Goal: Task Accomplishment & Management: Use online tool/utility

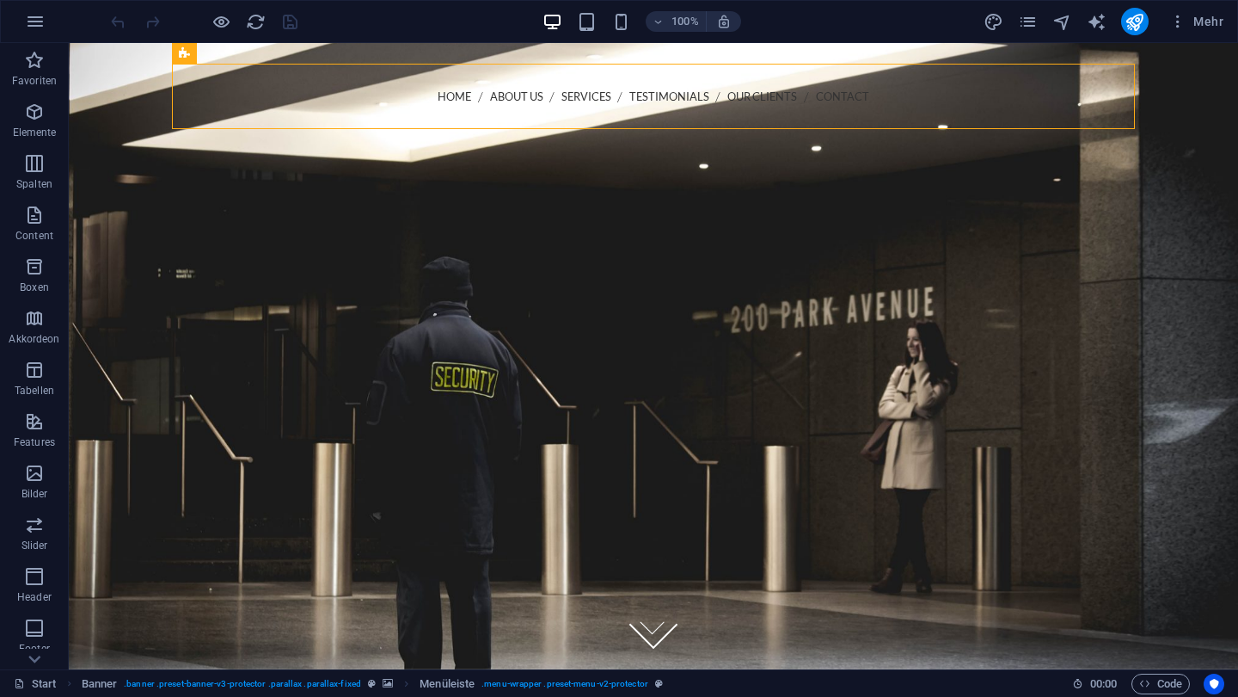
click at [293, 25] on div at bounding box center [204, 22] width 193 height 28
click at [286, 249] on div at bounding box center [653, 500] width 963 height 502
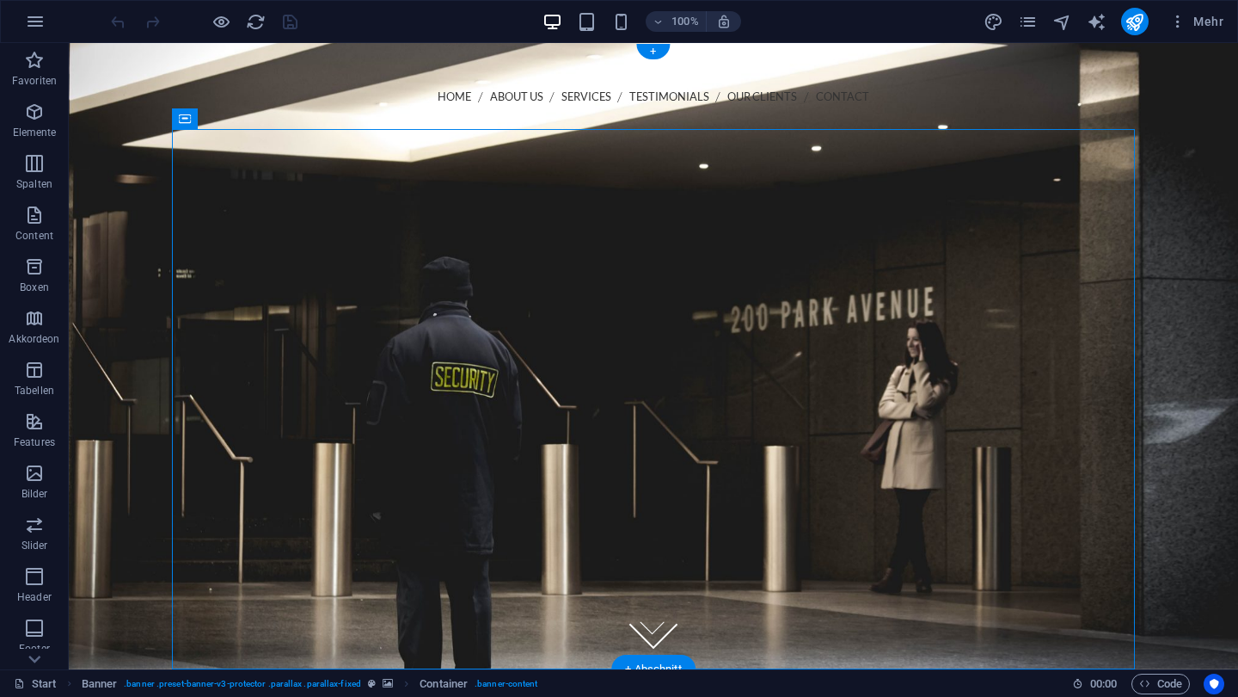
click at [112, 141] on figure at bounding box center [654, 356] width 1170 height 626
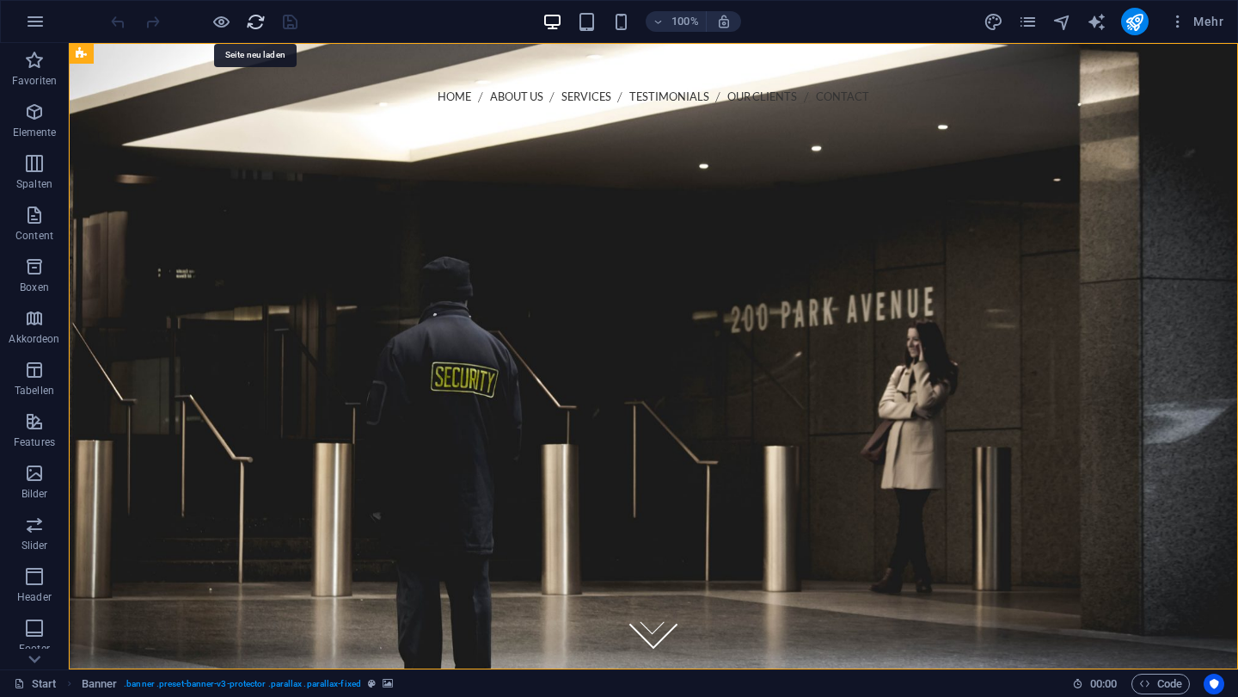
click at [257, 26] on icon "reload" at bounding box center [256, 22] width 20 height 20
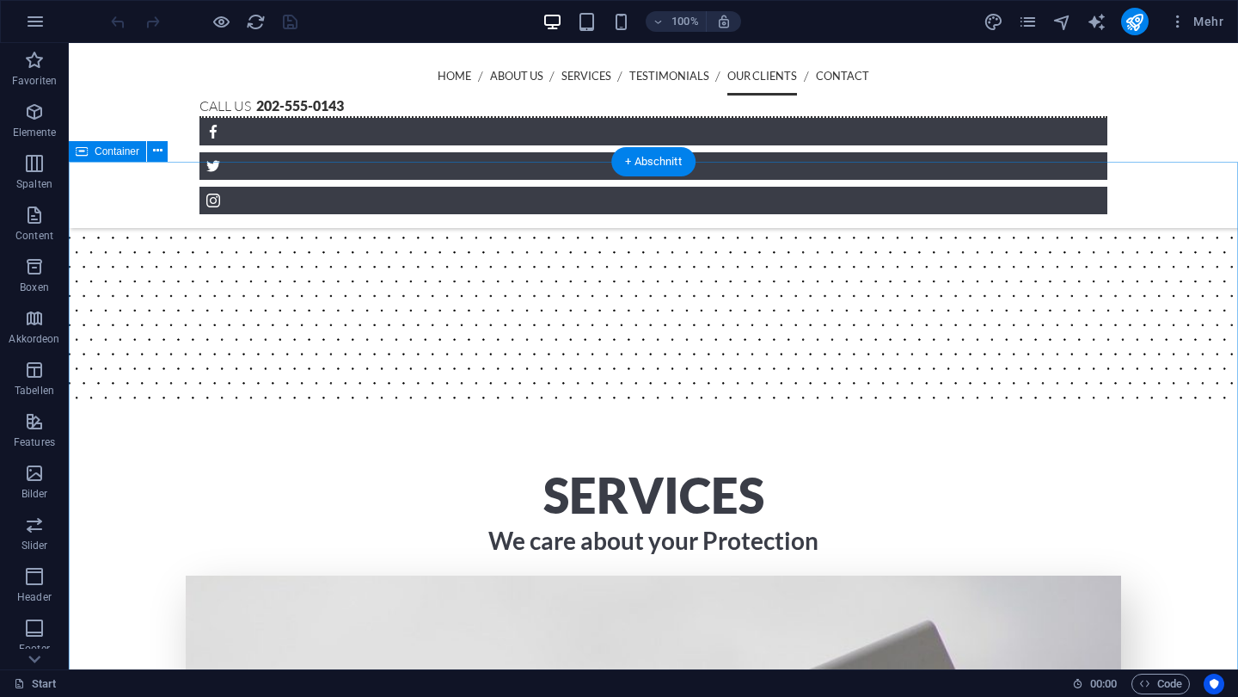
scroll to position [3410, 0]
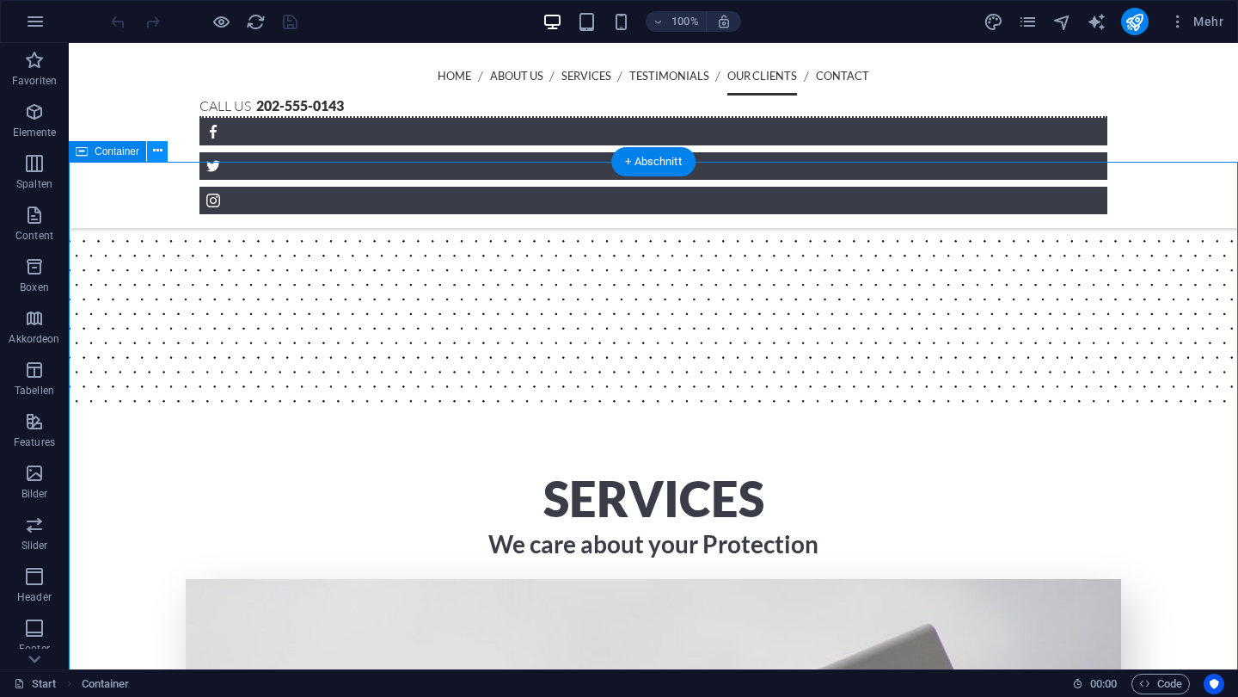
click at [159, 157] on icon at bounding box center [157, 151] width 9 height 18
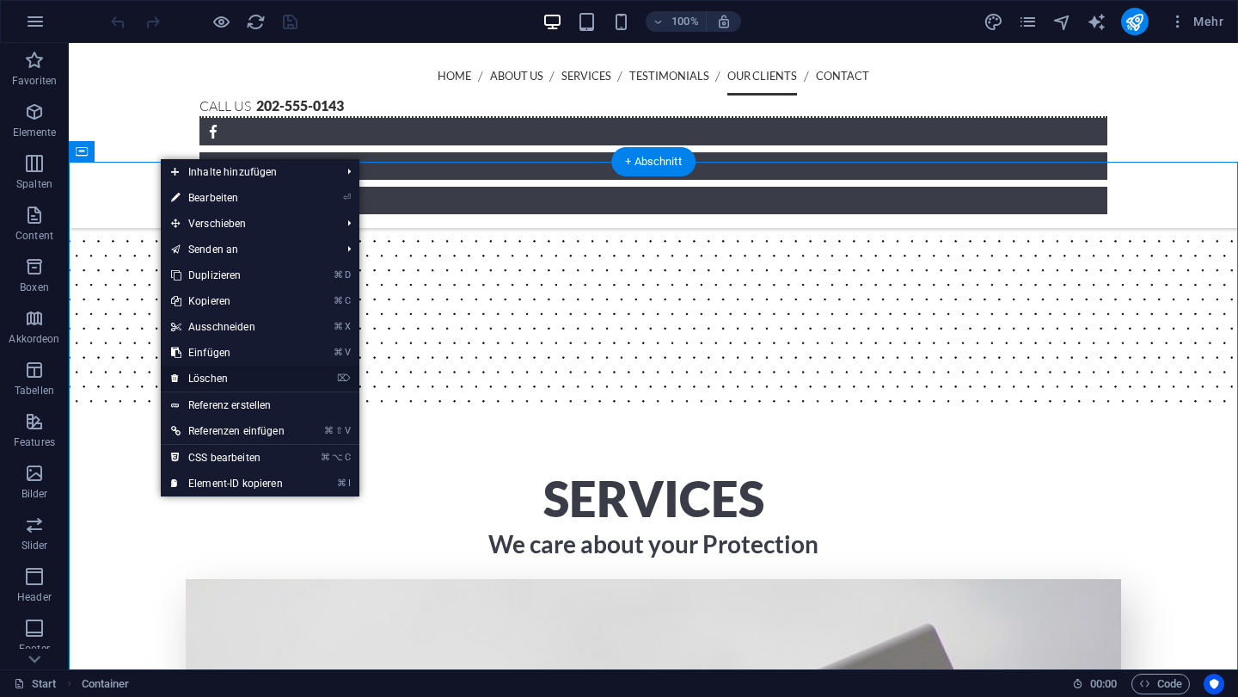
click at [195, 380] on link "⌦ Löschen" at bounding box center [228, 379] width 134 height 26
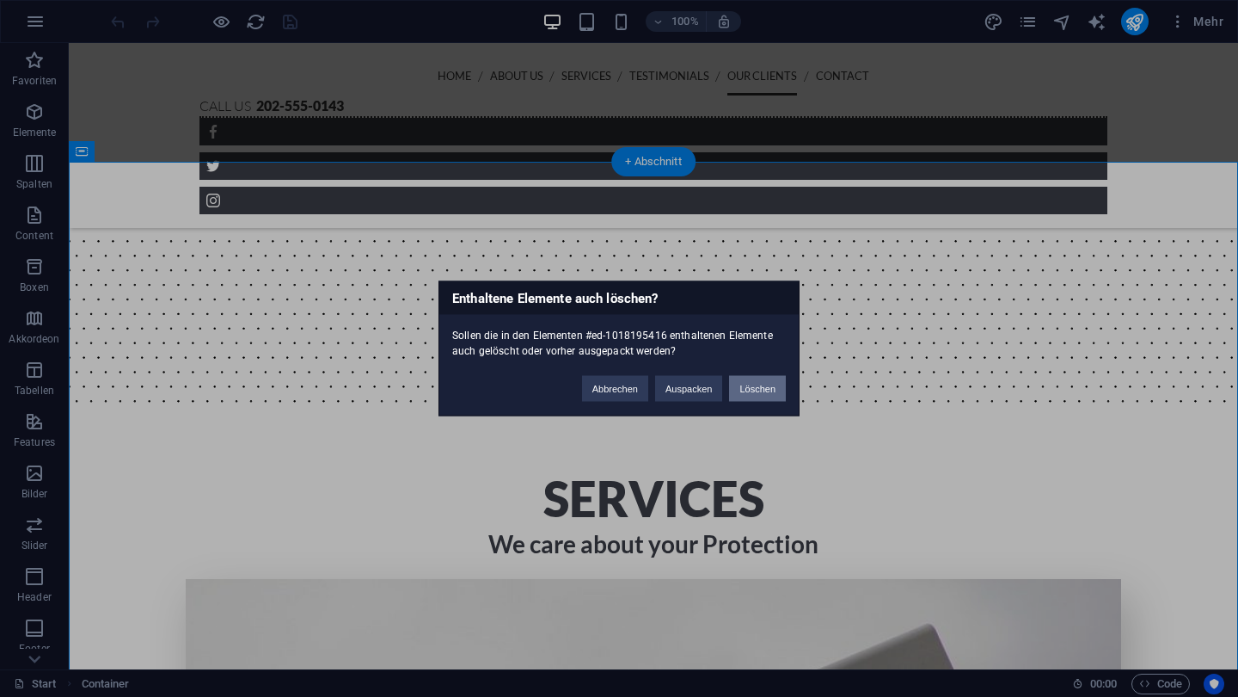
click at [760, 392] on button "Löschen" at bounding box center [757, 389] width 57 height 26
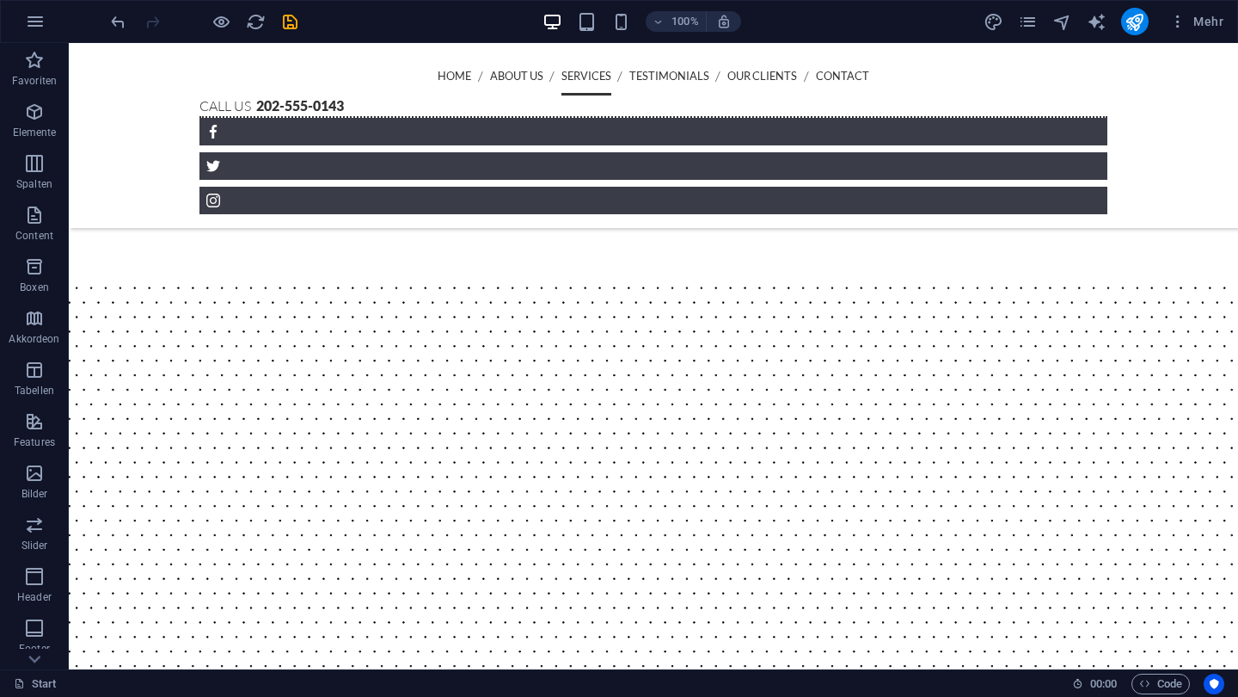
scroll to position [2737, 0]
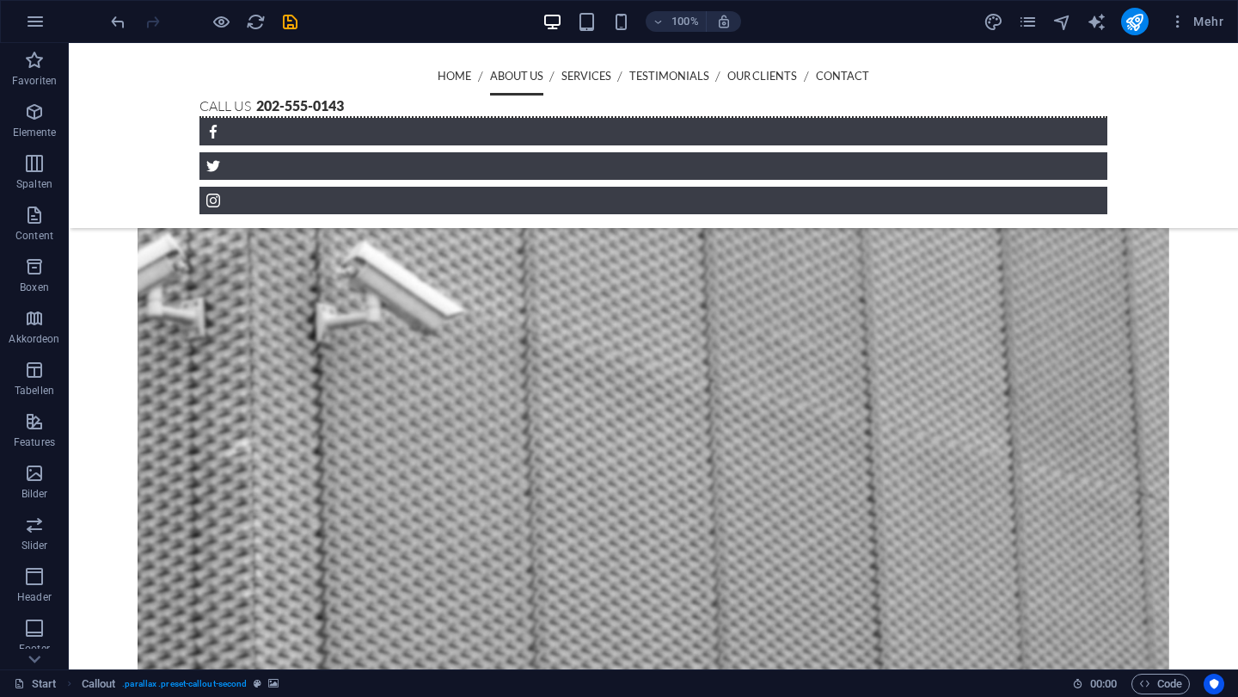
scroll to position [1327, 0]
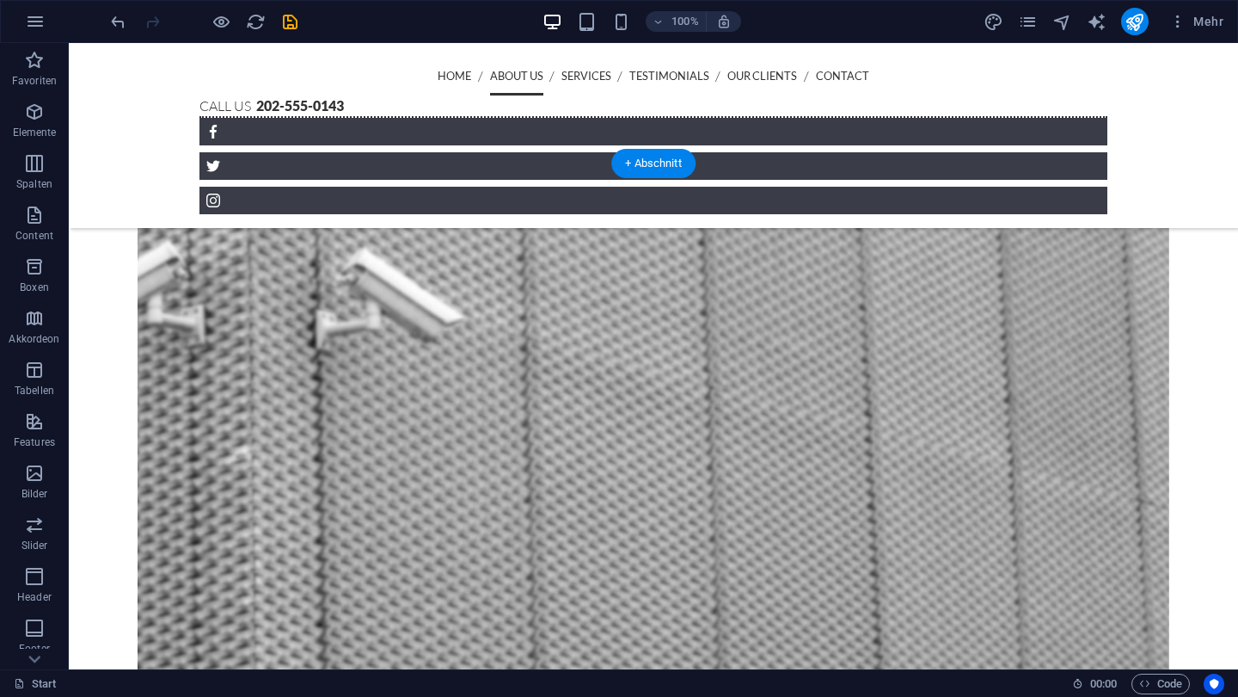
click at [138, 179] on figure at bounding box center [654, 494] width 1032 height 759
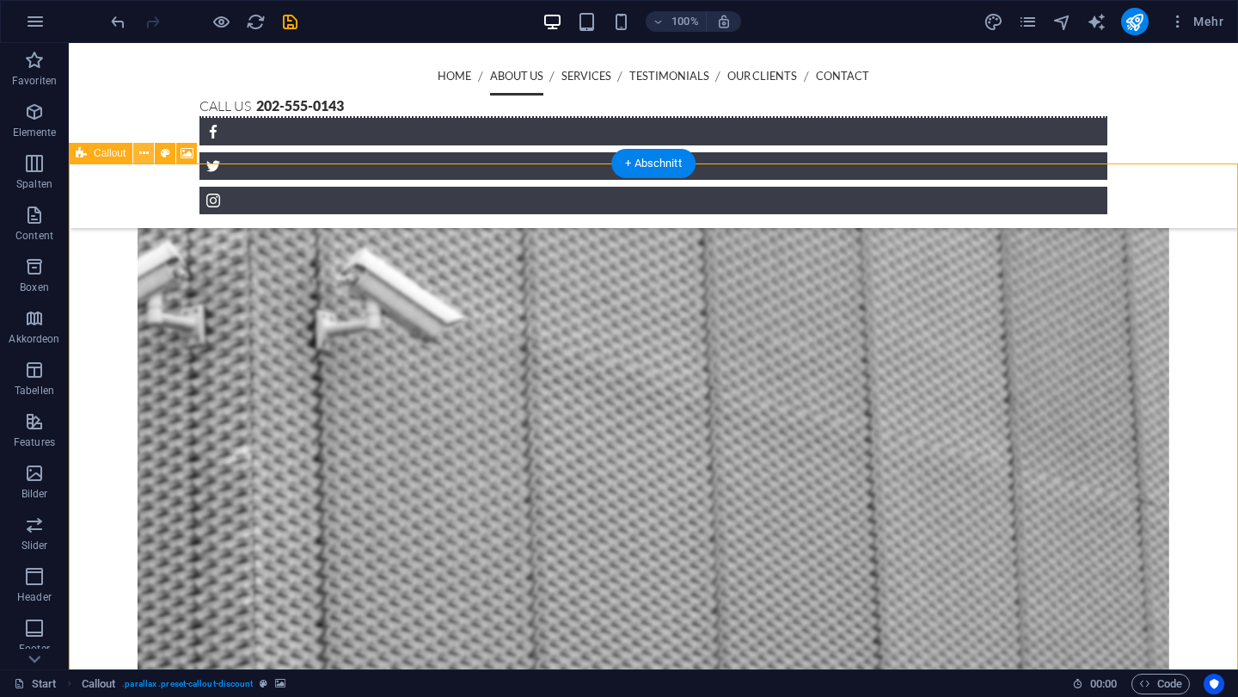
click at [141, 155] on icon at bounding box center [143, 153] width 9 height 18
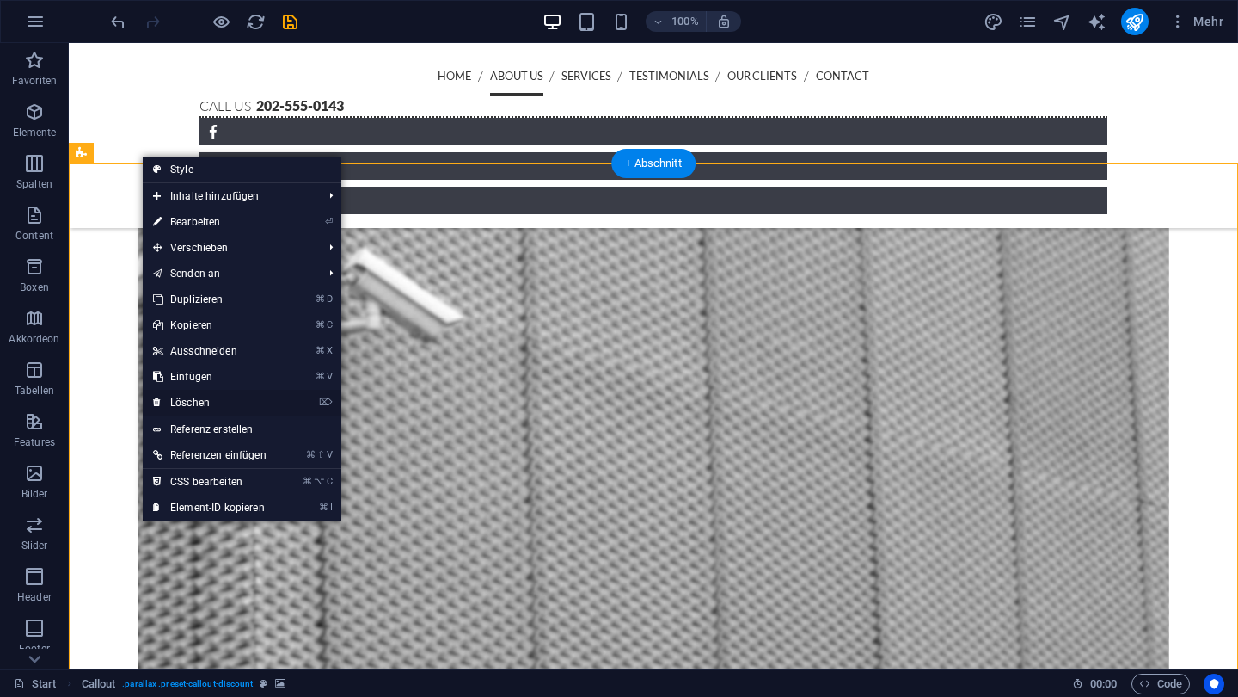
click at [239, 403] on link "⌦ Löschen" at bounding box center [210, 403] width 134 height 26
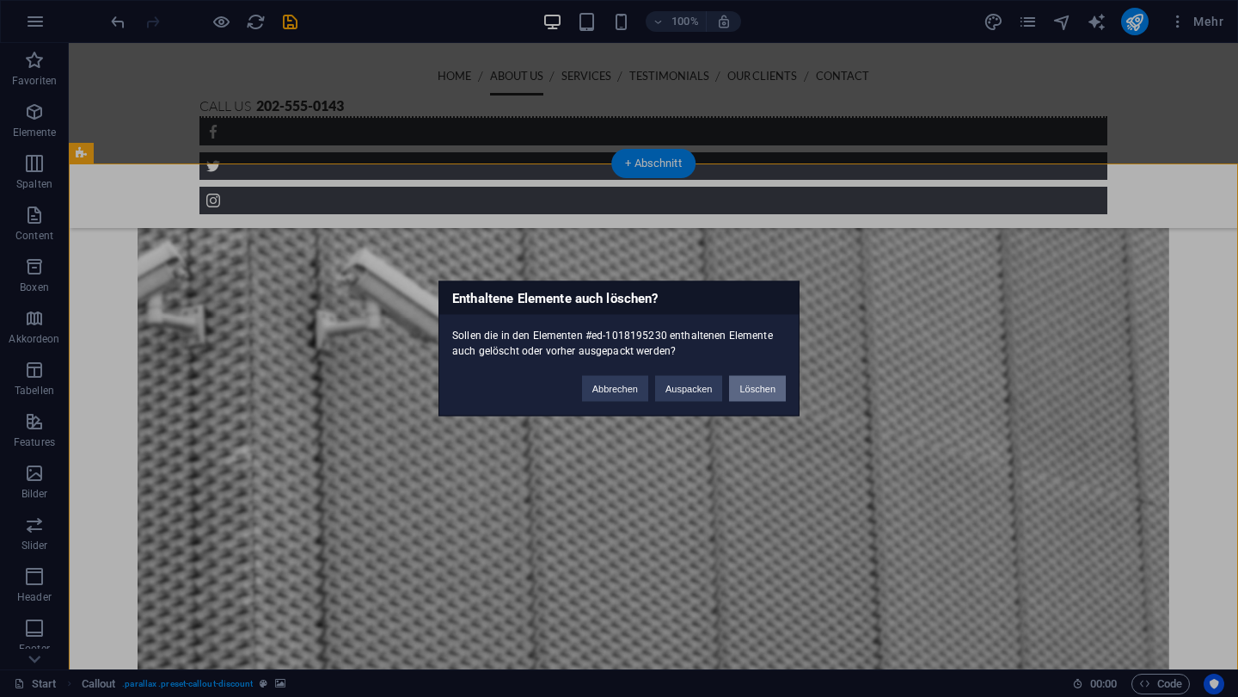
click at [738, 390] on button "Löschen" at bounding box center [757, 389] width 57 height 26
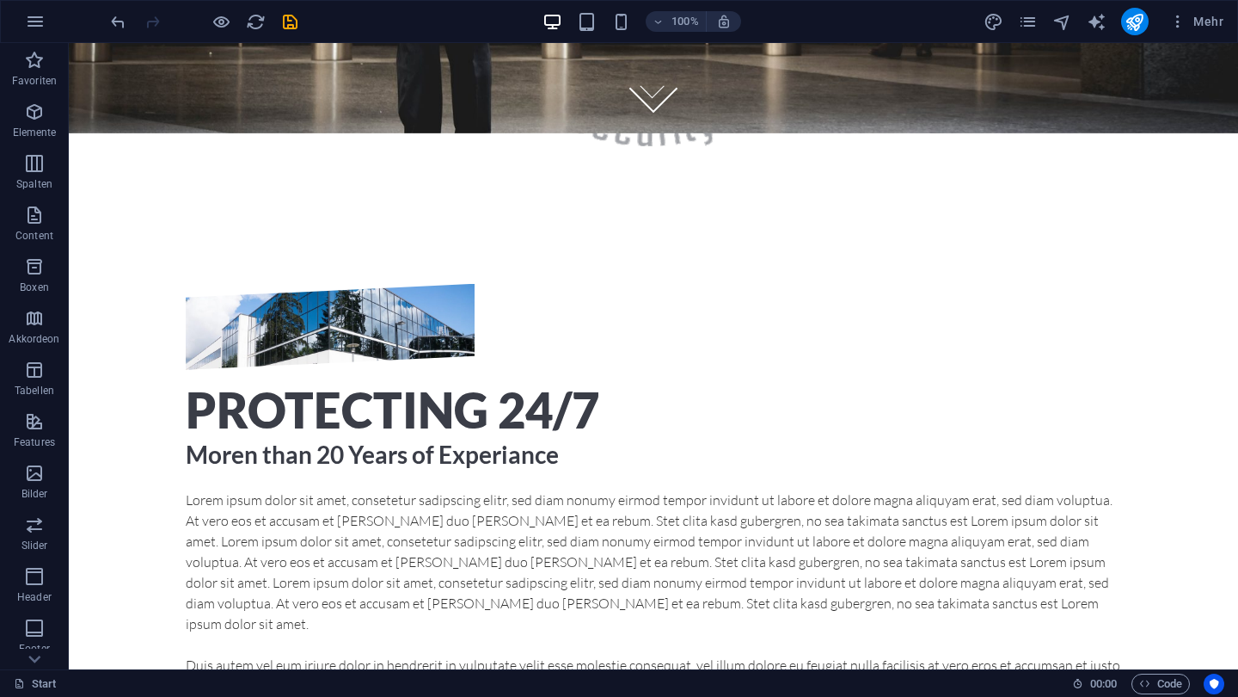
scroll to position [518, 0]
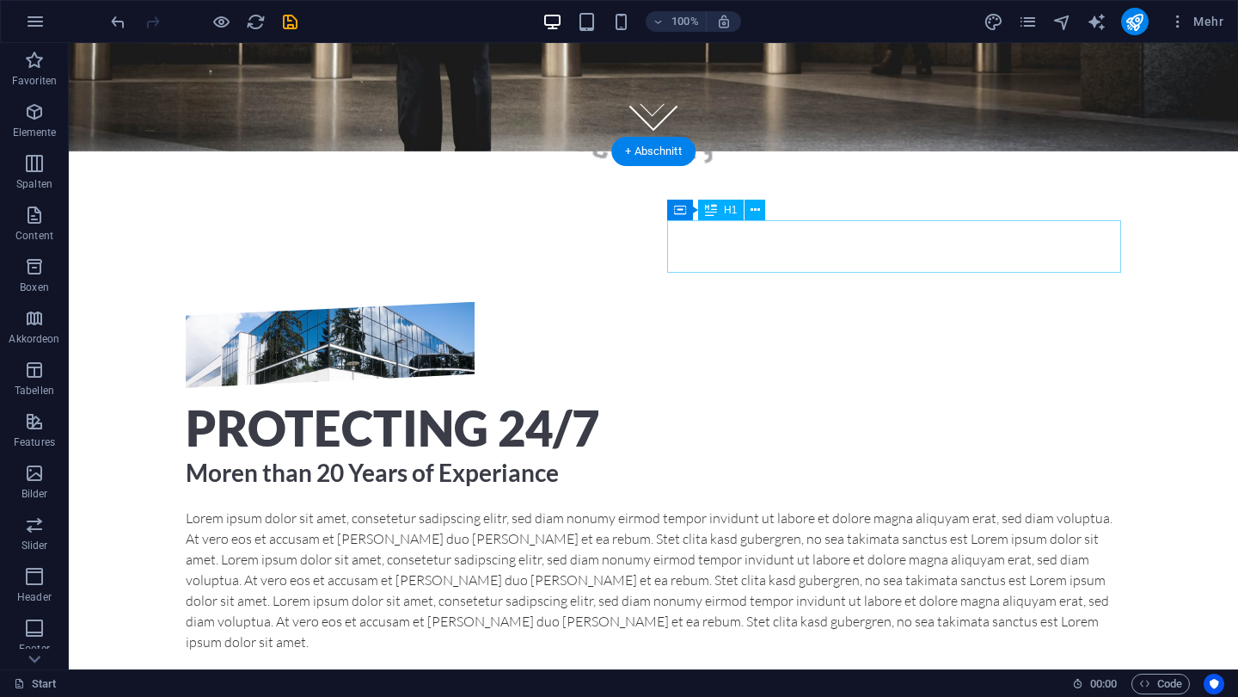
click at [716, 402] on div "Protecting 24/7" at bounding box center [654, 428] width 936 height 53
click at [413, 302] on div "Protecting 24/7 [PERSON_NAME] than 20 Years of Experiance Lorem ipsum dolor sit…" at bounding box center [654, 603] width 936 height 603
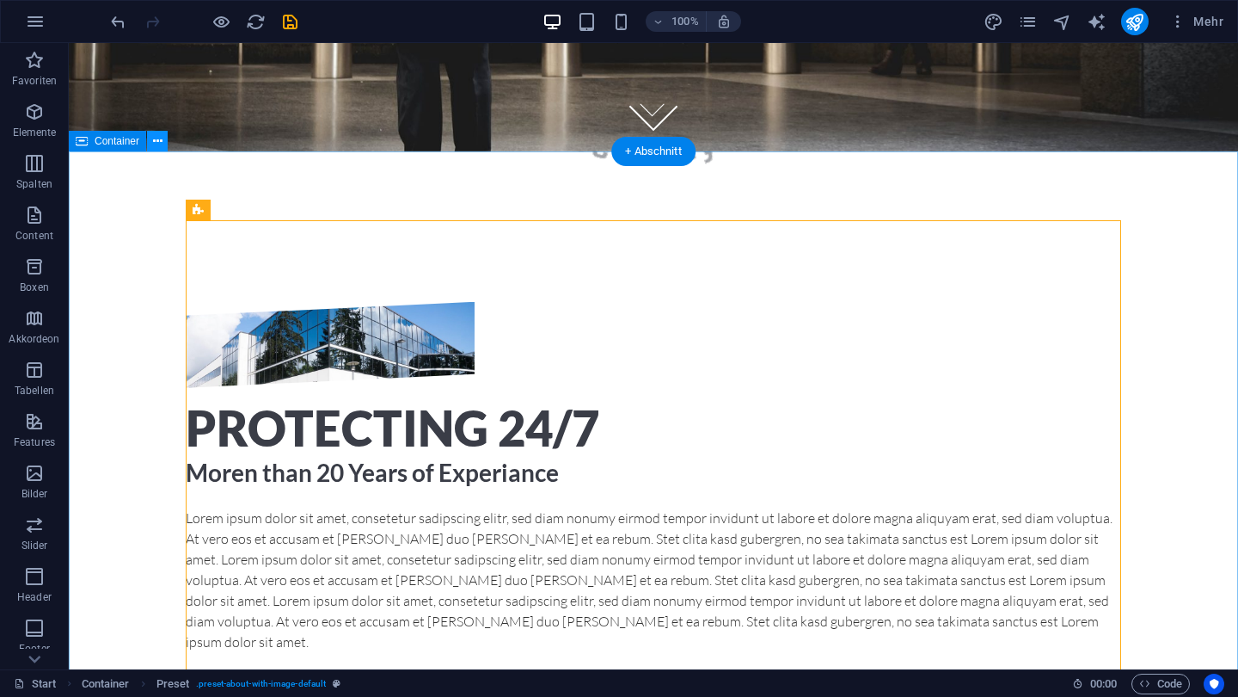
click at [163, 144] on button at bounding box center [157, 141] width 21 height 21
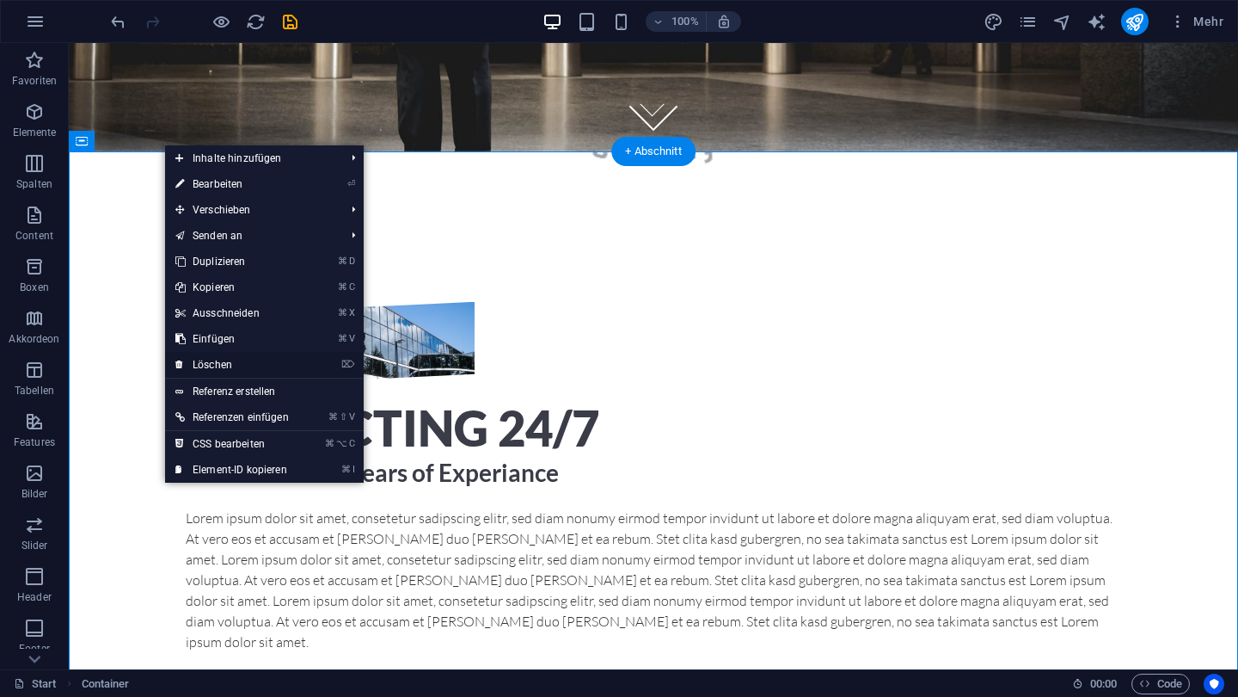
click at [218, 372] on link "⌦ Löschen" at bounding box center [232, 365] width 134 height 26
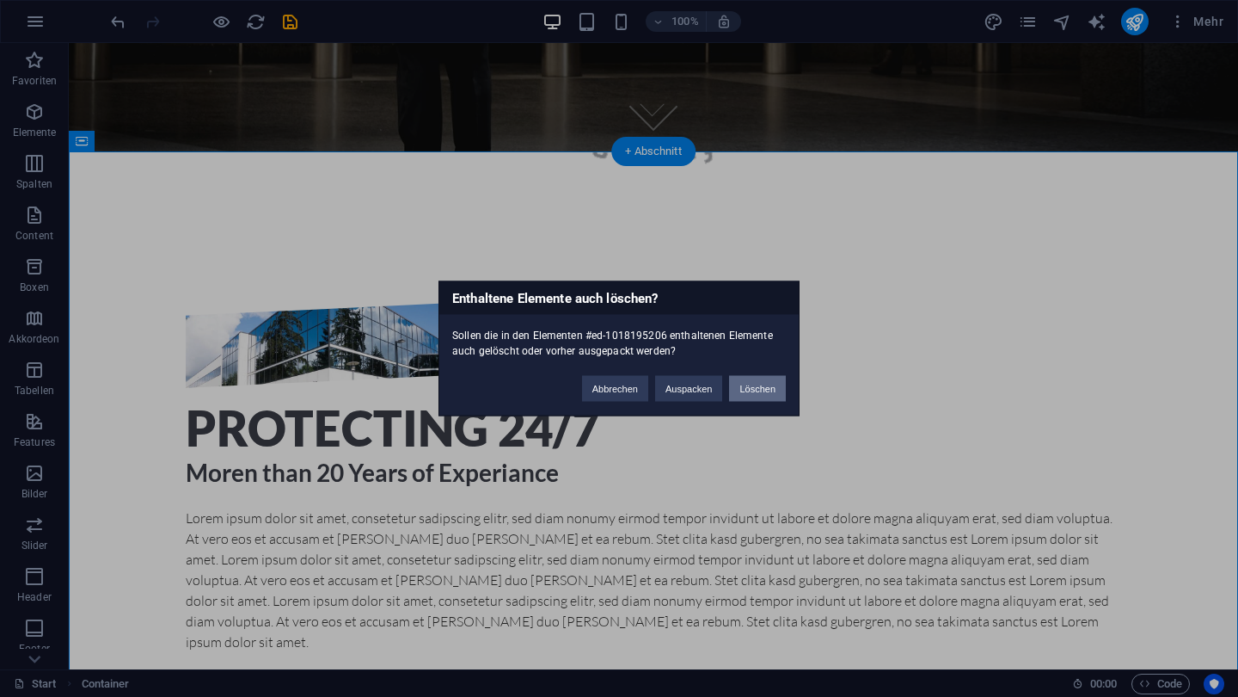
click at [740, 382] on button "Löschen" at bounding box center [757, 389] width 57 height 26
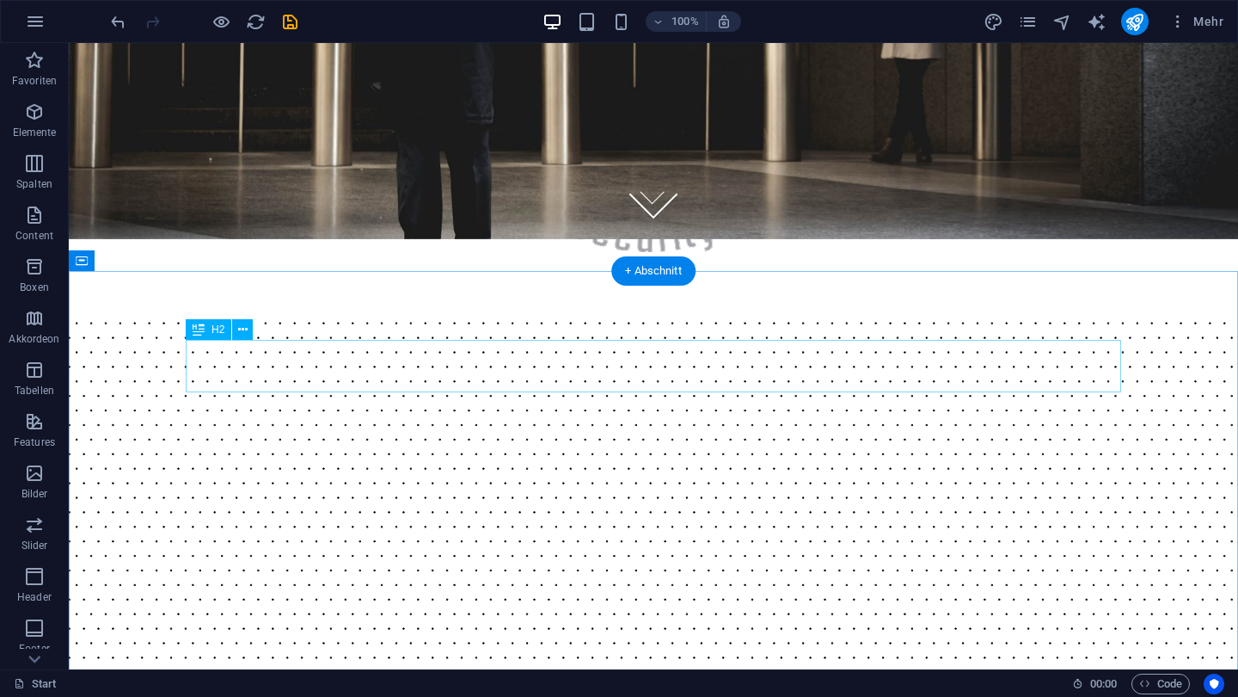
scroll to position [375, 0]
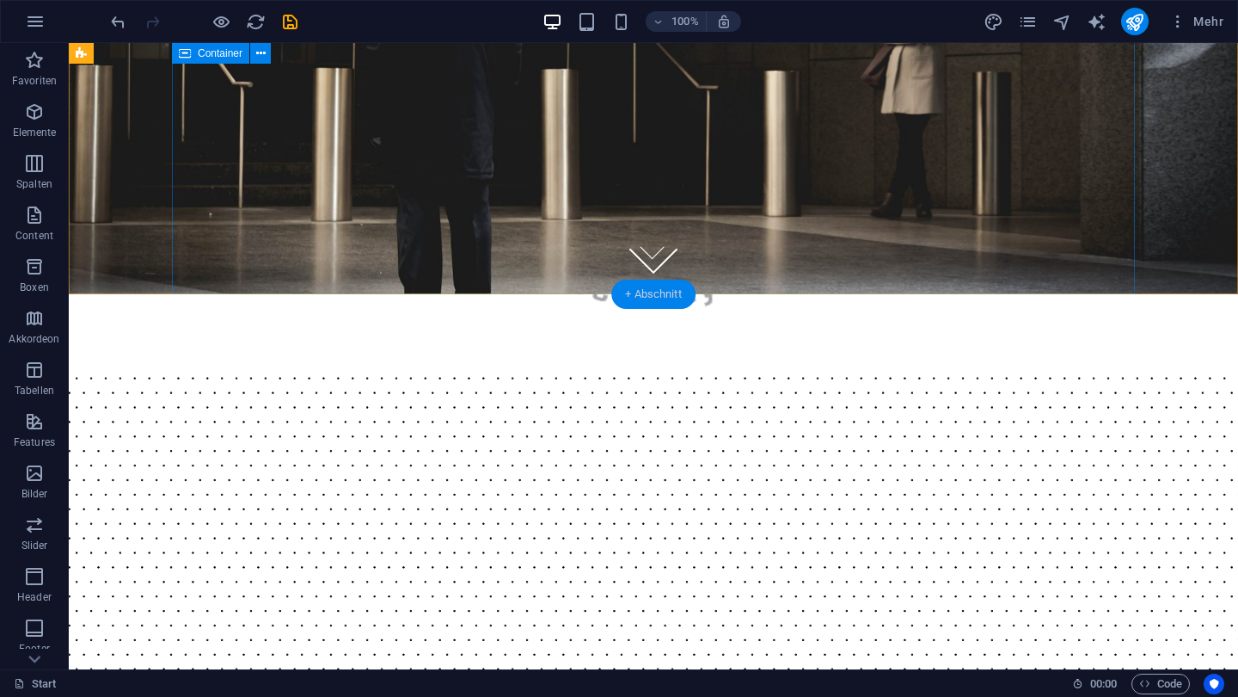
click at [641, 286] on div "+ Abschnitt" at bounding box center [653, 294] width 84 height 29
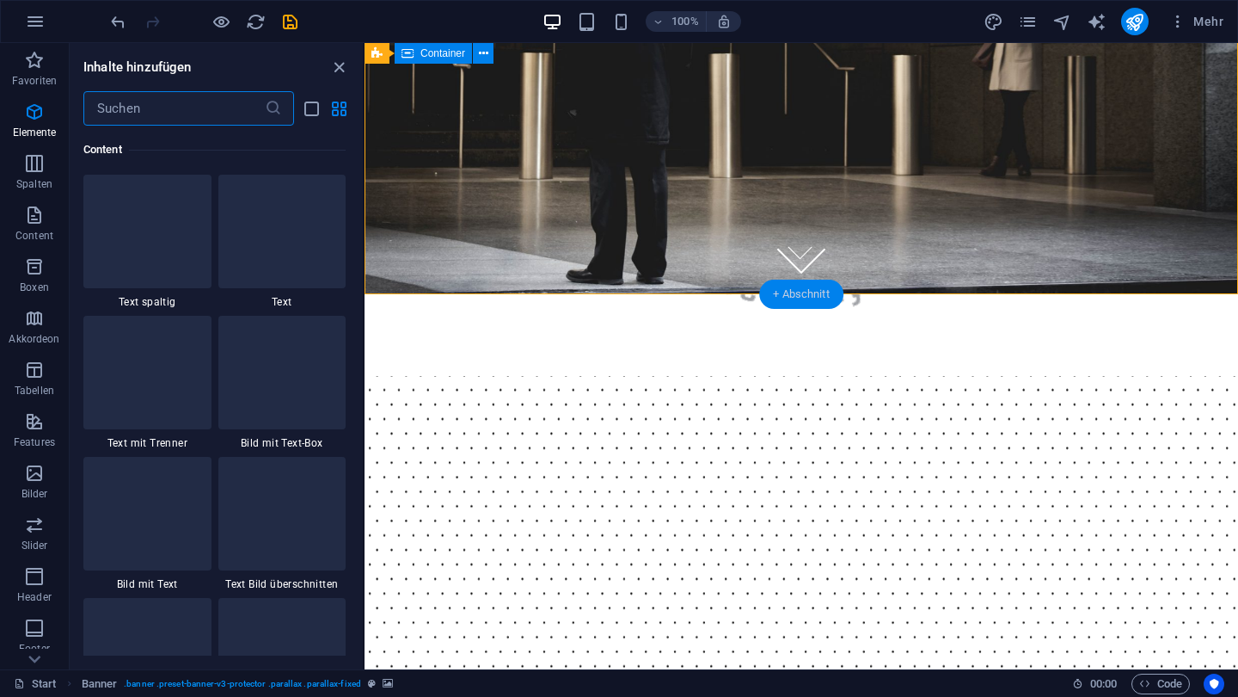
scroll to position [3009, 0]
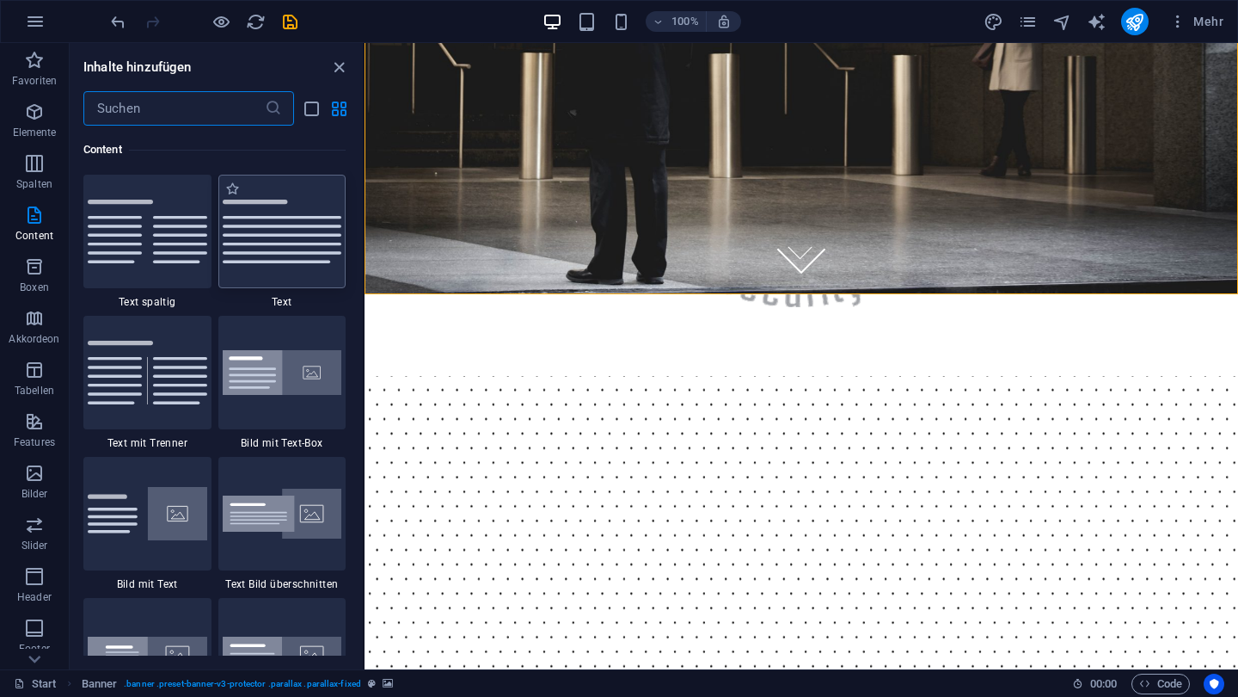
click at [238, 221] on img at bounding box center [283, 232] width 120 height 64
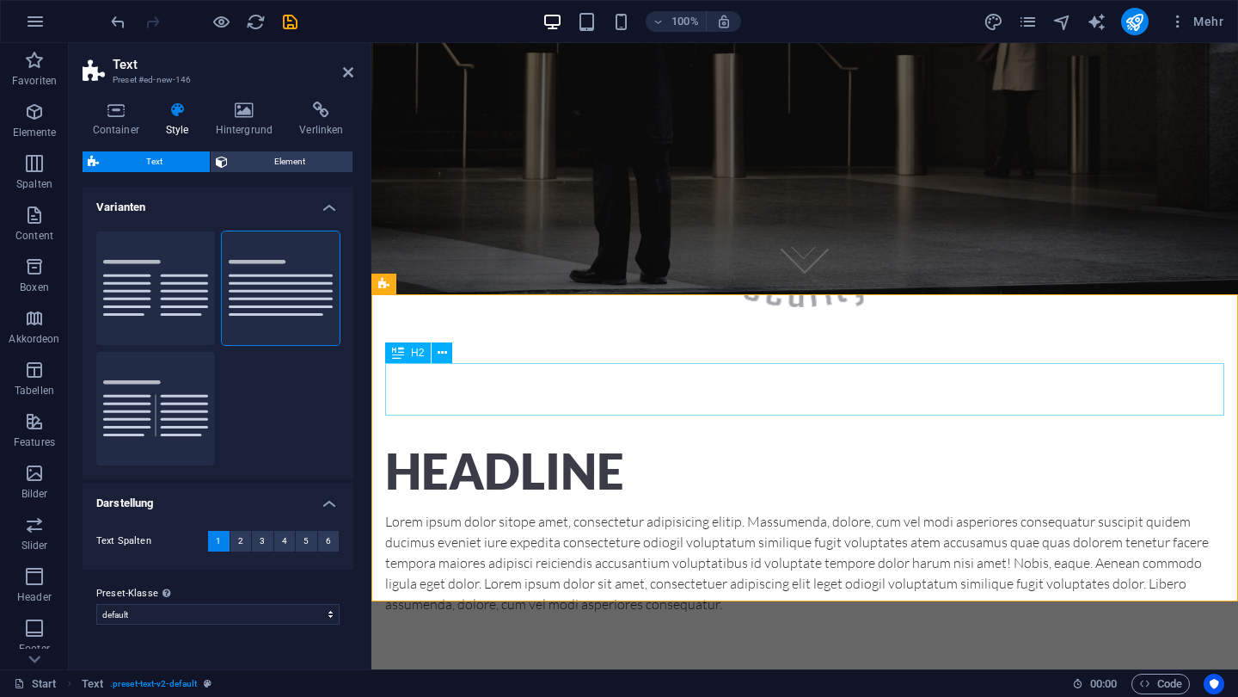
click at [518, 445] on div "Headline" at bounding box center [804, 471] width 839 height 53
click at [550, 445] on div "Headline" at bounding box center [804, 471] width 839 height 53
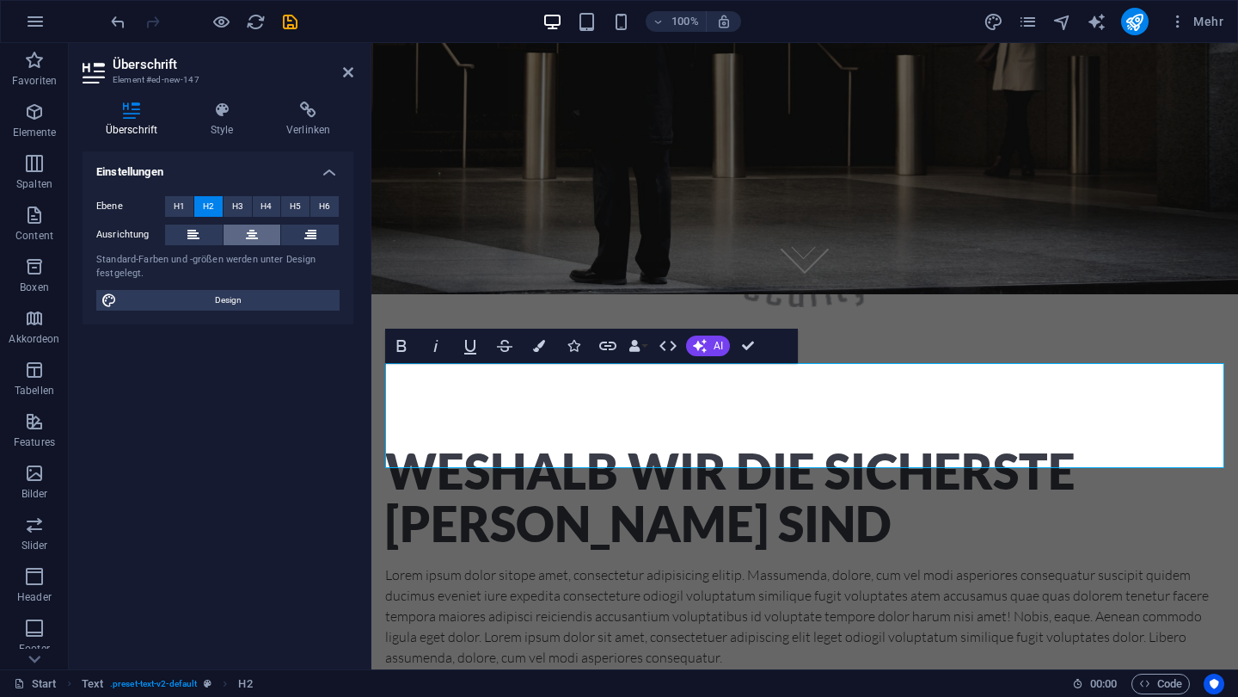
click at [262, 236] on button at bounding box center [253, 234] width 58 height 21
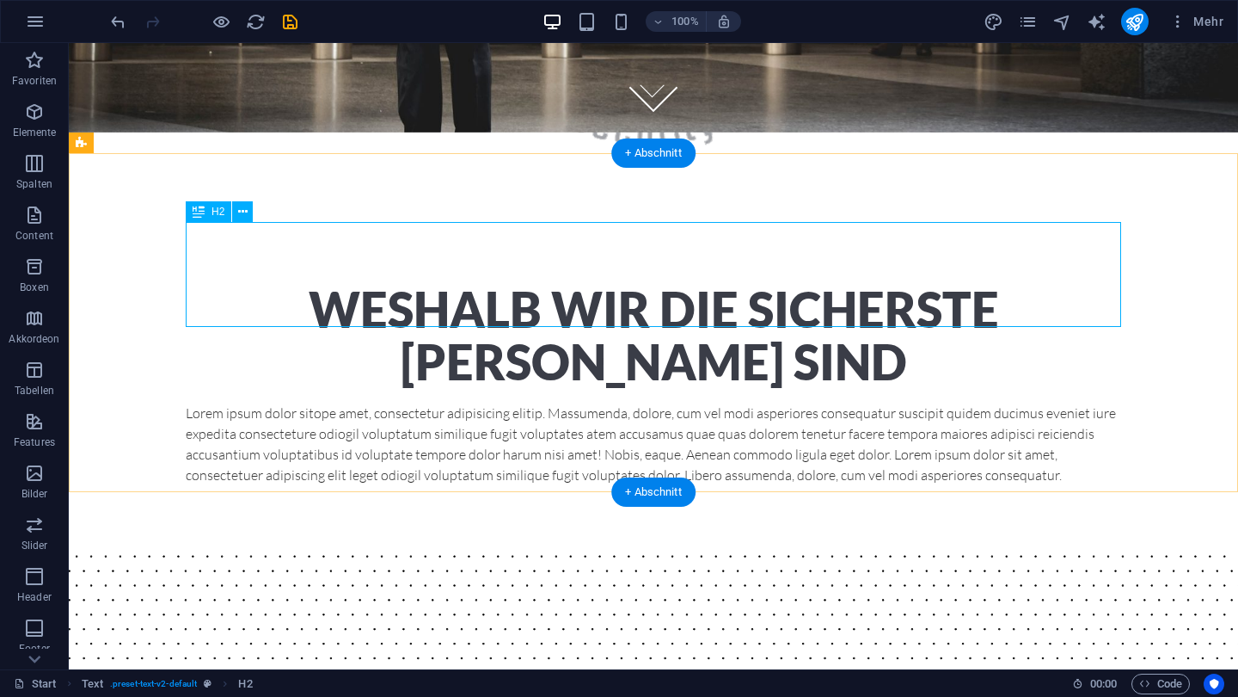
scroll to position [543, 0]
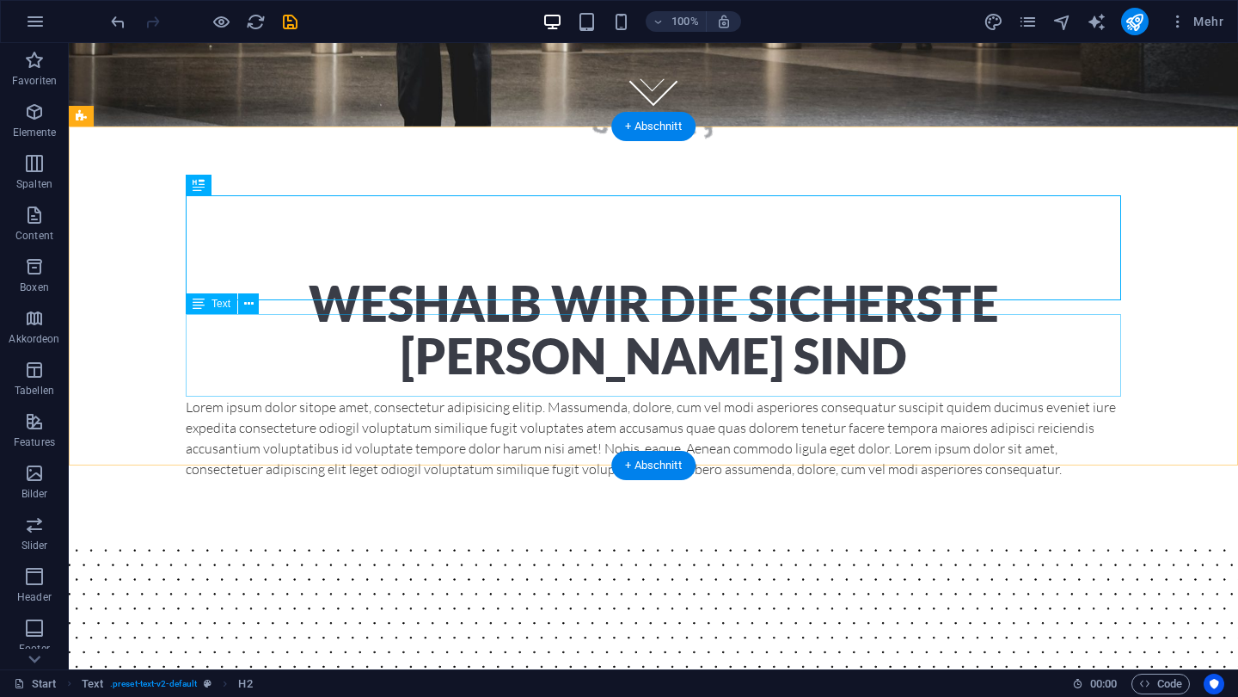
click at [355, 396] on div "Lorem ipsum dolor sitope amet, consectetur adipisicing elitip. Massumenda, dolo…" at bounding box center [654, 437] width 936 height 83
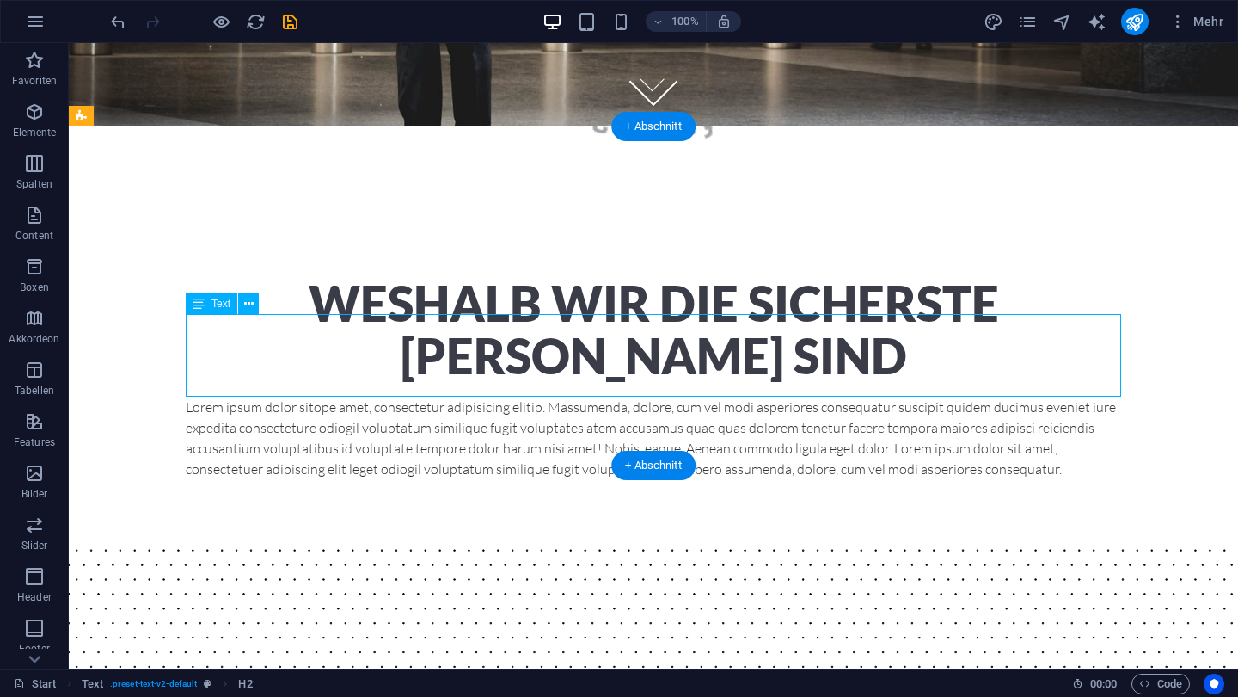
click at [355, 396] on div "Lorem ipsum dolor sitope amet, consectetur adipisicing elitip. Massumenda, dolo…" at bounding box center [654, 437] width 936 height 83
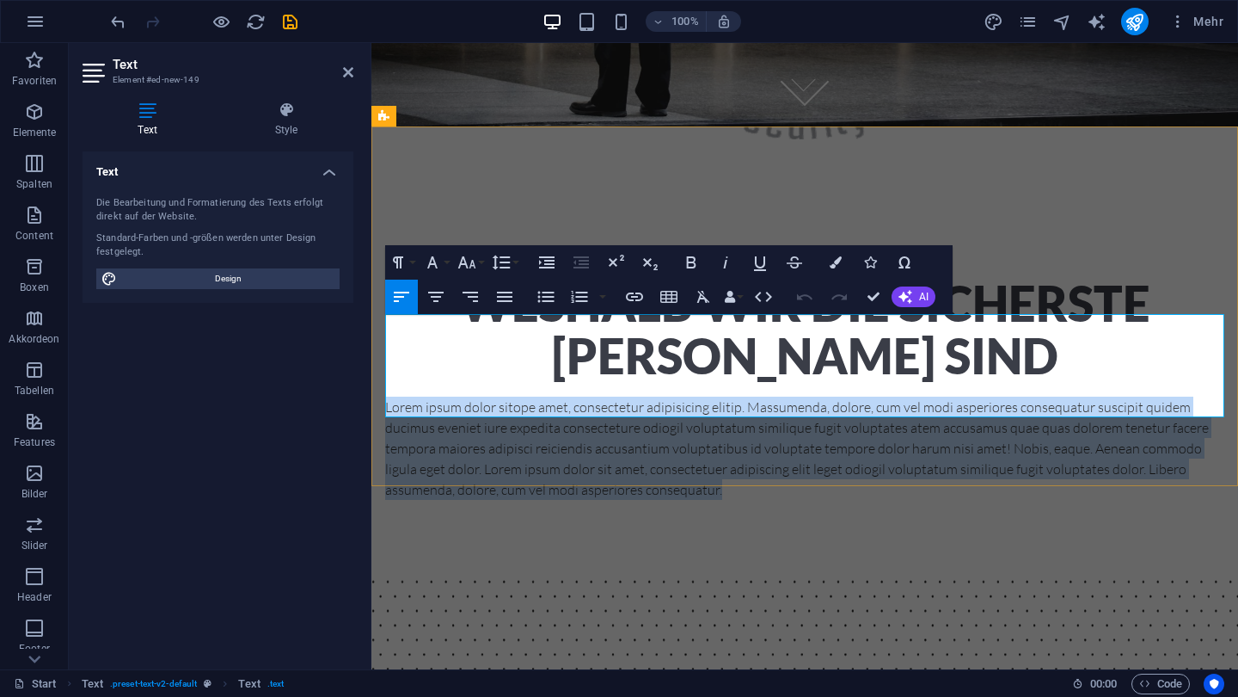
drag, startPoint x: 386, startPoint y: 323, endPoint x: 664, endPoint y: 412, distance: 291.8
click at [664, 412] on p "Lorem ipsum dolor sitope amet, consectetur adipisicing elitip. Massumenda, dolo…" at bounding box center [804, 447] width 839 height 103
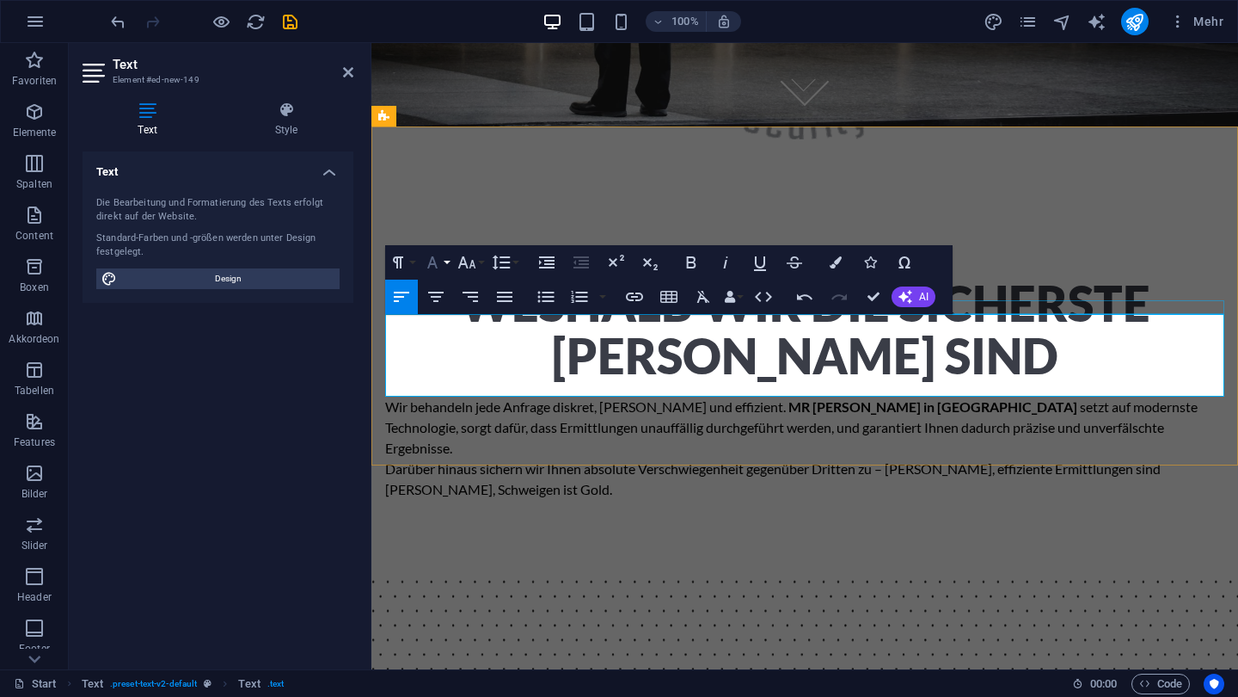
click at [449, 263] on button "Font Family" at bounding box center [436, 262] width 33 height 34
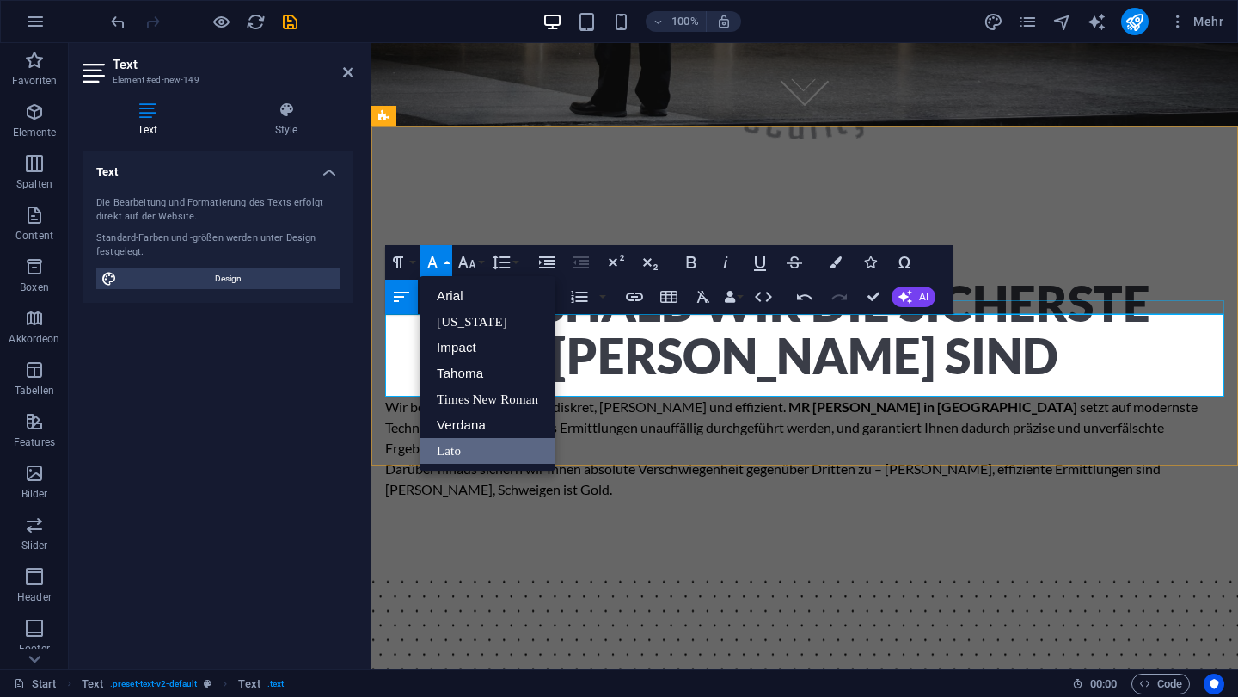
scroll to position [0, 0]
click at [445, 267] on button "Font Family" at bounding box center [436, 262] width 33 height 34
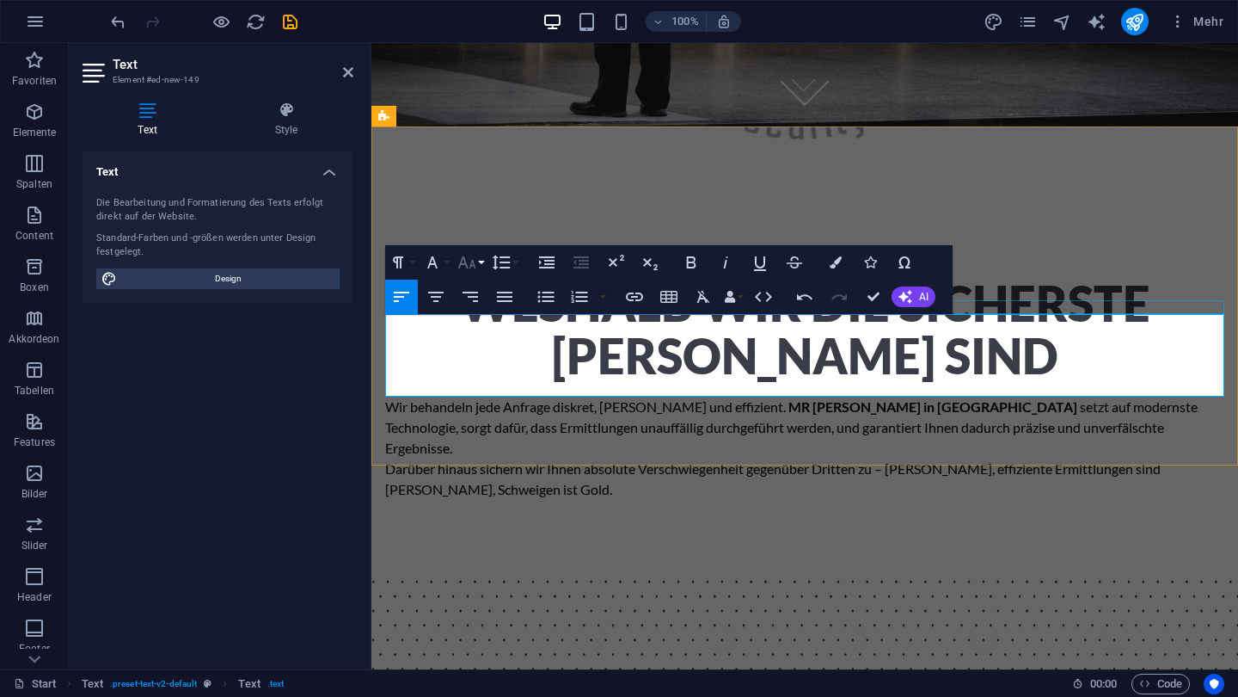
click at [470, 266] on icon "button" at bounding box center [467, 262] width 18 height 12
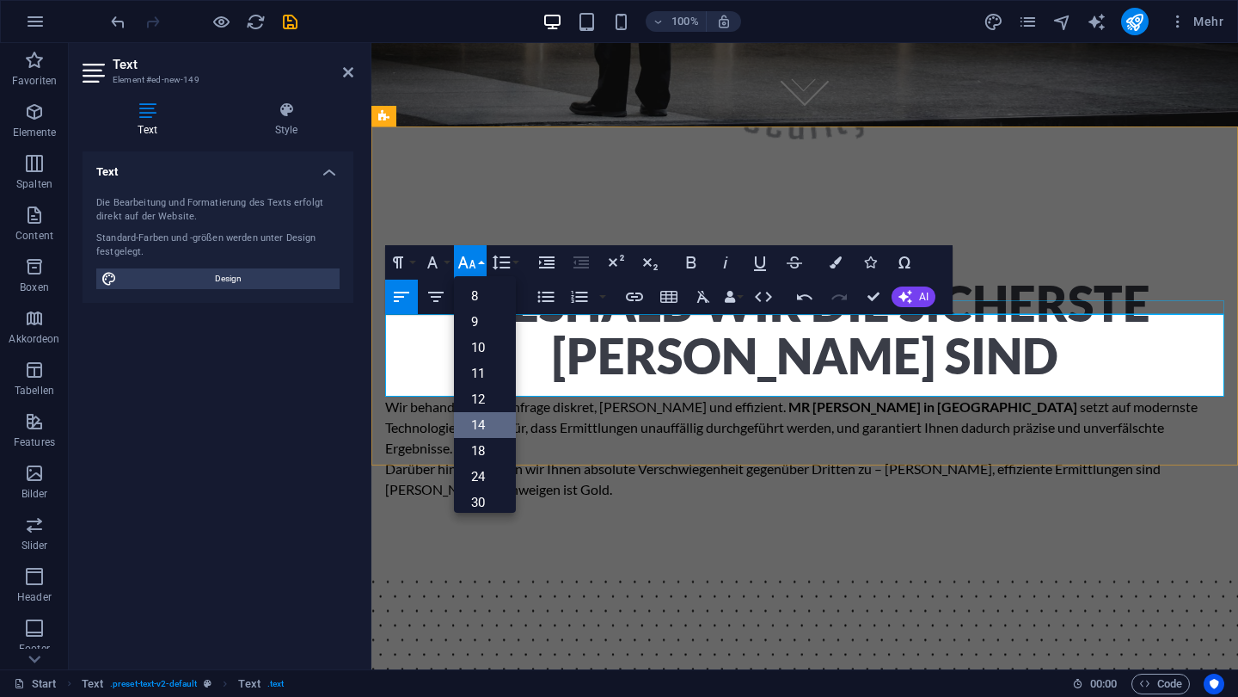
click at [483, 416] on link "14" at bounding box center [485, 425] width 62 height 26
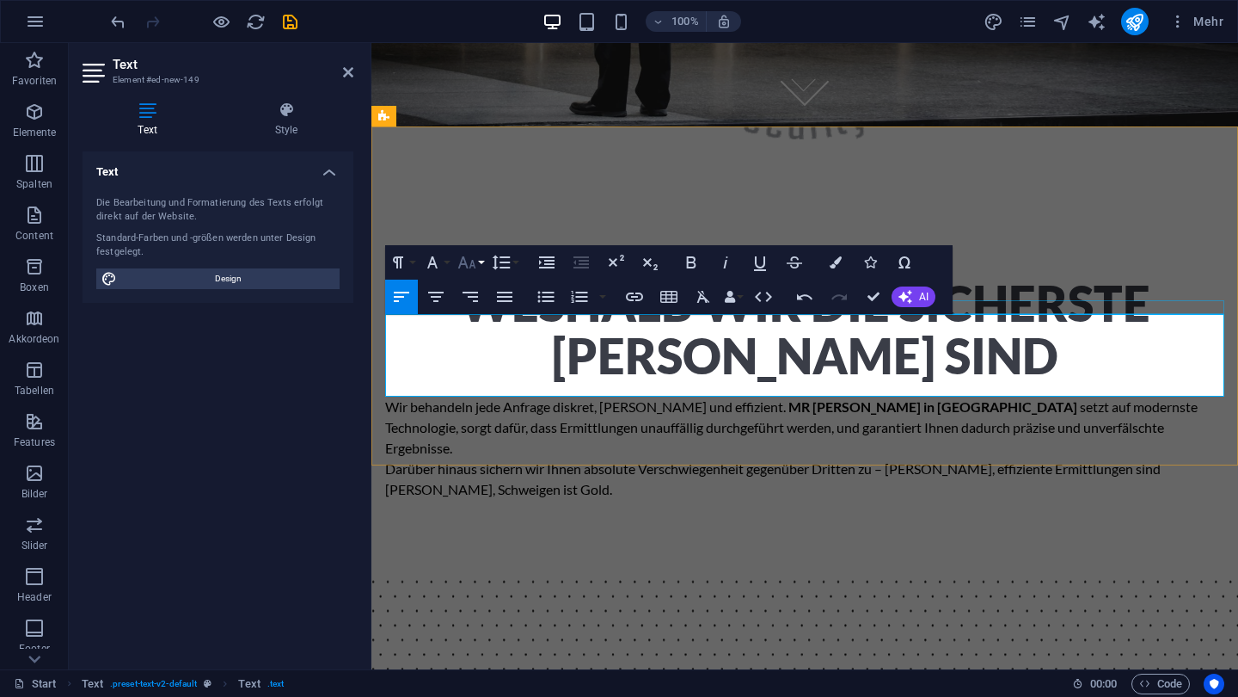
click at [476, 268] on icon "button" at bounding box center [467, 262] width 21 height 21
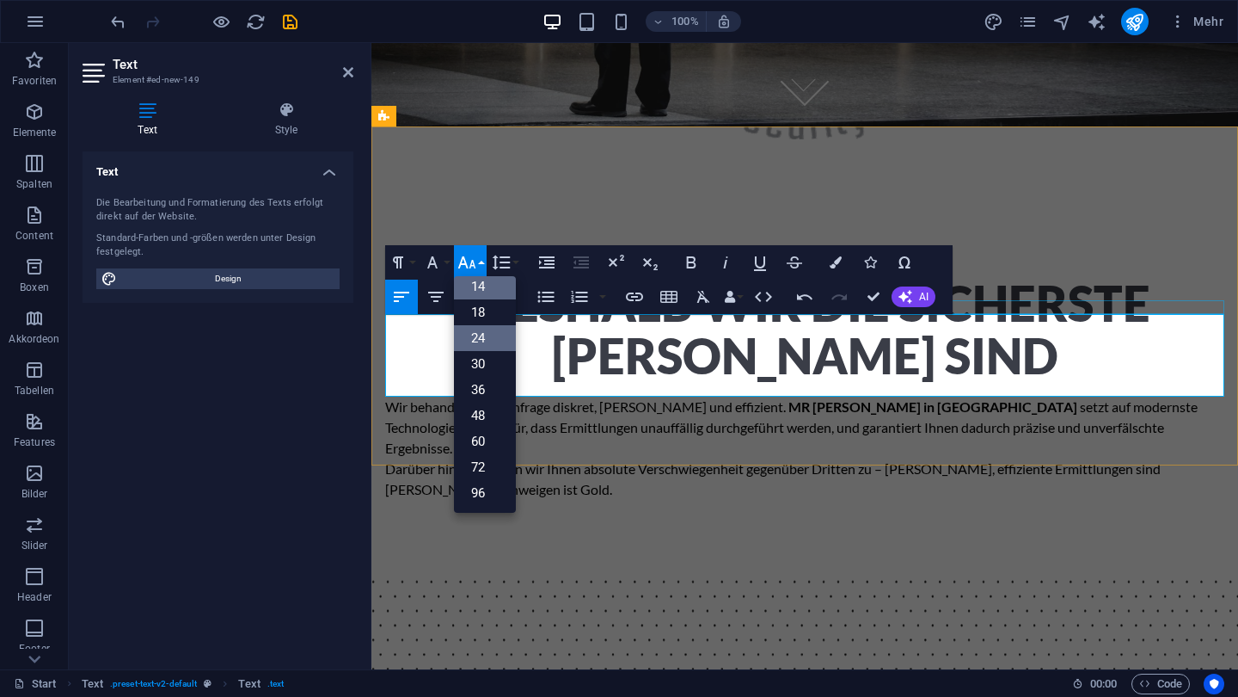
scroll to position [138, 0]
click at [484, 392] on link "36" at bounding box center [485, 390] width 62 height 26
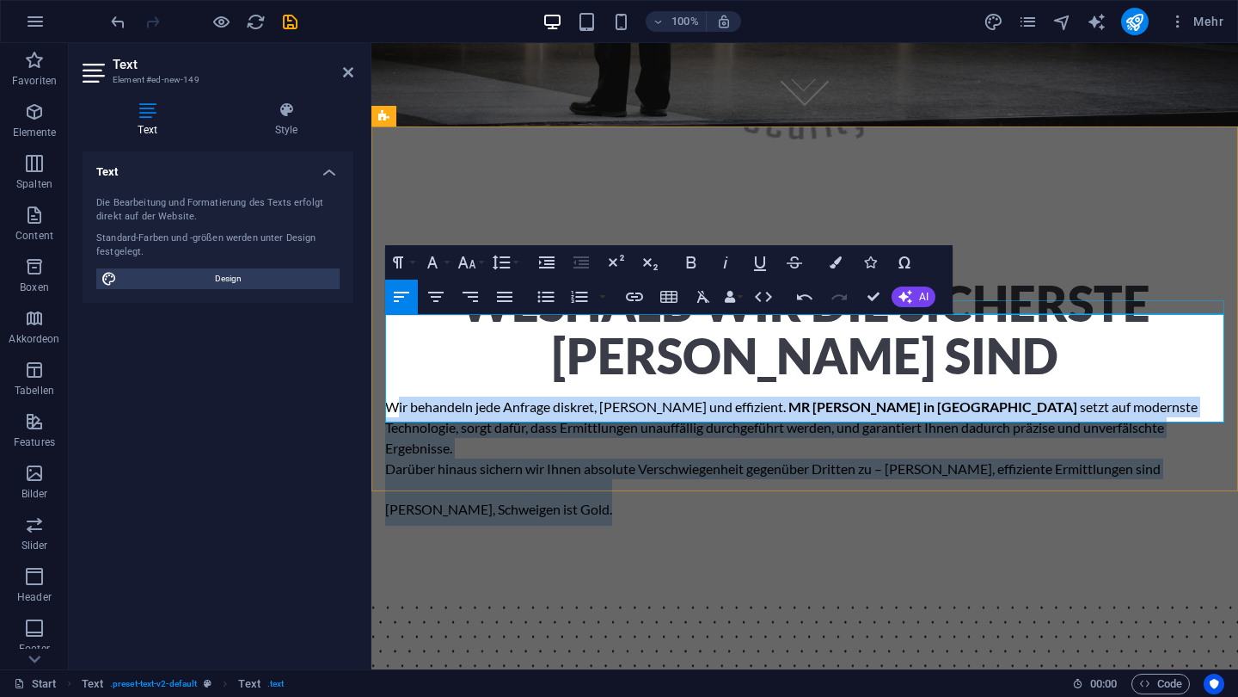
drag, startPoint x: 538, startPoint y: 390, endPoint x: 396, endPoint y: 315, distance: 160.8
click at [396, 396] on div "Wir behandeln jede Anfrage diskret, rasch und effizient. MR Security in Neusied…" at bounding box center [804, 460] width 839 height 129
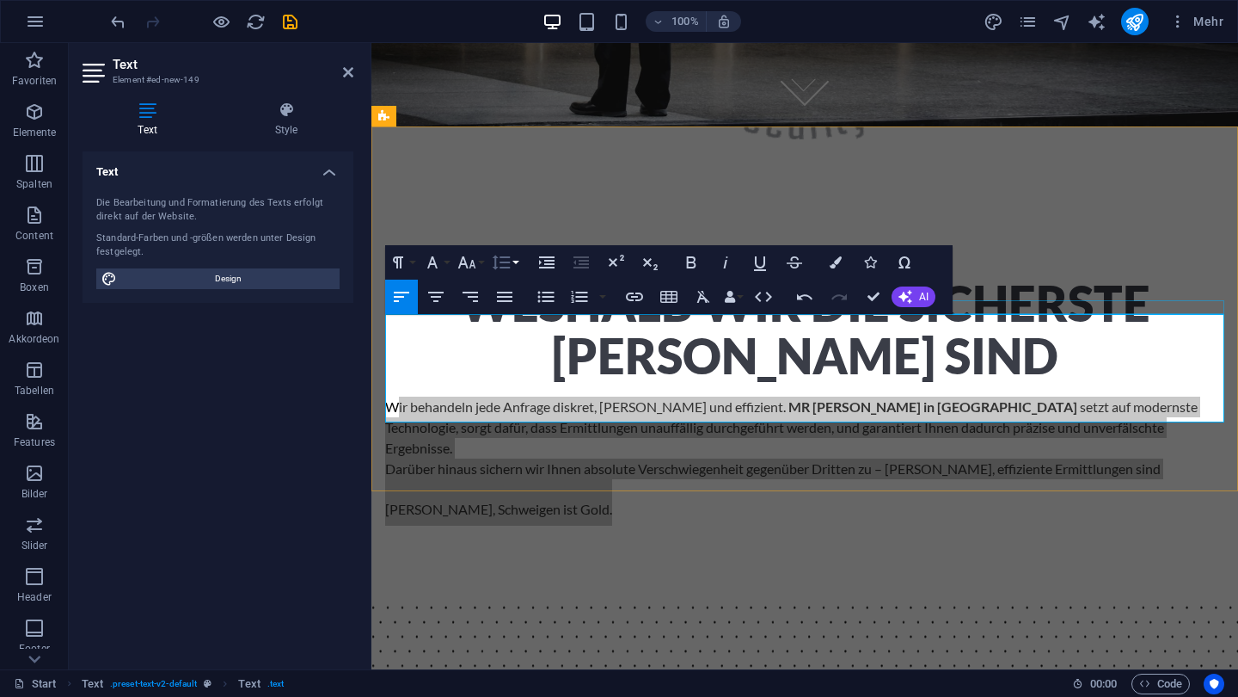
click at [489, 264] on button "Line Height" at bounding box center [505, 262] width 33 height 34
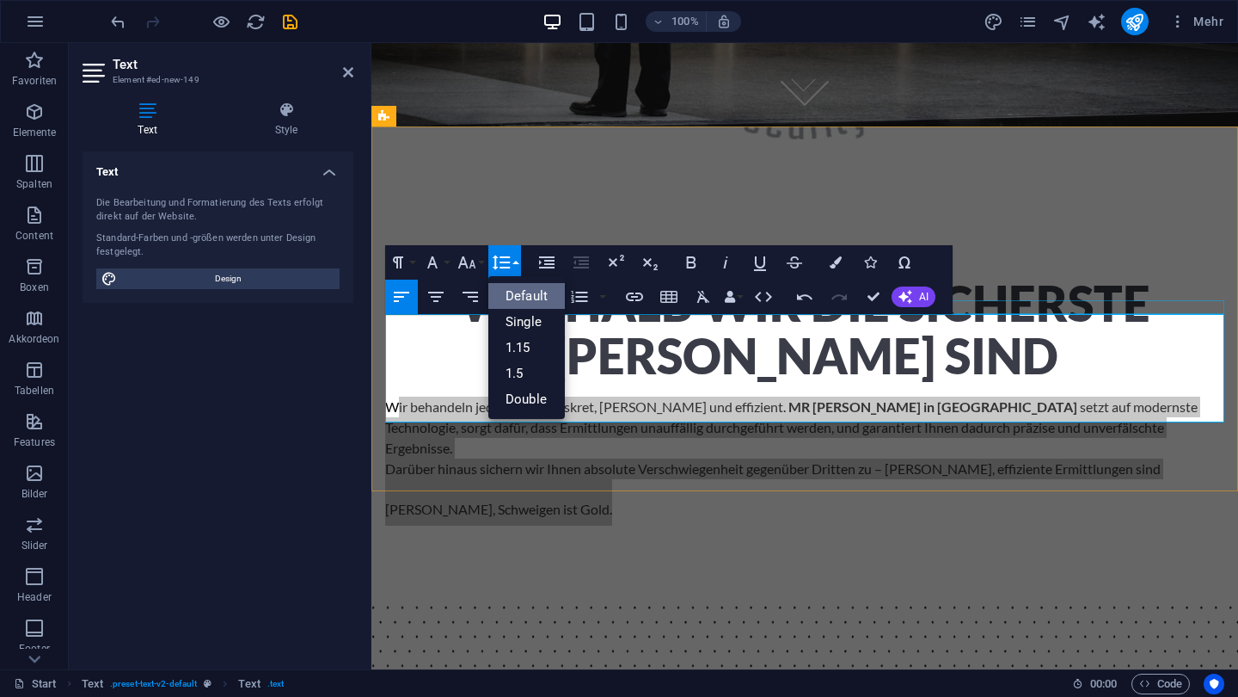
scroll to position [0, 0]
click at [479, 263] on button "Font Size" at bounding box center [470, 262] width 33 height 34
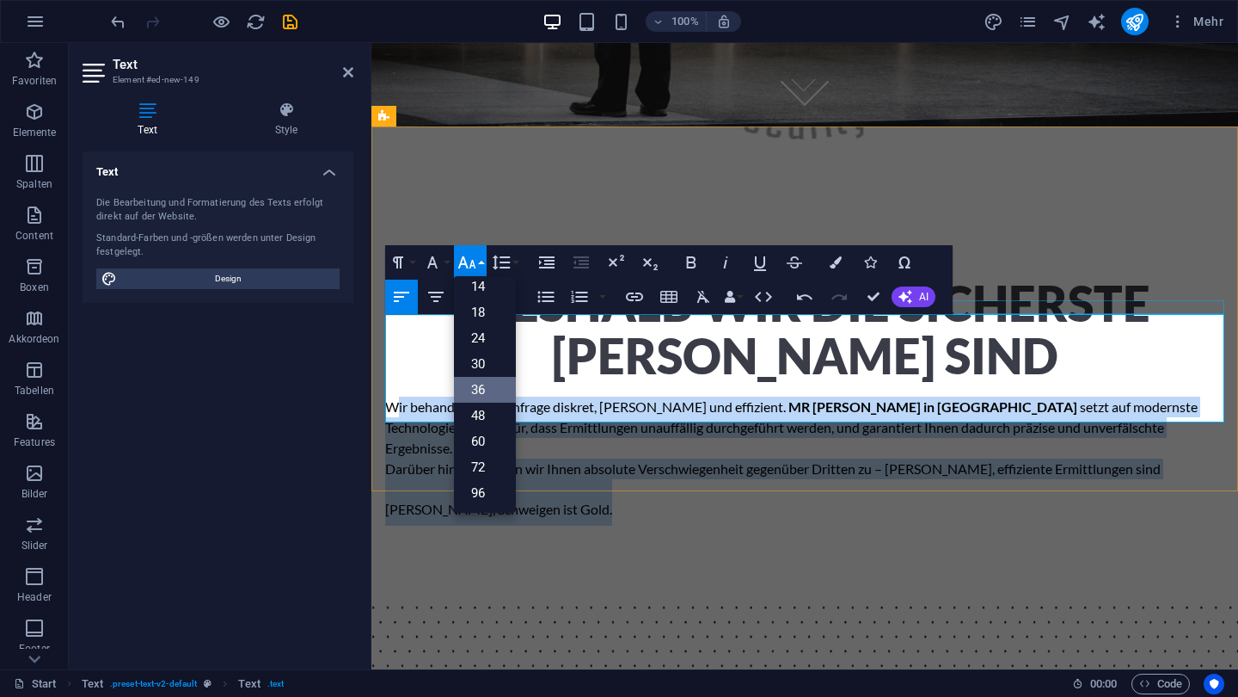
click at [477, 389] on link "36" at bounding box center [485, 390] width 62 height 26
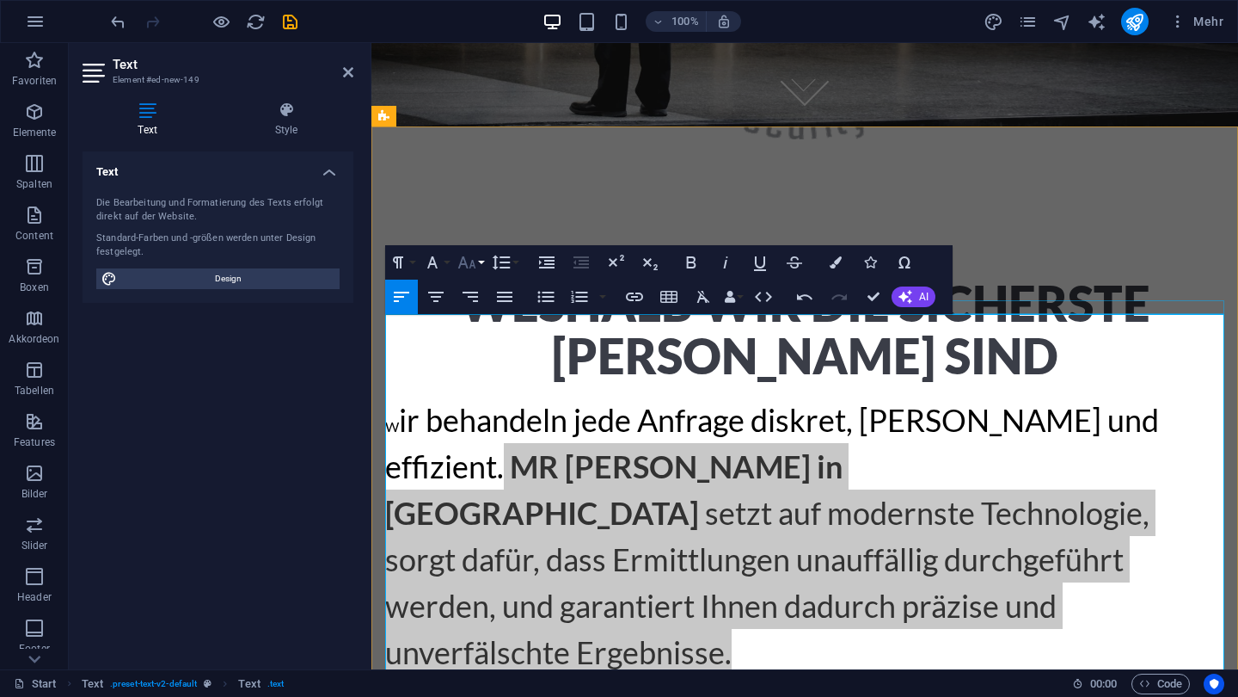
click at [473, 265] on icon "button" at bounding box center [467, 262] width 18 height 12
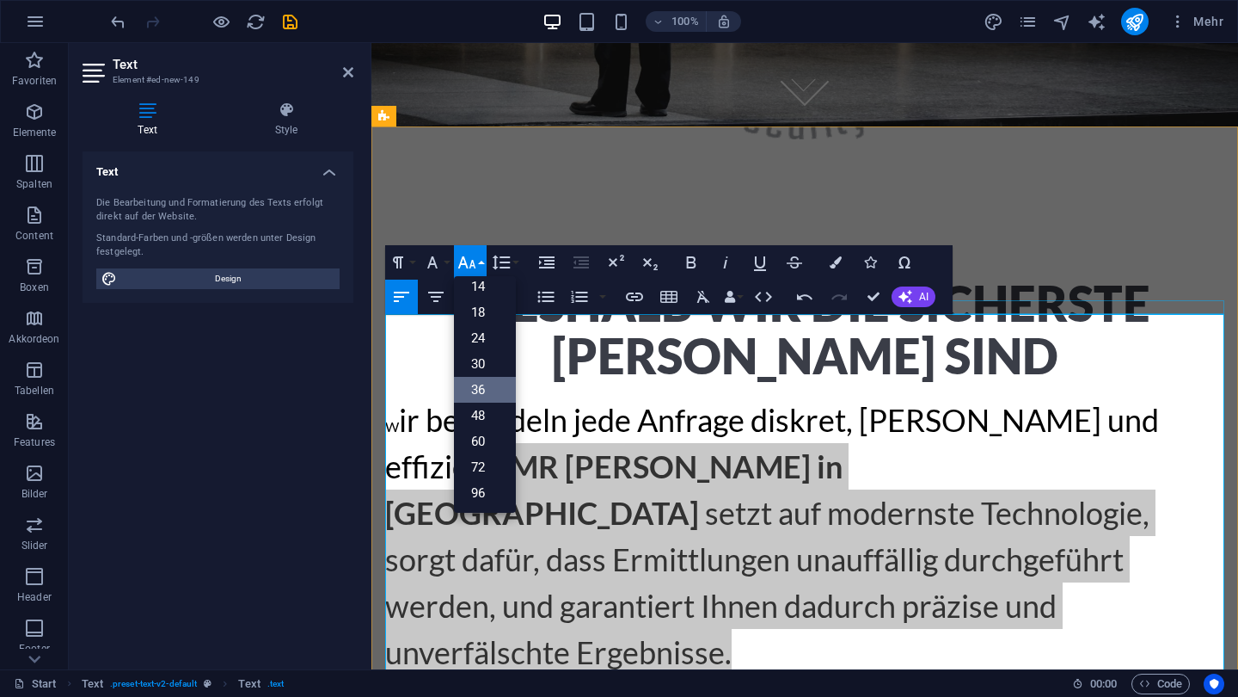
scroll to position [138, 0]
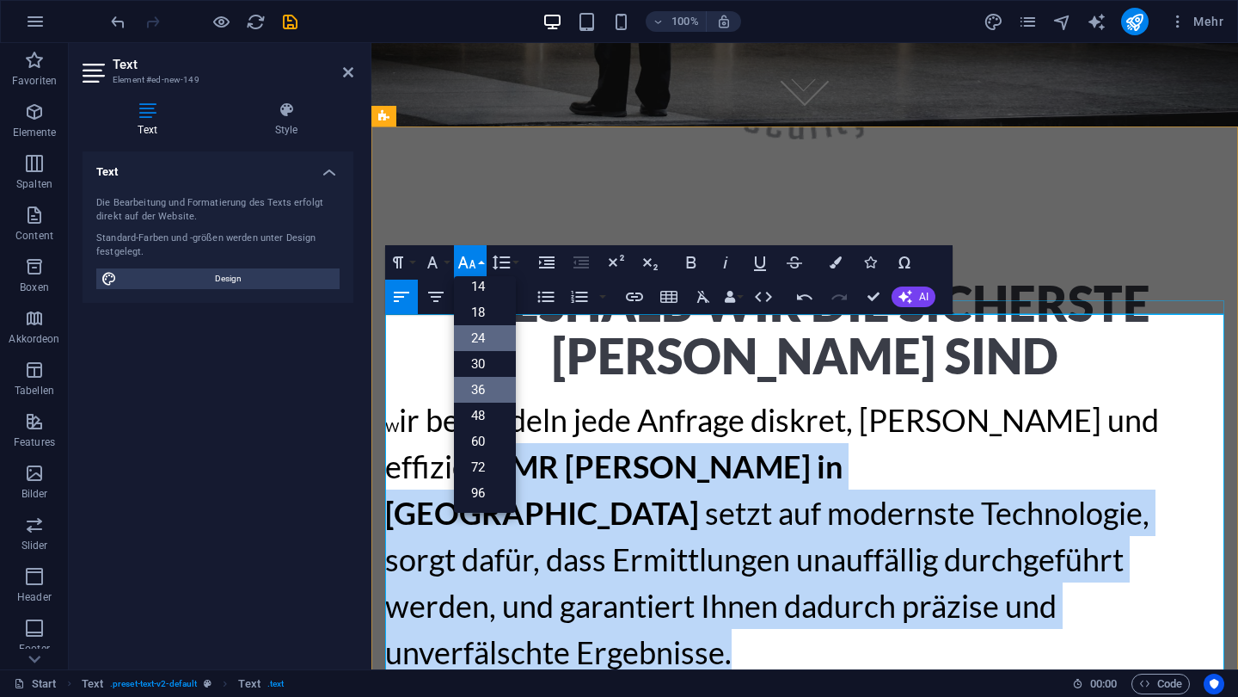
click at [473, 328] on link "24" at bounding box center [485, 338] width 62 height 26
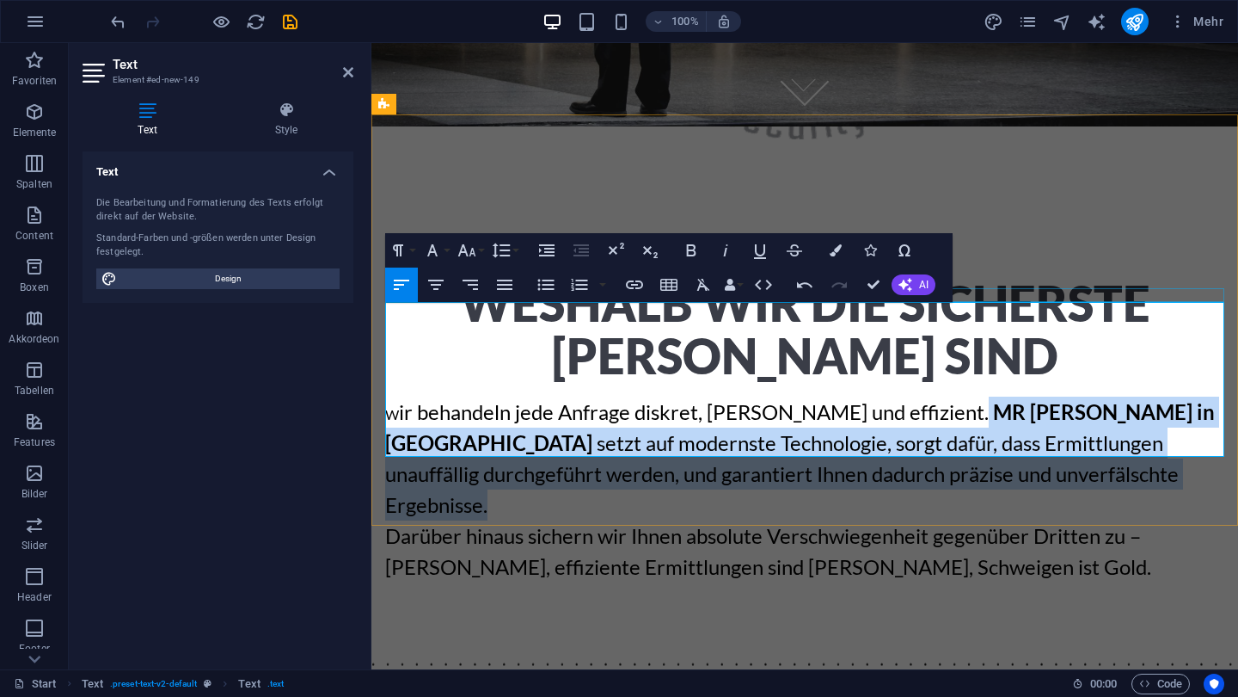
scroll to position [555, 0]
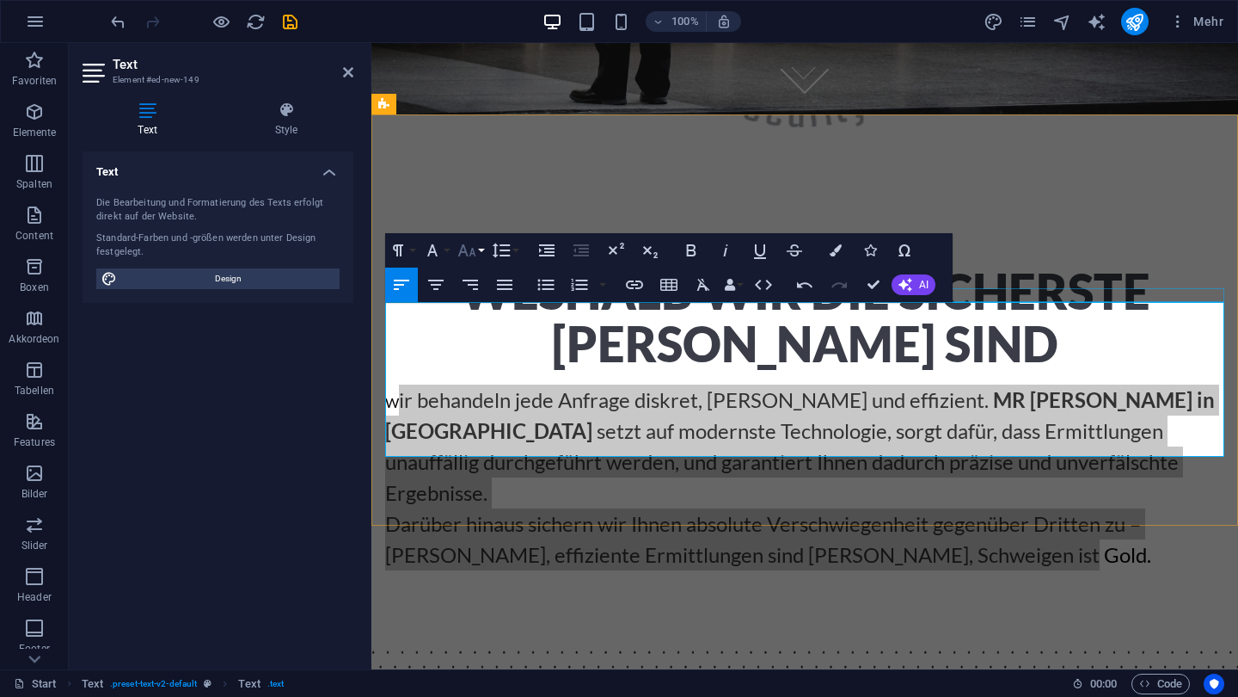
click at [477, 253] on button "Font Size" at bounding box center [470, 250] width 33 height 34
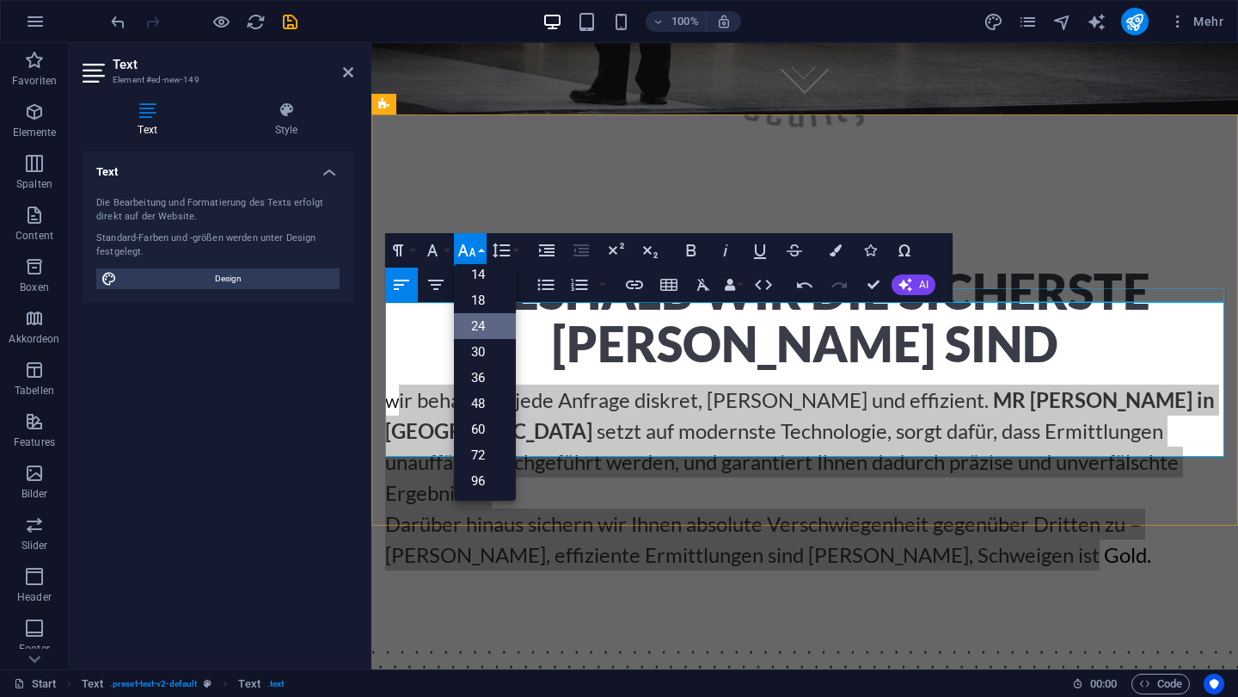
scroll to position [138, 0]
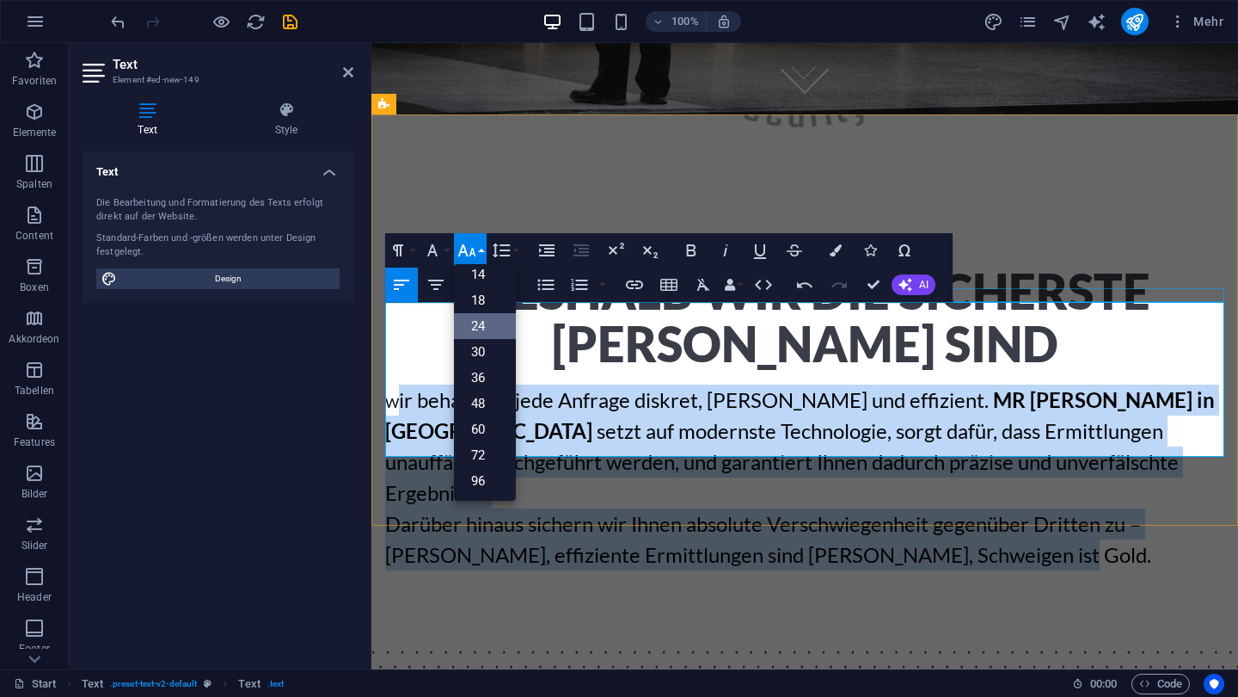
click at [474, 316] on link "24" at bounding box center [485, 326] width 62 height 26
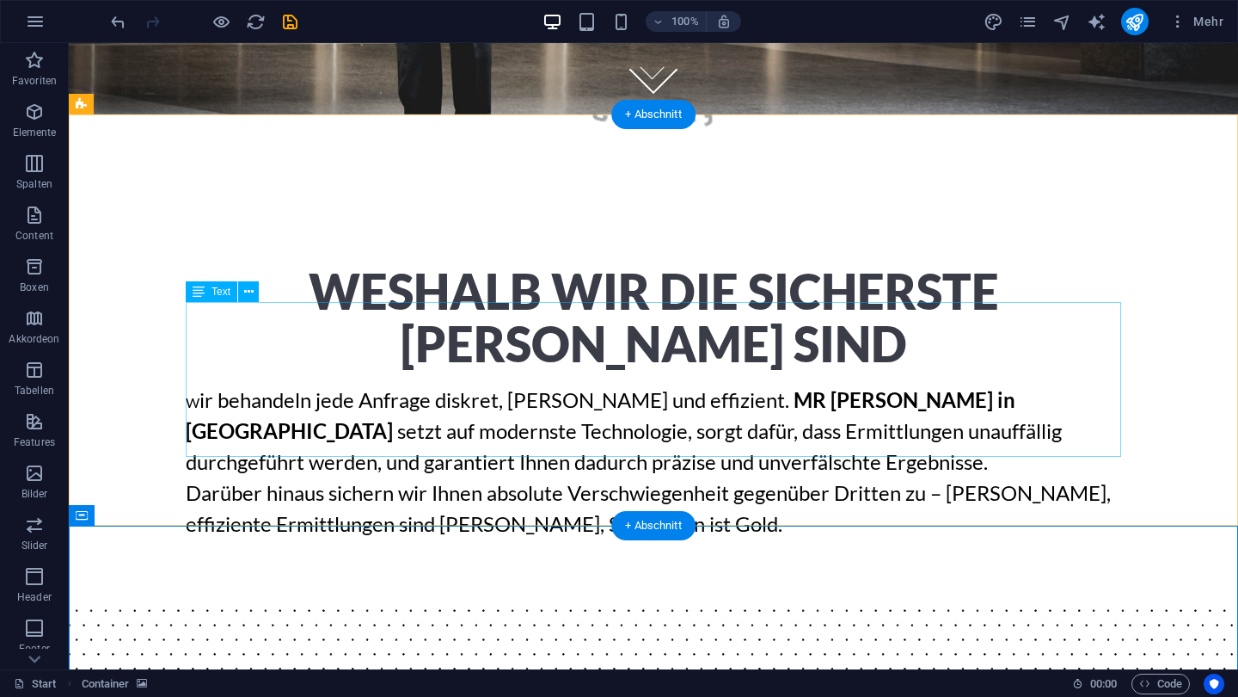
click at [508, 419] on div "W ir behandeln jede Anfrage diskret, rasch und effizient. MR Security in Neusie…" at bounding box center [654, 461] width 936 height 155
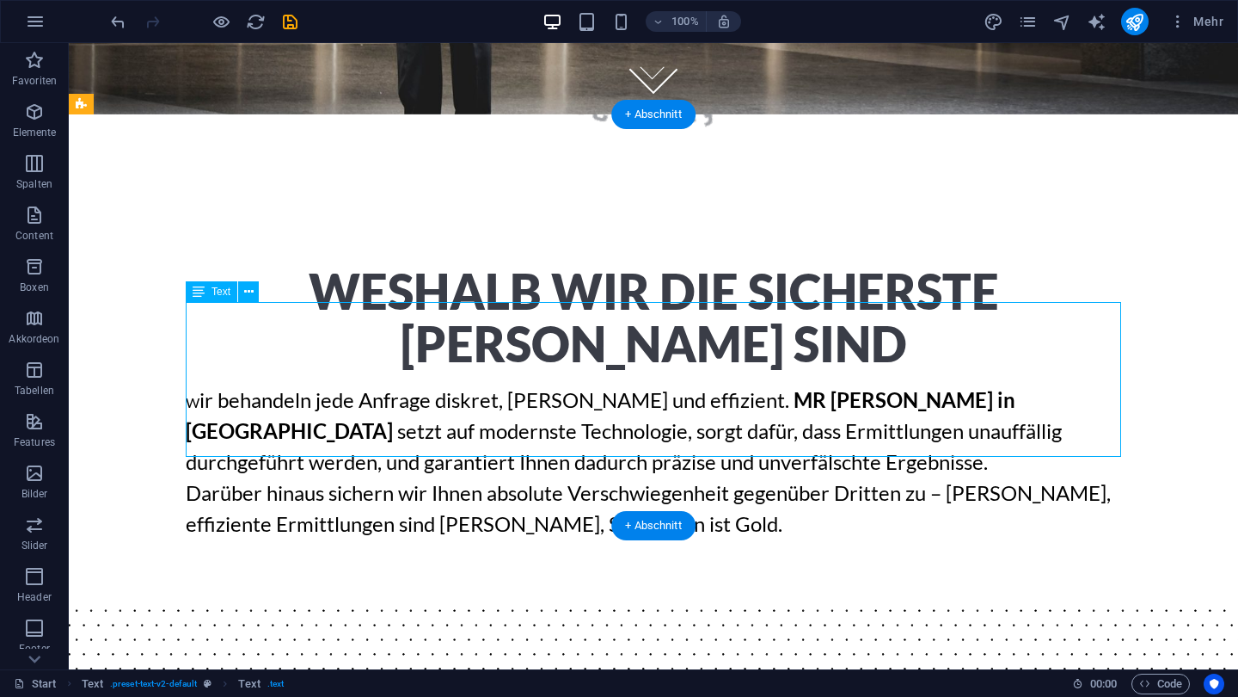
click at [508, 419] on div "W ir behandeln jede Anfrage diskret, rasch und effizient. MR Security in Neusie…" at bounding box center [654, 461] width 936 height 155
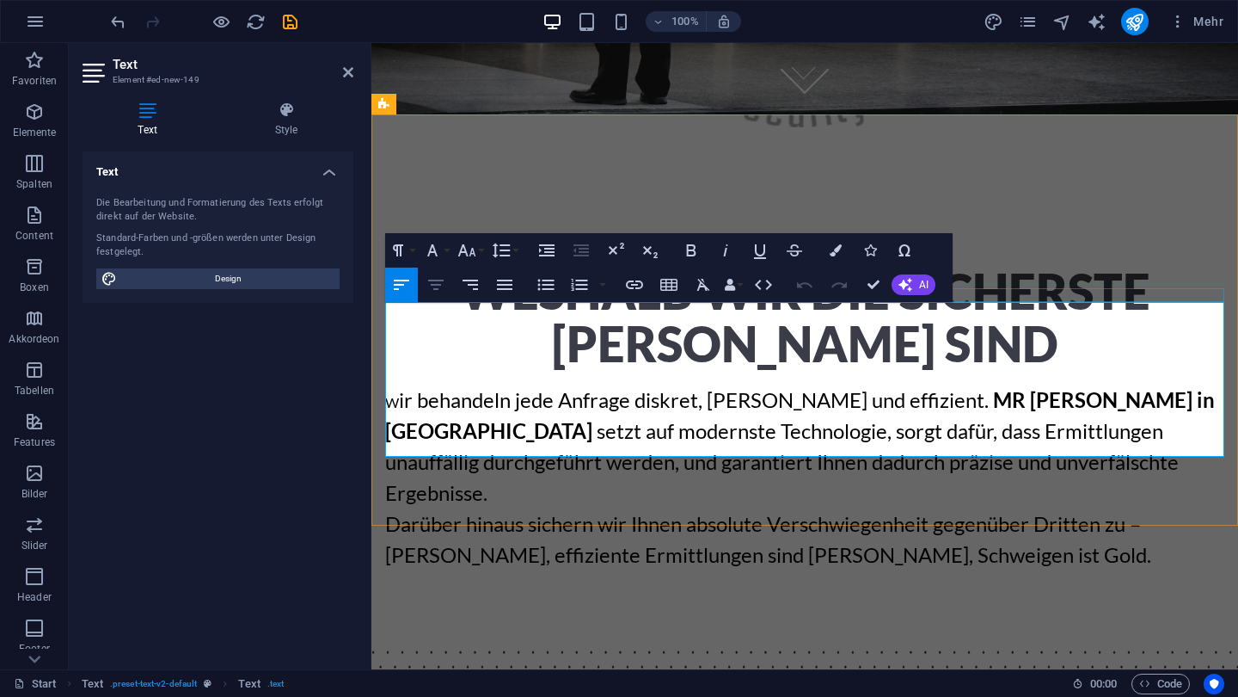
click at [447, 286] on button "Align Center" at bounding box center [436, 284] width 33 height 34
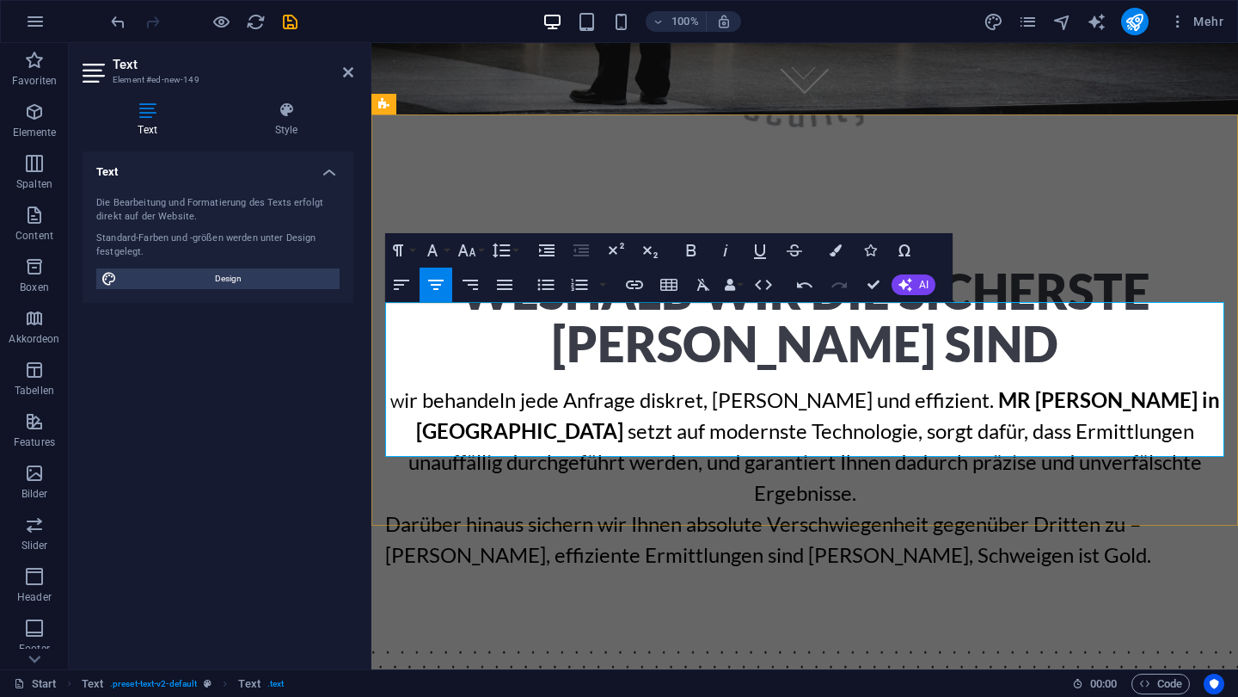
click at [451, 508] on p "Darüber hinaus sichern wir Ihnen absolute Verschwiegenheit gegenüber Dritten zu…" at bounding box center [804, 539] width 839 height 62
click at [439, 292] on icon "button" at bounding box center [436, 284] width 21 height 21
click at [883, 387] on strong "MR [PERSON_NAME] in [GEOGRAPHIC_DATA]" at bounding box center [818, 415] width 804 height 56
click at [1179, 196] on div "Weshalb wir die sicherste Wahl sind W ir behandeln jede Anfrage diskret, rasch …" at bounding box center [805, 417] width 867 height 443
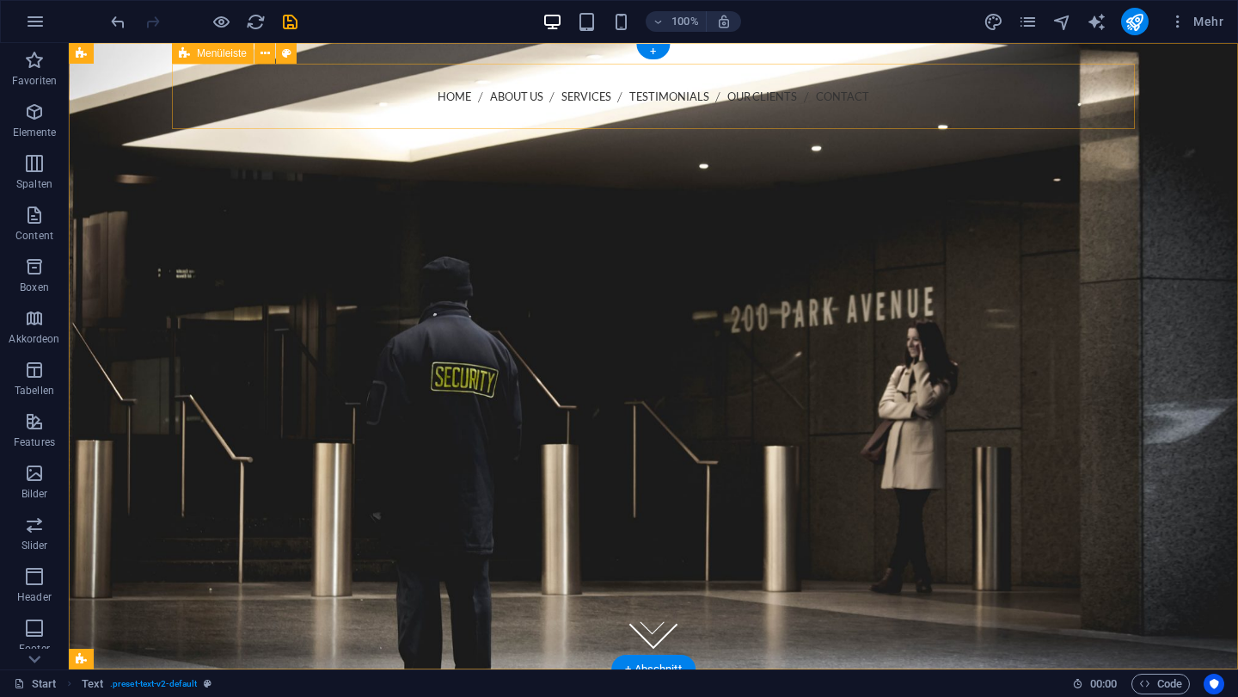
scroll to position [0, 0]
click at [270, 48] on button at bounding box center [265, 53] width 21 height 21
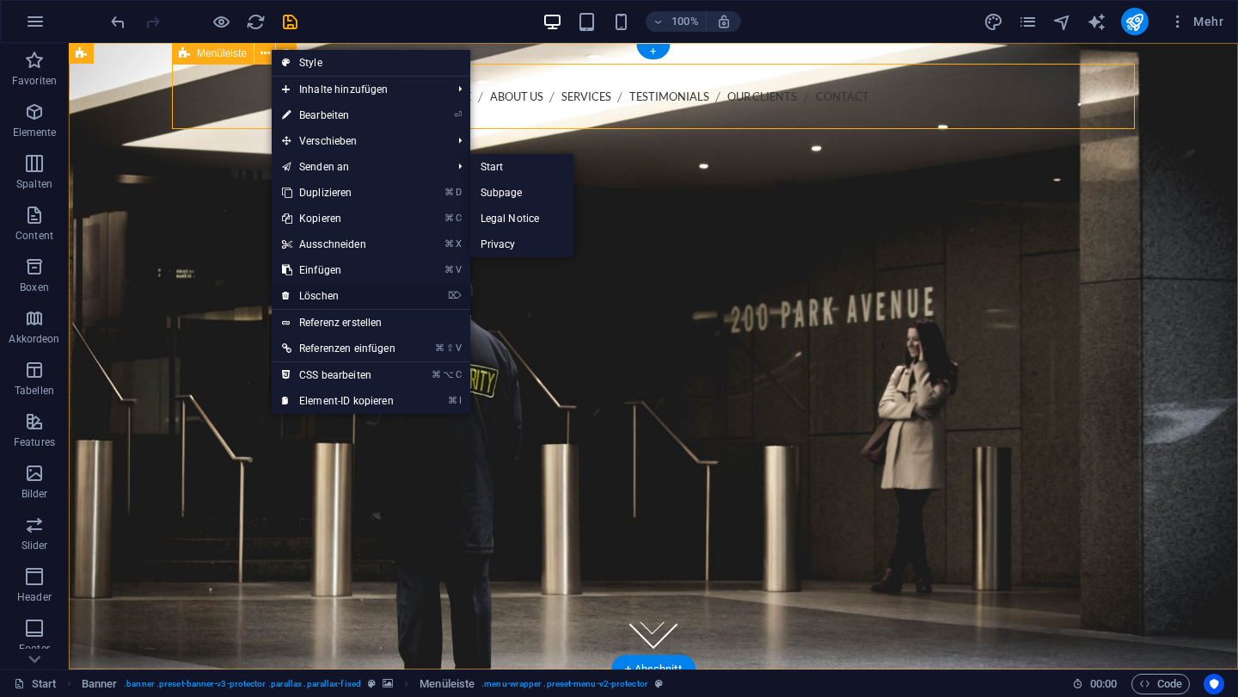
click at [336, 287] on link "⌦ Löschen" at bounding box center [339, 296] width 134 height 26
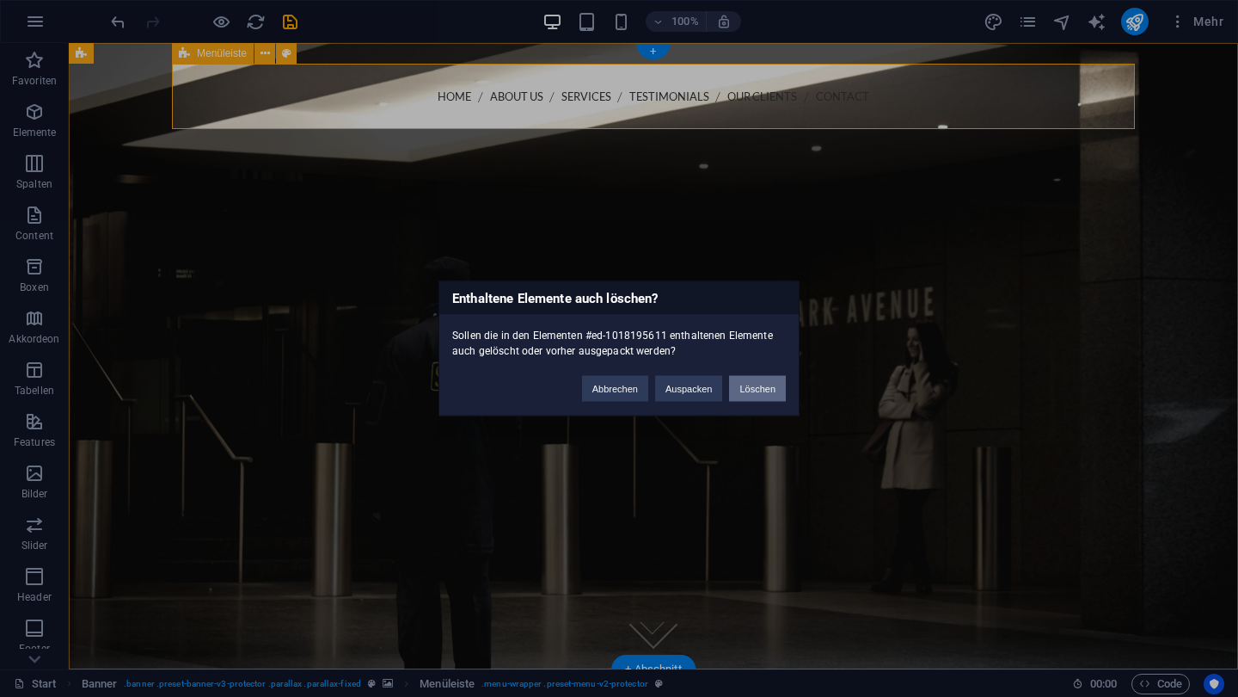
click at [748, 385] on button "Löschen" at bounding box center [757, 389] width 57 height 26
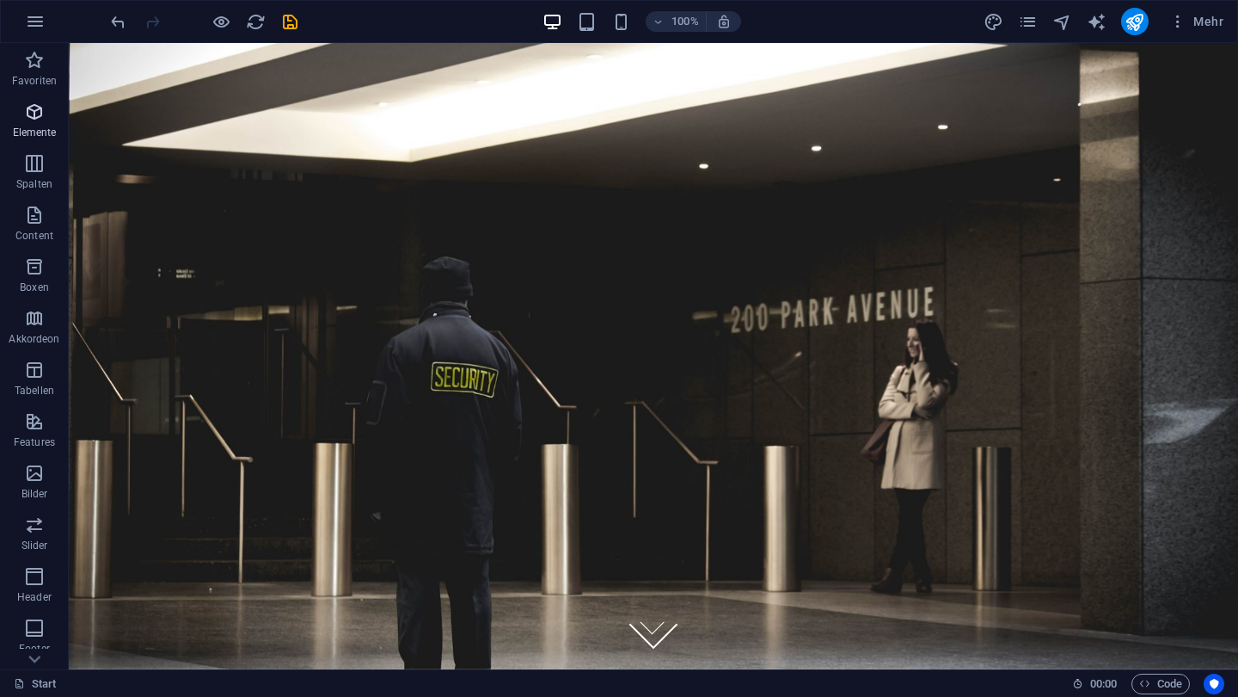
click at [39, 114] on icon "button" at bounding box center [34, 111] width 21 height 21
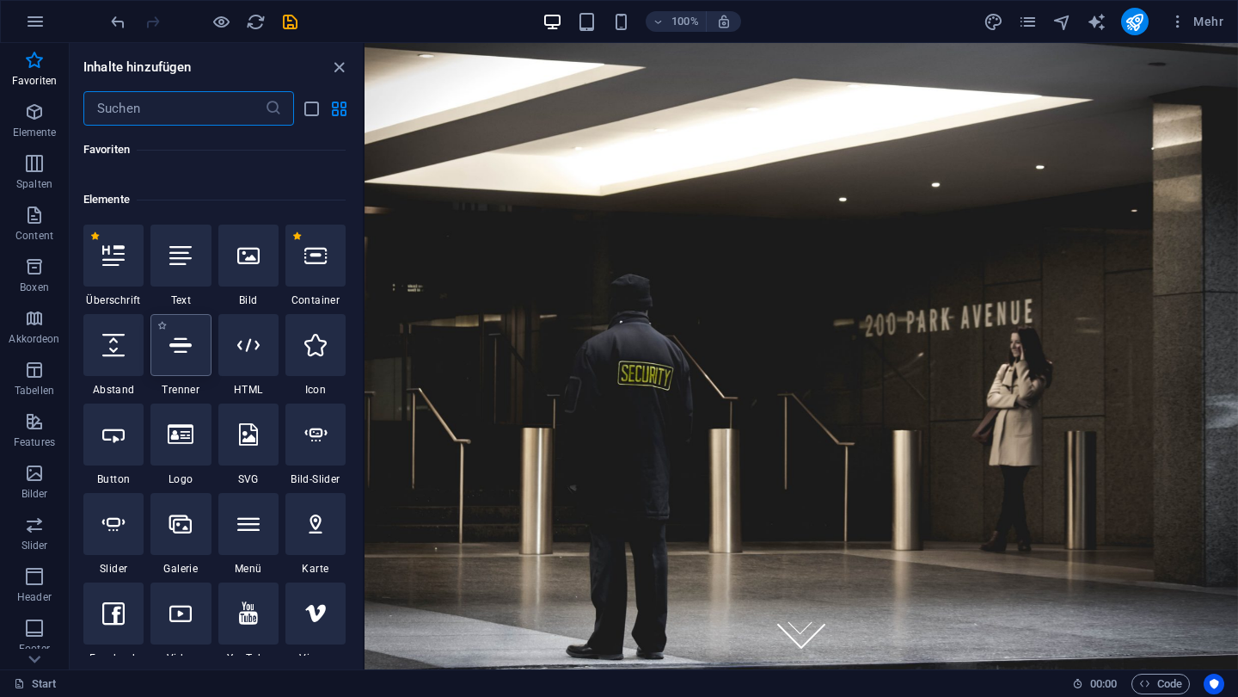
scroll to position [137, 0]
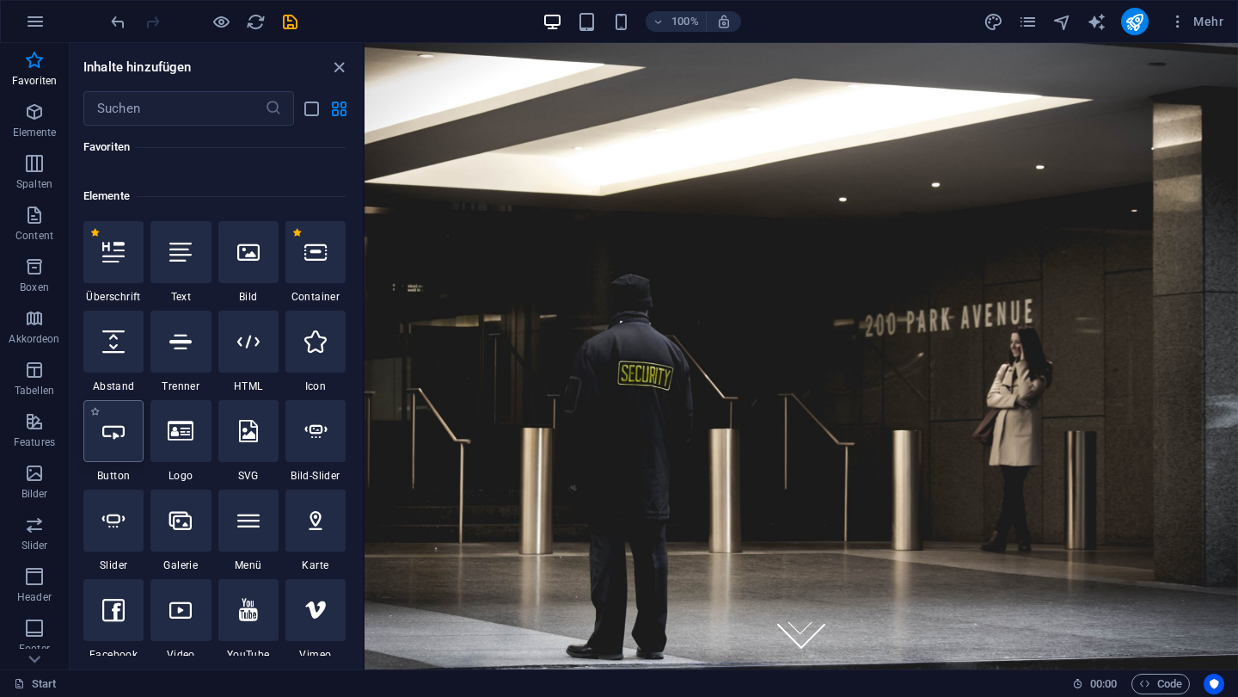
click at [124, 413] on div at bounding box center [113, 431] width 60 height 62
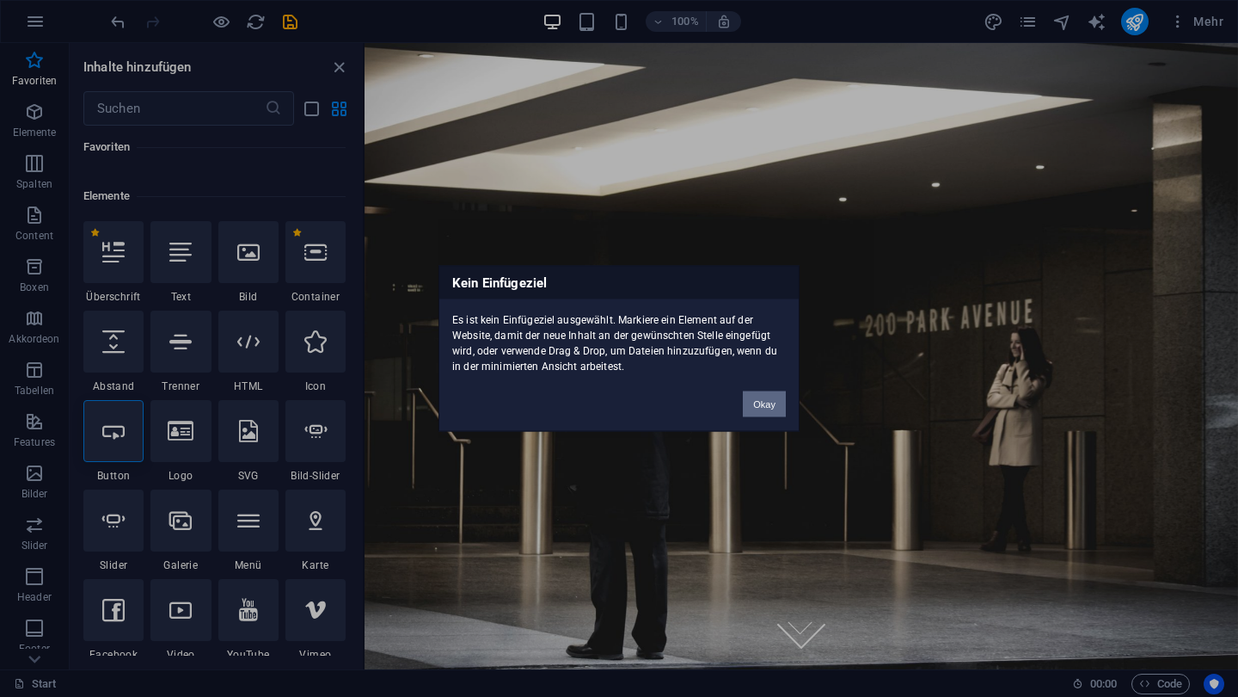
click at [760, 392] on button "Okay" at bounding box center [764, 404] width 43 height 26
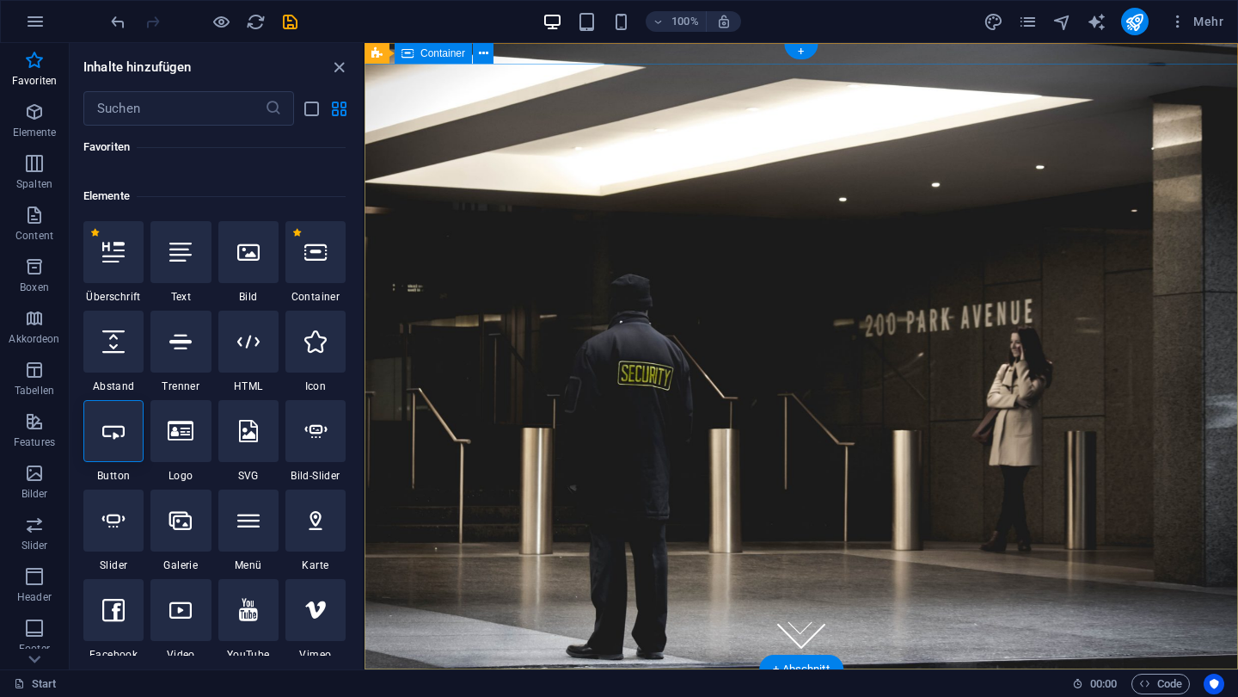
click at [772, 130] on div at bounding box center [802, 315] width 874 height 502
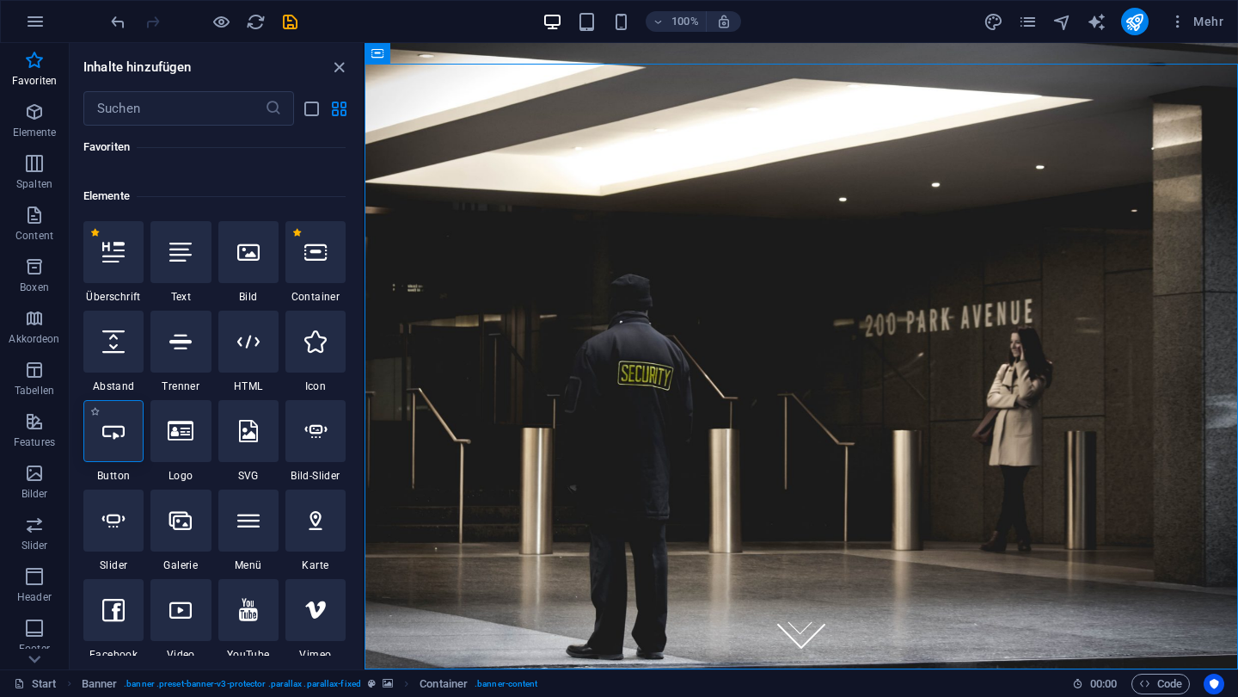
click at [134, 448] on div at bounding box center [113, 431] width 60 height 62
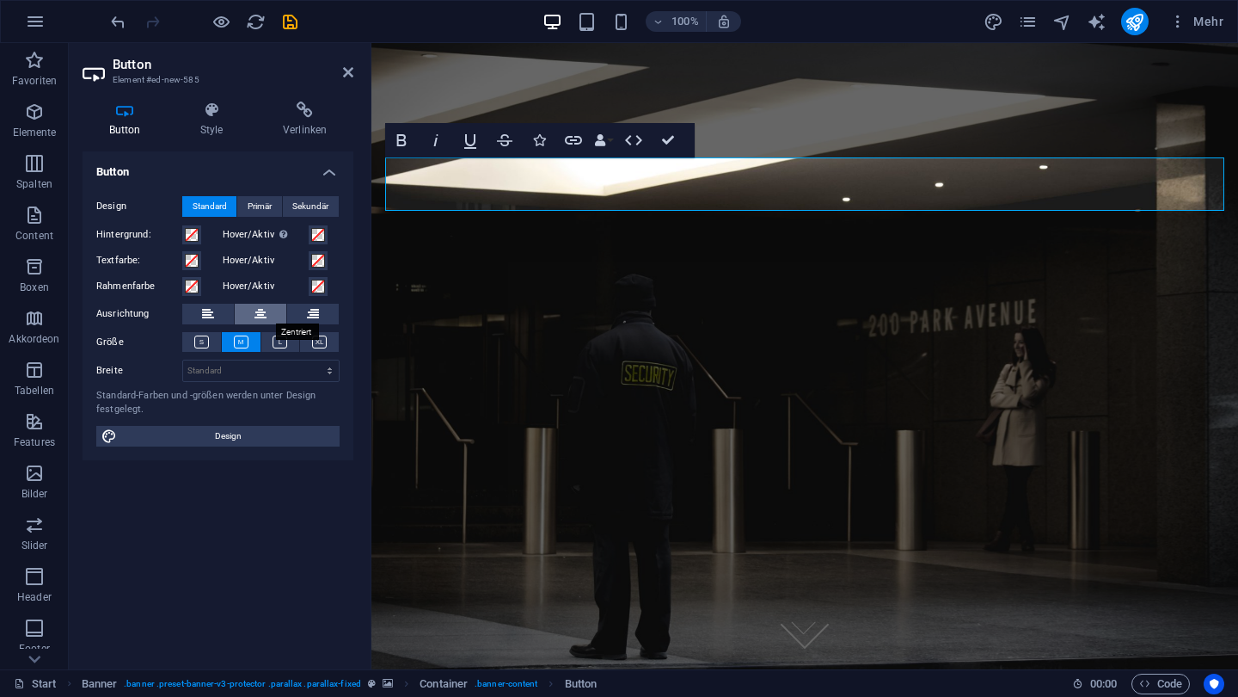
click at [269, 317] on button at bounding box center [261, 314] width 52 height 21
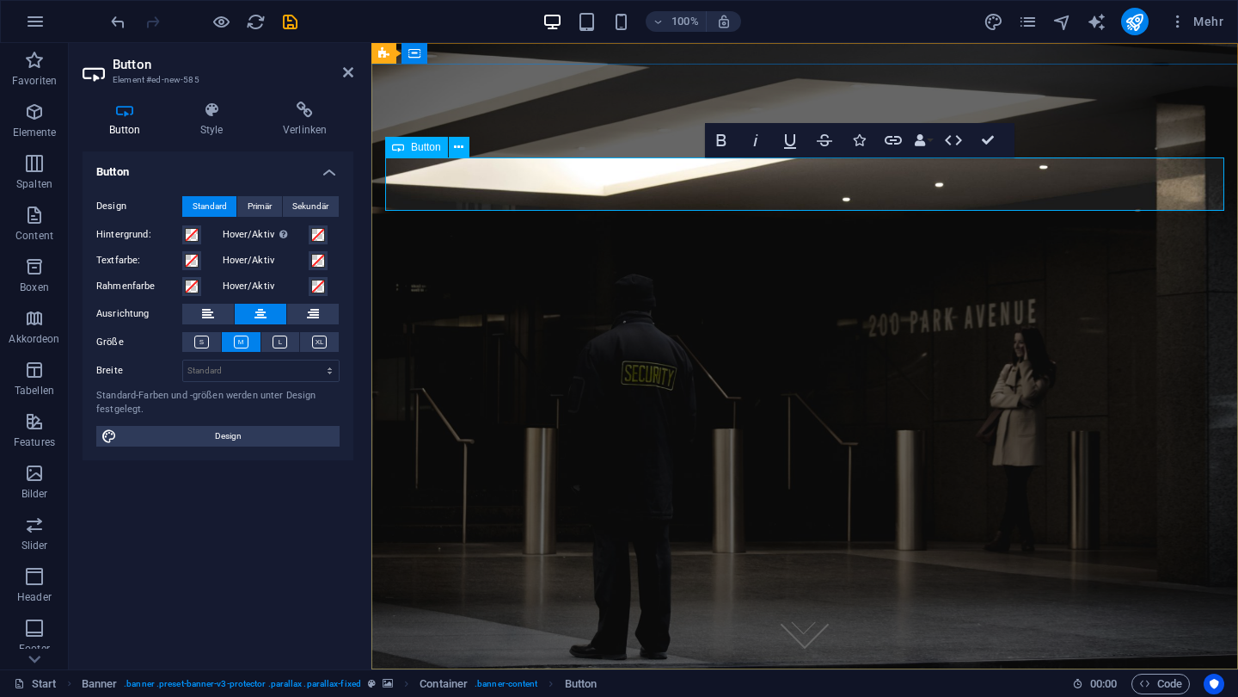
click at [771, 186] on link "Button-Beschriftung" at bounding box center [805, 158] width 199 height 53
click at [845, 181] on link "Button-Beschriftung" at bounding box center [805, 158] width 199 height 53
click at [848, 181] on link "Button-Beschriftung" at bounding box center [805, 158] width 199 height 53
drag, startPoint x: 893, startPoint y: 185, endPoint x: 727, endPoint y: 187, distance: 166.0
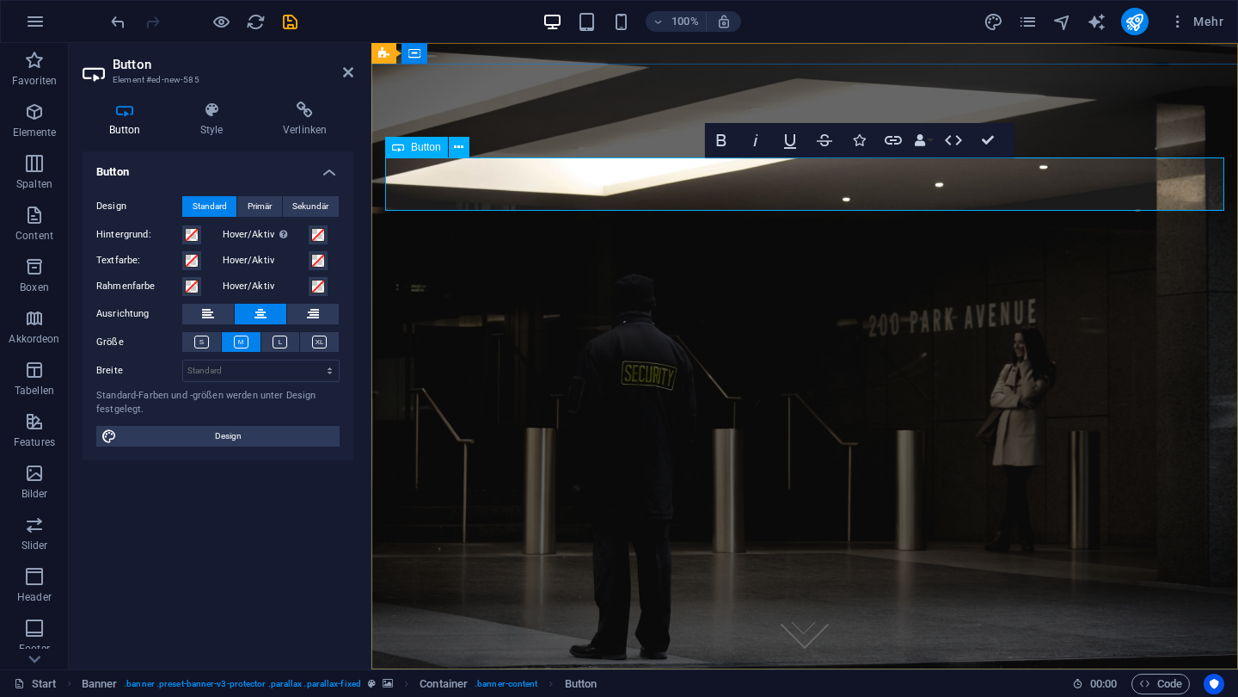
click at [727, 186] on link "Button-Beschriftung" at bounding box center [805, 158] width 199 height 53
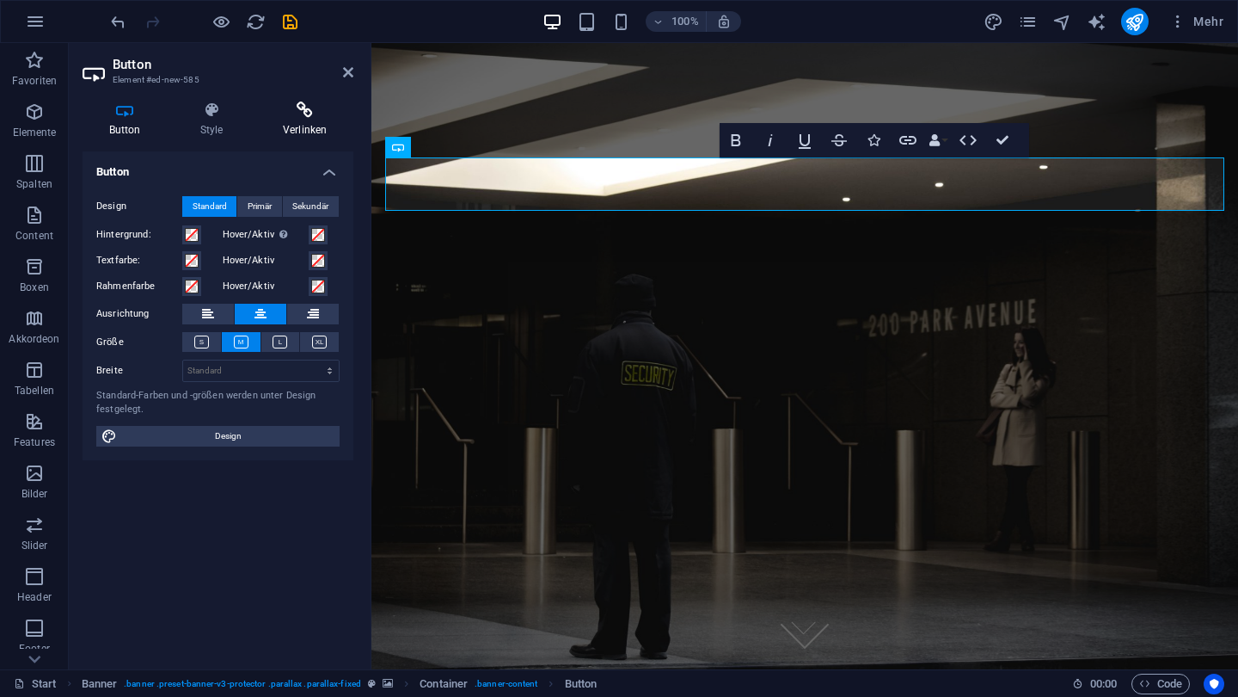
click at [317, 109] on icon at bounding box center [304, 109] width 97 height 17
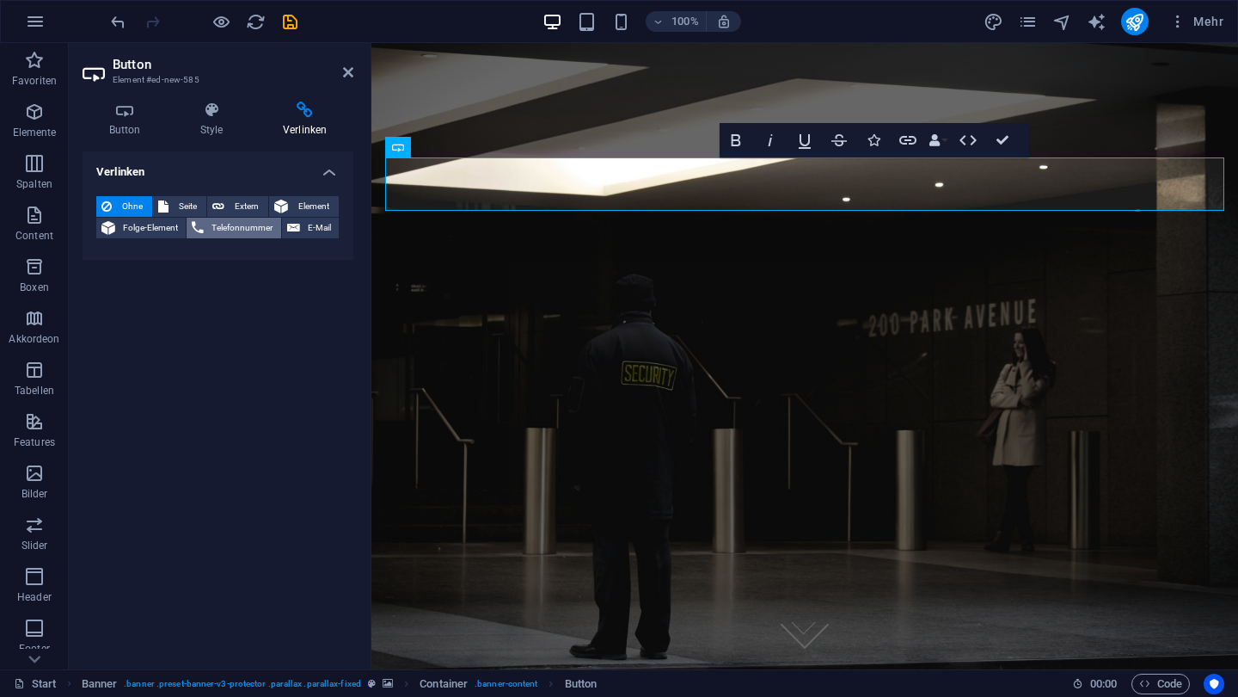
click at [210, 230] on span "Telefonnummer" at bounding box center [242, 228] width 66 height 21
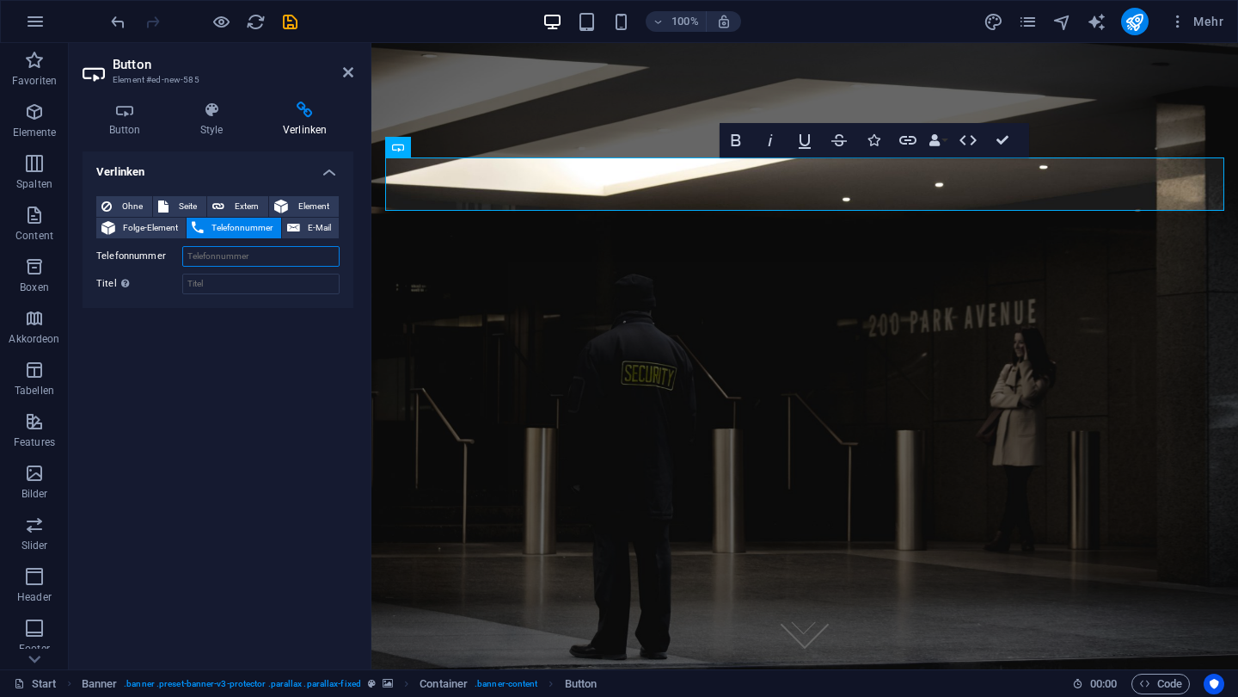
paste input "+43 664 400 1214"
type input "+43 664 400 1214"
click at [258, 328] on div "Verlinken Ohne Seite Extern Element Folge-Element Telefonnummer E-Mail Seite St…" at bounding box center [218, 403] width 271 height 504
click at [329, 229] on span "E-Mail" at bounding box center [319, 228] width 28 height 21
click at [230, 232] on span "Telefonnummer" at bounding box center [242, 228] width 66 height 21
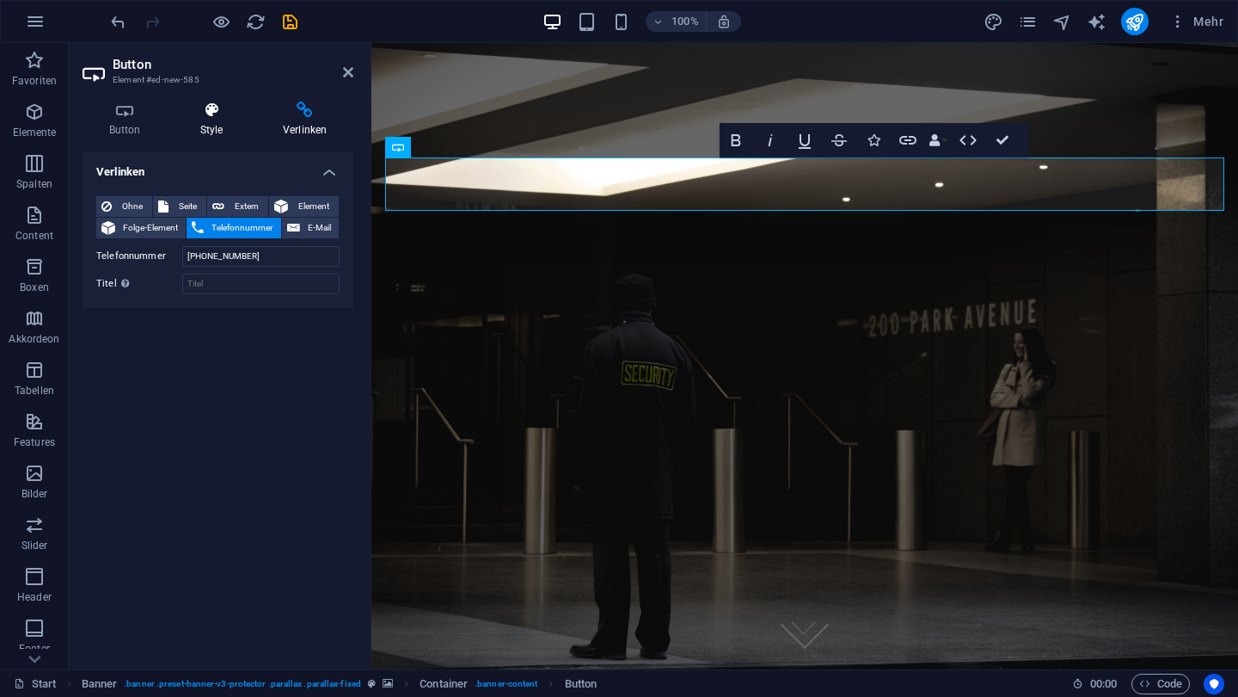
click at [195, 117] on icon at bounding box center [212, 109] width 76 height 17
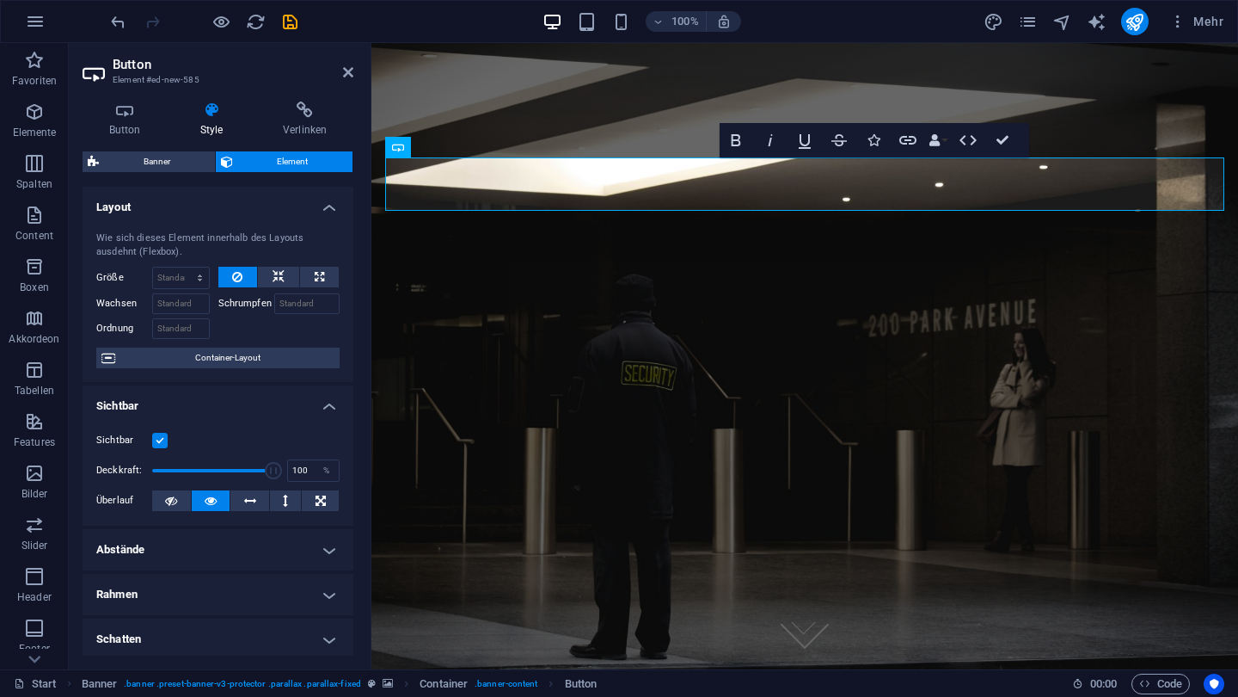
click at [242, 585] on h4 "Rahmen" at bounding box center [218, 594] width 271 height 41
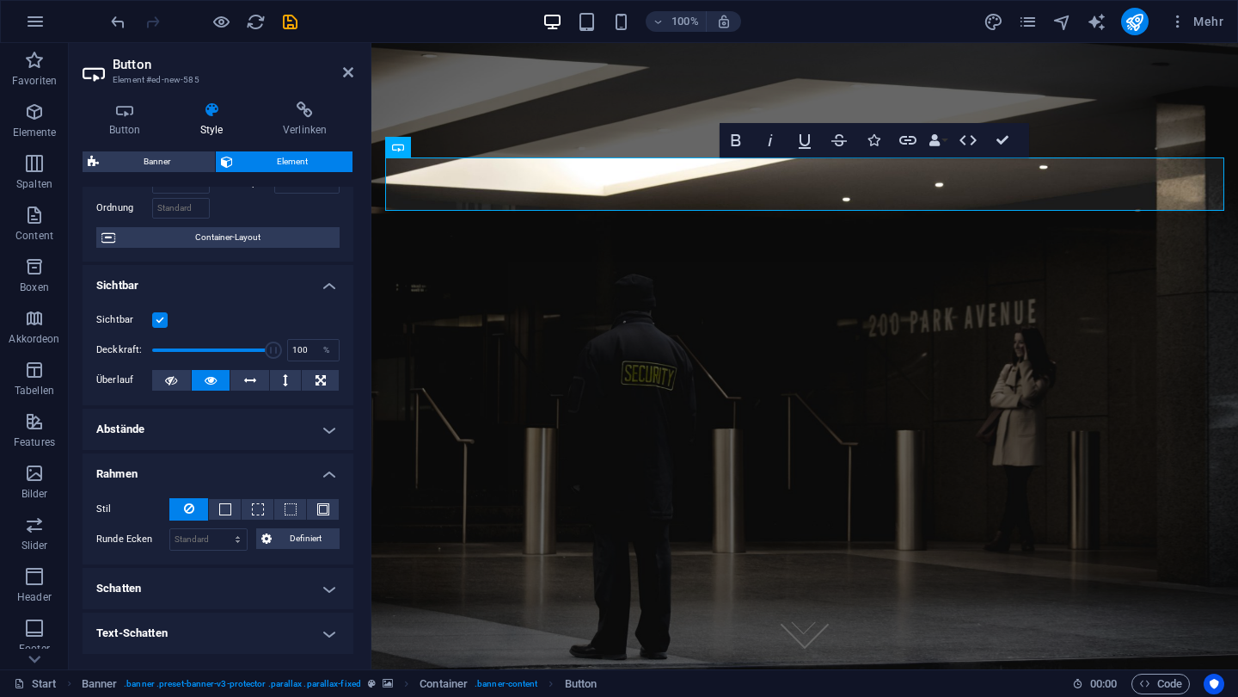
scroll to position [139, 0]
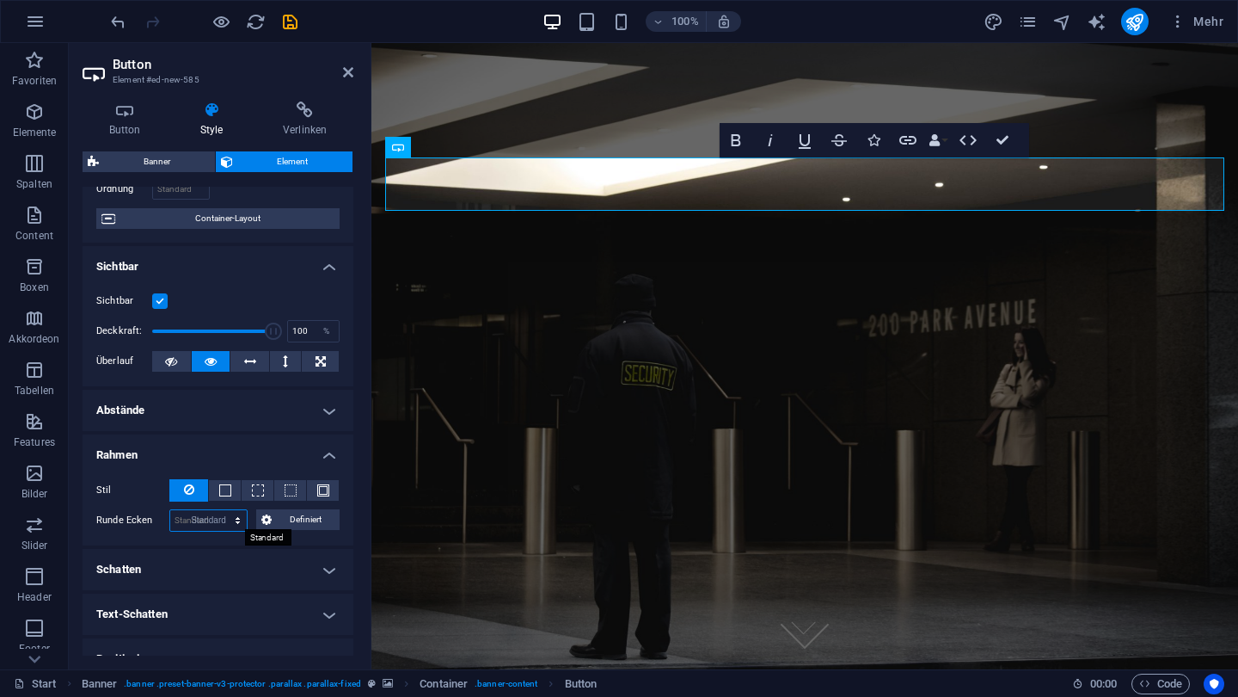
select select "DISABLED_OPTION_VALUE"
click at [222, 484] on span at bounding box center [225, 490] width 12 height 12
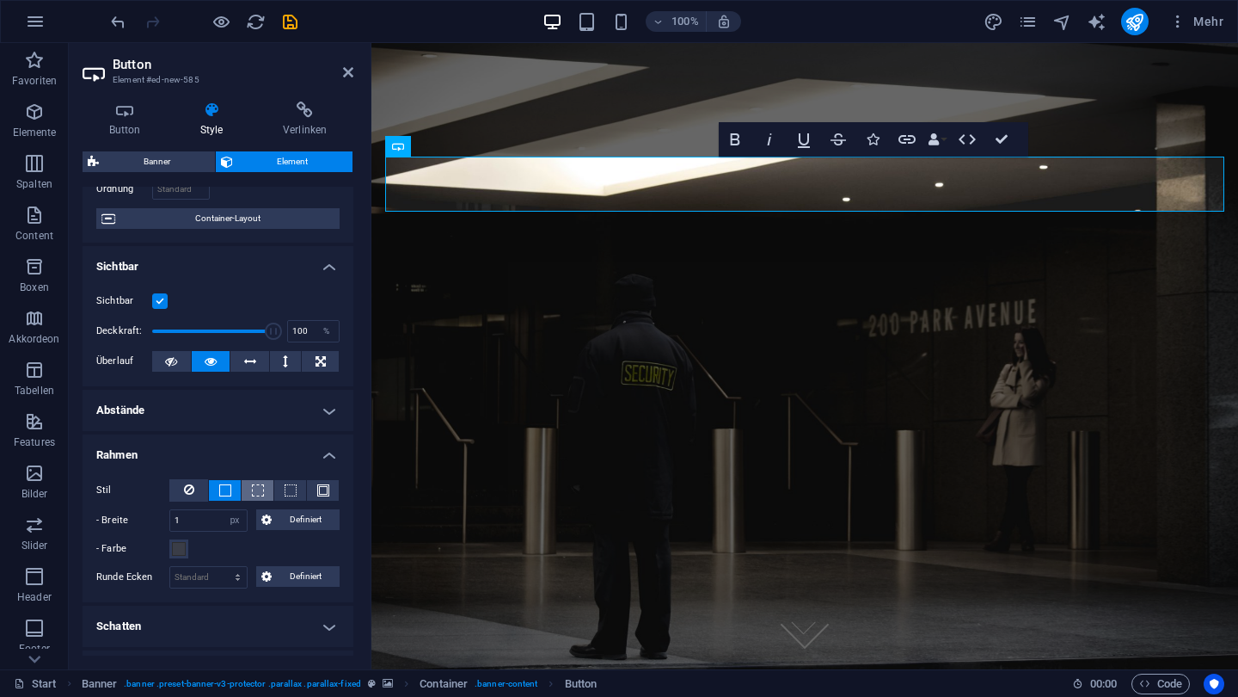
click at [248, 486] on button at bounding box center [258, 490] width 32 height 21
click at [285, 485] on span at bounding box center [291, 490] width 12 height 12
click at [184, 484] on icon at bounding box center [189, 489] width 10 height 21
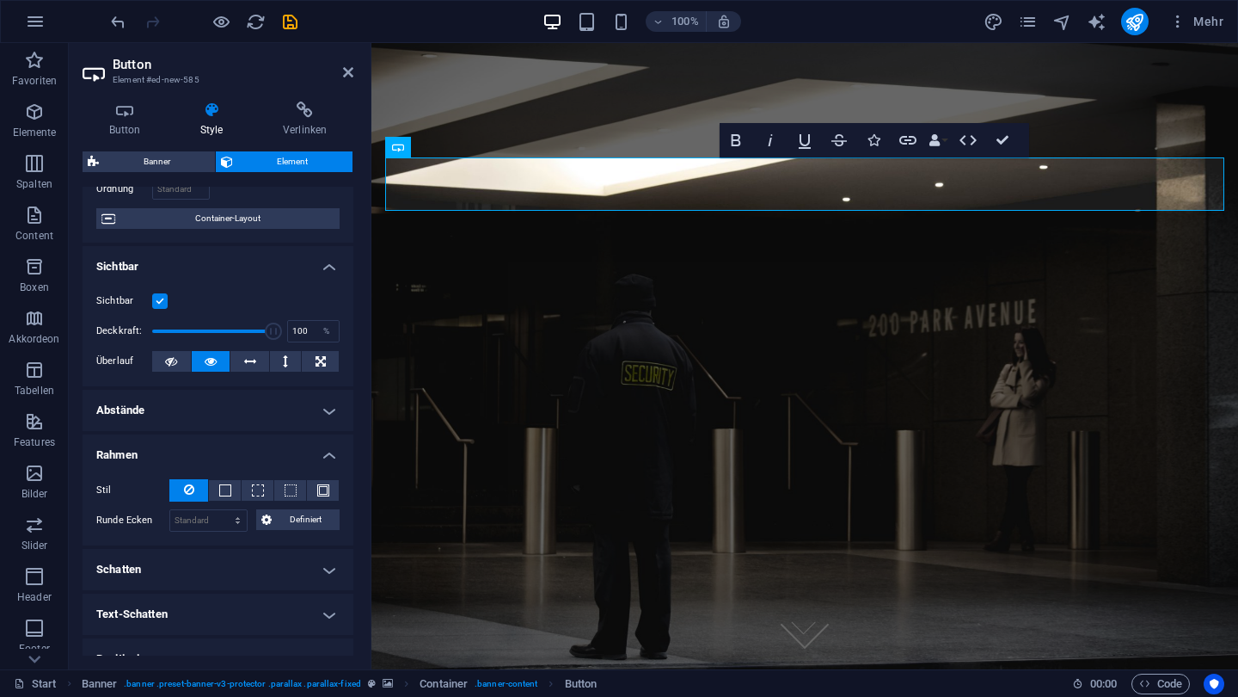
click at [237, 563] on h4 "Schatten" at bounding box center [218, 569] width 271 height 41
click at [257, 606] on span "Außen" at bounding box center [251, 603] width 26 height 21
type input "2"
type input "4"
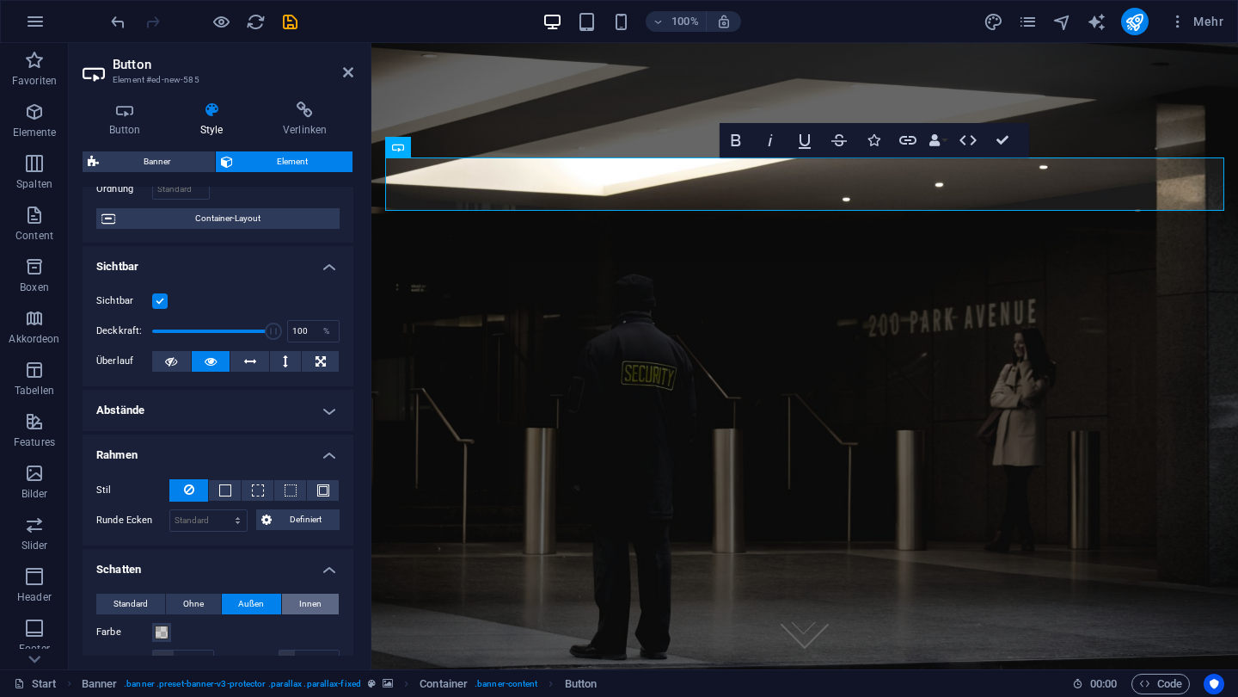
click at [318, 607] on span "Innen" at bounding box center [310, 603] width 22 height 21
click at [135, 602] on span "Standard" at bounding box center [131, 603] width 34 height 21
type input "0"
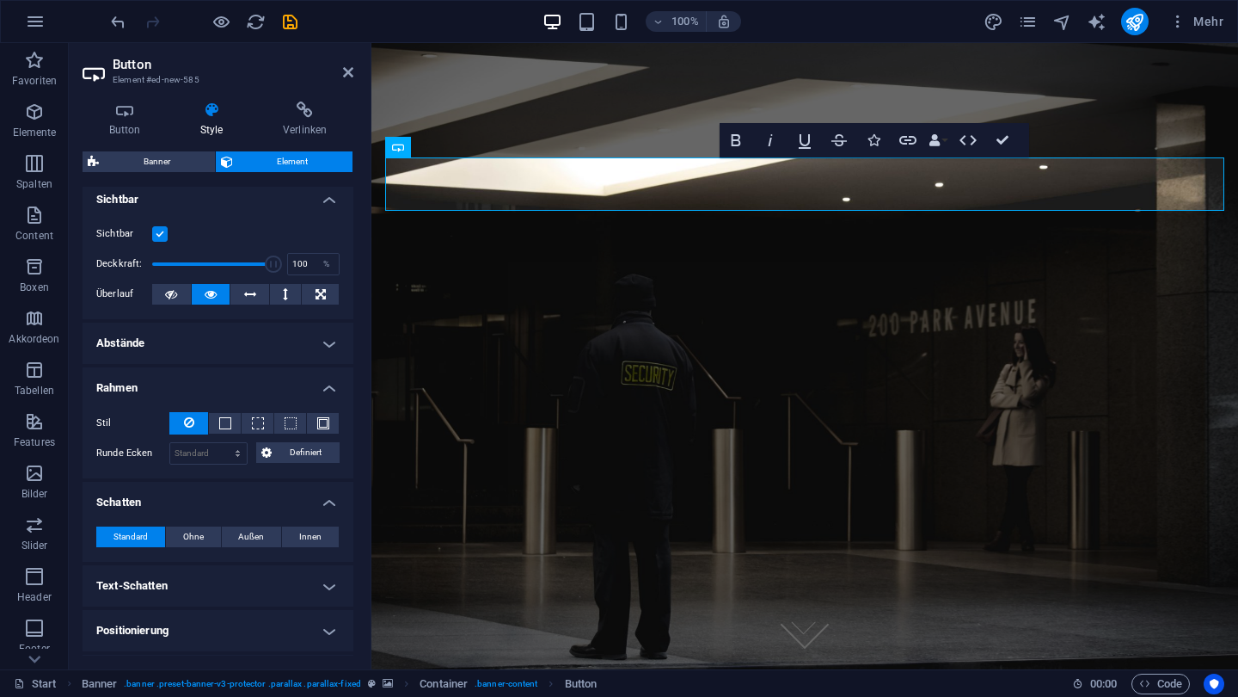
scroll to position [209, 0]
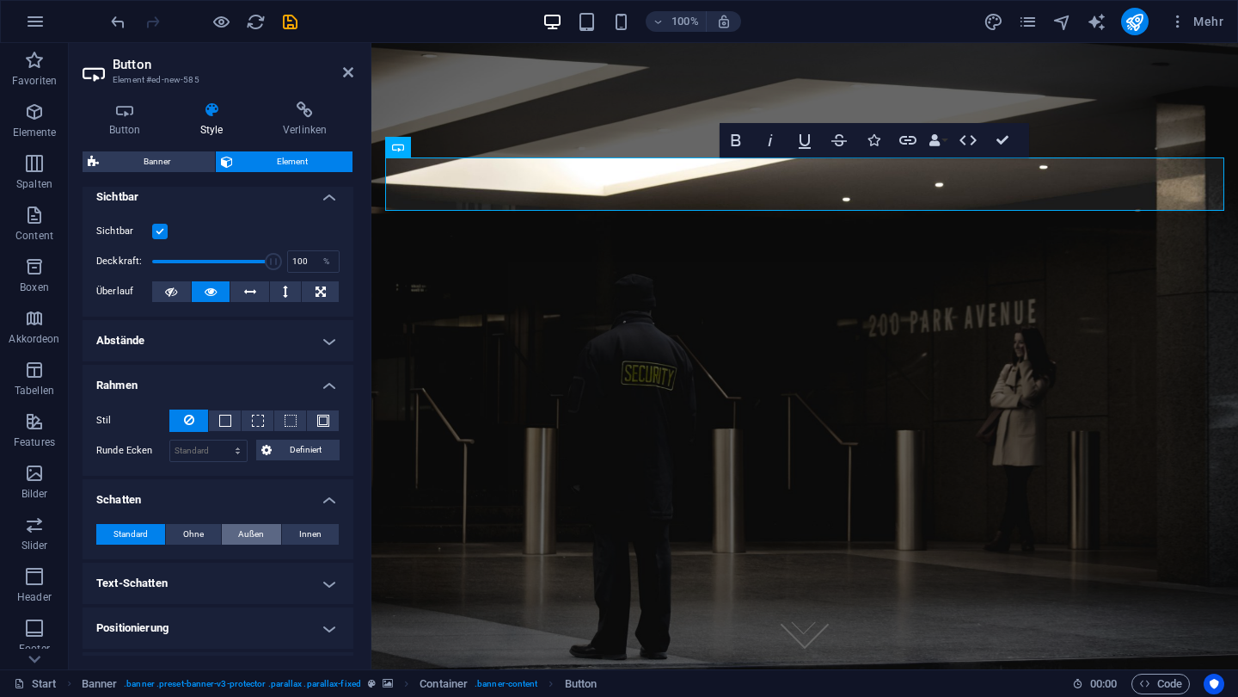
click at [261, 532] on span "Außen" at bounding box center [251, 534] width 26 height 21
type input "2"
type input "4"
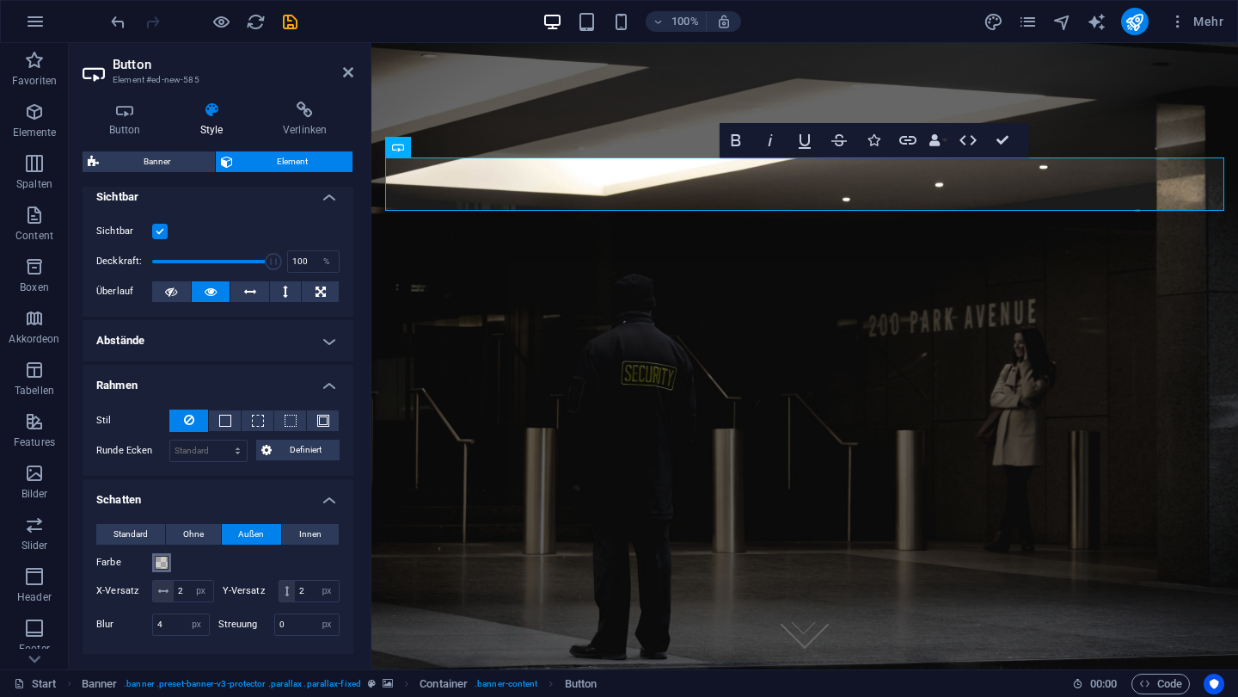
click at [161, 563] on span at bounding box center [162, 563] width 14 height 14
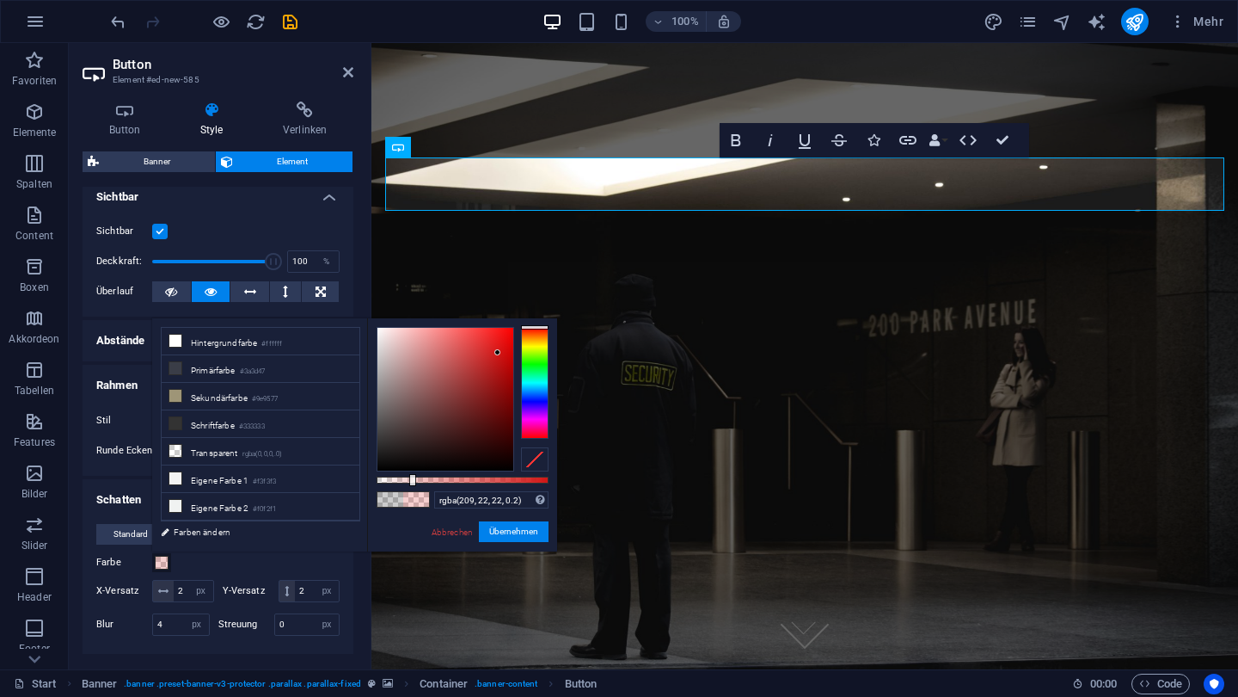
click at [498, 353] on div at bounding box center [446, 399] width 136 height 143
click at [501, 345] on div at bounding box center [446, 399] width 136 height 143
click at [501, 339] on div at bounding box center [446, 399] width 136 height 143
type input "#e91515"
drag, startPoint x: 414, startPoint y: 478, endPoint x: 550, endPoint y: 489, distance: 137.1
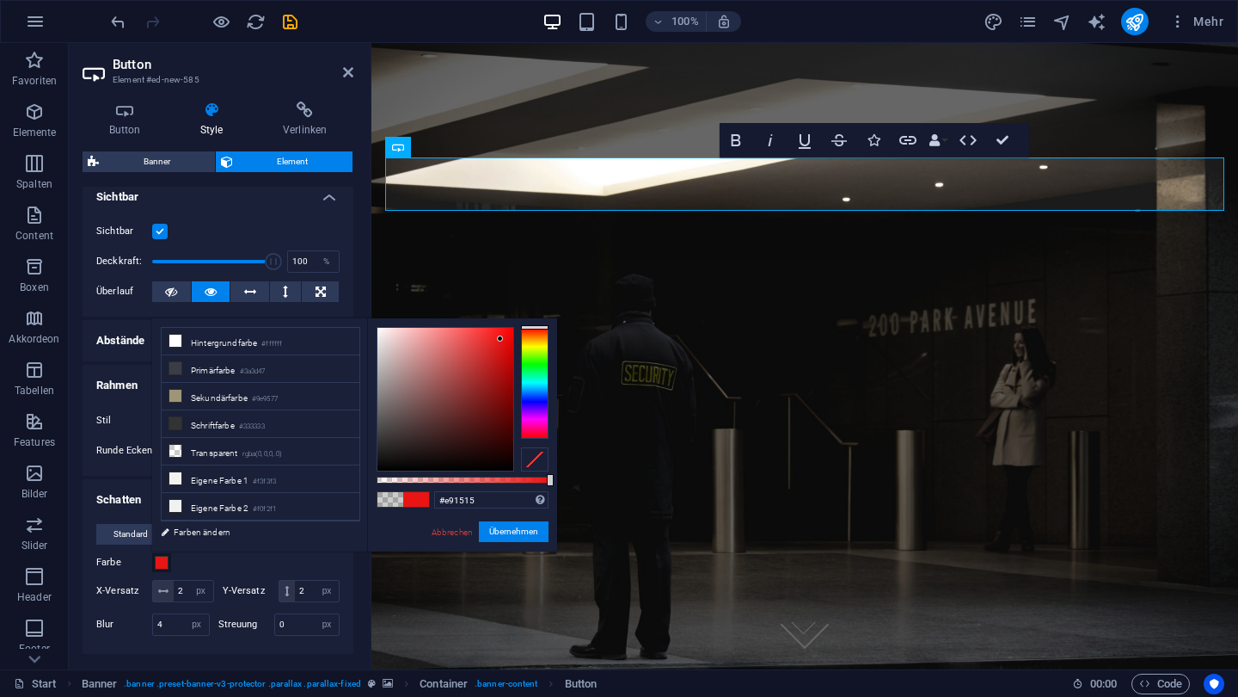
click at [550, 489] on div "#e91515 Unterstützte Formate: #0852ed rgb(8, 82, 237) rgba(8, 82, 237, 90%) hsv…" at bounding box center [462, 559] width 190 height 482
click at [518, 532] on button "Übernehmen" at bounding box center [514, 531] width 70 height 21
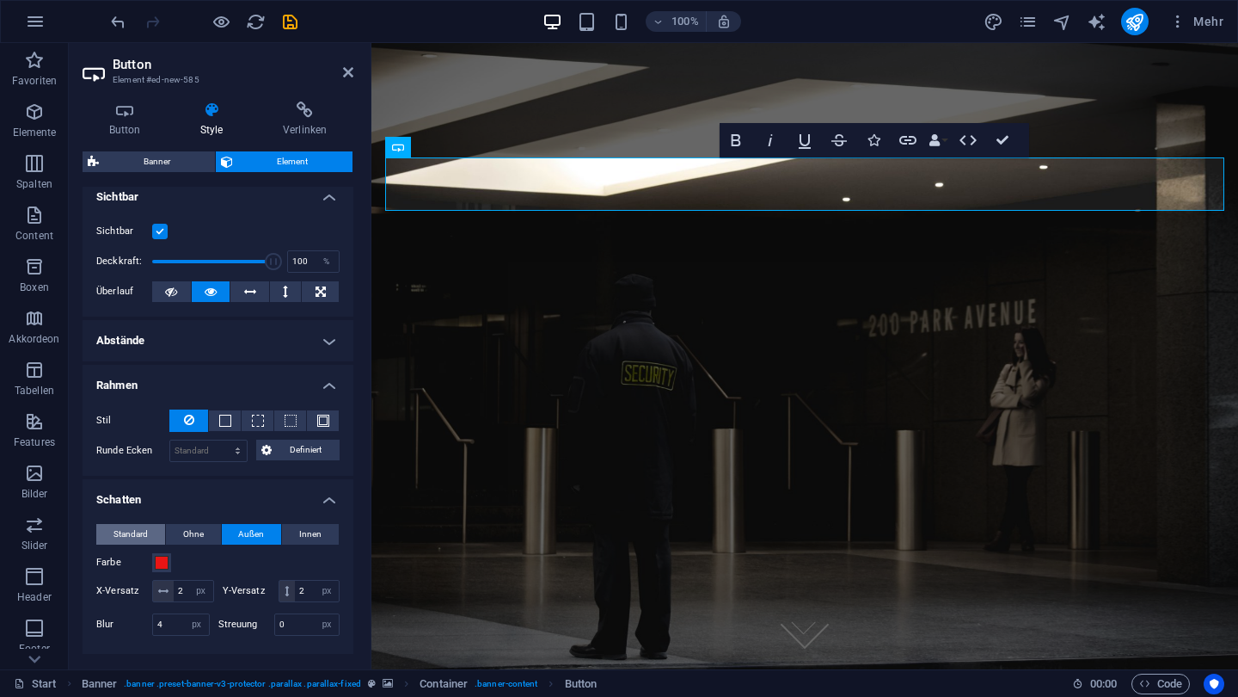
click at [146, 530] on span "Standard" at bounding box center [131, 534] width 34 height 21
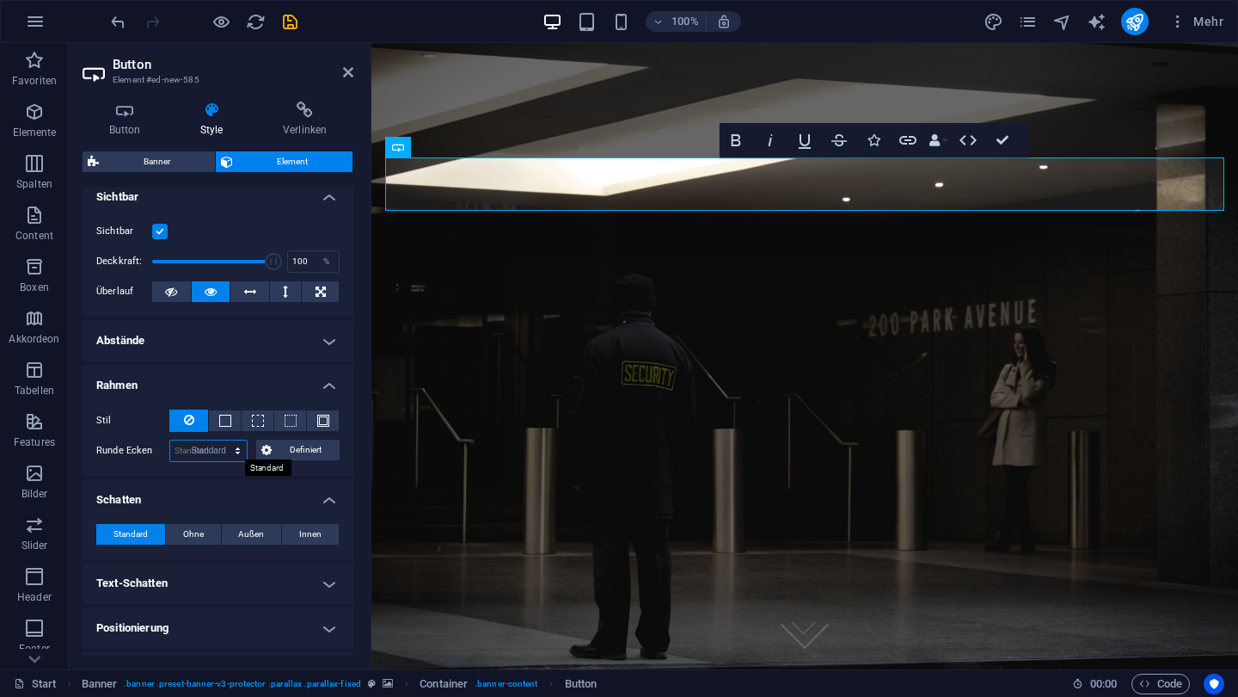
select select "DISABLED_OPTION_VALUE"
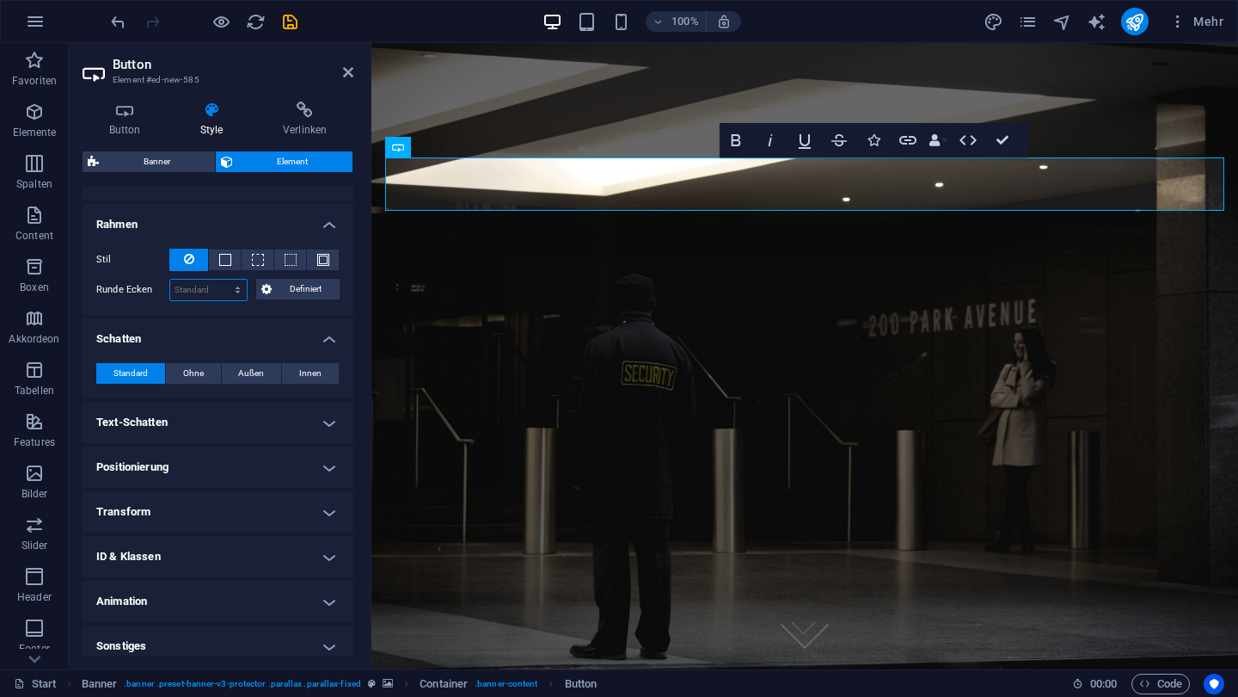
scroll to position [379, 0]
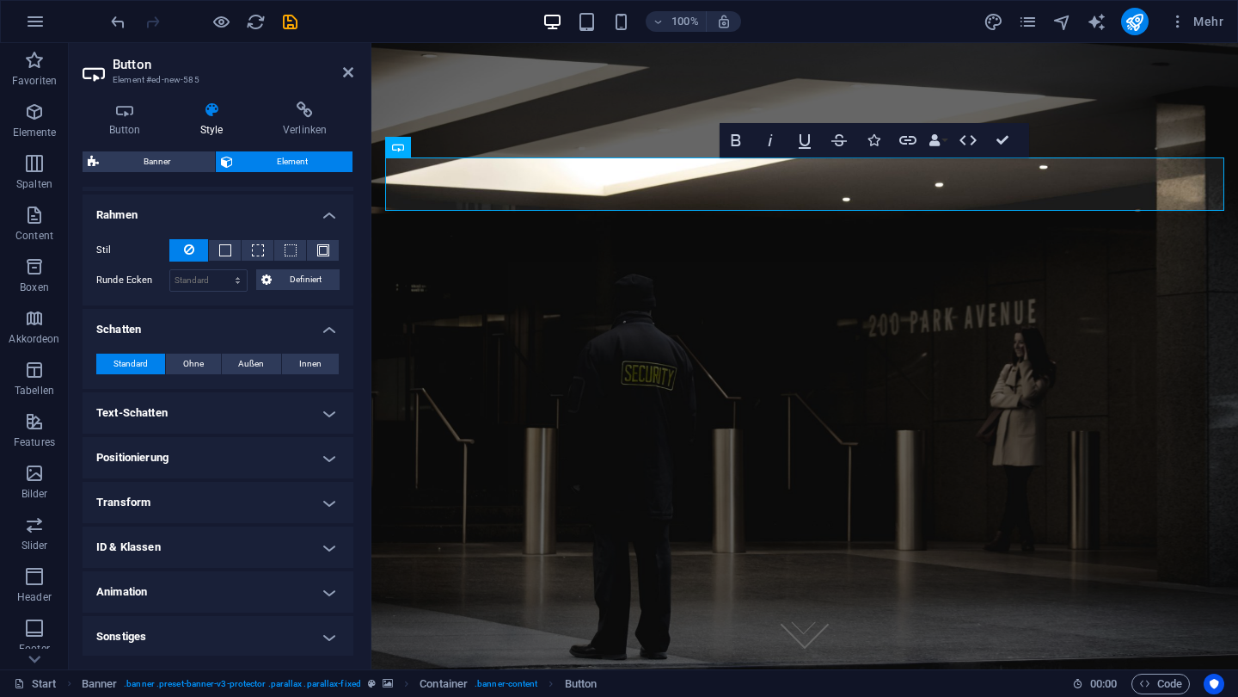
click at [212, 594] on h4 "Animation" at bounding box center [218, 591] width 271 height 41
click at [212, 594] on h4 "Animation" at bounding box center [218, 586] width 271 height 31
click at [206, 629] on h4 "Sonstiges" at bounding box center [218, 636] width 271 height 41
click at [206, 629] on h4 "Sonstiges" at bounding box center [218, 631] width 271 height 31
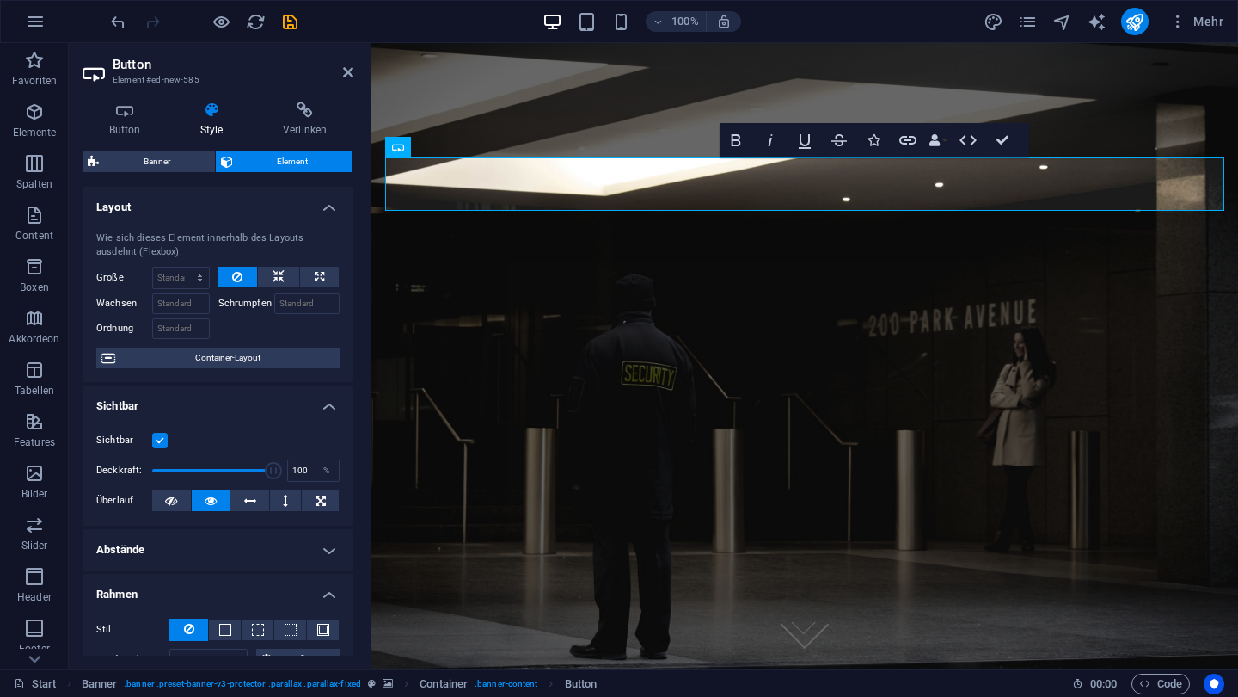
scroll to position [0, 0]
click at [134, 120] on h4 "Button" at bounding box center [128, 119] width 91 height 36
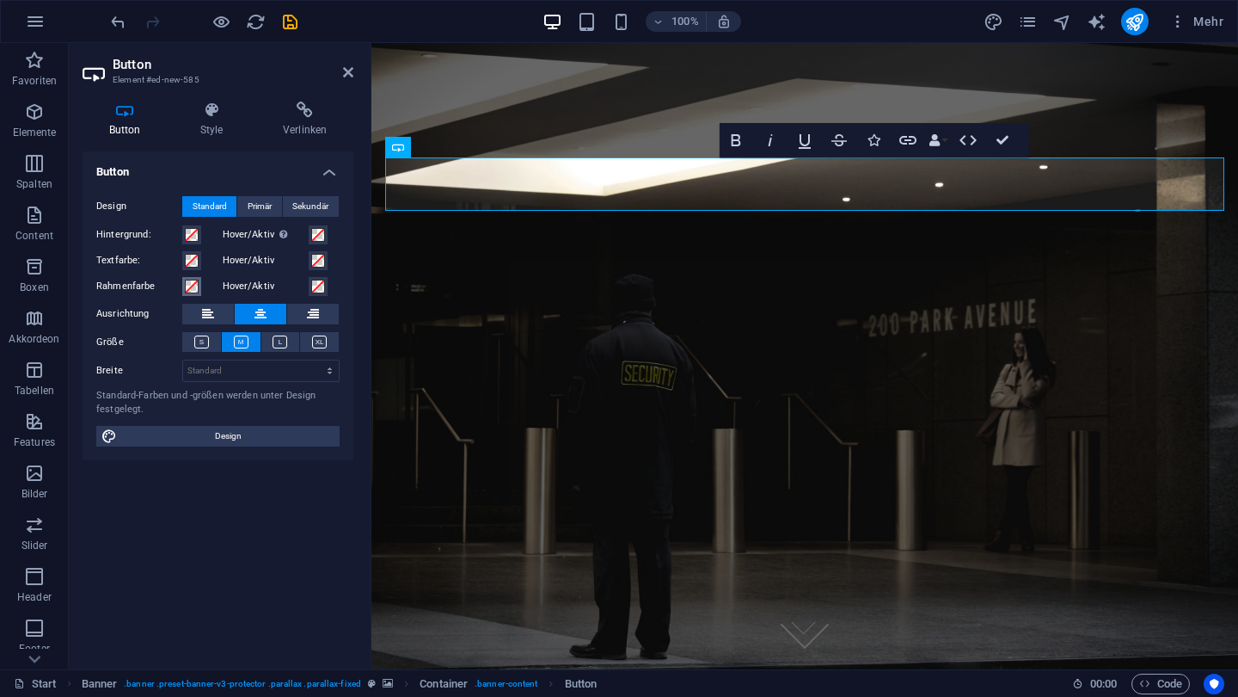
click at [182, 289] on button "Rahmenfarbe" at bounding box center [191, 286] width 19 height 19
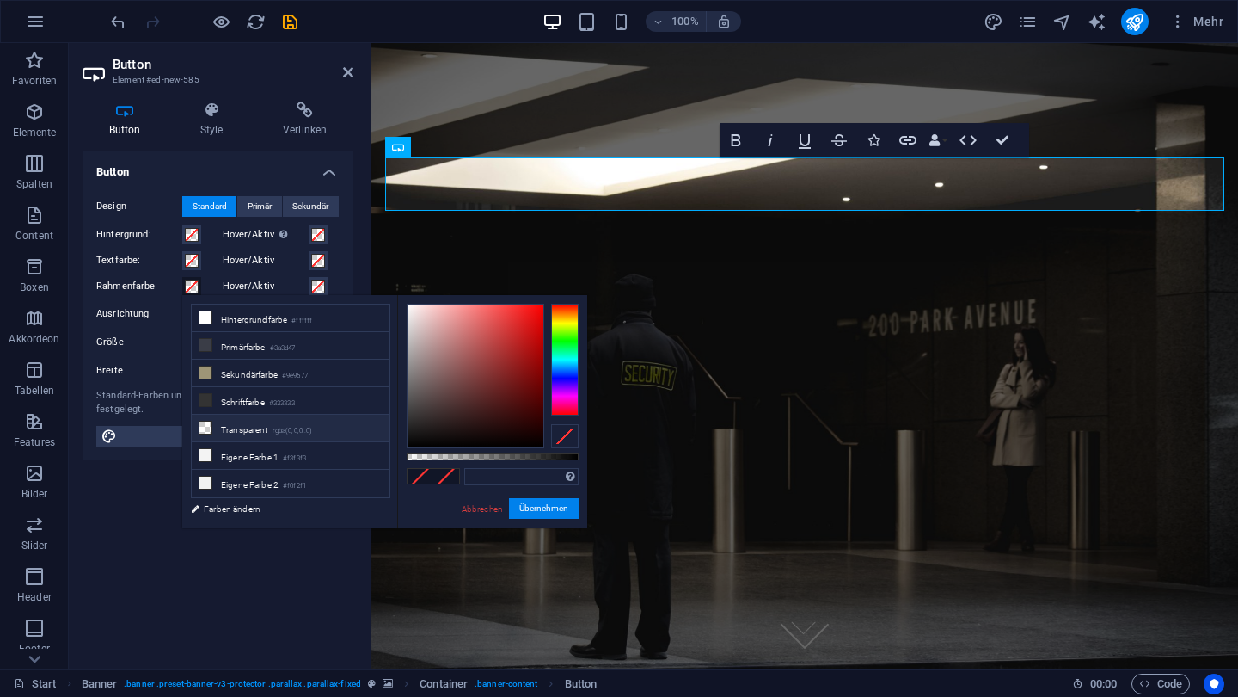
click at [264, 421] on li "Transparent rgba(0,0,0,.0)" at bounding box center [291, 429] width 198 height 28
type input "rgba(0, 0, 0, 0)"
click at [524, 513] on button "Übernehmen" at bounding box center [544, 508] width 70 height 21
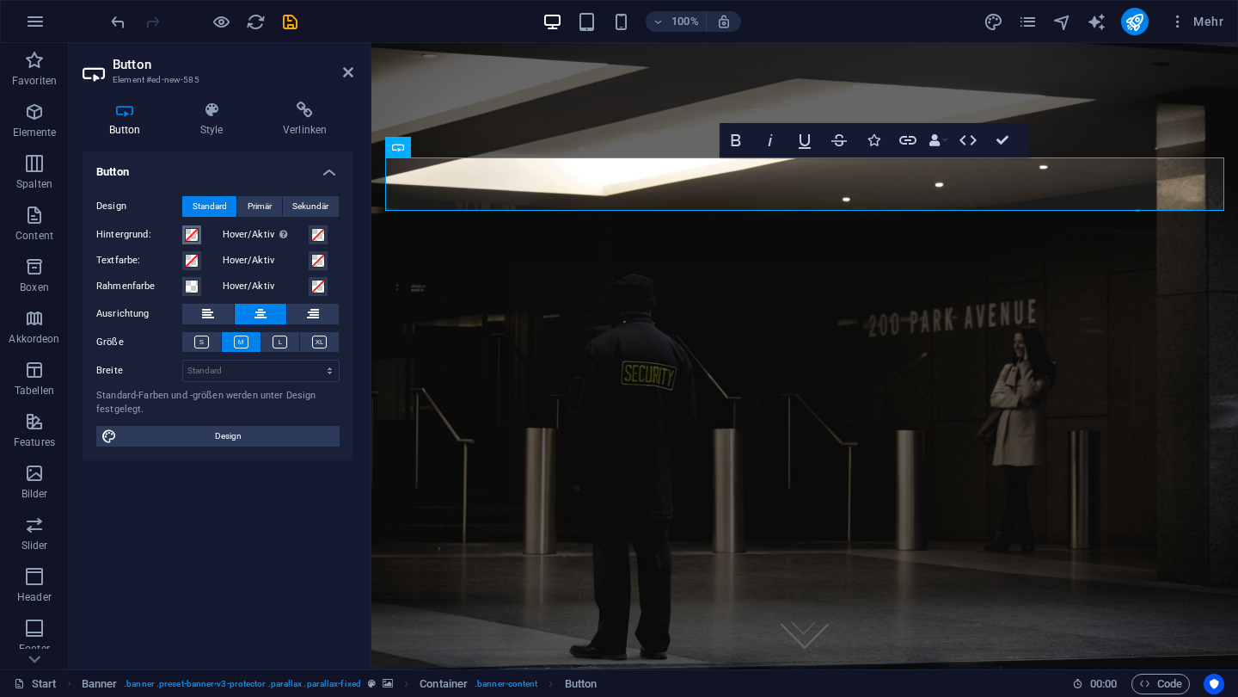
click at [192, 233] on span at bounding box center [192, 235] width 14 height 14
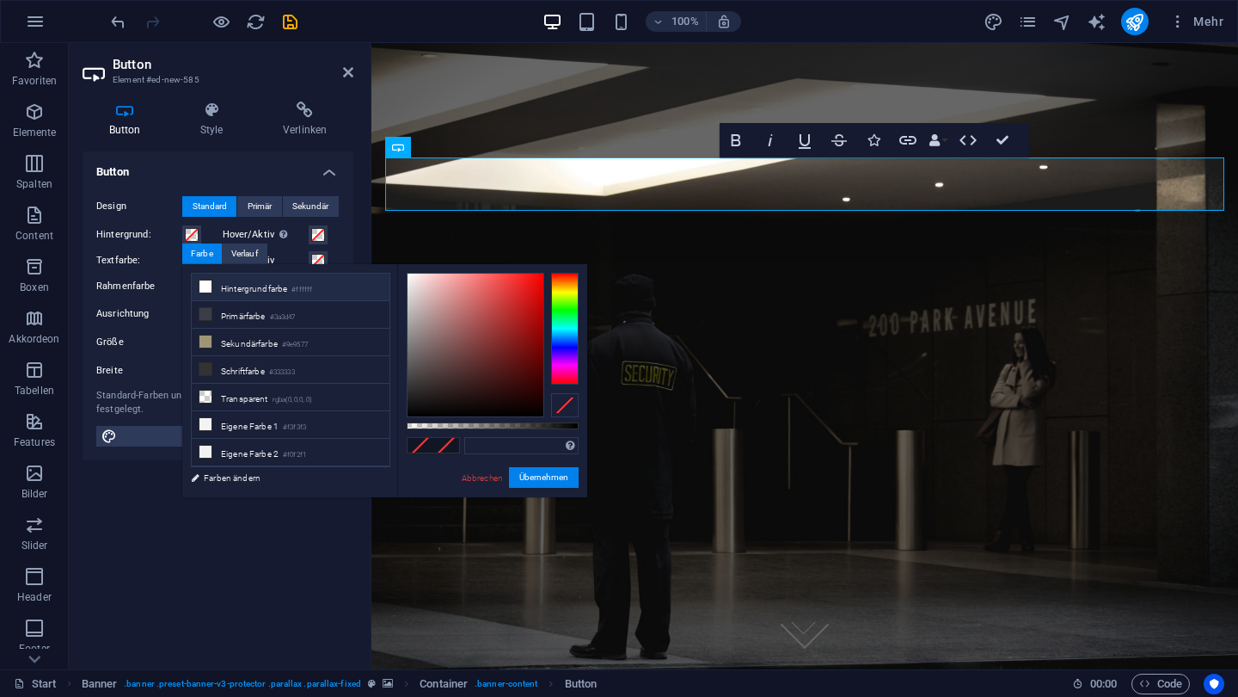
click at [267, 285] on li "Hintergrundfarbe #ffffff" at bounding box center [291, 287] width 198 height 28
click at [558, 482] on button "Übernehmen" at bounding box center [544, 477] width 70 height 21
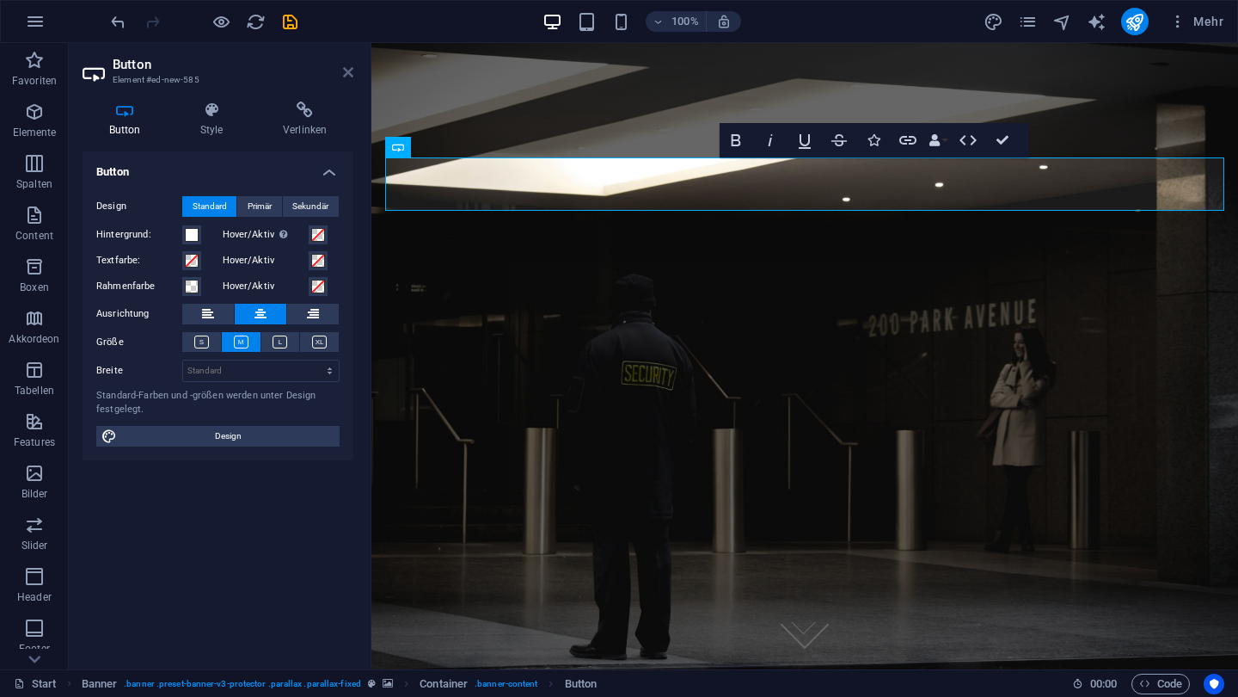
click at [349, 68] on icon at bounding box center [348, 72] width 10 height 14
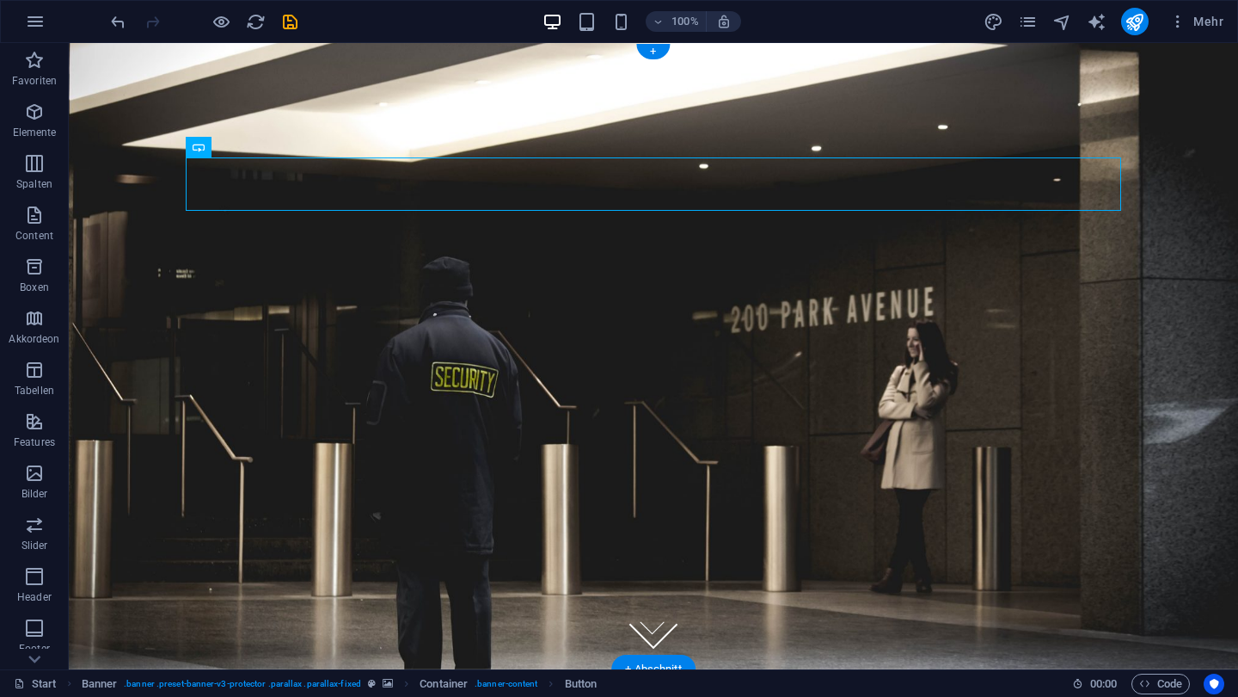
click at [1204, 154] on figure at bounding box center [654, 356] width 1170 height 626
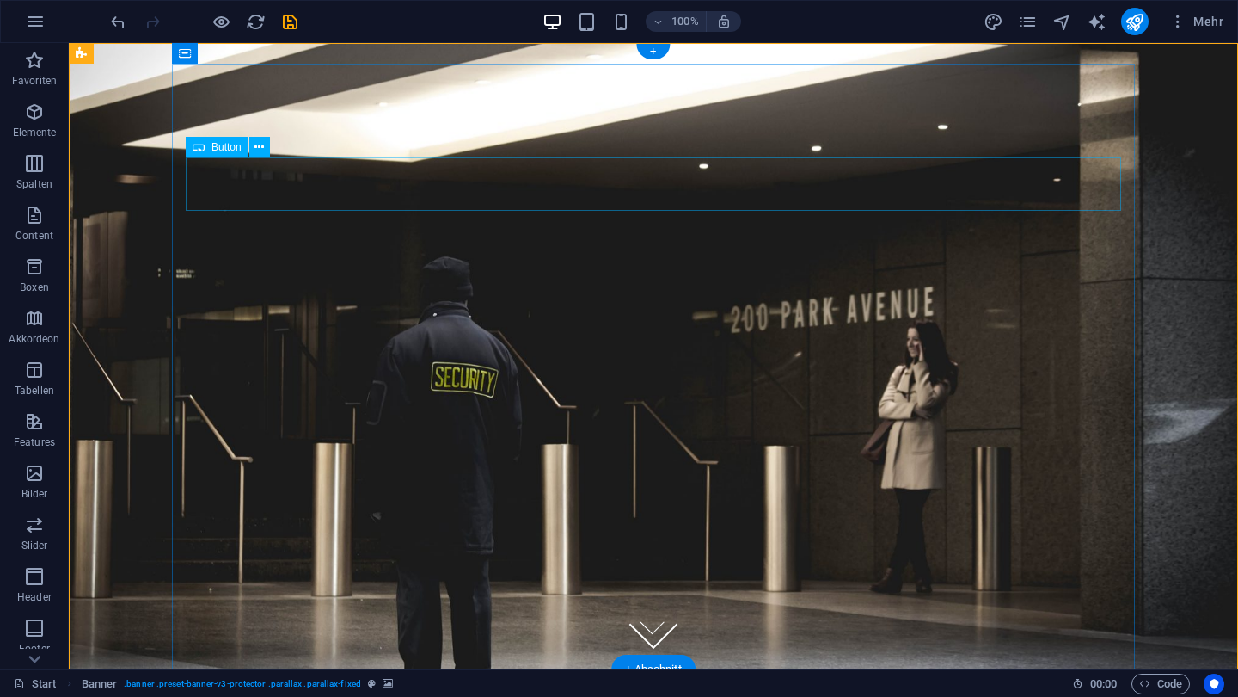
click at [722, 175] on div "Kontaktiere uns!" at bounding box center [654, 158] width 936 height 53
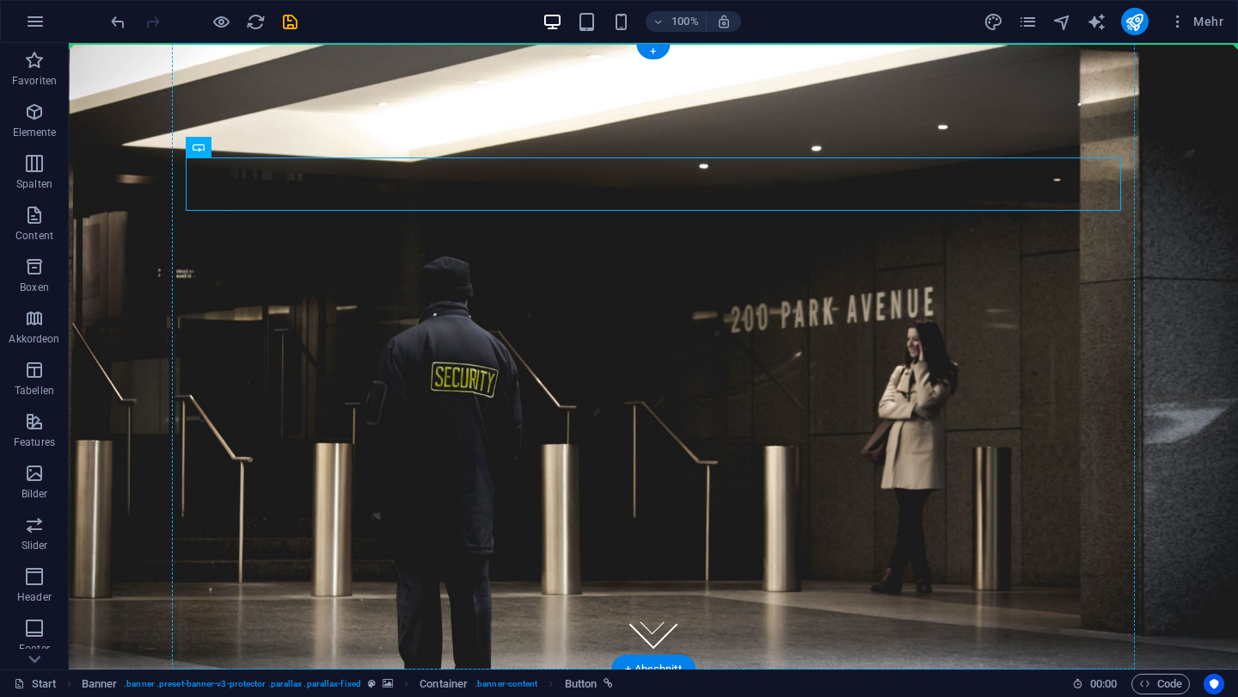
drag, startPoint x: 722, startPoint y: 175, endPoint x: 720, endPoint y: 115, distance: 60.2
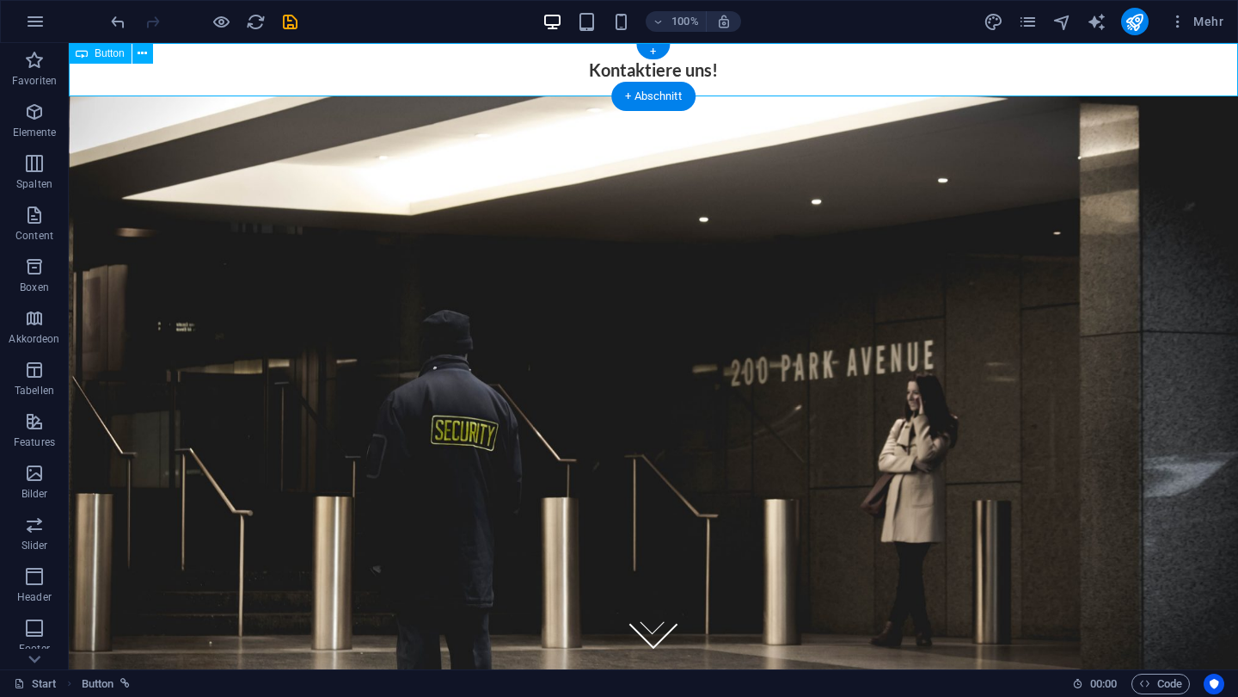
click at [811, 67] on div "Kontaktiere uns!" at bounding box center [654, 69] width 1170 height 53
click at [132, 48] on button at bounding box center [142, 53] width 21 height 21
click at [230, 58] on div "Kontaktiere uns!" at bounding box center [654, 69] width 1170 height 53
click at [588, 64] on div "Kontaktiere uns!" at bounding box center [654, 69] width 1170 height 53
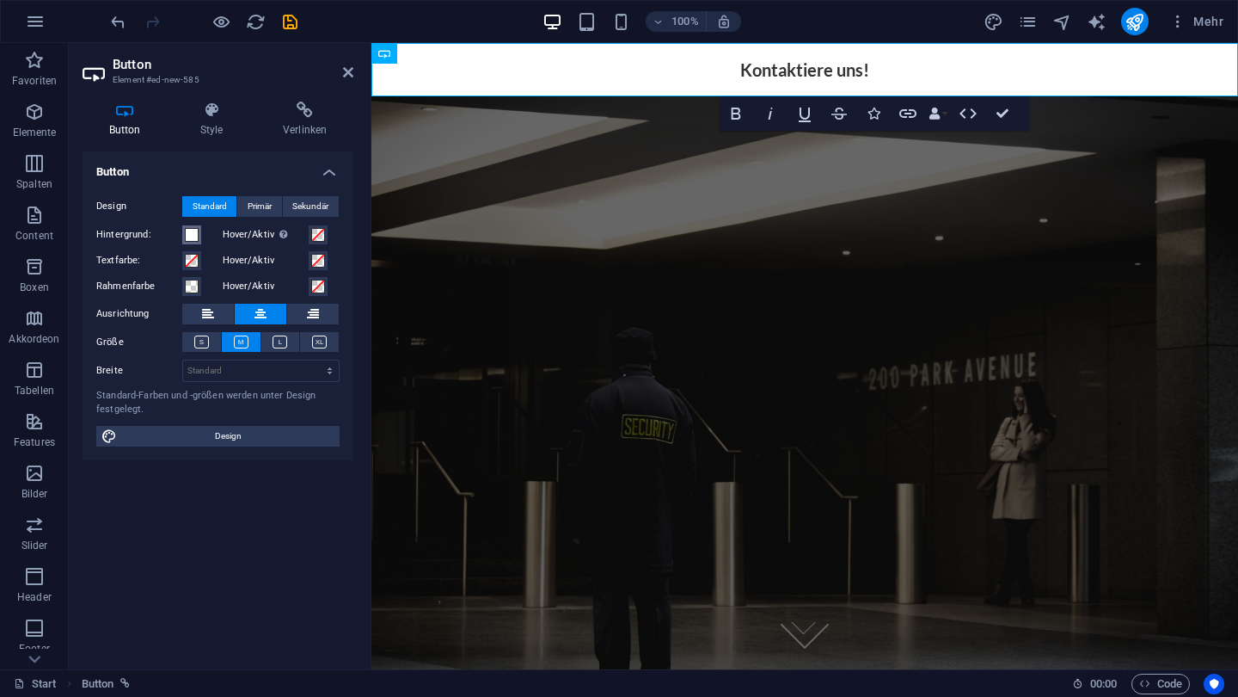
click at [198, 232] on span at bounding box center [192, 235] width 14 height 14
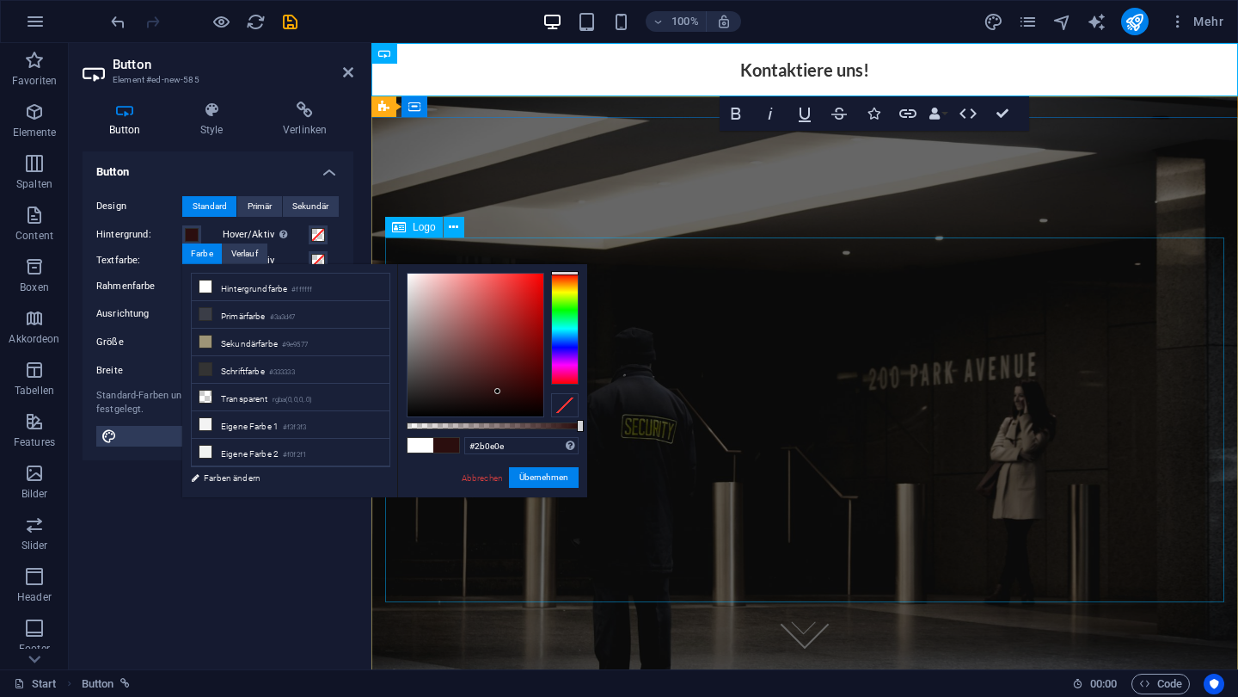
click at [498, 391] on div at bounding box center [476, 344] width 136 height 143
drag, startPoint x: 494, startPoint y: 393, endPoint x: 414, endPoint y: 427, distance: 86.7
click at [414, 417] on div at bounding box center [493, 345] width 172 height 144
type input "rgba(0, 0, 0, 0.875)"
drag, startPoint x: 578, startPoint y: 423, endPoint x: 557, endPoint y: 425, distance: 20.7
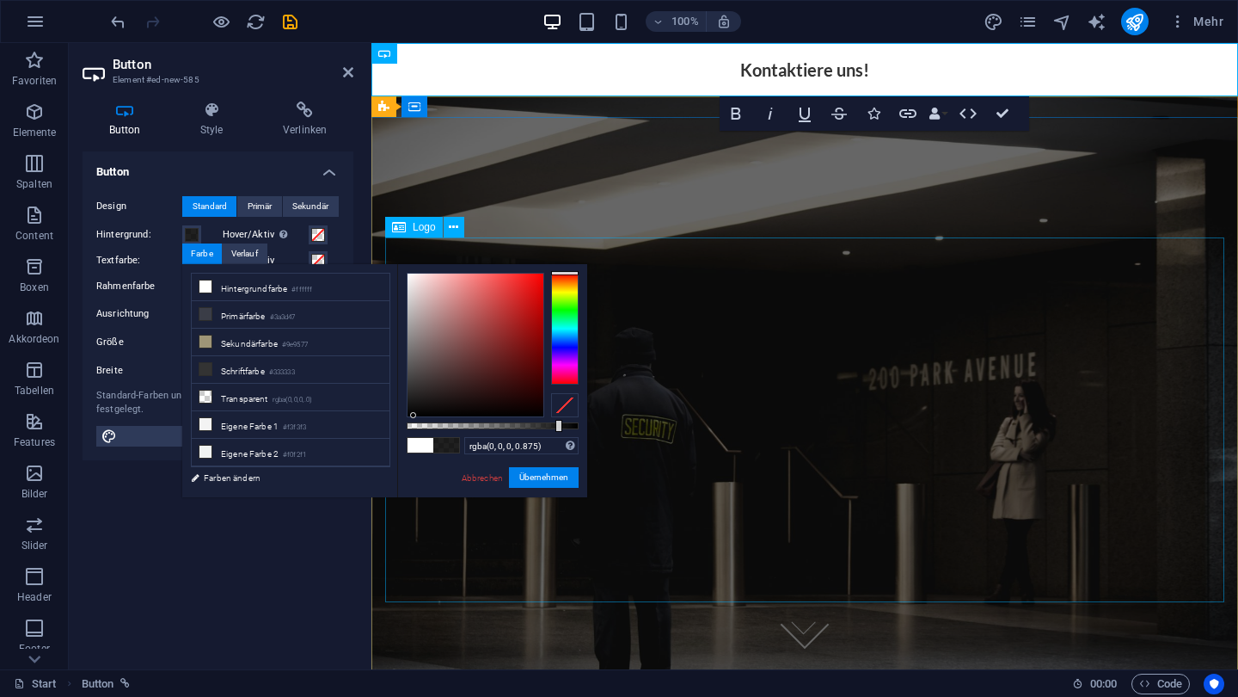
click at [557, 425] on div at bounding box center [559, 426] width 7 height 12
click at [555, 474] on button "Übernehmen" at bounding box center [544, 477] width 70 height 21
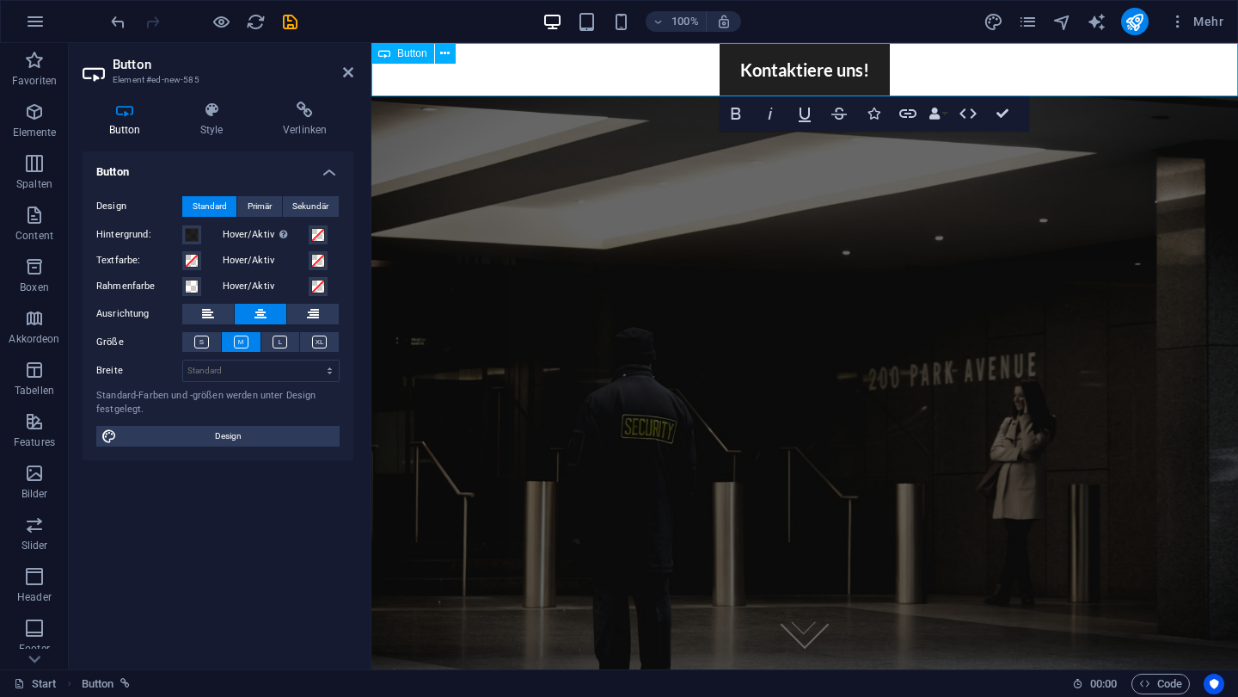
click at [519, 80] on div "Kontaktiere uns!" at bounding box center [805, 69] width 867 height 53
click at [196, 290] on span at bounding box center [192, 287] width 14 height 14
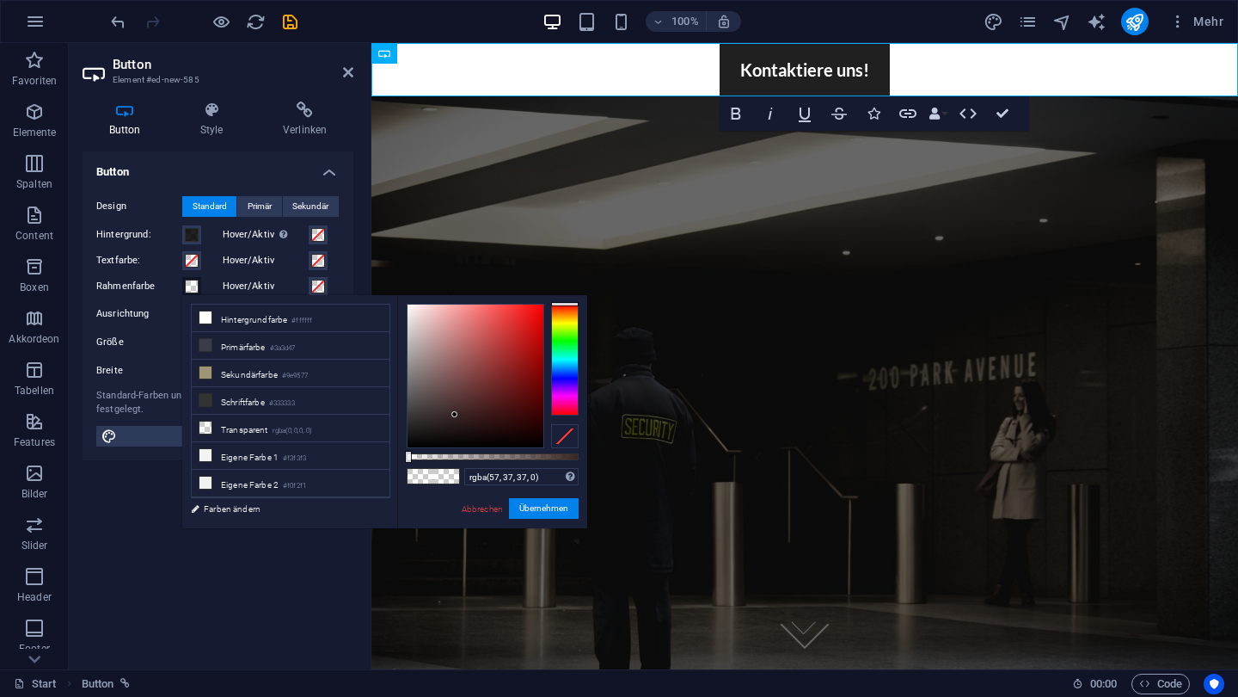
click at [455, 415] on div at bounding box center [476, 375] width 136 height 143
type input "rgba(57, 37, 37, 0.89)"
drag, startPoint x: 410, startPoint y: 458, endPoint x: 560, endPoint y: 462, distance: 149.7
click at [560, 461] on div at bounding box center [561, 457] width 7 height 12
click at [554, 508] on button "Übernehmen" at bounding box center [544, 508] width 70 height 21
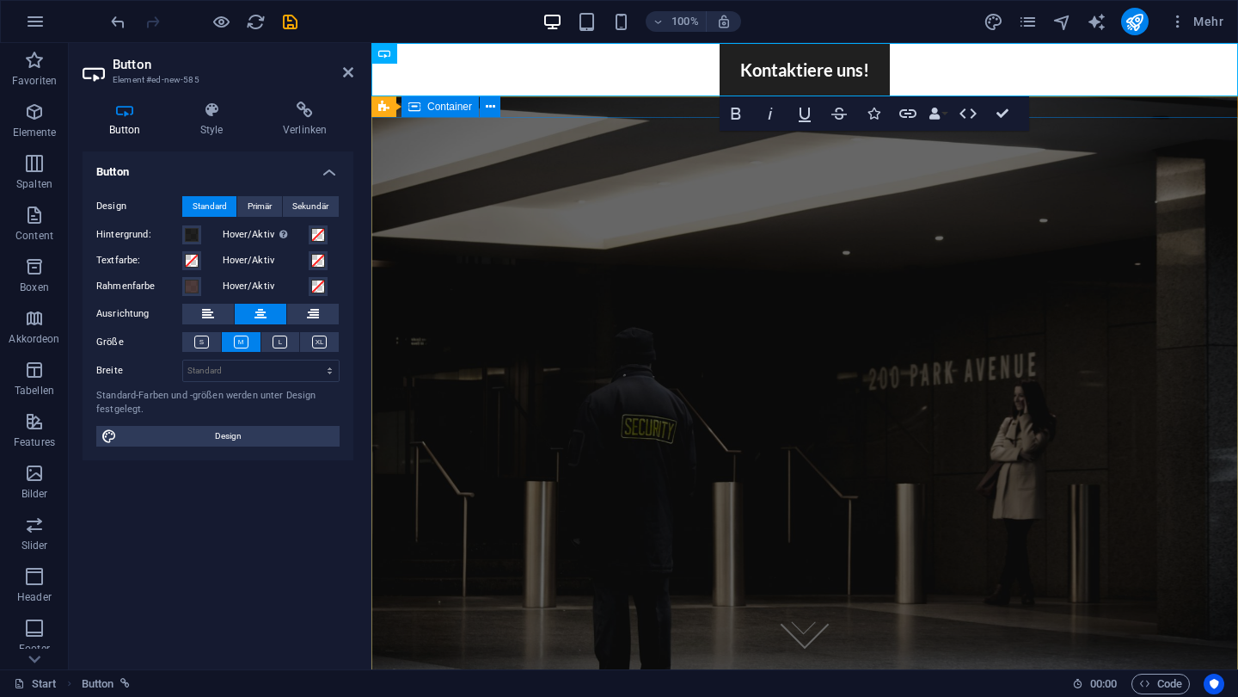
click at [694, 177] on div at bounding box center [805, 368] width 867 height 502
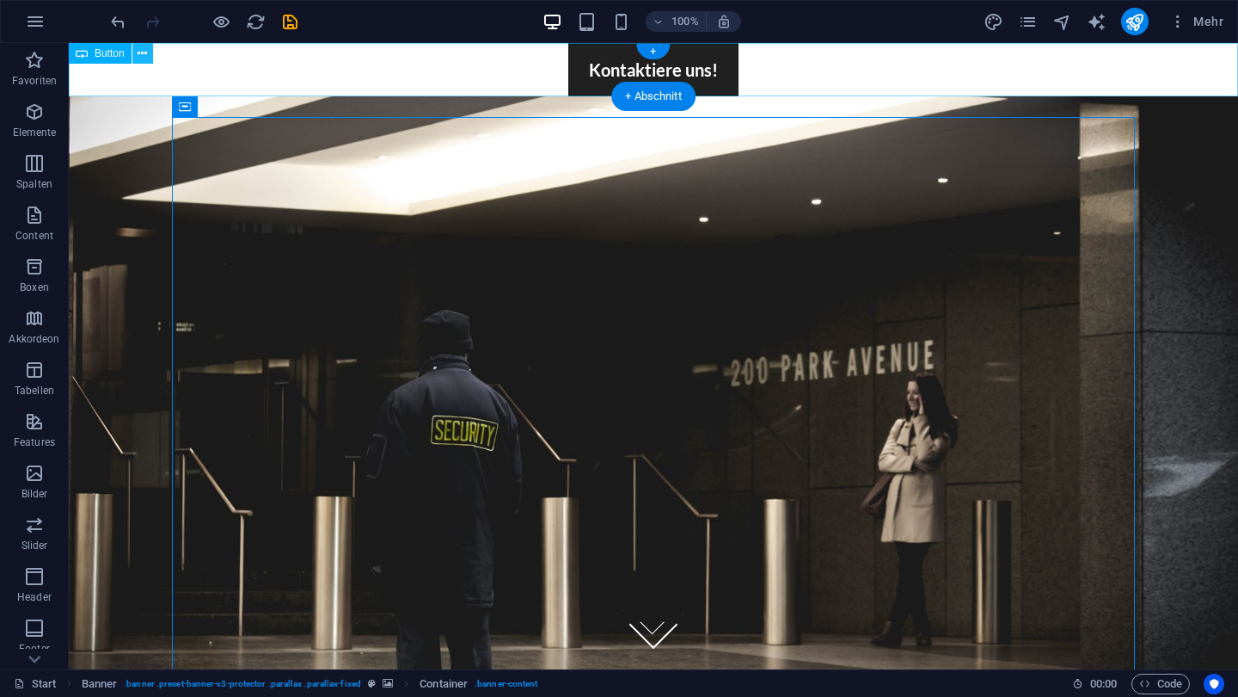
click at [142, 52] on icon at bounding box center [142, 54] width 9 height 18
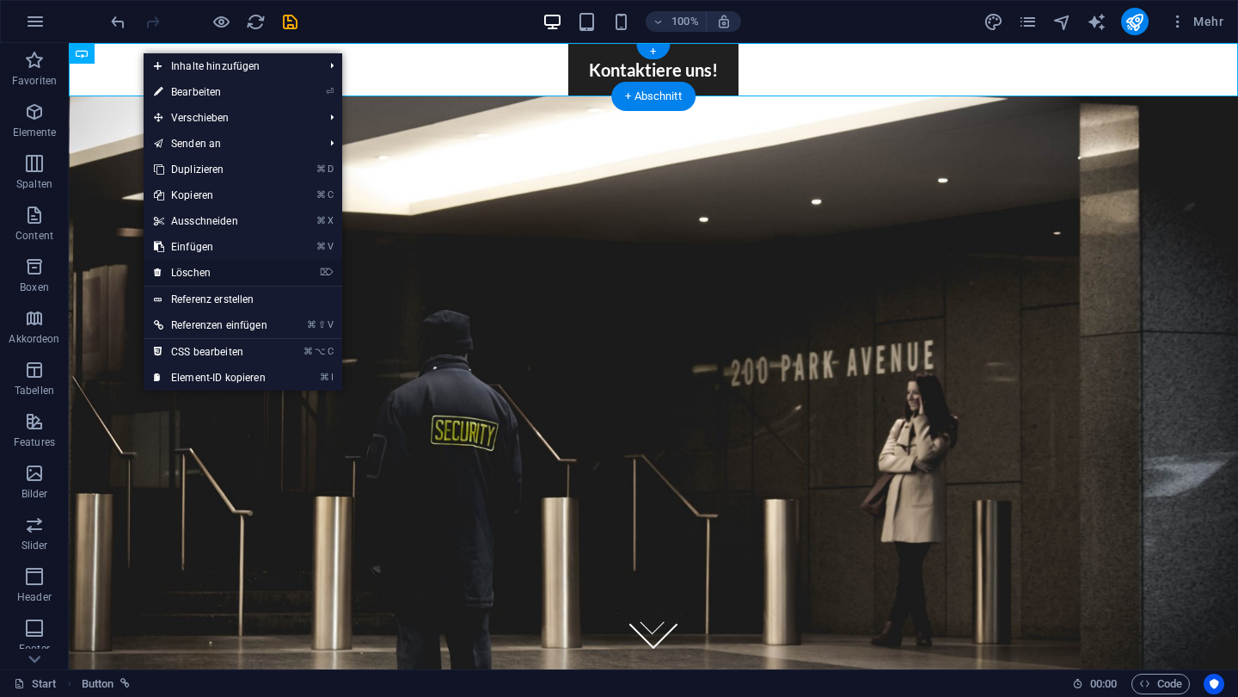
click at [213, 270] on link "⌦ Löschen" at bounding box center [211, 273] width 134 height 26
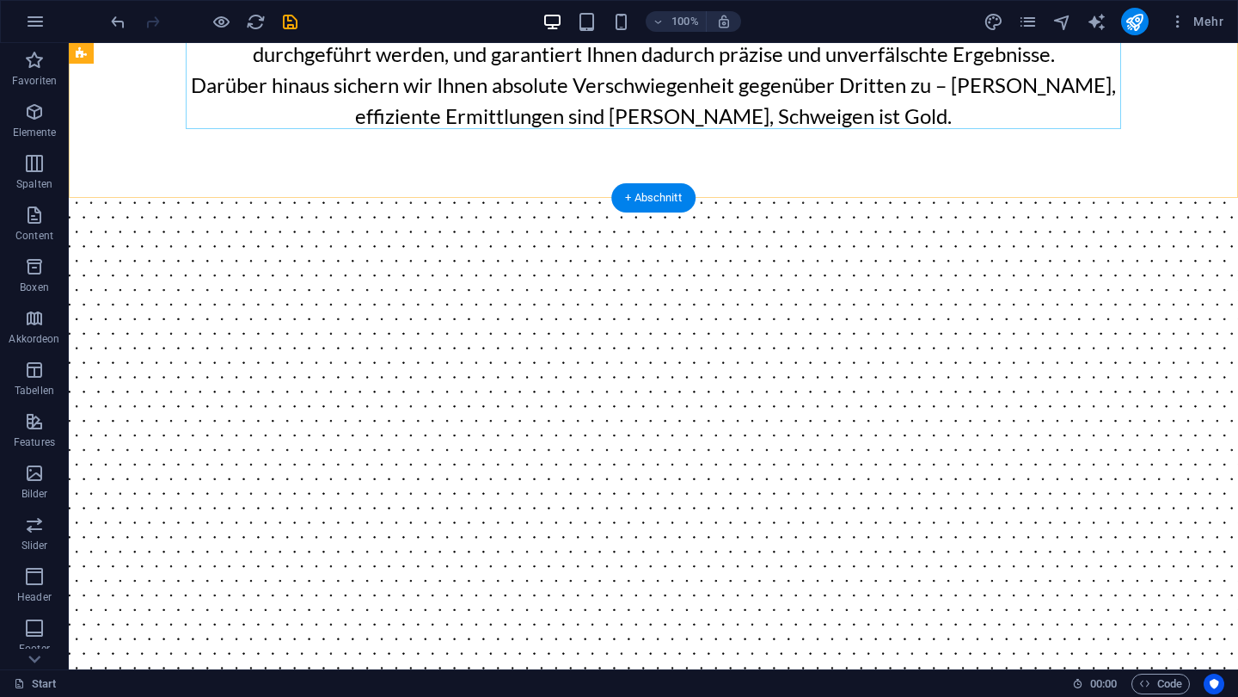
scroll to position [882, 0]
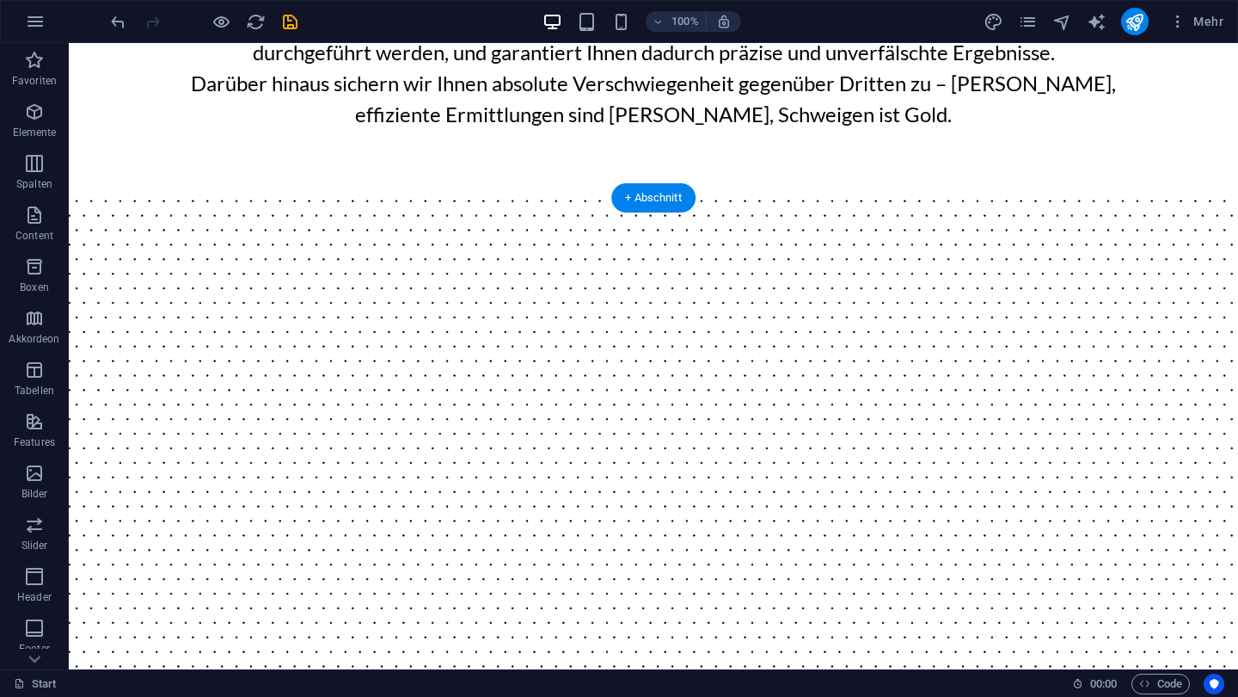
click at [788, 264] on figure at bounding box center [654, 594] width 1170 height 790
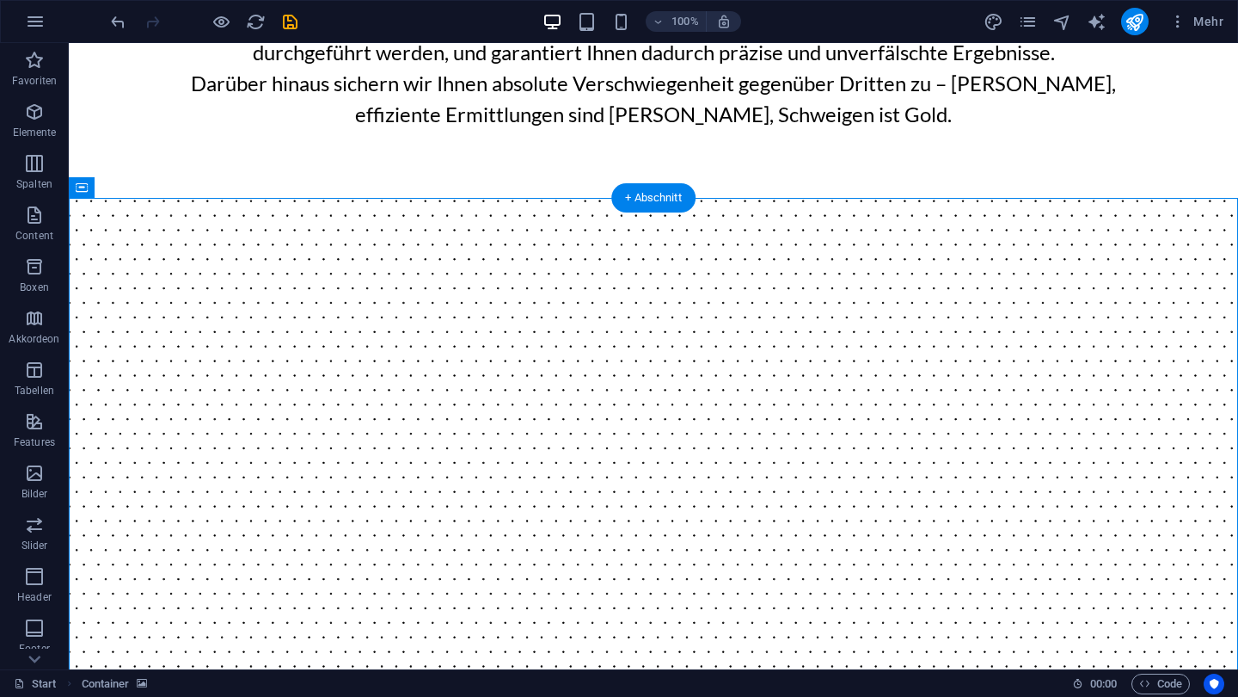
click at [260, 214] on figure at bounding box center [654, 594] width 1170 height 790
click at [169, 234] on figure at bounding box center [654, 594] width 1170 height 790
click at [182, 192] on icon at bounding box center [179, 188] width 13 height 18
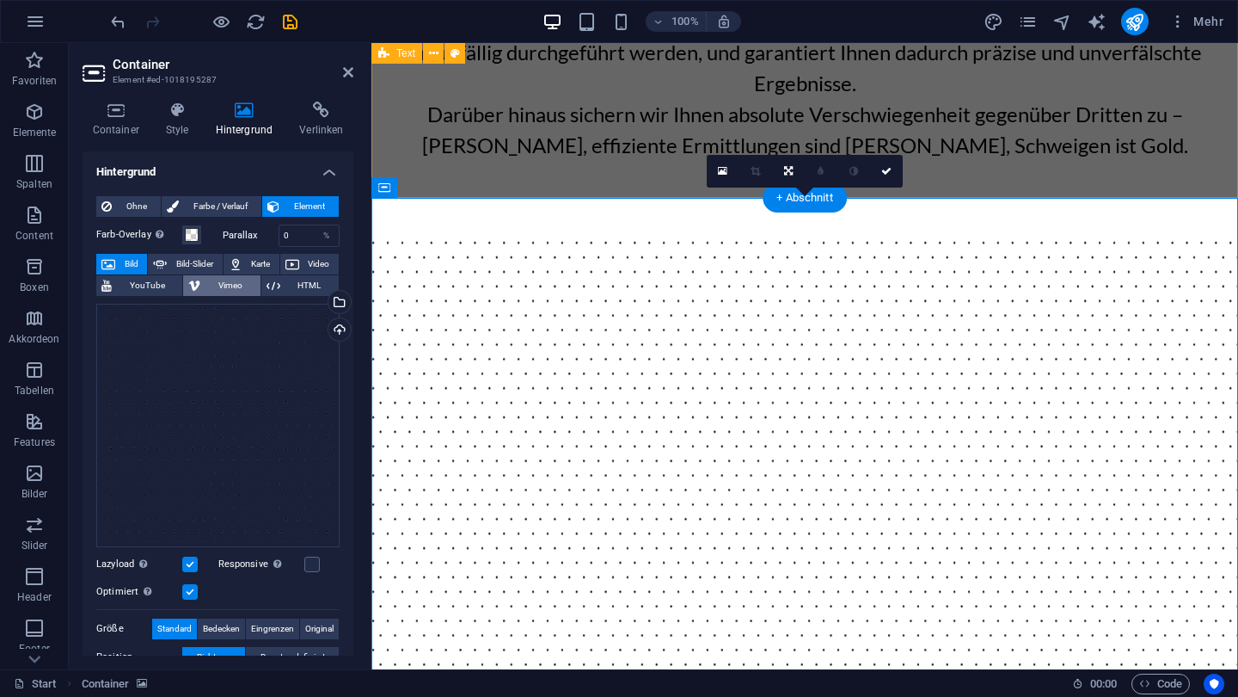
click at [216, 279] on span "Vimeo" at bounding box center [230, 285] width 49 height 21
select select "ar16_9"
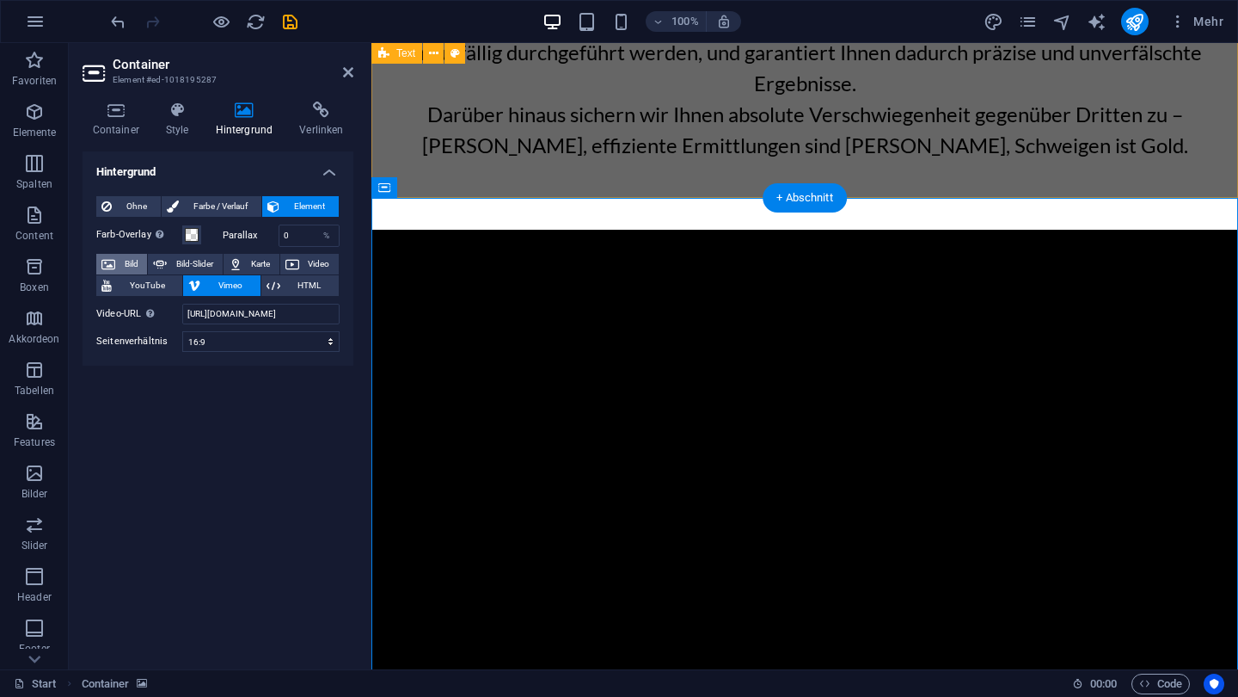
click at [124, 261] on span "Bild" at bounding box center [131, 264] width 22 height 21
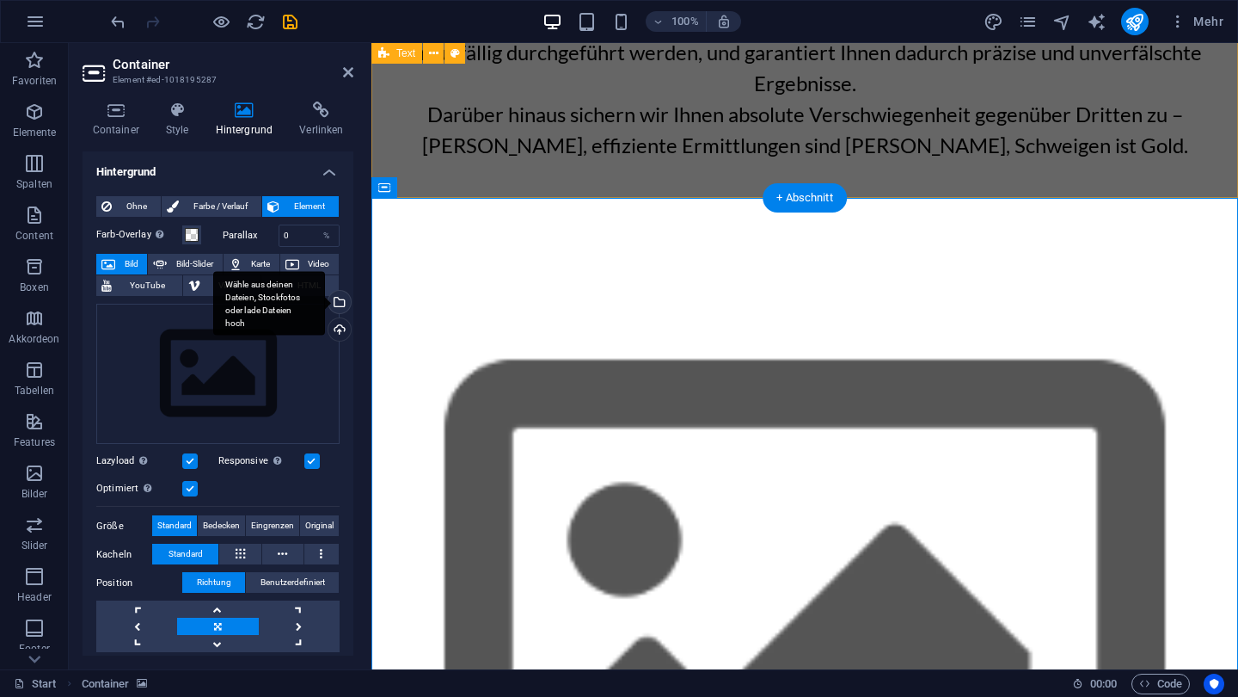
click at [325, 298] on div "Wähle aus deinen Dateien, Stockfotos oder lade Dateien hoch" at bounding box center [269, 303] width 112 height 65
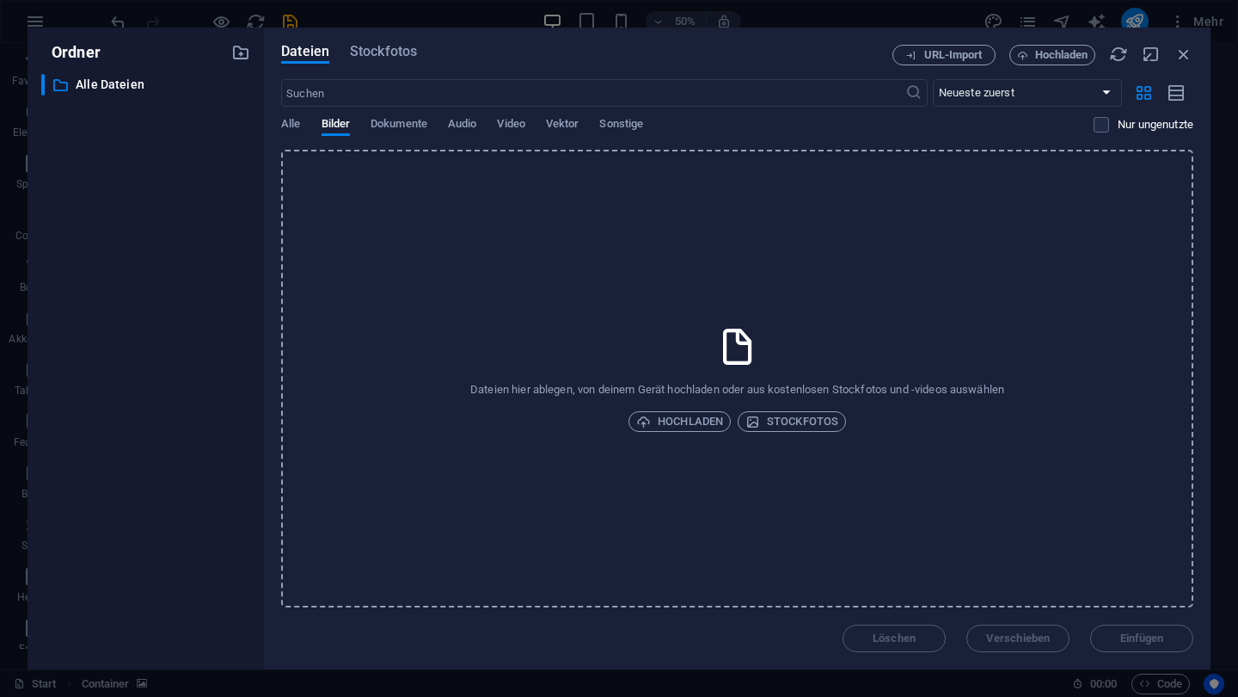
click at [359, 77] on div "Dateien Stockfotos URL-Import Hochladen ​ Neueste zuerst Älteste zuerst Name (A…" at bounding box center [737, 348] width 913 height 607
click at [370, 58] on span "Stockfotos" at bounding box center [383, 51] width 67 height 21
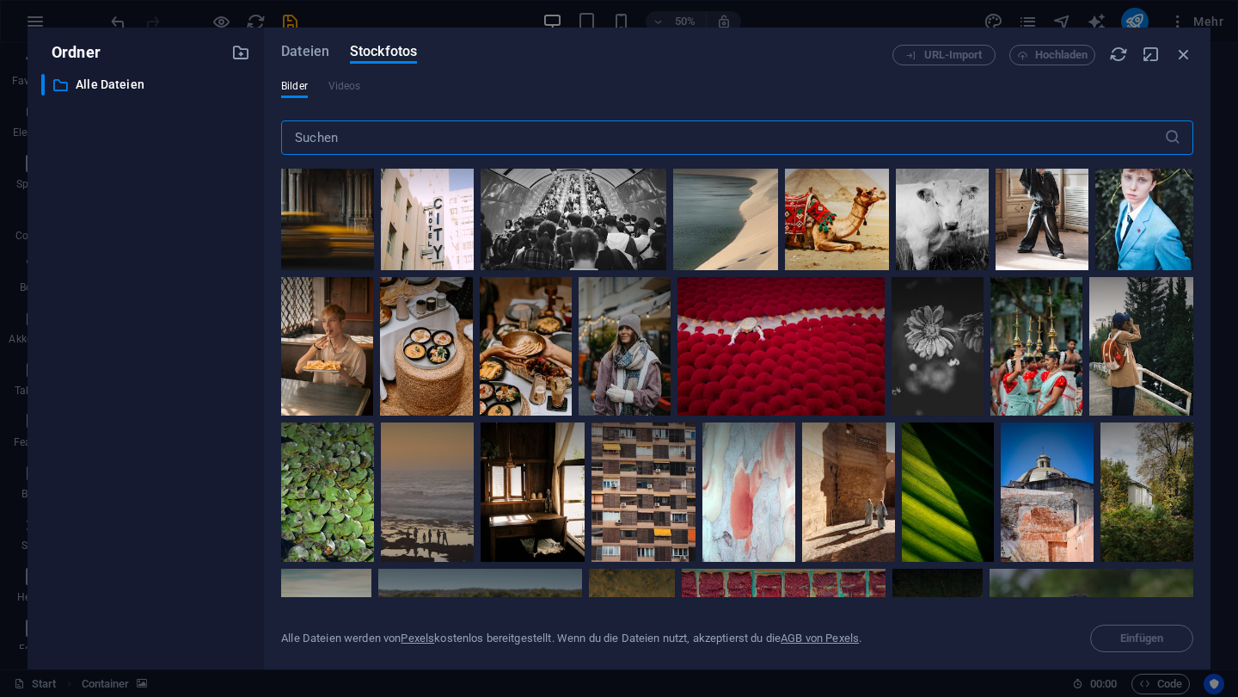
scroll to position [77, 0]
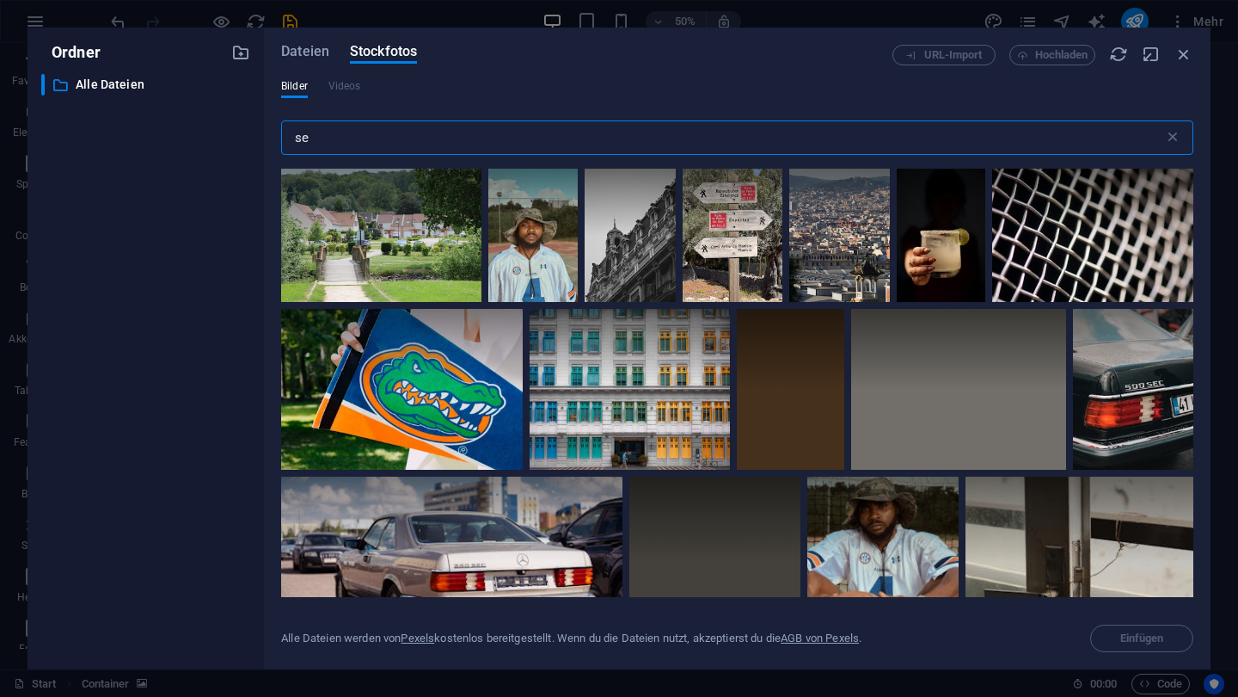
type input "s"
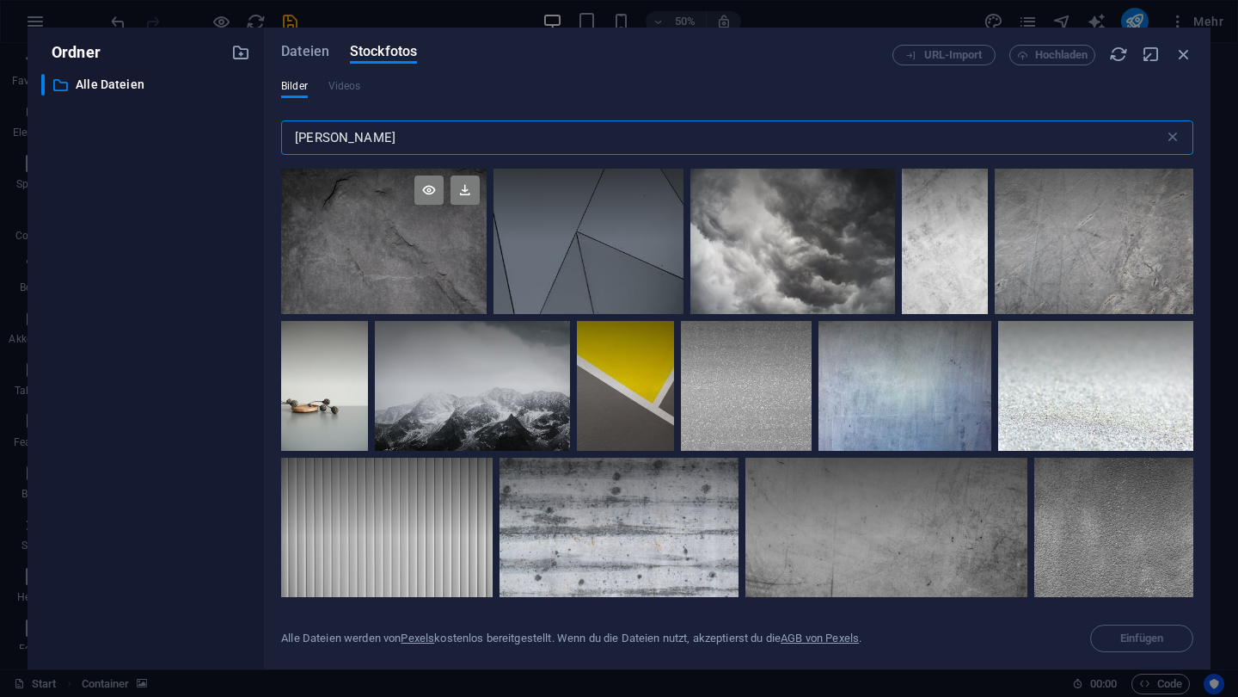
type input "grau"
click at [407, 238] on div at bounding box center [384, 205] width 206 height 72
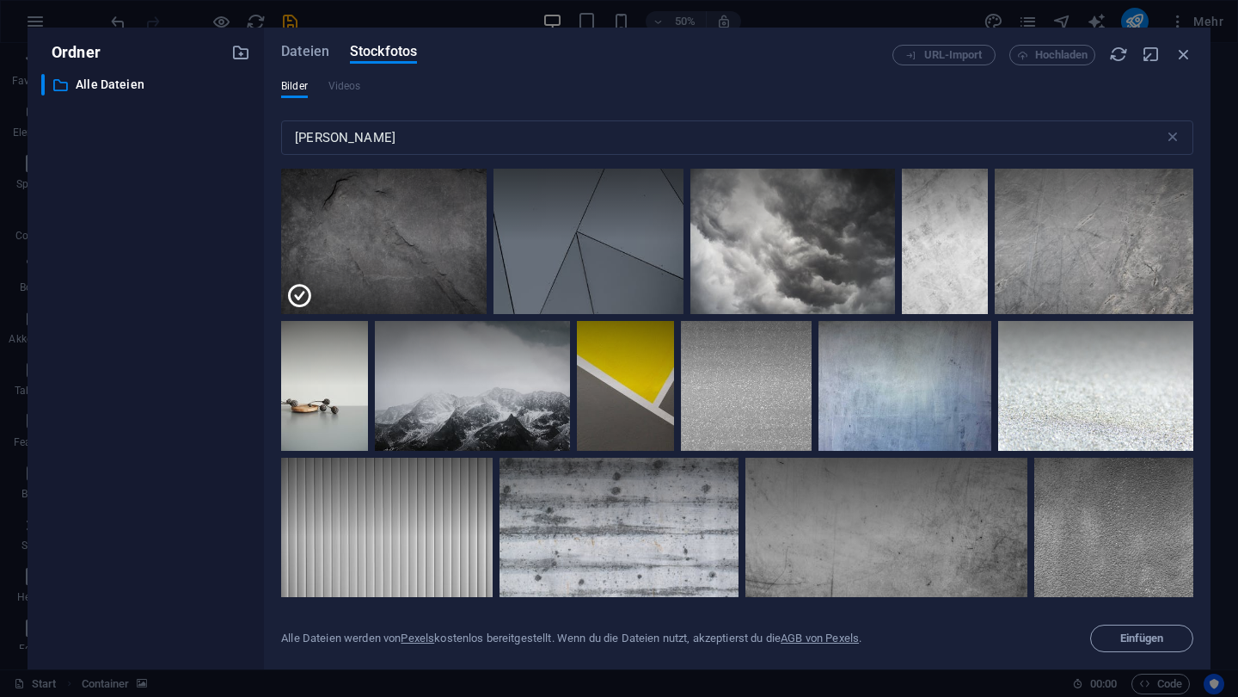
click at [1130, 652] on div "Dateien Stockfotos URL-Import Hochladen Bilder Videos grau ​ Alle Dateien werde…" at bounding box center [737, 349] width 947 height 642
click at [1132, 641] on span "Einfügen" at bounding box center [1143, 638] width 44 height 10
click at [1122, 641] on span "Einfügen" at bounding box center [1143, 638] width 44 height 10
click at [1189, 64] on div "URL-Import Hochladen" at bounding box center [1043, 55] width 301 height 21
click at [1187, 58] on icon "button" at bounding box center [1184, 54] width 19 height 19
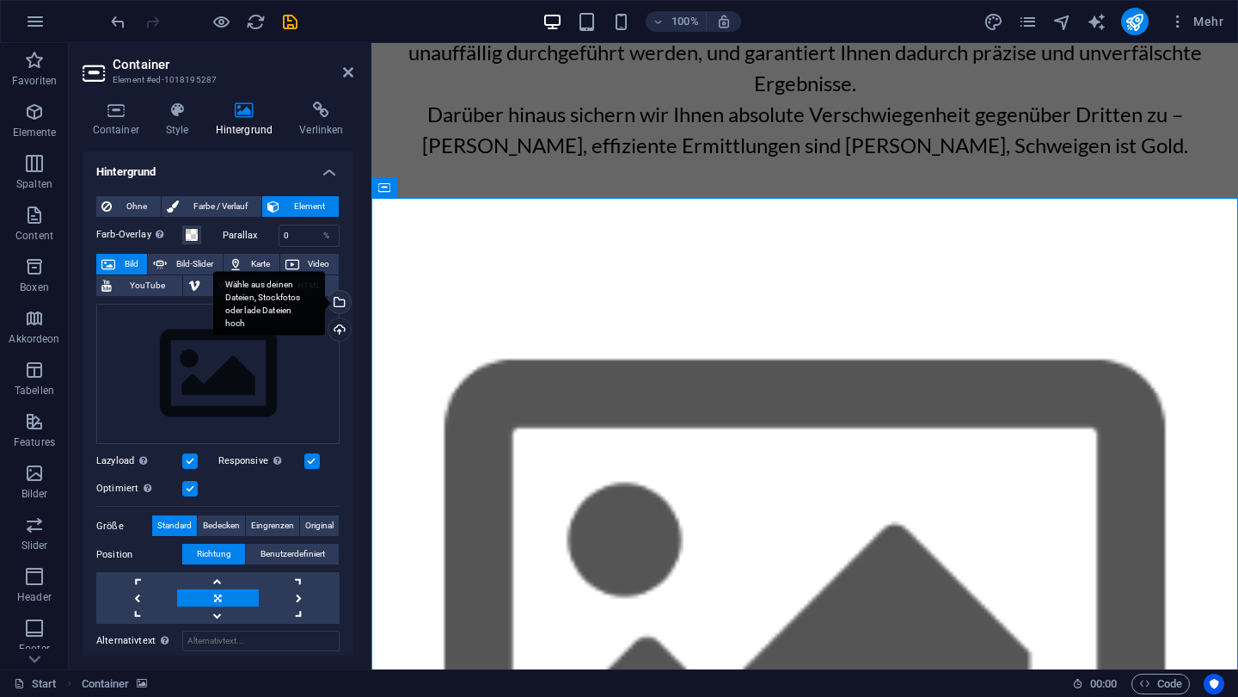
click at [335, 303] on div "Wähle aus deinen Dateien, Stockfotos oder lade Dateien hoch" at bounding box center [338, 304] width 26 height 26
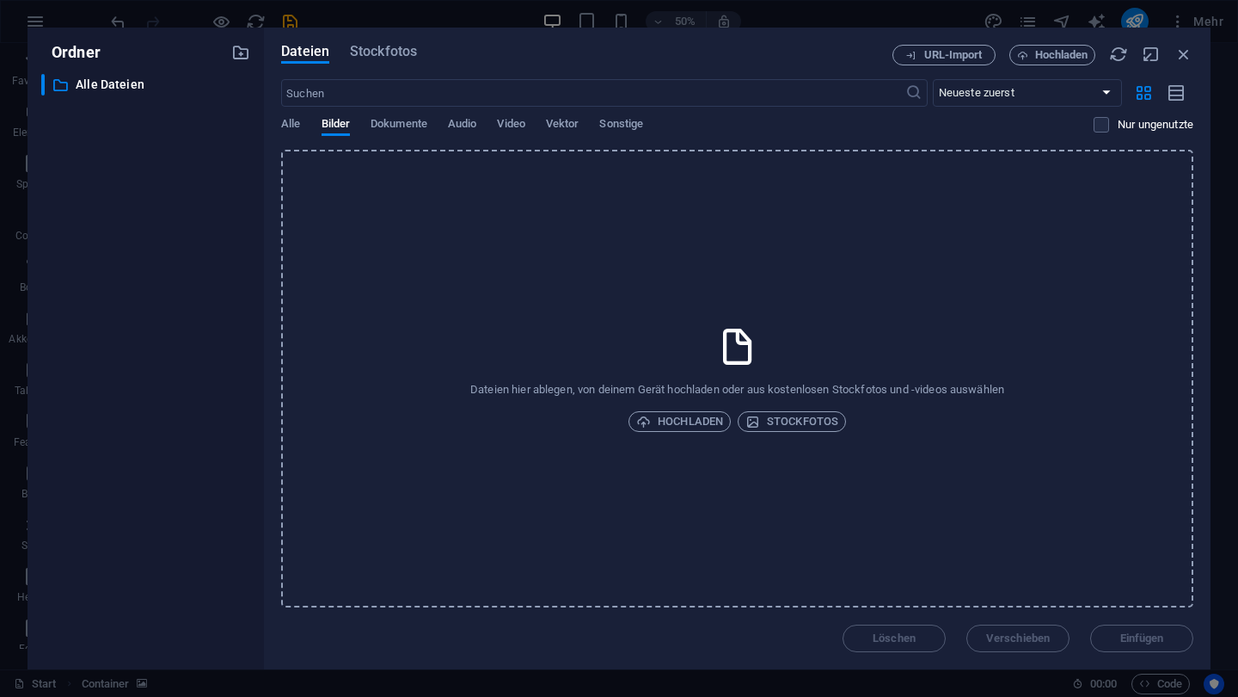
click at [395, 66] on div "Dateien Stockfotos URL-Import Hochladen ​ Neueste zuerst Älteste zuerst Name (A…" at bounding box center [737, 348] width 913 height 607
click at [392, 55] on span "Stockfotos" at bounding box center [383, 51] width 67 height 21
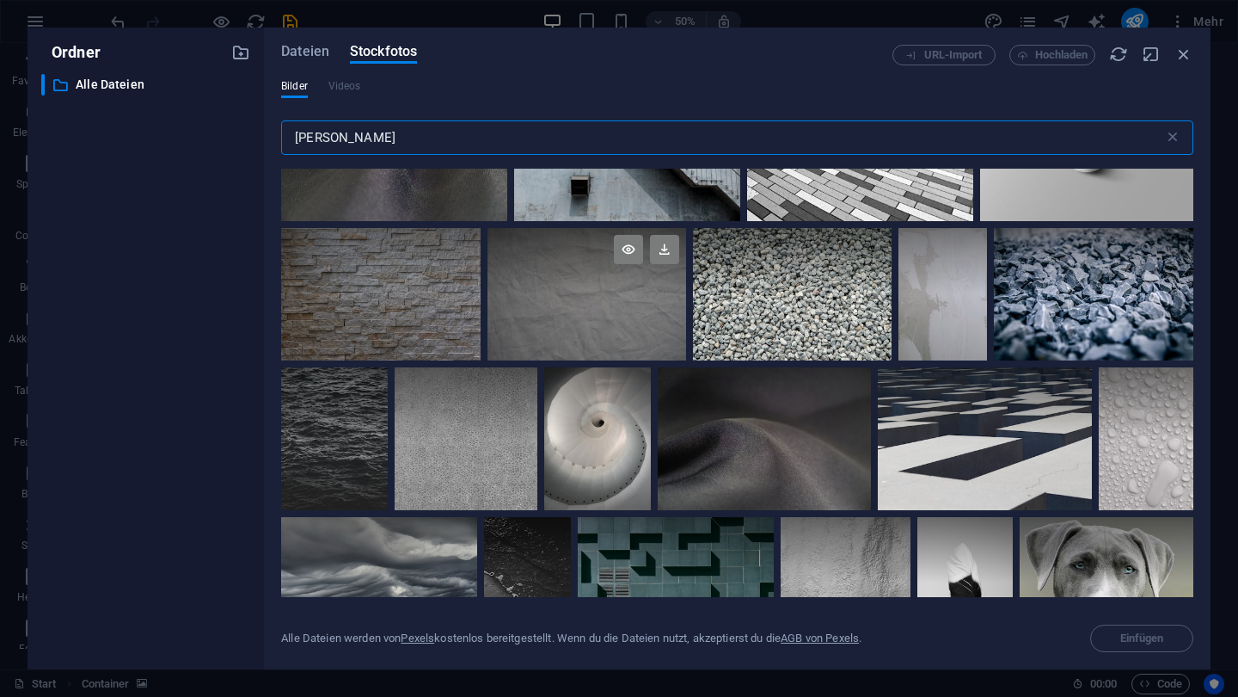
scroll to position [876, 0]
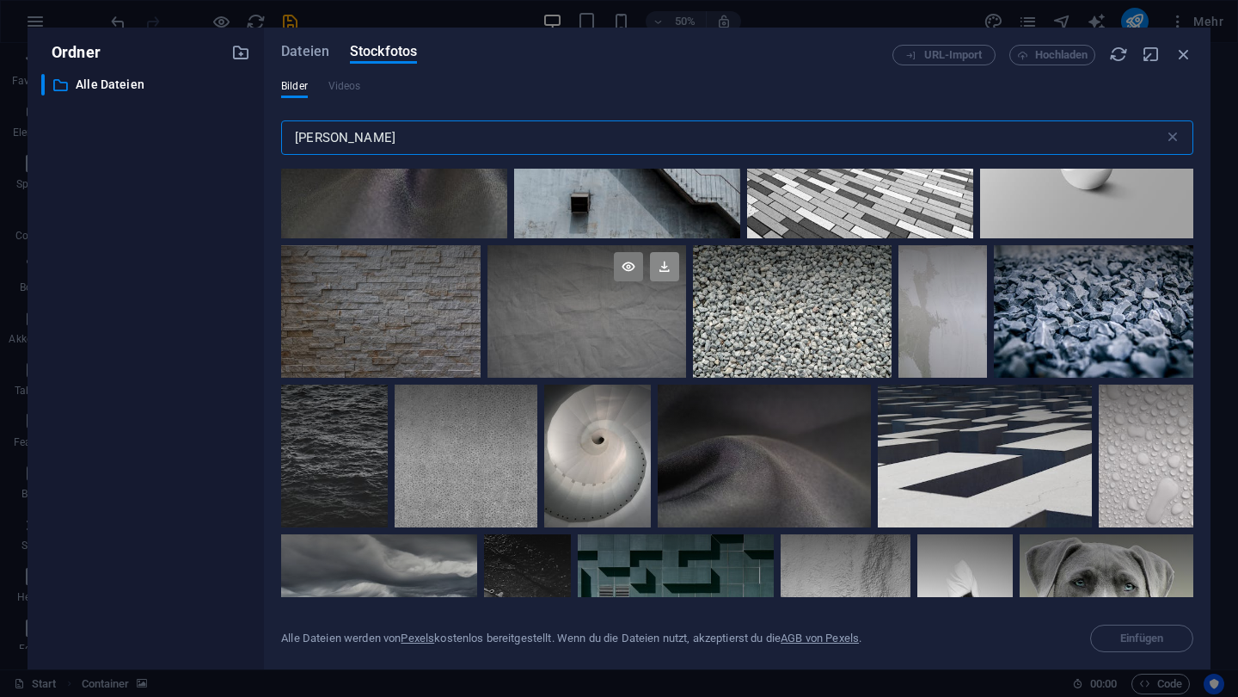
click at [654, 253] on icon at bounding box center [664, 266] width 29 height 29
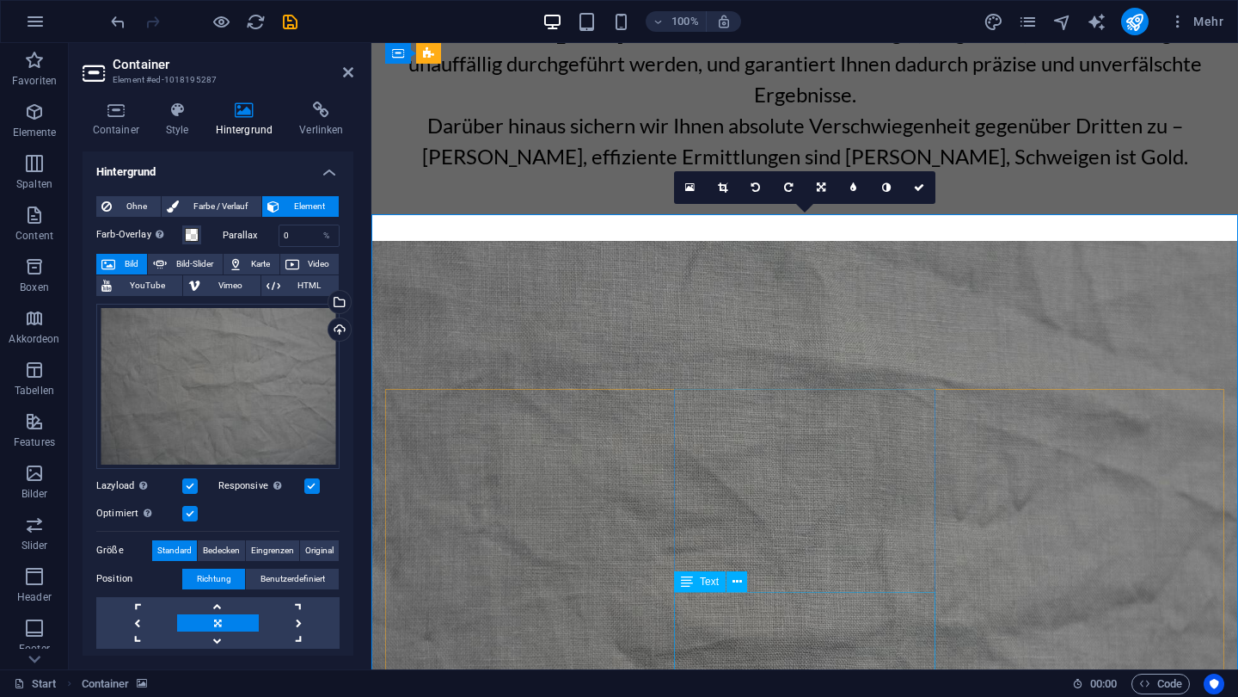
scroll to position [866, 0]
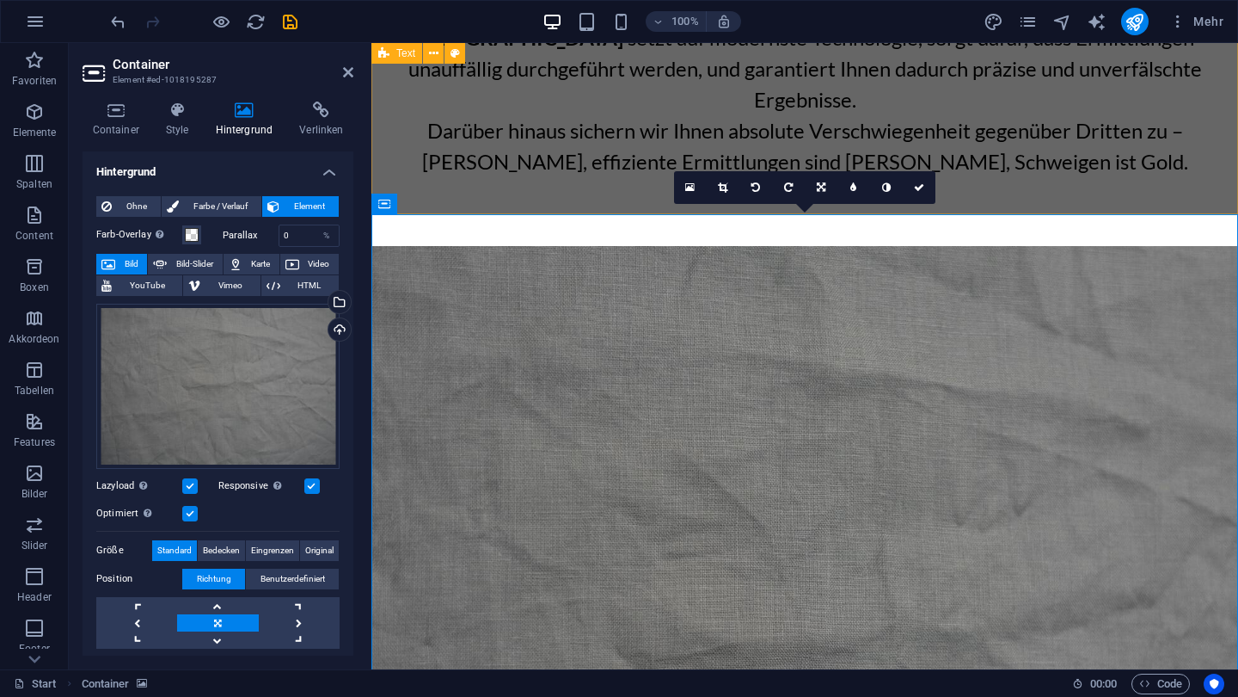
click at [1061, 162] on div "Weshalb wir die sicherste Wahl sind W ir behandeln jede Anfrage diskret, rasch …" at bounding box center [805, 24] width 867 height 443
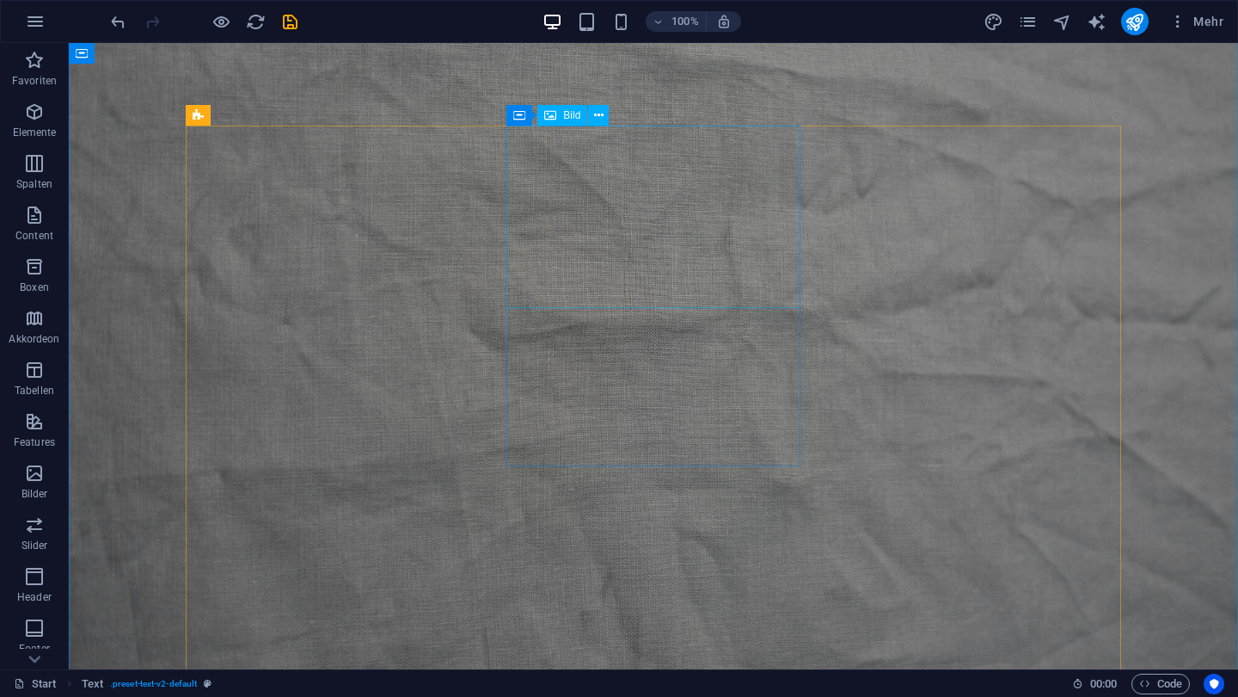
scroll to position [1085, 0]
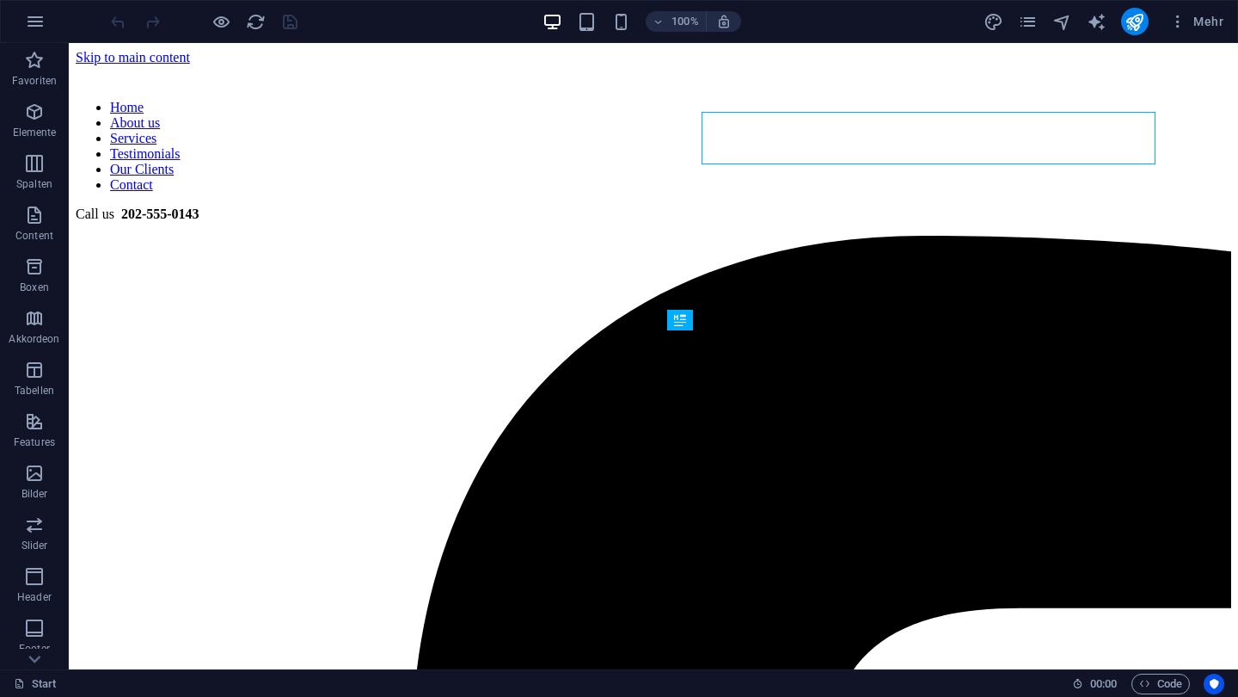
scroll to position [408, 0]
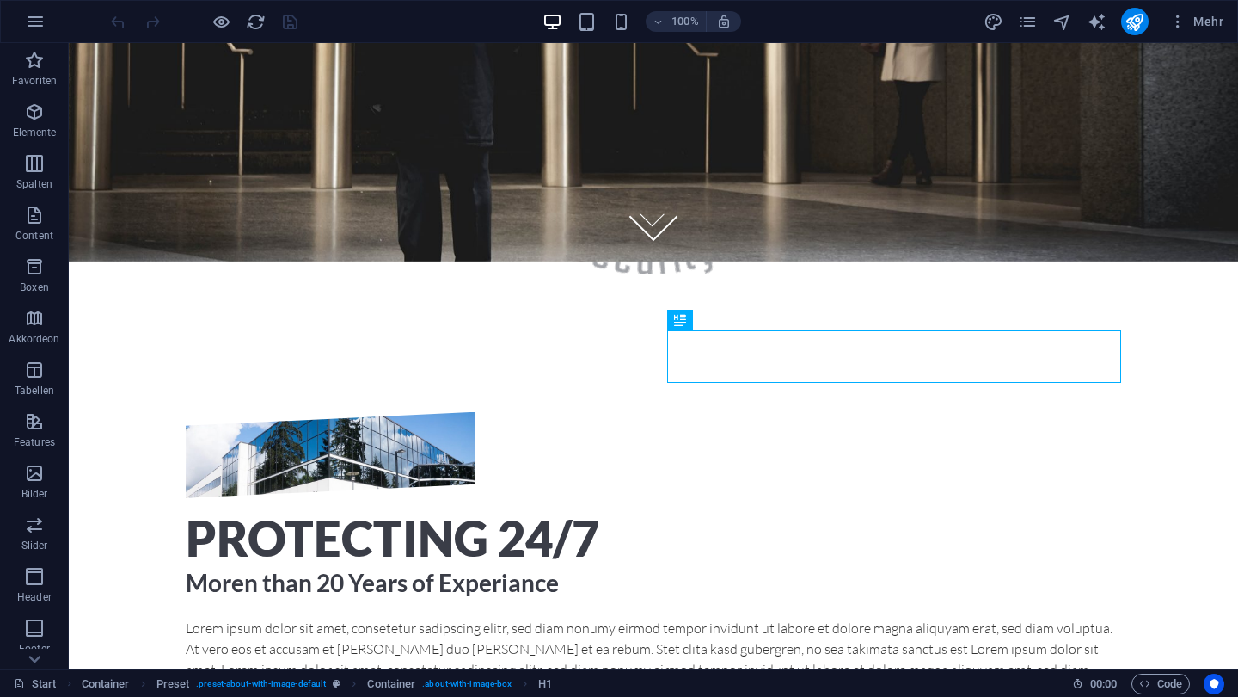
click at [287, 19] on div at bounding box center [204, 22] width 193 height 28
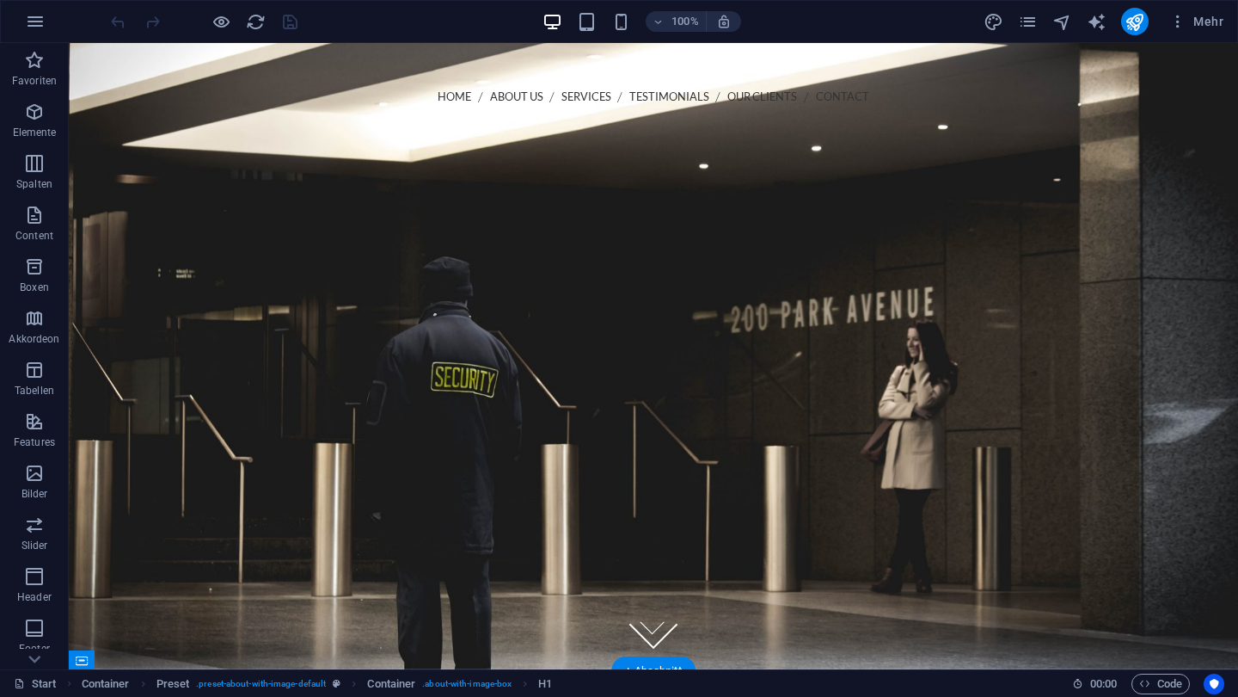
scroll to position [0, 0]
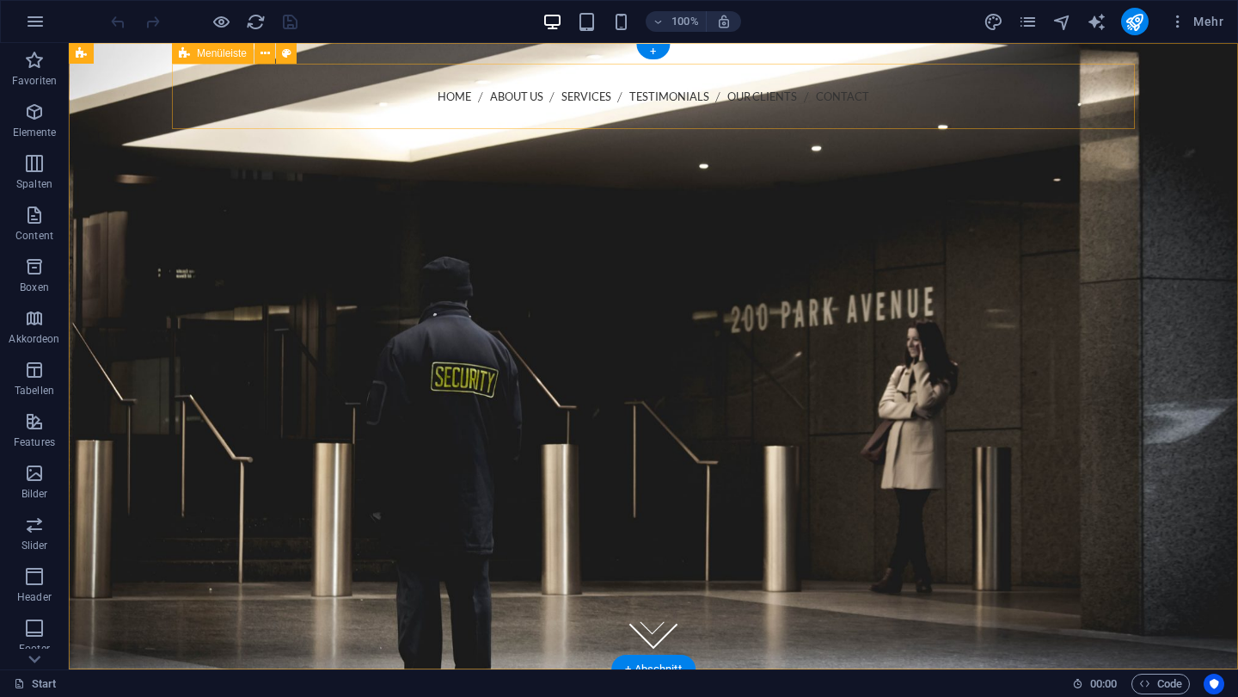
click at [690, 110] on div "Home About us Services Testimonials Our Clients Contact Call us [PHONE_NUMBER] …" at bounding box center [653, 156] width 963 height 185
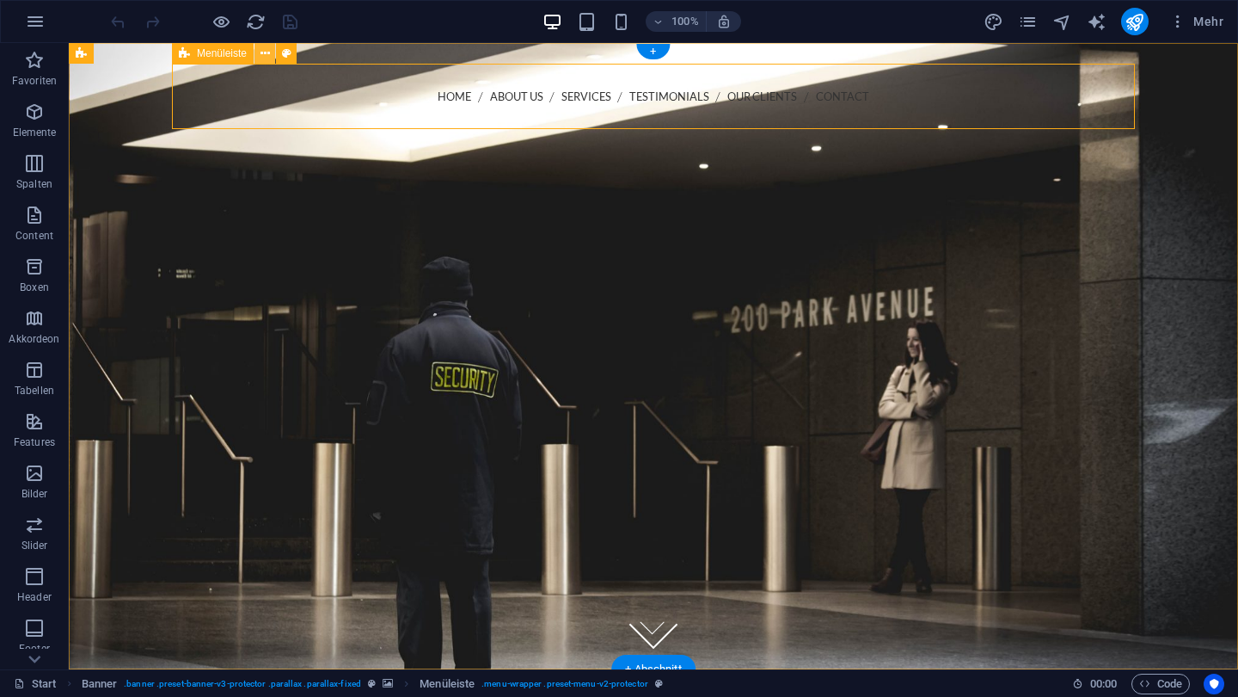
click at [261, 56] on icon at bounding box center [265, 54] width 9 height 18
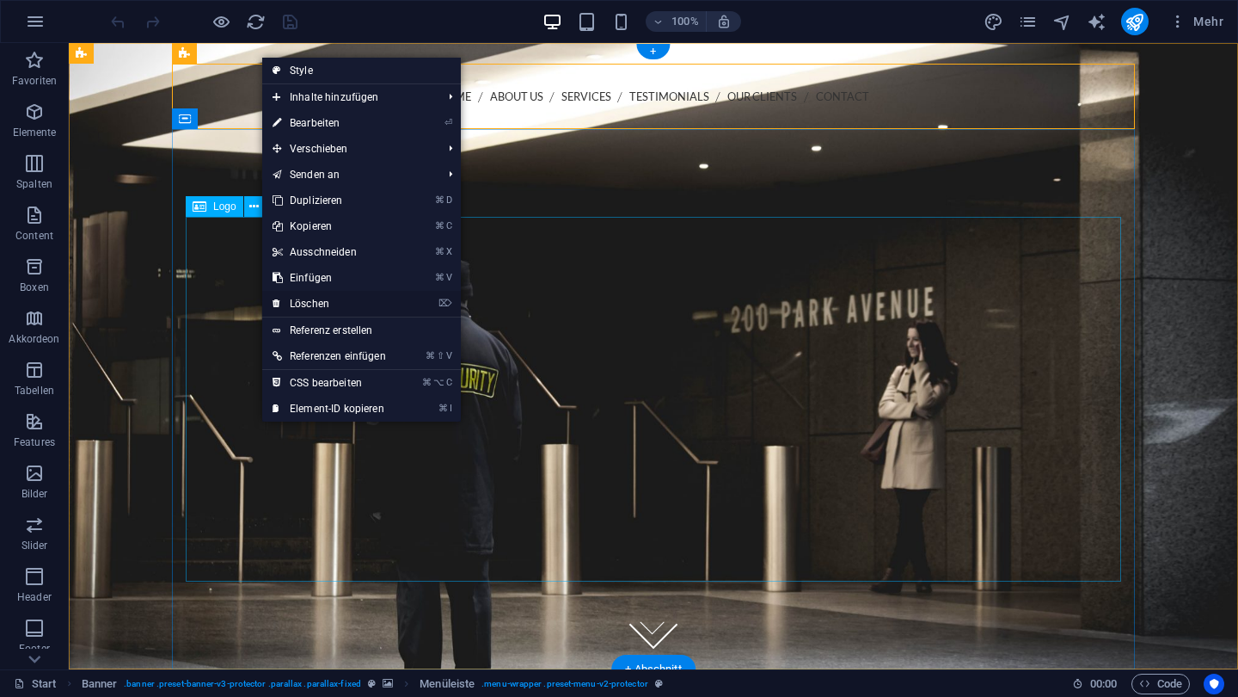
click at [285, 308] on link "⌦ Löschen" at bounding box center [329, 304] width 134 height 26
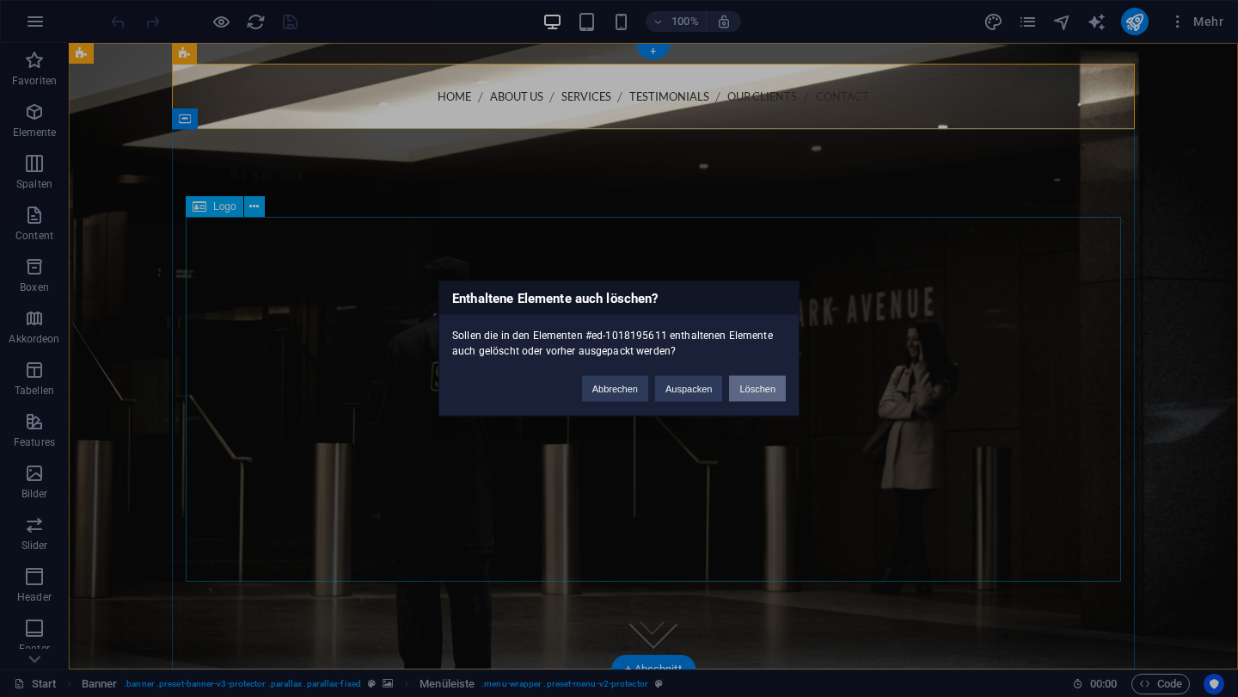
click at [763, 389] on button "Löschen" at bounding box center [757, 389] width 57 height 26
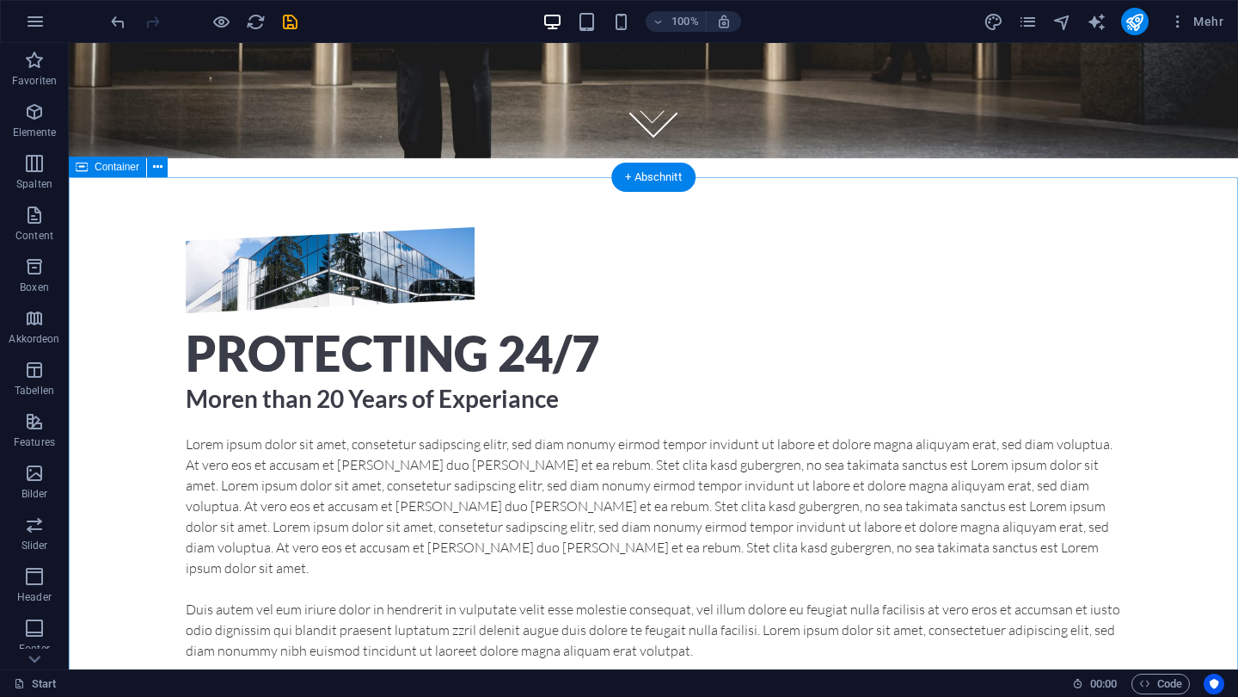
scroll to position [515, 0]
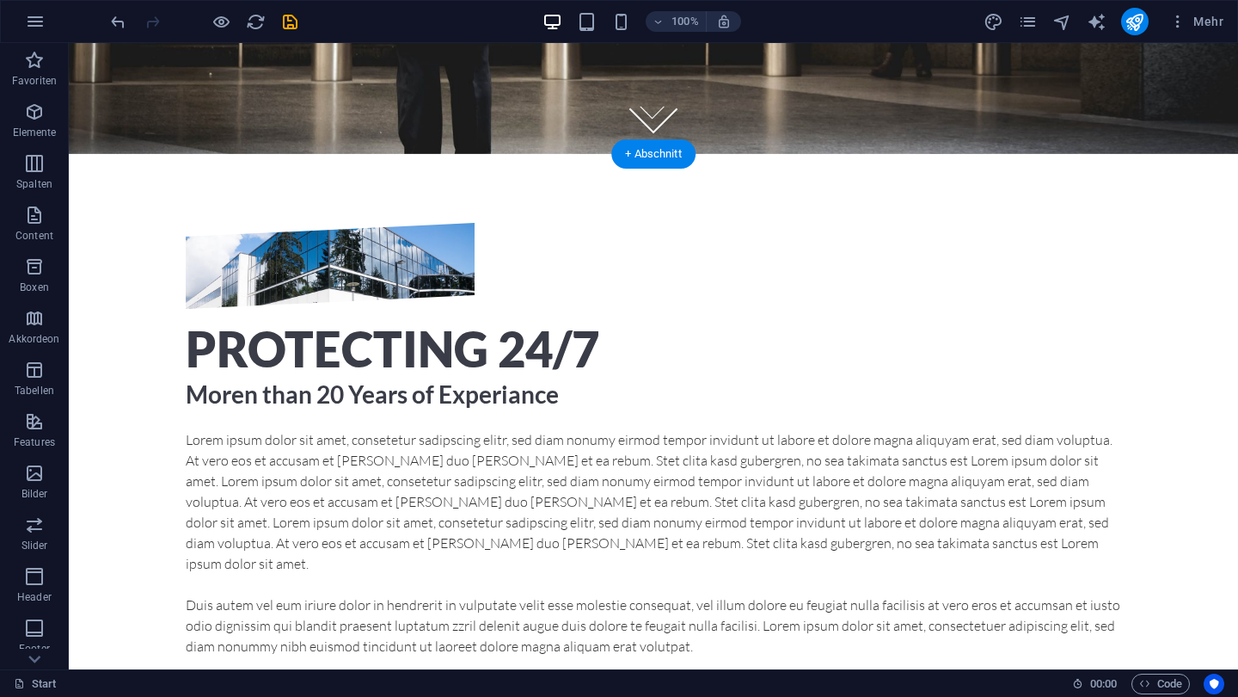
click at [154, 160] on div "Protecting 24/7 [PERSON_NAME] than 20 Years of Experiance Lorem ipsum dolor sit…" at bounding box center [654, 524] width 1170 height 740
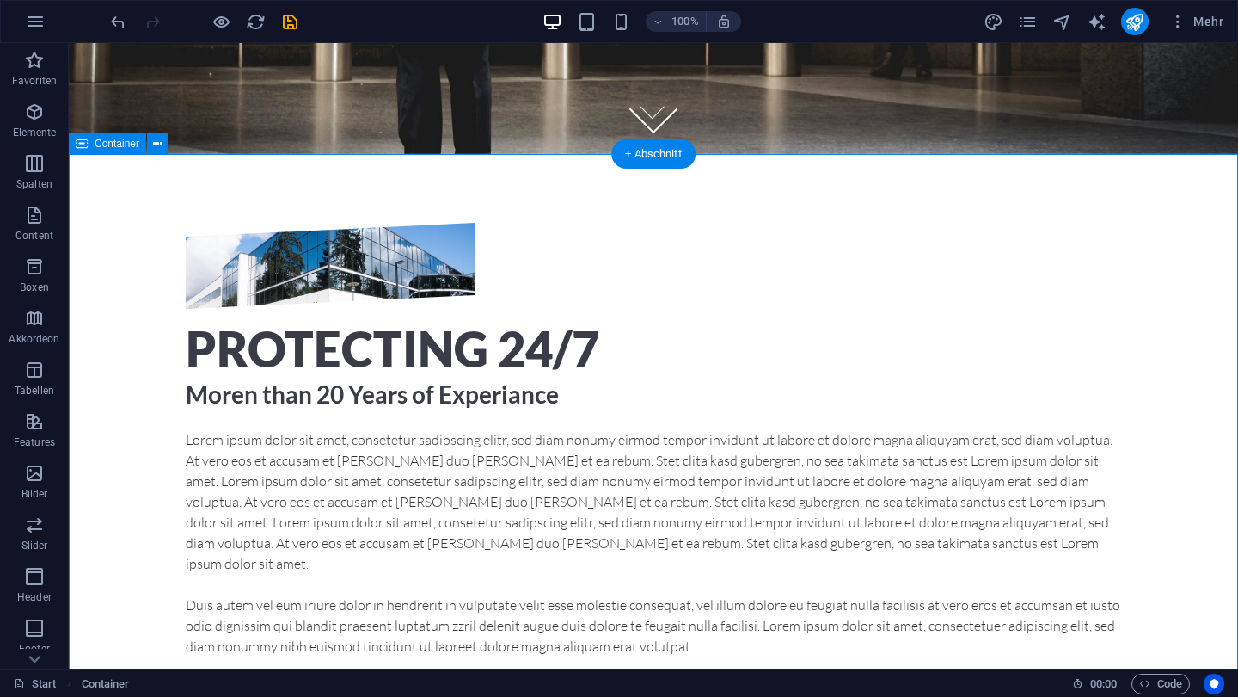
click at [138, 171] on div "Protecting 24/7 [PERSON_NAME] than 20 Years of Experiance Lorem ipsum dolor sit…" at bounding box center [654, 524] width 1170 height 740
click at [154, 145] on icon at bounding box center [157, 144] width 9 height 18
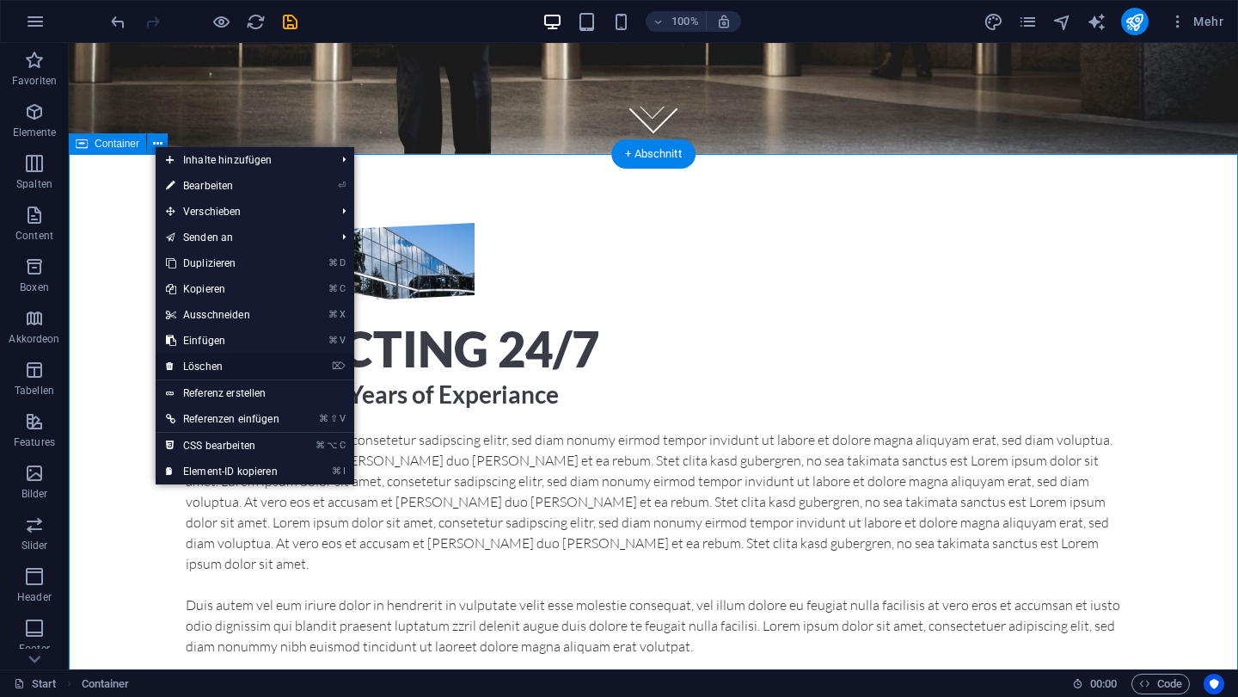
click at [196, 358] on link "⌦ Löschen" at bounding box center [223, 366] width 134 height 26
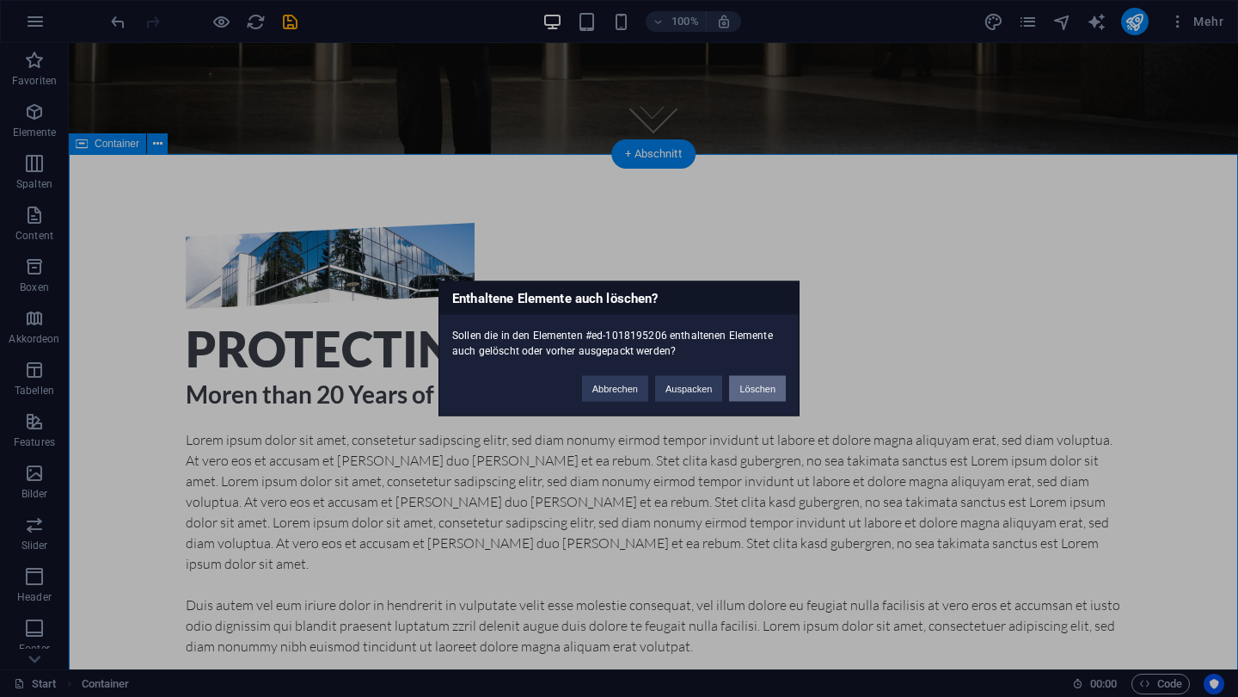
click at [752, 386] on button "Löschen" at bounding box center [757, 389] width 57 height 26
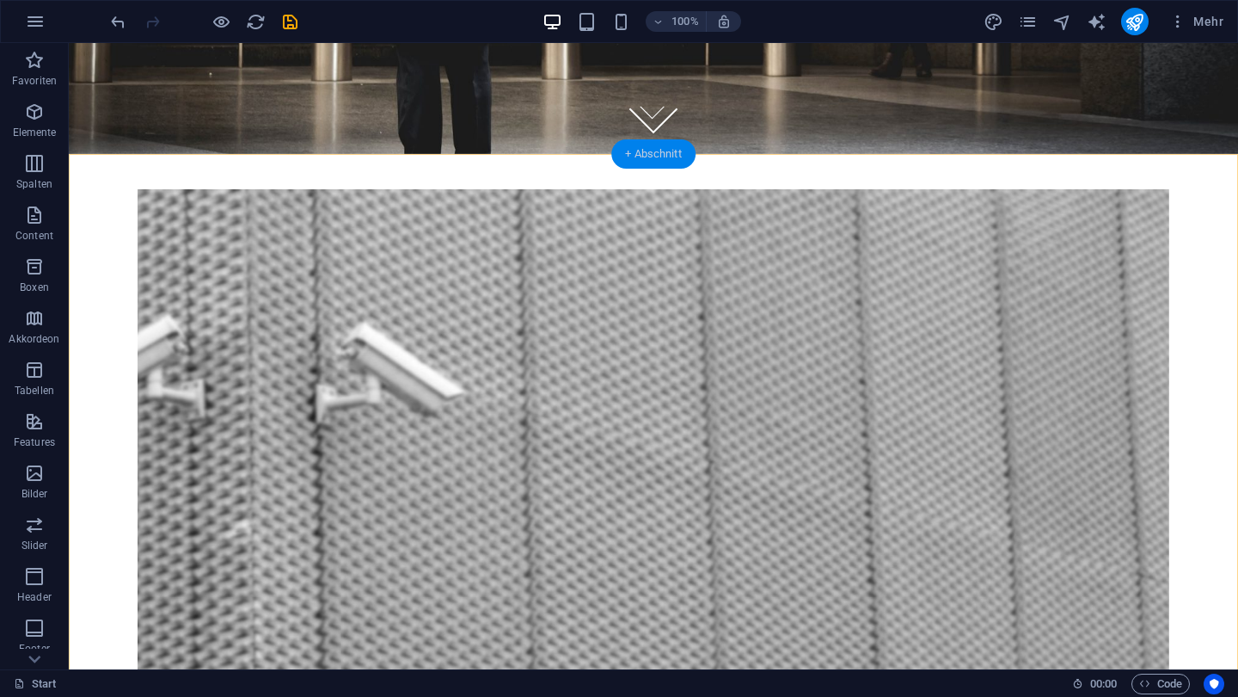
click at [654, 153] on div "+ Abschnitt" at bounding box center [653, 153] width 84 height 29
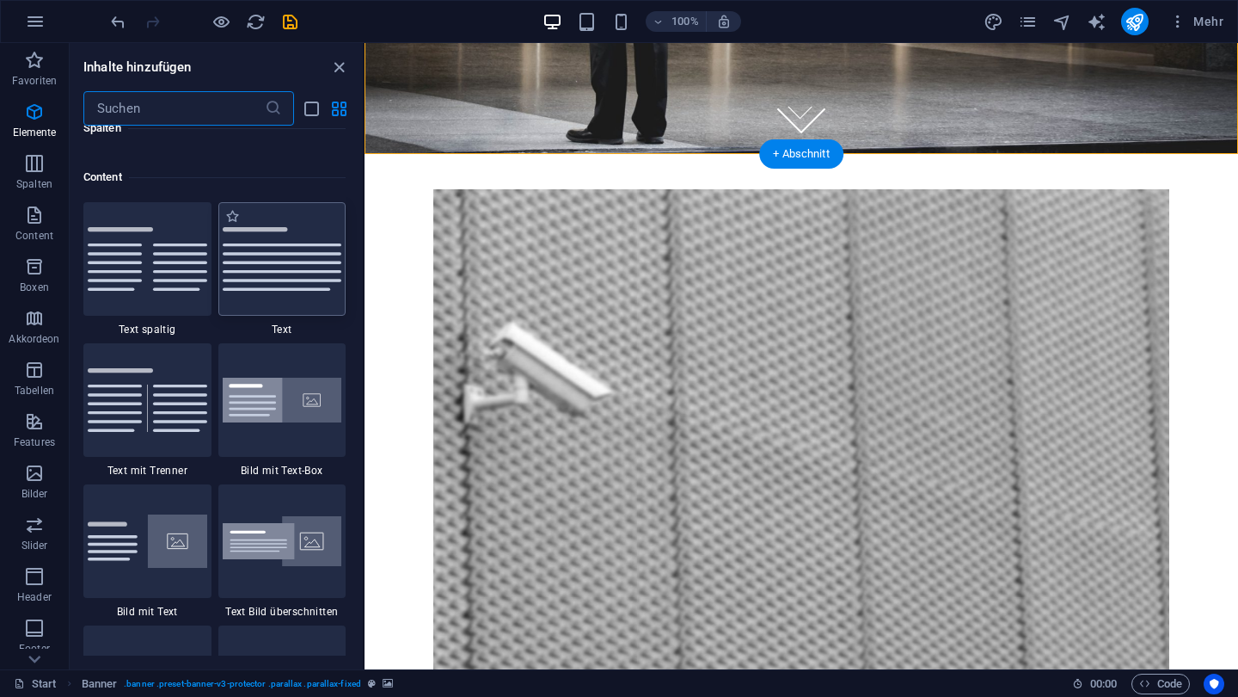
scroll to position [3009, 0]
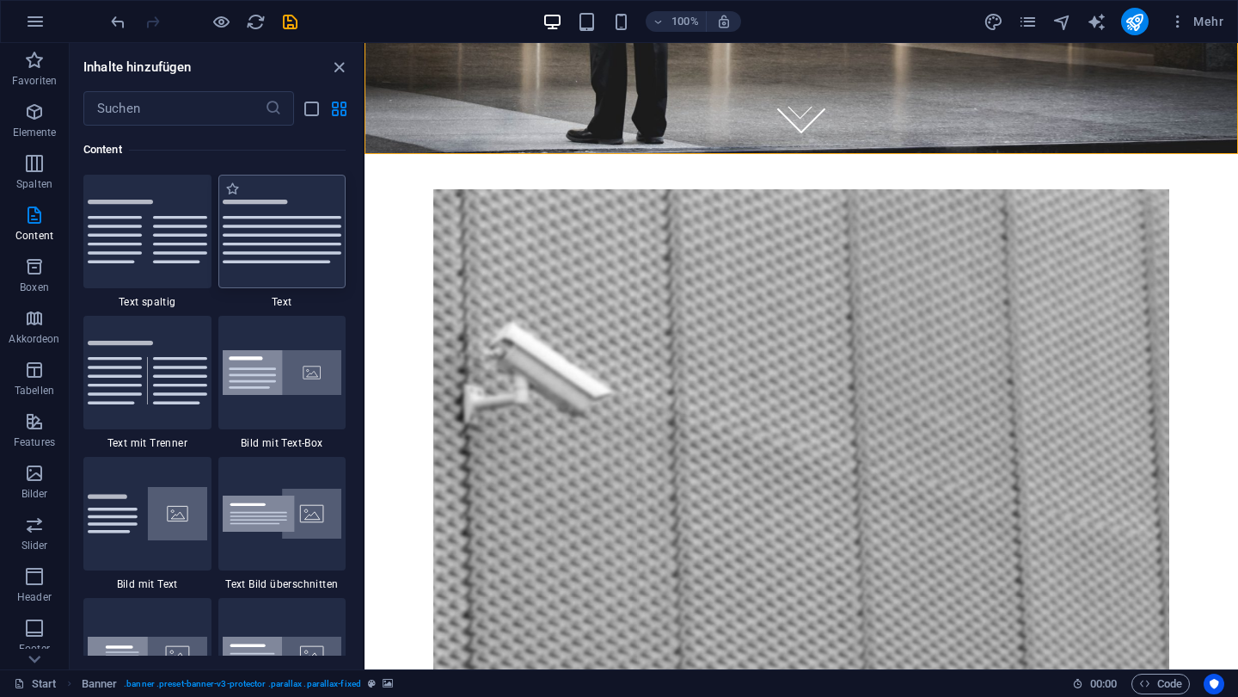
click at [228, 243] on img at bounding box center [283, 232] width 120 height 64
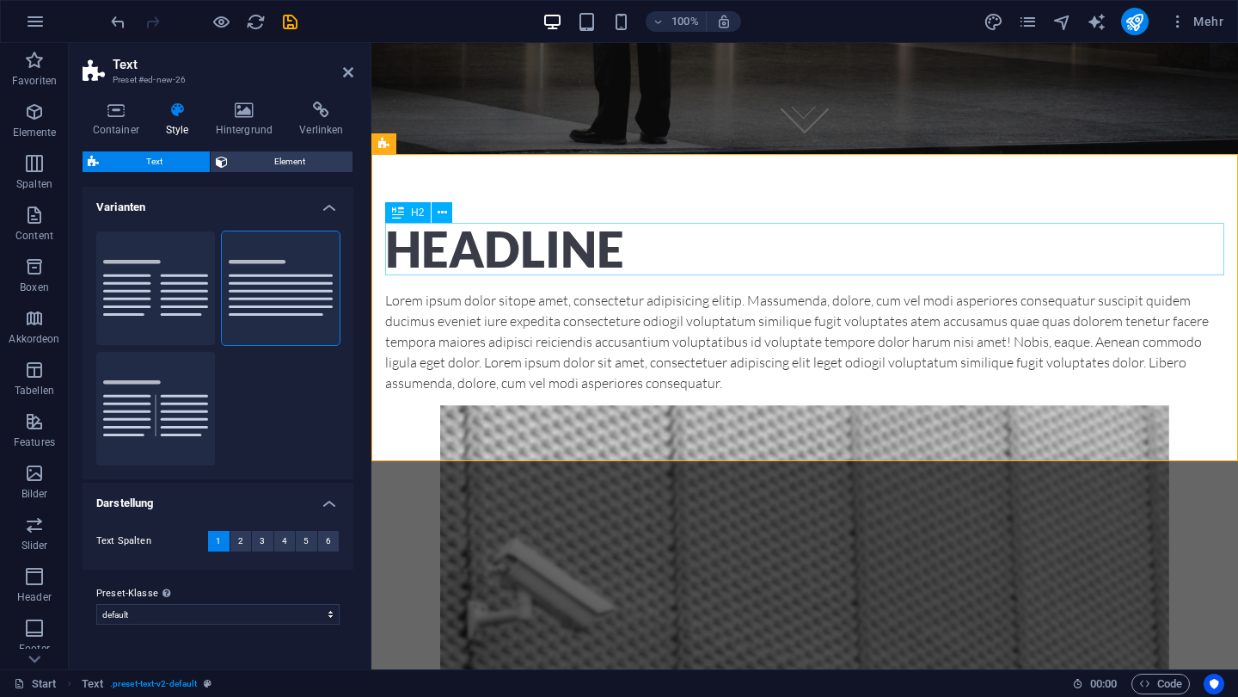
click at [463, 253] on div "Headline" at bounding box center [804, 249] width 839 height 53
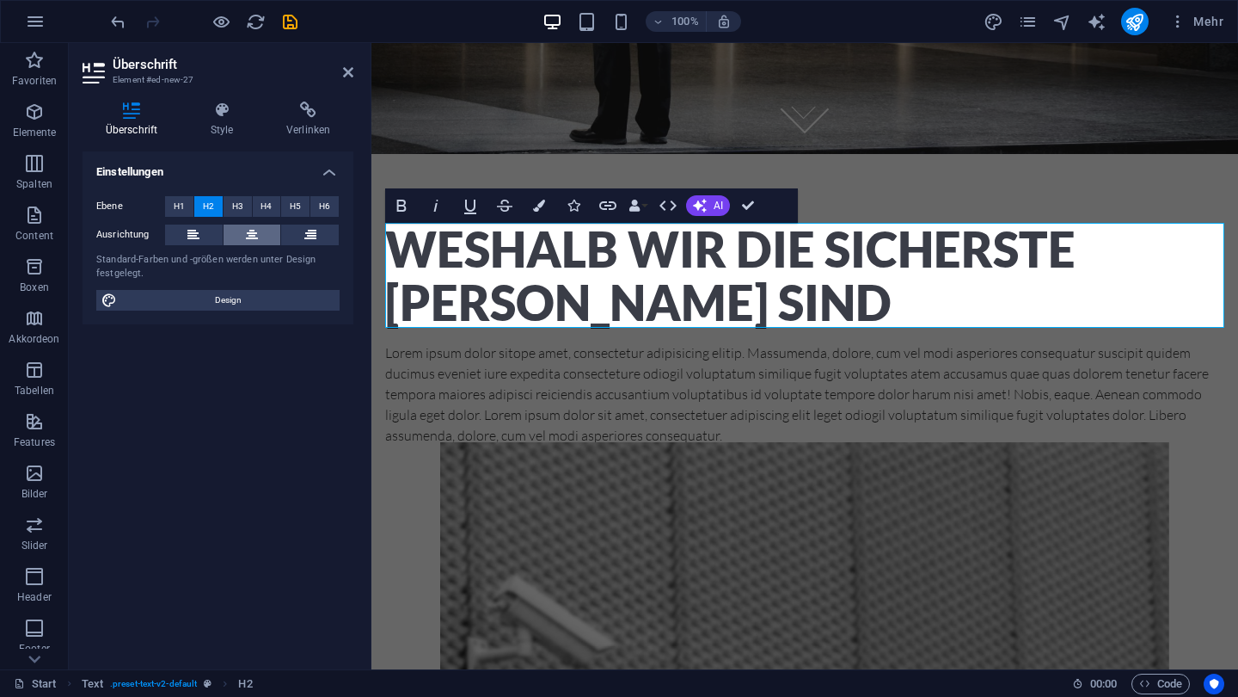
click at [255, 230] on icon at bounding box center [252, 234] width 12 height 21
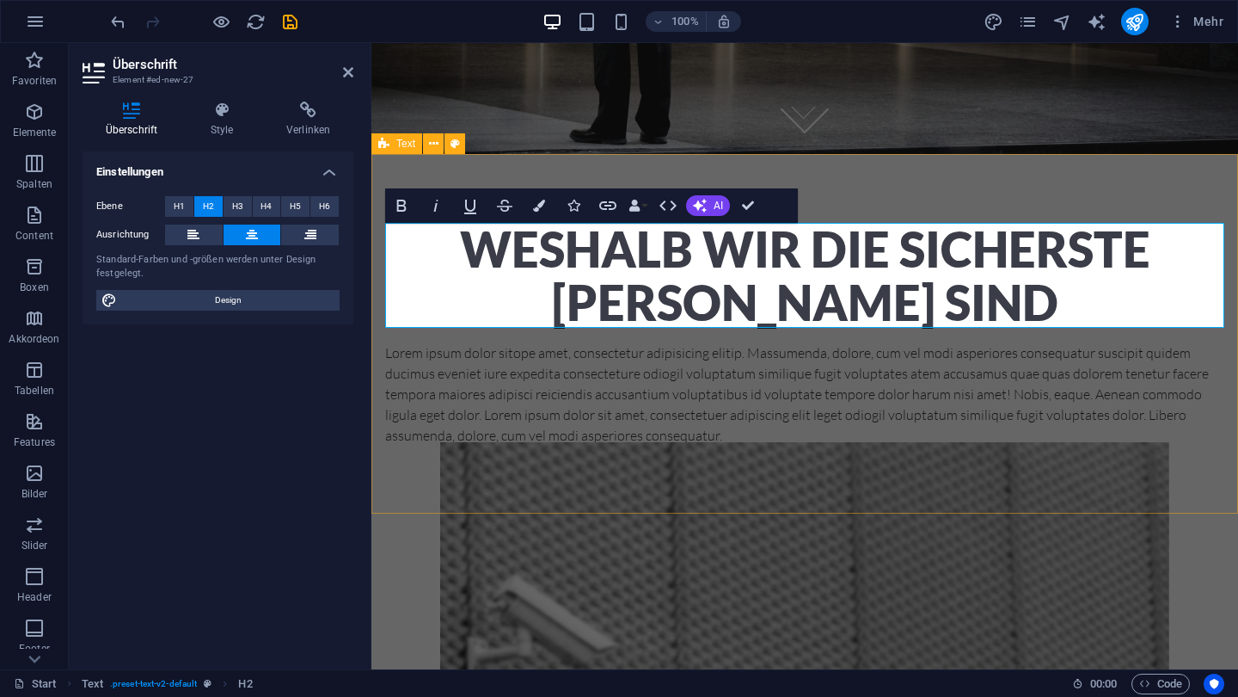
click at [870, 177] on div "Weshalb wir die sicherste [PERSON_NAME] sind Lorem ipsum dolor sitope amet, con…" at bounding box center [805, 334] width 867 height 360
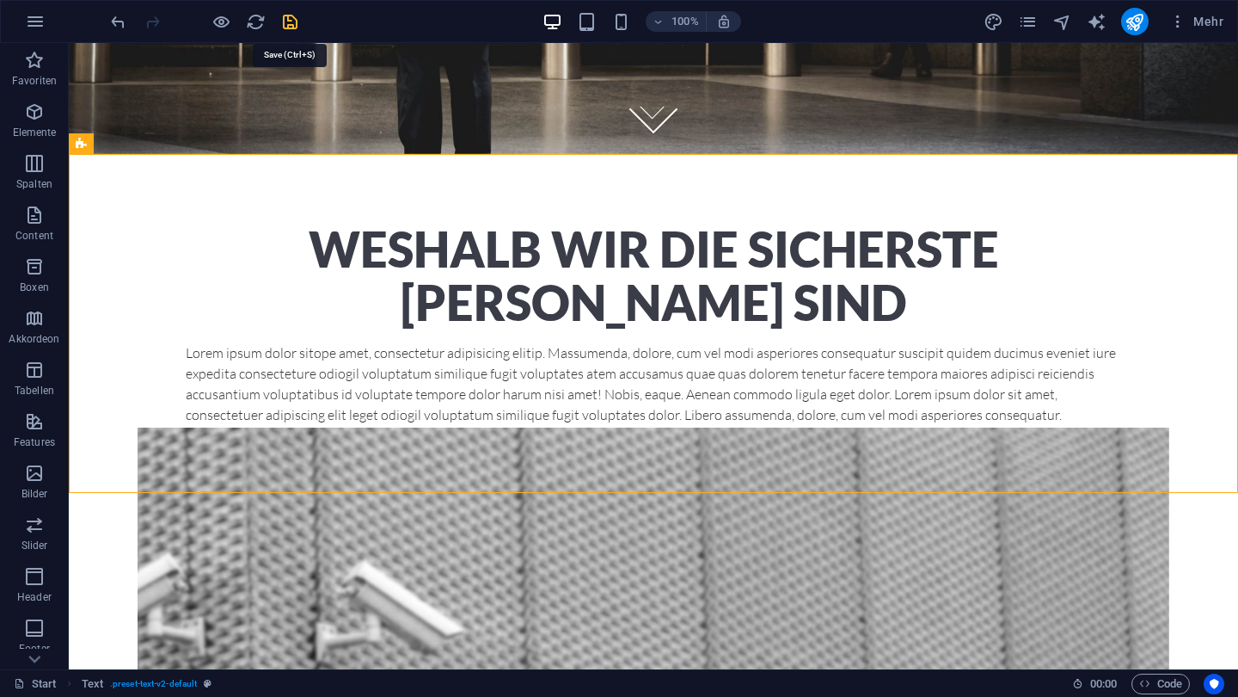
click at [295, 27] on icon "save" at bounding box center [290, 22] width 20 height 20
checkbox input "false"
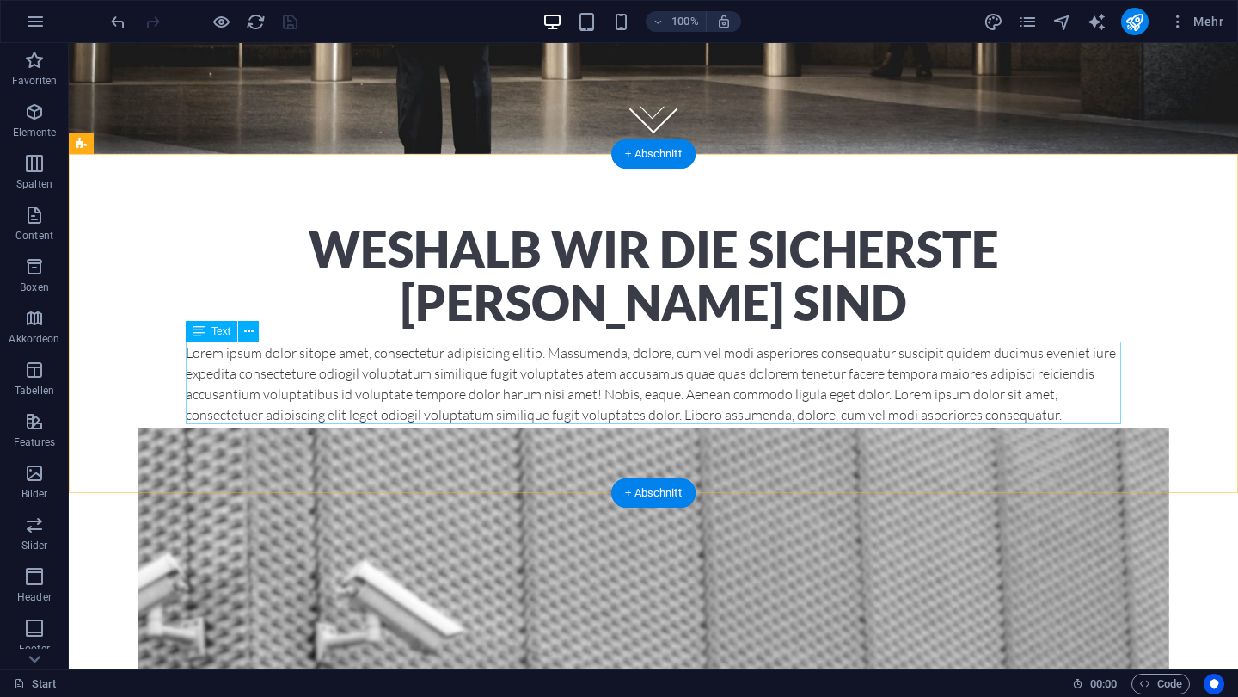
click at [426, 386] on div "Lorem ipsum dolor sitope amet, consectetur adipisicing elitip. Massumenda, dolo…" at bounding box center [654, 383] width 936 height 83
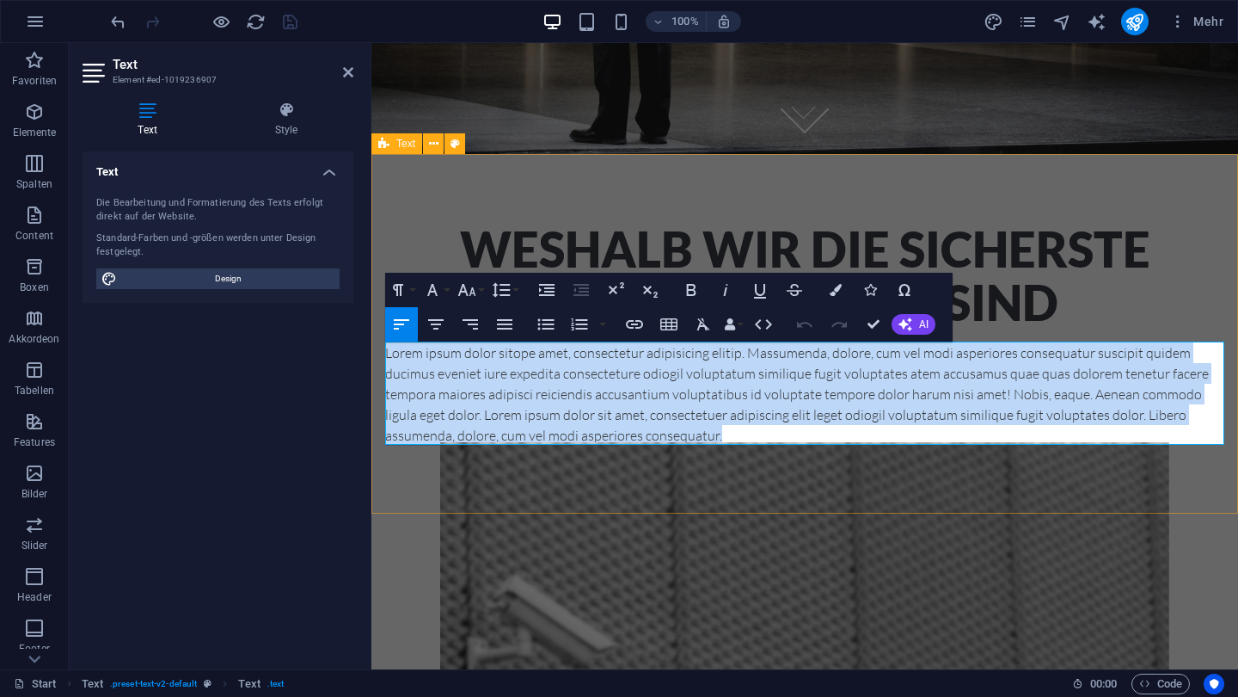
drag, startPoint x: 385, startPoint y: 349, endPoint x: 773, endPoint y: 450, distance: 400.7
click at [773, 450] on div "Weshalb wir die sicherste [PERSON_NAME] sind Lorem ipsum dolor sitope amet, con…" at bounding box center [805, 334] width 867 height 360
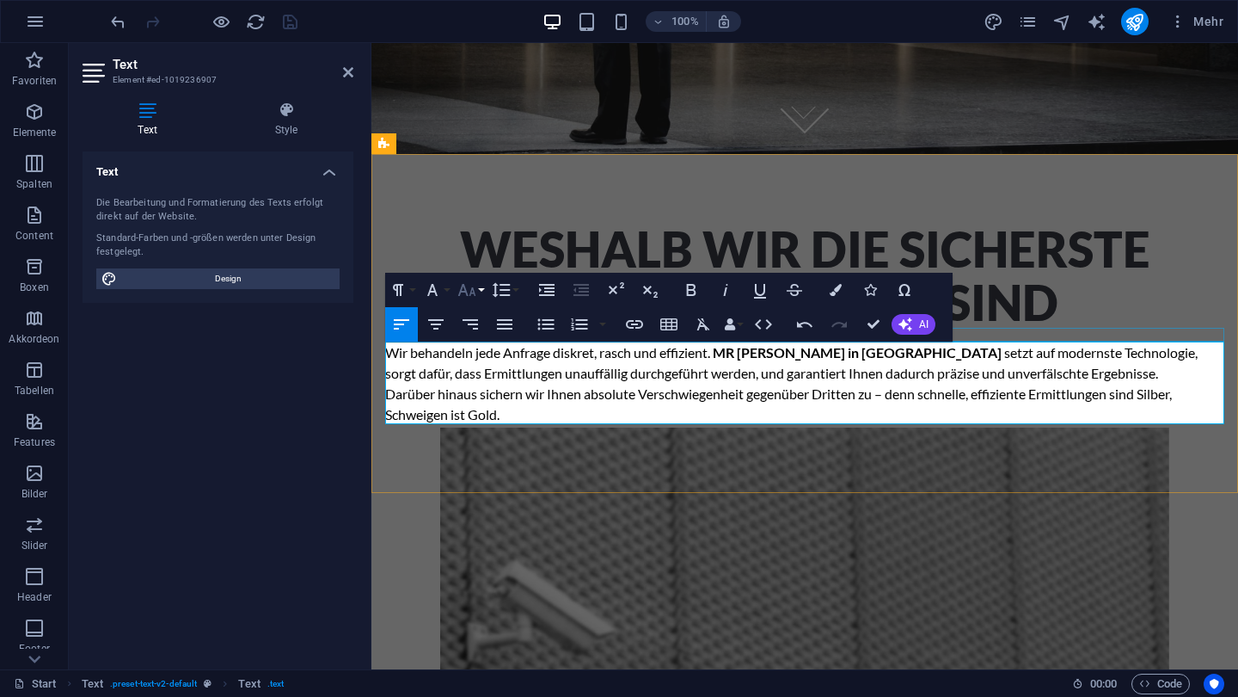
click at [472, 288] on icon "button" at bounding box center [467, 290] width 18 height 12
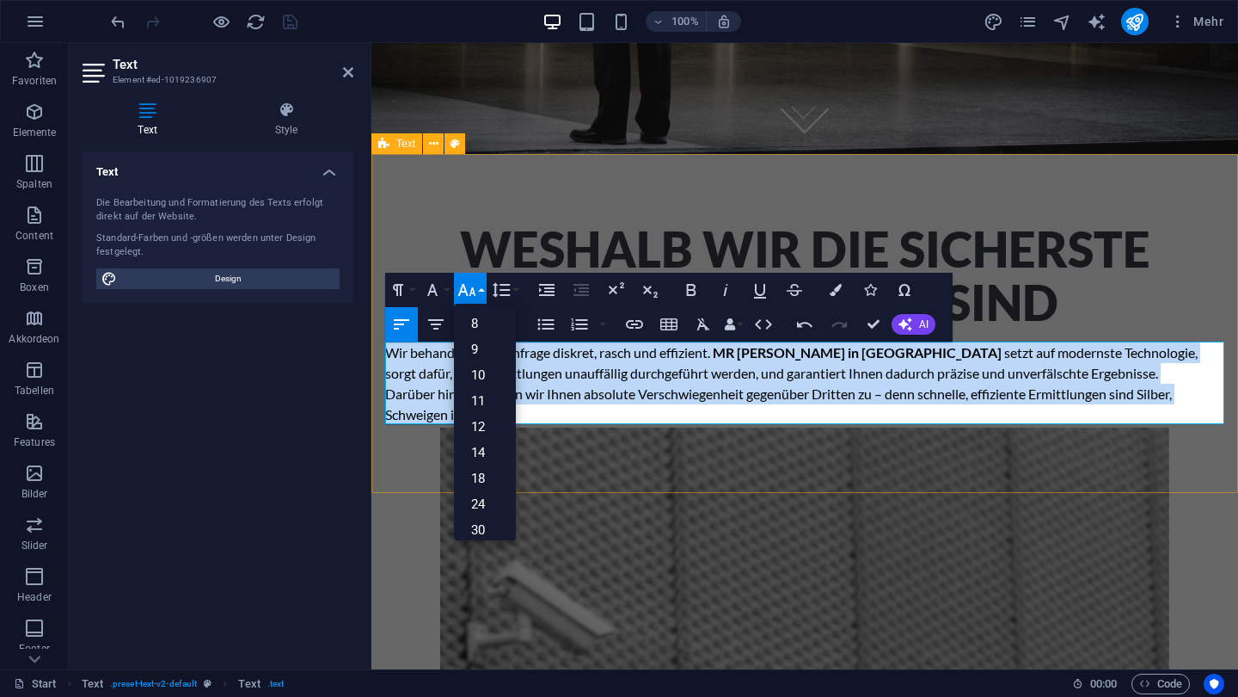
drag, startPoint x: 546, startPoint y: 409, endPoint x: 390, endPoint y: 341, distance: 171.0
click at [390, 341] on div "Weshalb wir die sicherste [PERSON_NAME] sind Wir behandeln jede Anfrage diskret…" at bounding box center [805, 324] width 867 height 340
click at [480, 471] on link "18" at bounding box center [485, 478] width 62 height 26
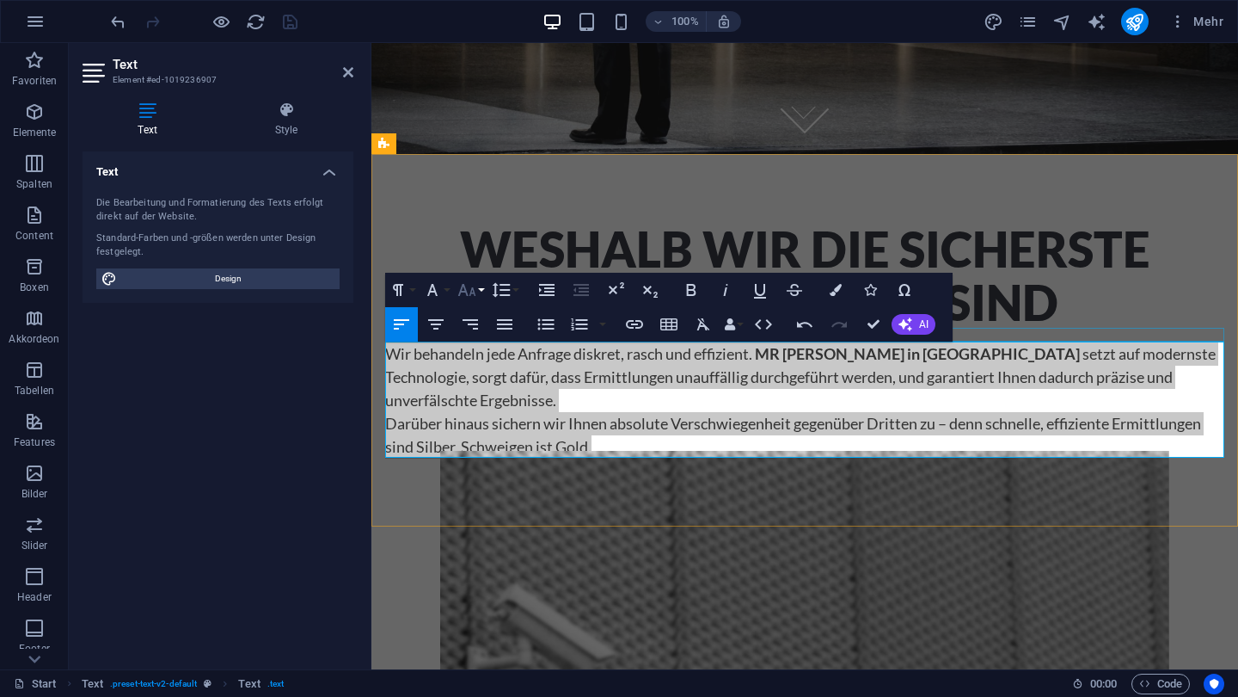
click at [472, 284] on icon "button" at bounding box center [467, 290] width 21 height 21
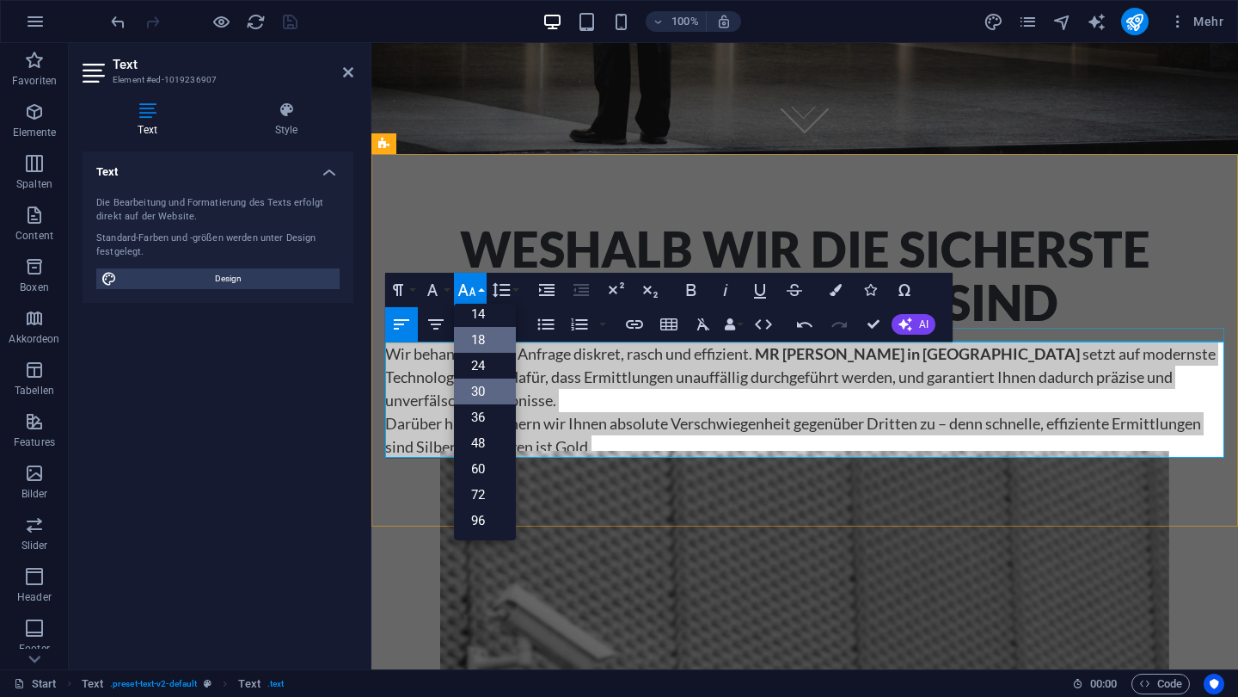
scroll to position [138, 0]
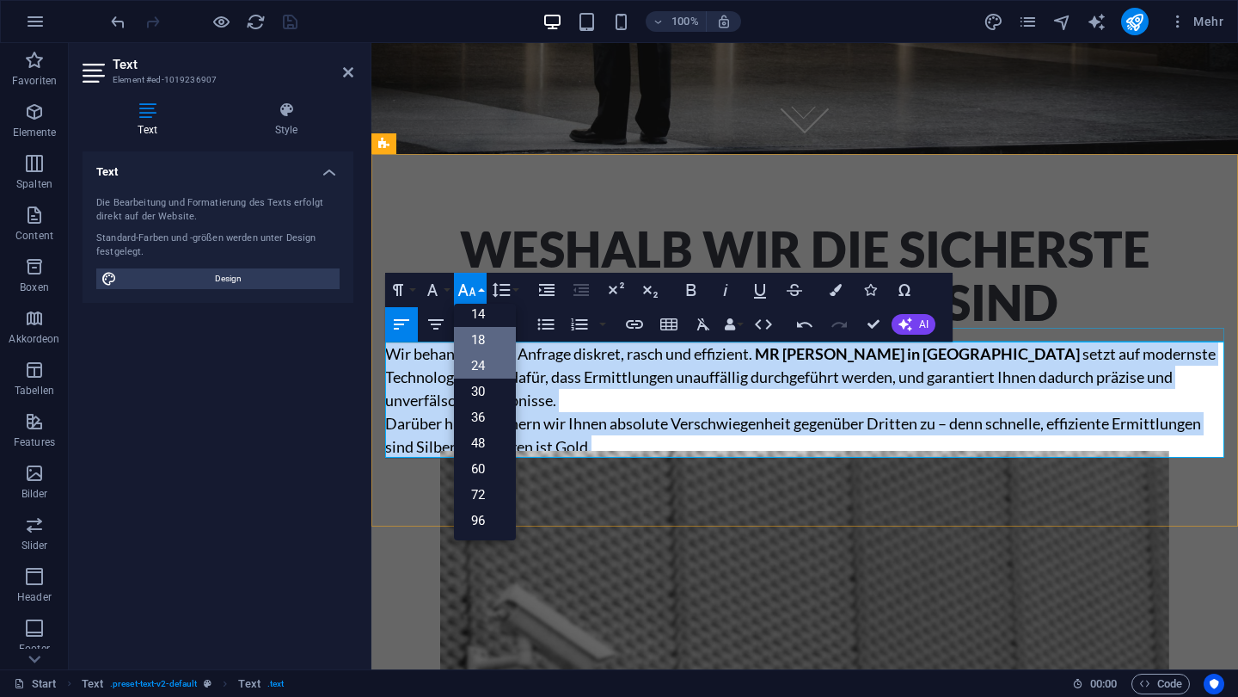
click at [475, 366] on link "24" at bounding box center [485, 366] width 62 height 26
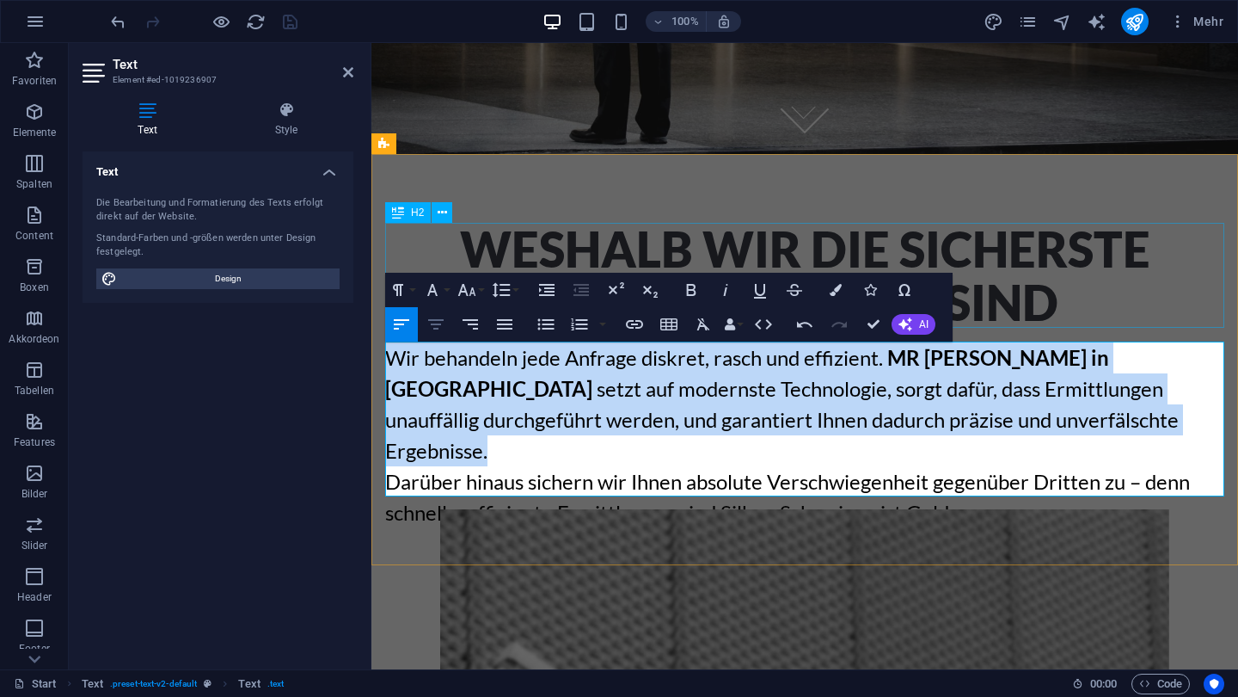
click at [444, 323] on icon "button" at bounding box center [436, 324] width 21 height 21
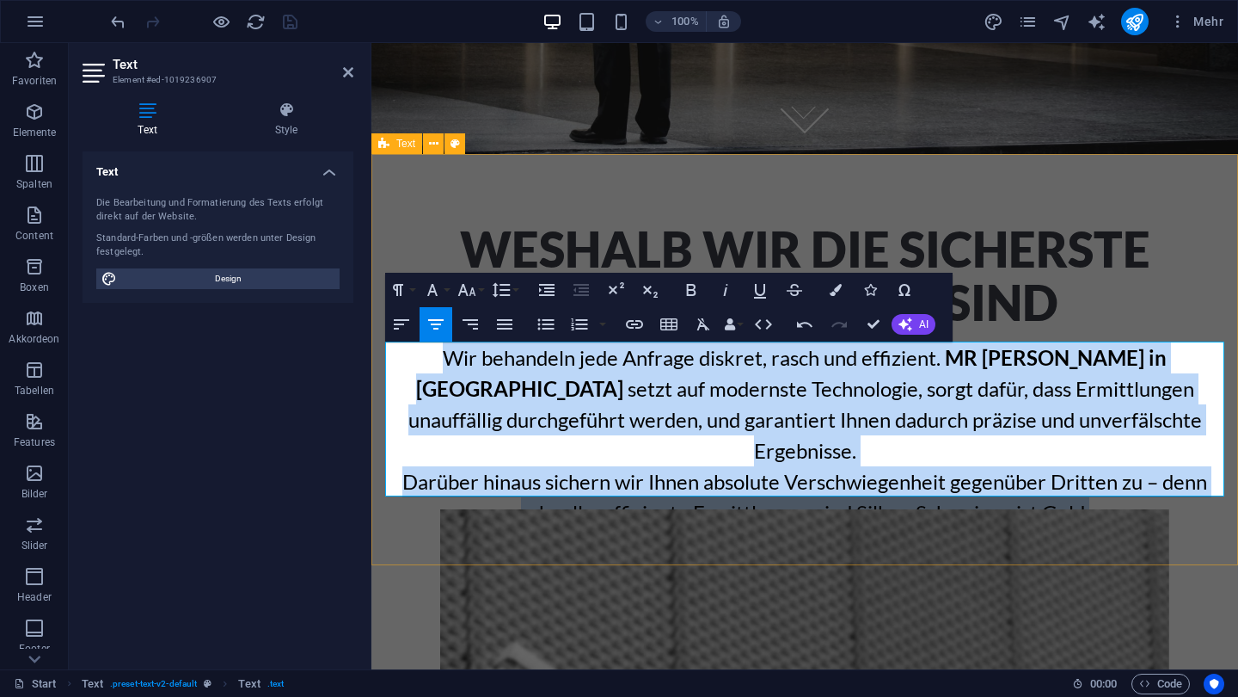
click at [987, 509] on div "Weshalb wir die sicherste [PERSON_NAME] sind Wir behandeln jede Anfrage diskret…" at bounding box center [805, 375] width 867 height 443
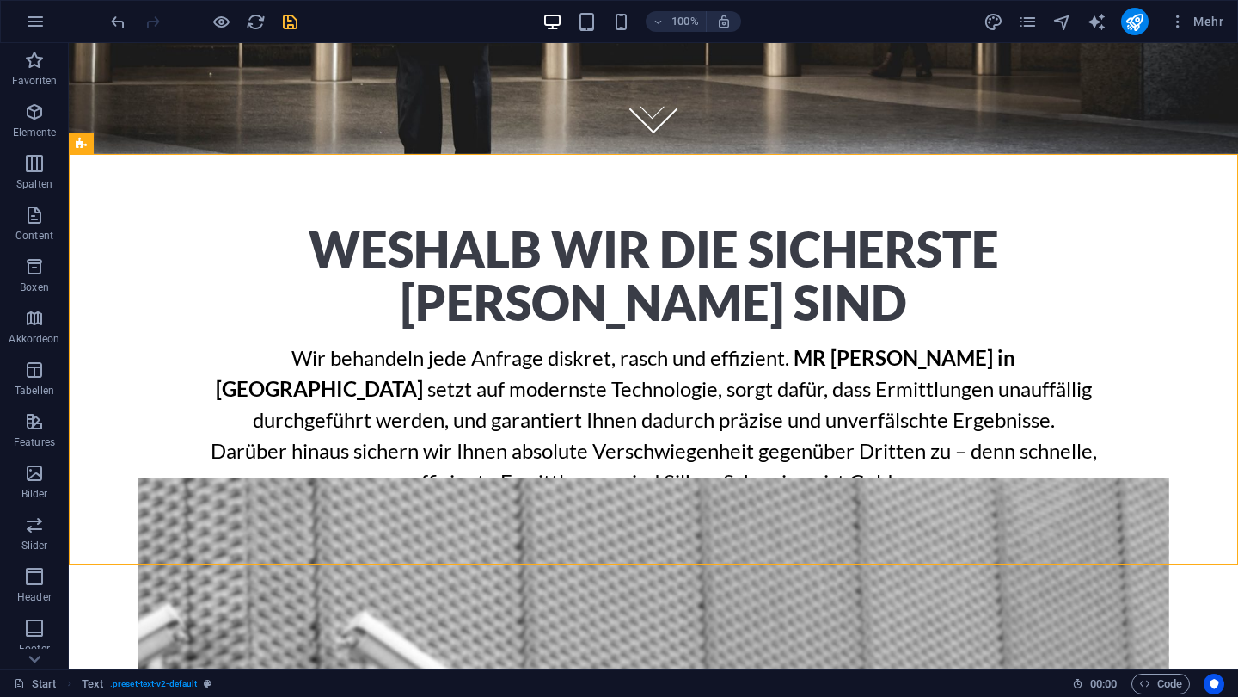
click at [609, 23] on div "100%" at bounding box center [642, 22] width 199 height 28
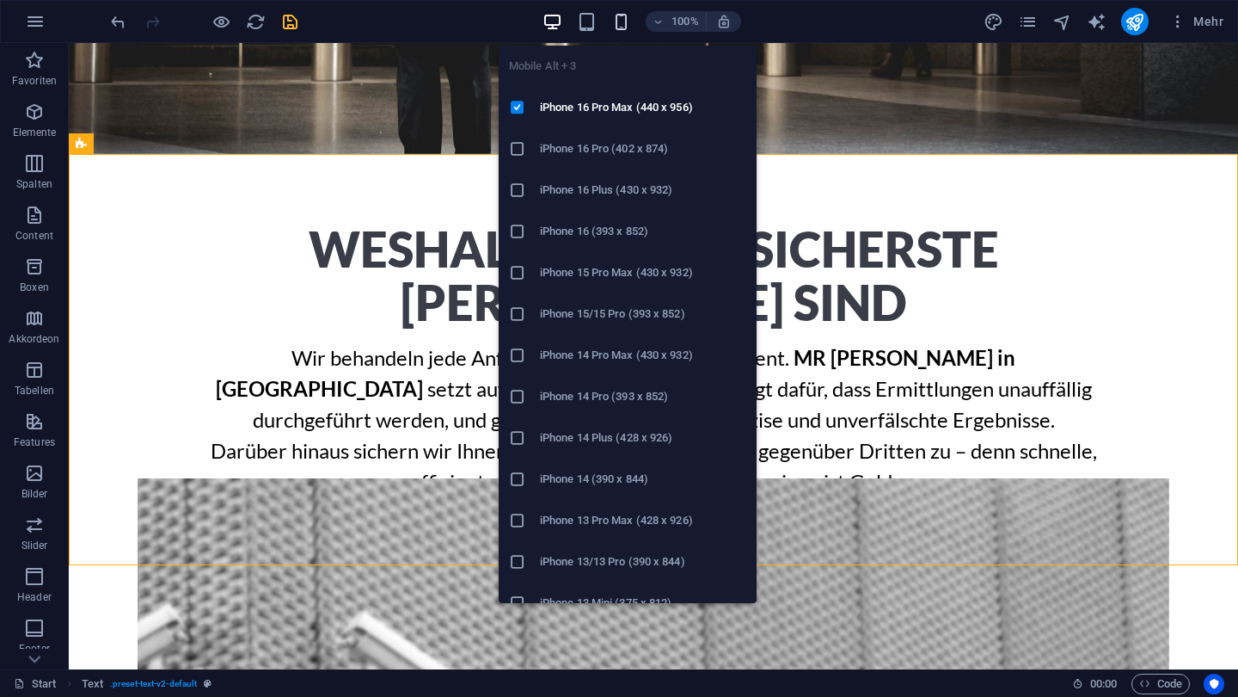
click at [624, 24] on icon "button" at bounding box center [621, 22] width 20 height 20
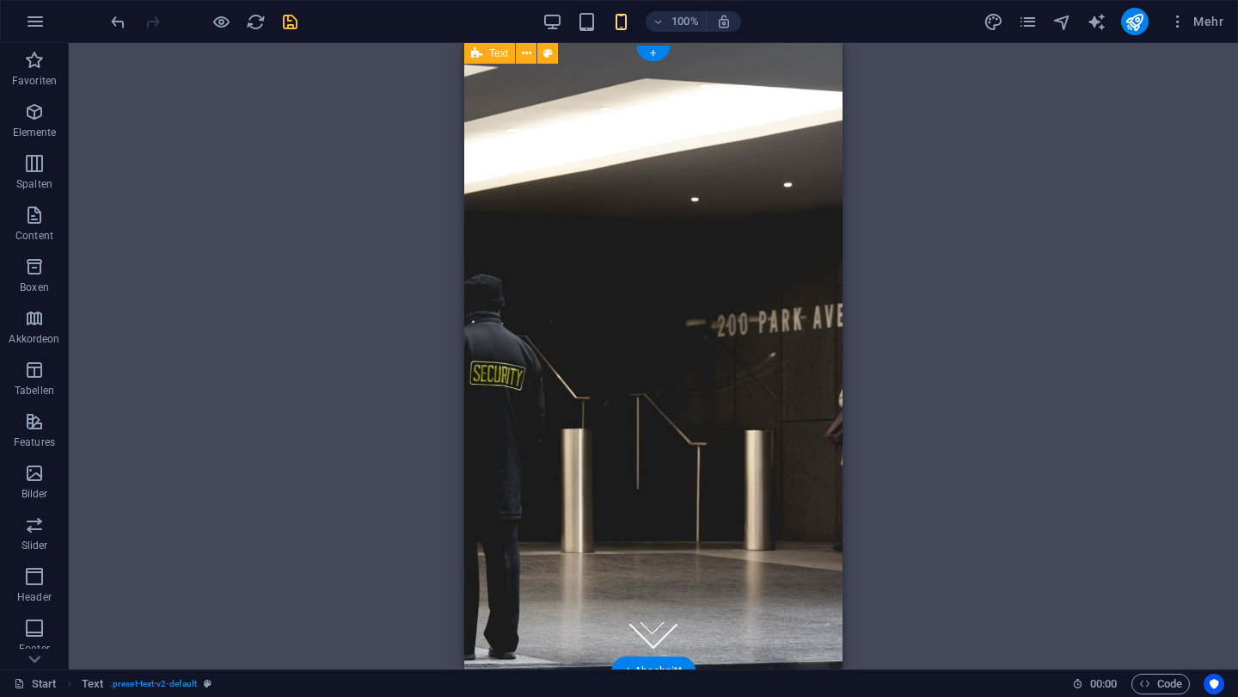
scroll to position [0, 0]
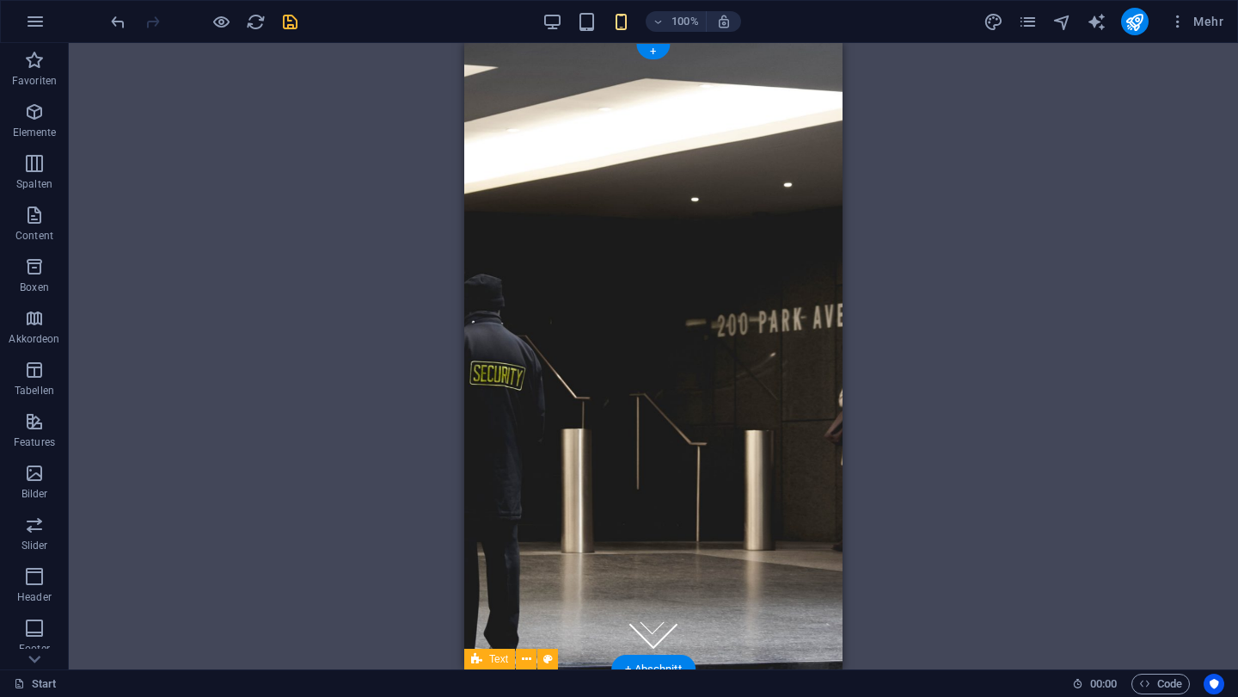
click at [593, 9] on div "100%" at bounding box center [642, 22] width 199 height 28
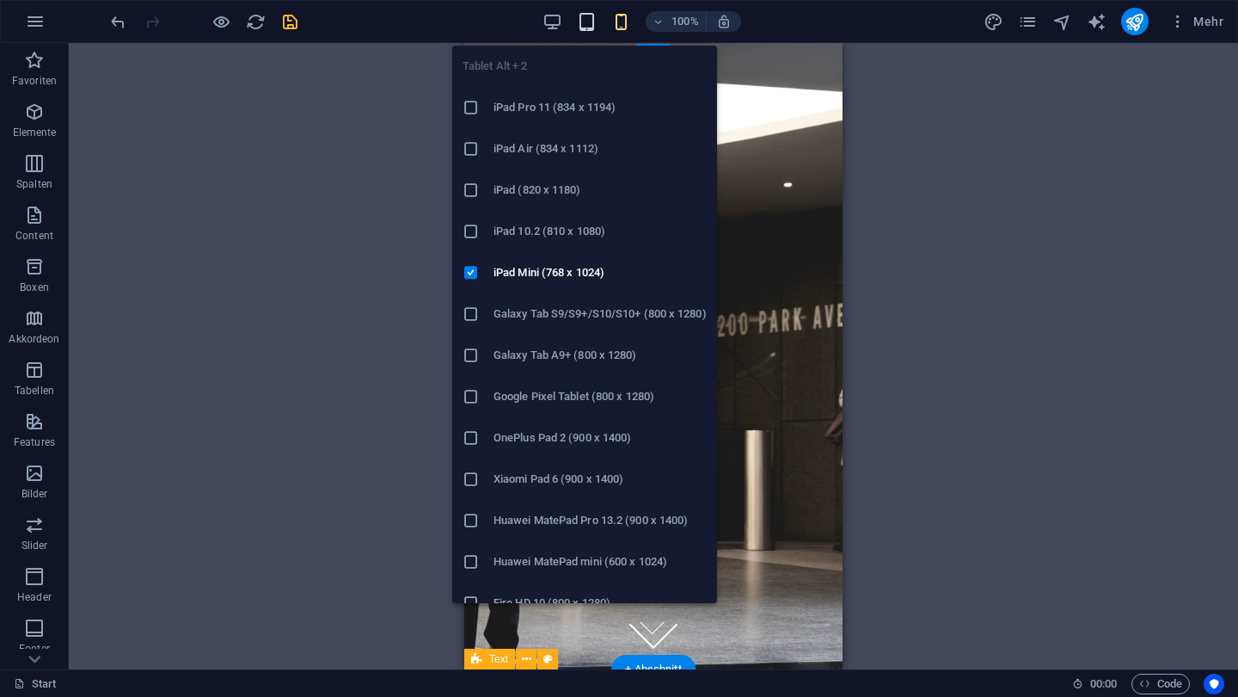
click at [593, 18] on icon "button" at bounding box center [587, 22] width 20 height 20
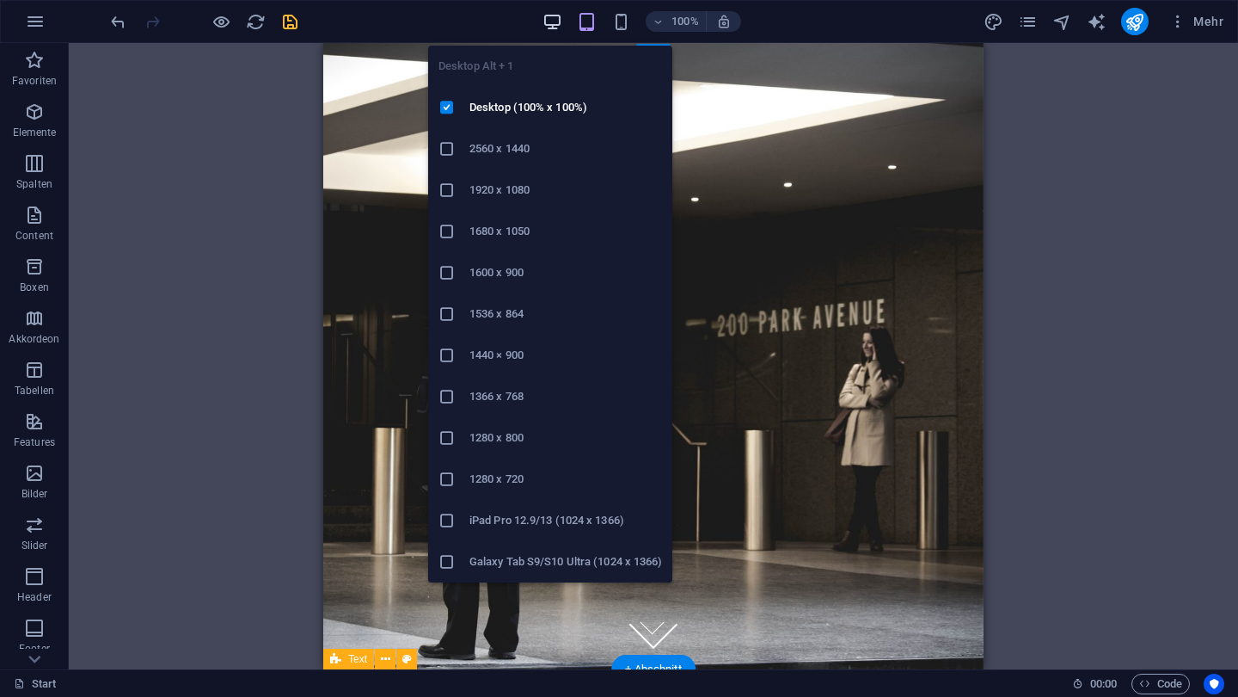
click at [557, 18] on icon "button" at bounding box center [553, 22] width 20 height 20
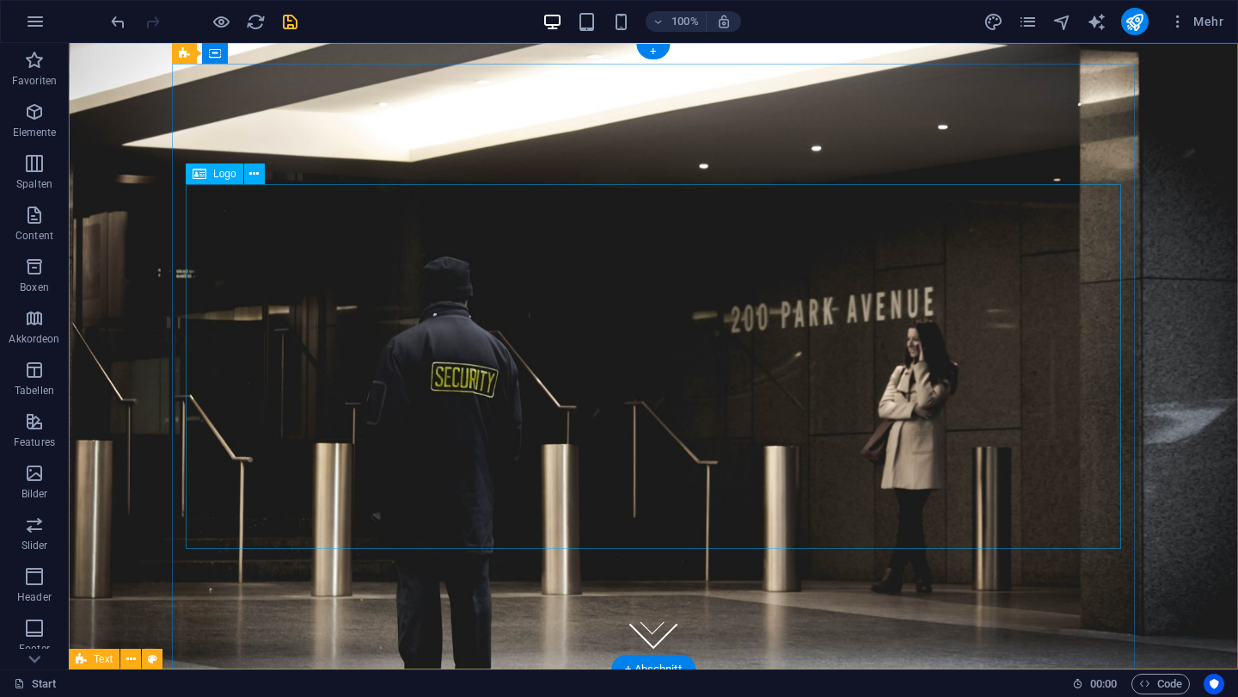
click at [888, 195] on div at bounding box center [654, 314] width 936 height 365
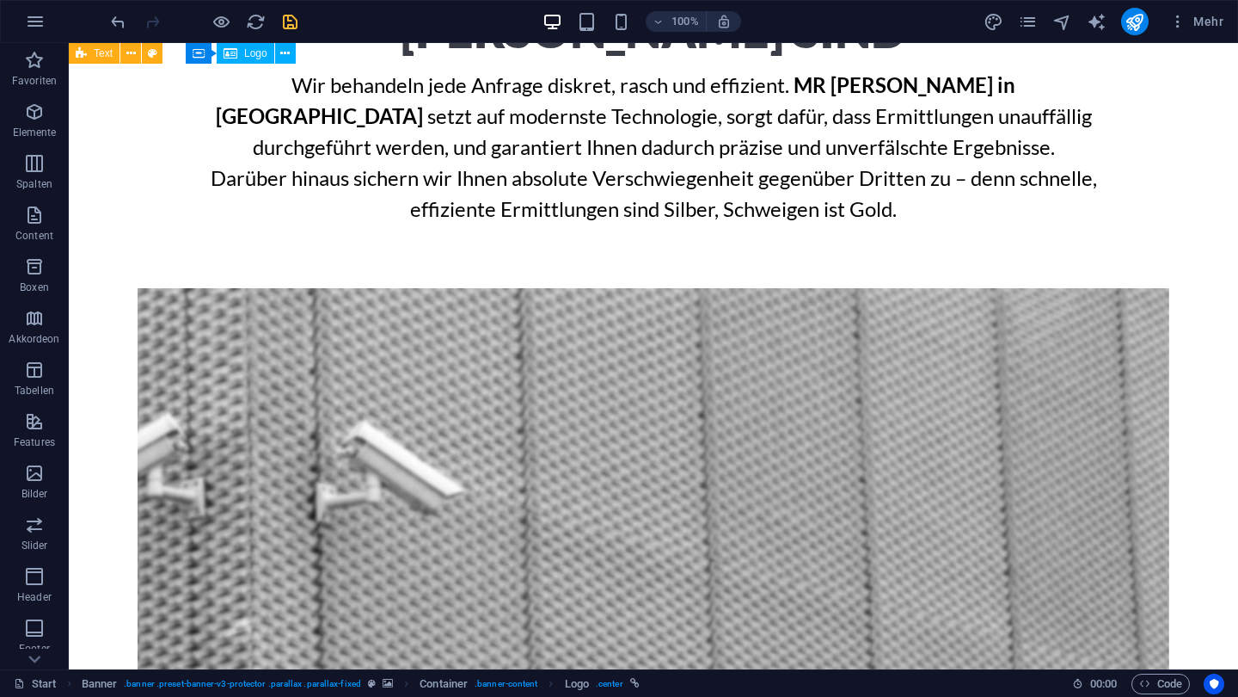
scroll to position [711, 0]
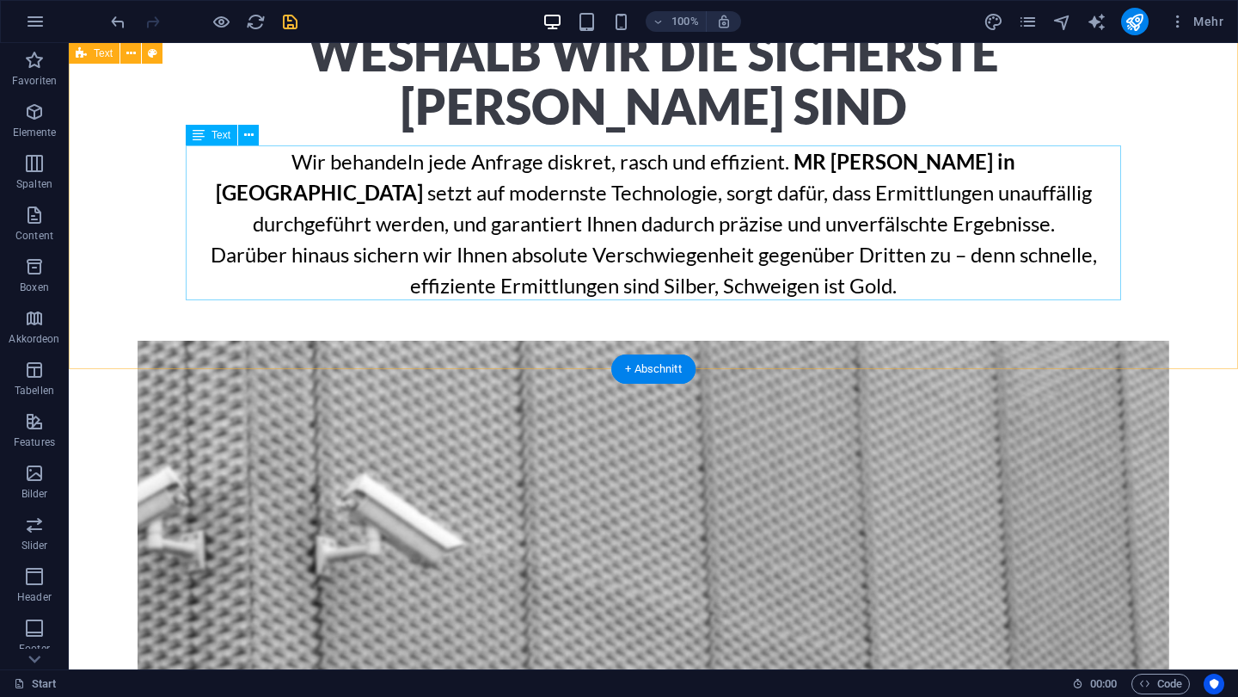
click at [888, 200] on div "Wir behandeln jede Anfrage diskret, [PERSON_NAME] und effizient. MR Security in…" at bounding box center [654, 223] width 936 height 155
click at [218, 163] on div "Wir behandeln jede Anfrage diskret, [PERSON_NAME] und effizient. MR Security in…" at bounding box center [654, 223] width 936 height 155
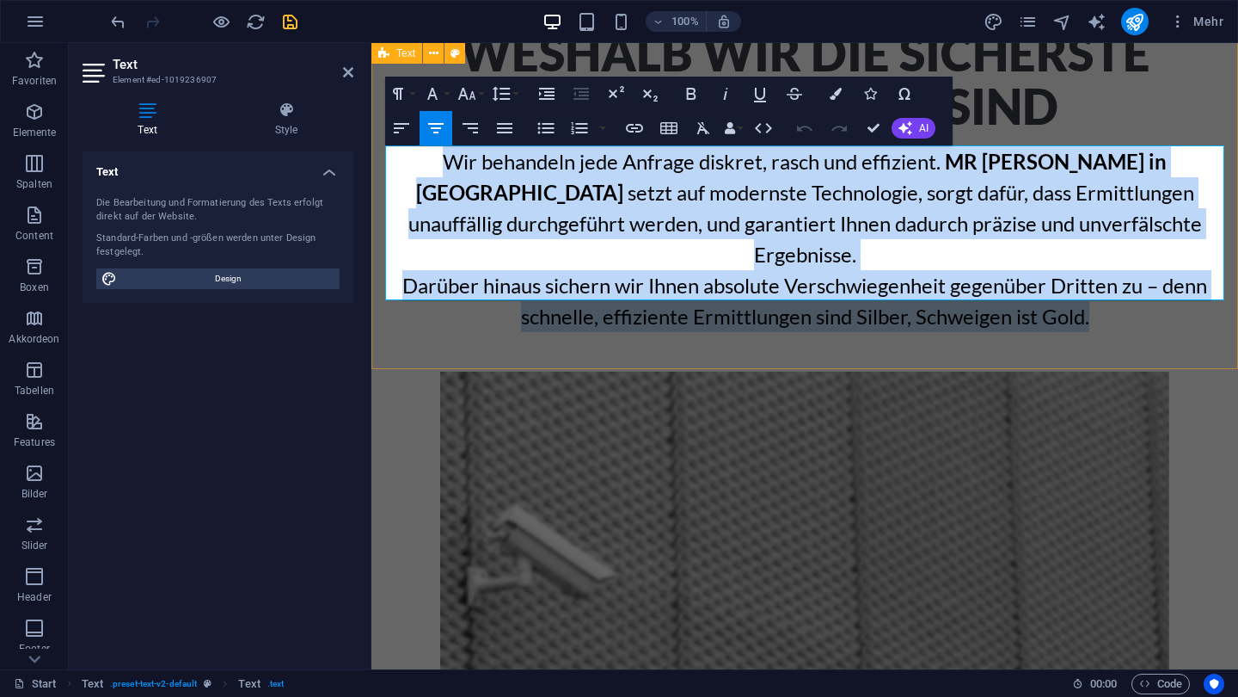
drag, startPoint x: 409, startPoint y: 158, endPoint x: 919, endPoint y: 316, distance: 533.7
click at [919, 316] on div "Weshalb wir die sicherste [PERSON_NAME] sind Wir behandeln jede Anfrage diskret…" at bounding box center [805, 179] width 867 height 443
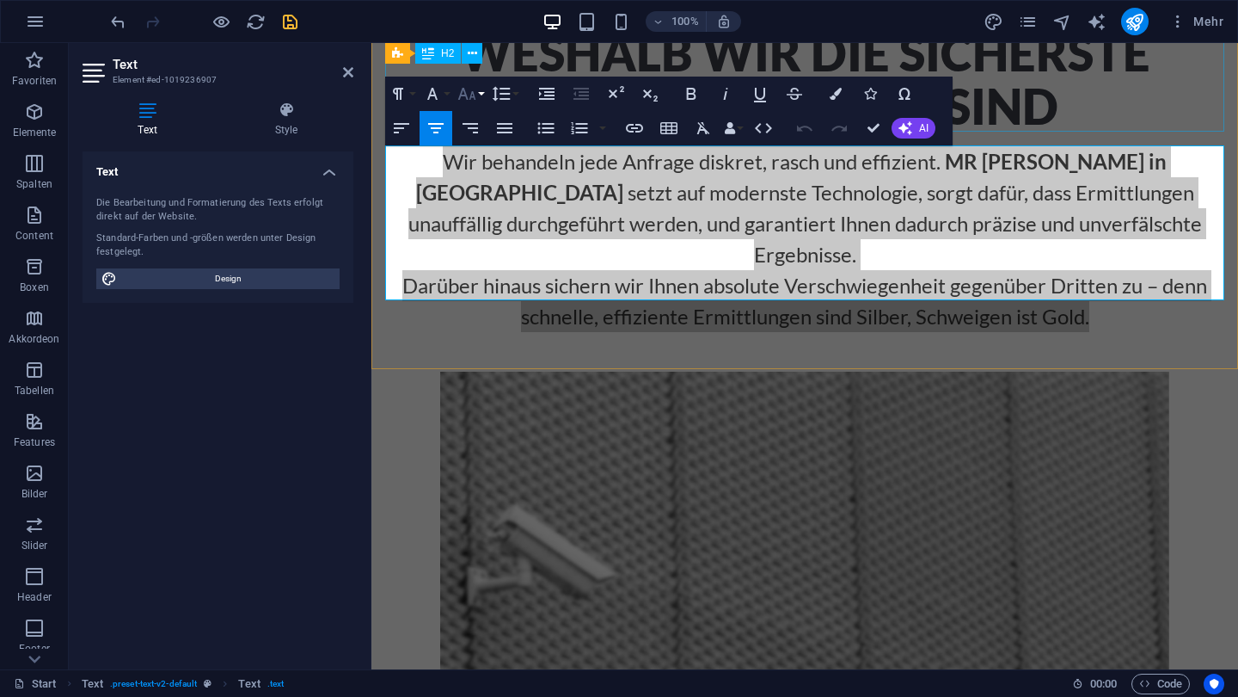
click at [467, 101] on icon "button" at bounding box center [467, 93] width 21 height 21
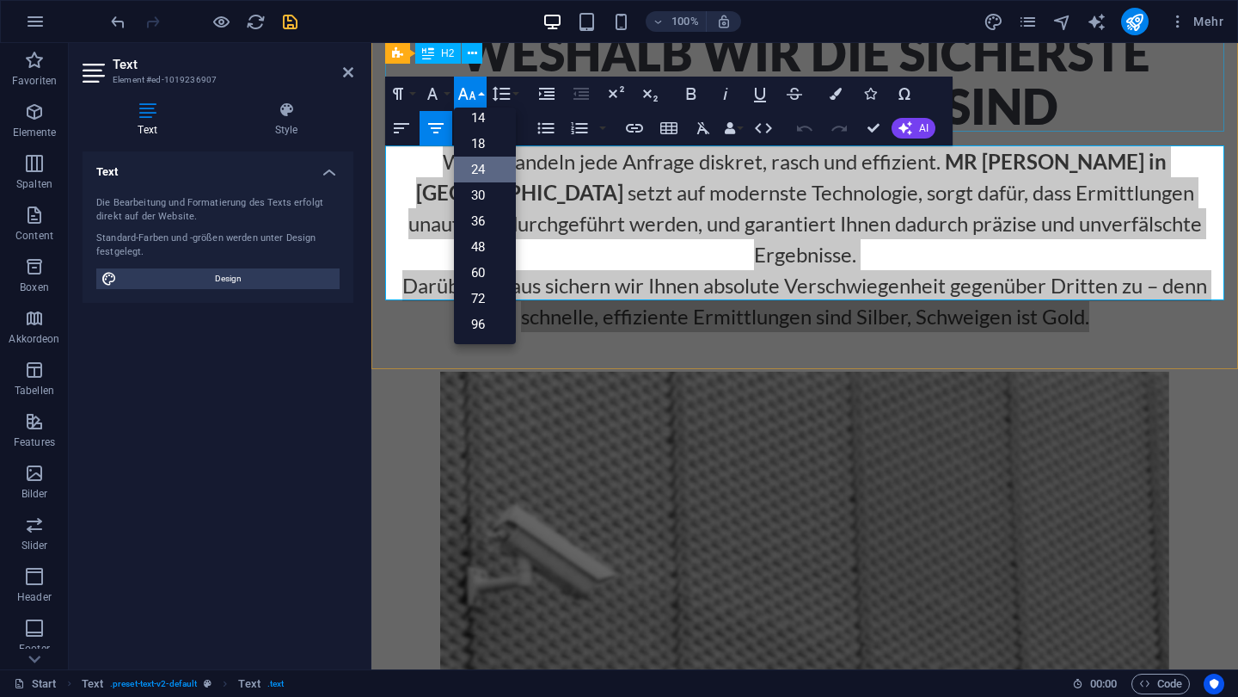
scroll to position [138, 0]
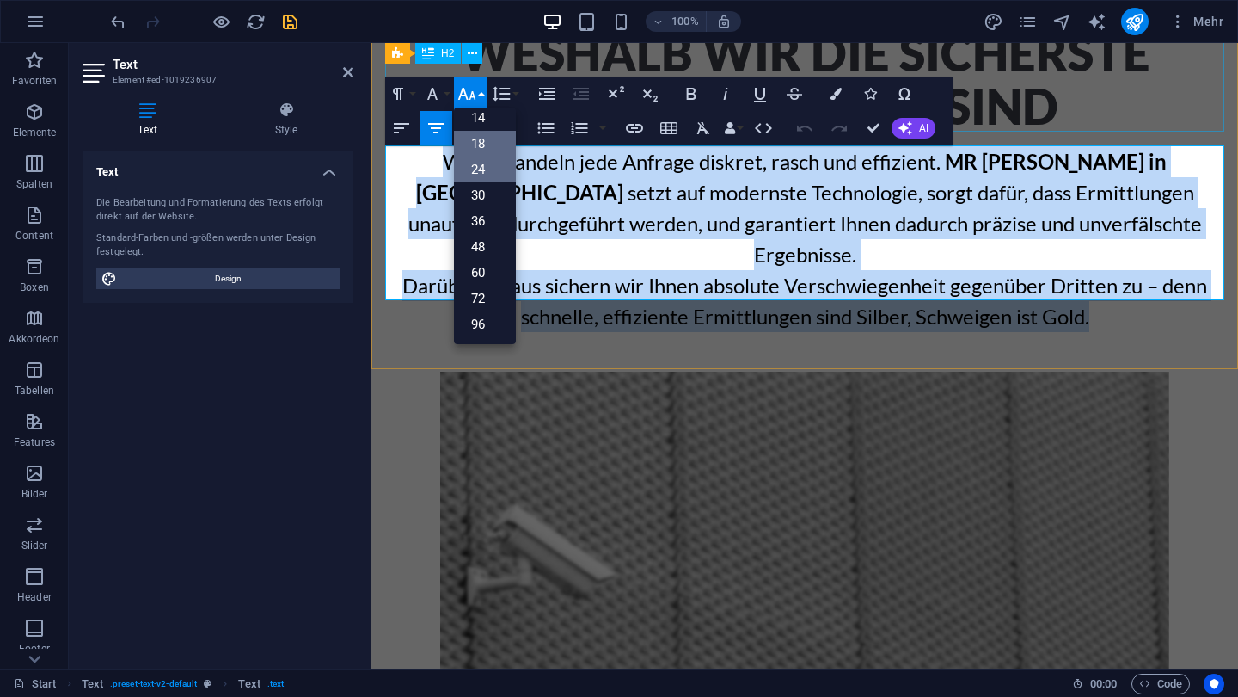
click at [474, 135] on link "18" at bounding box center [485, 144] width 62 height 26
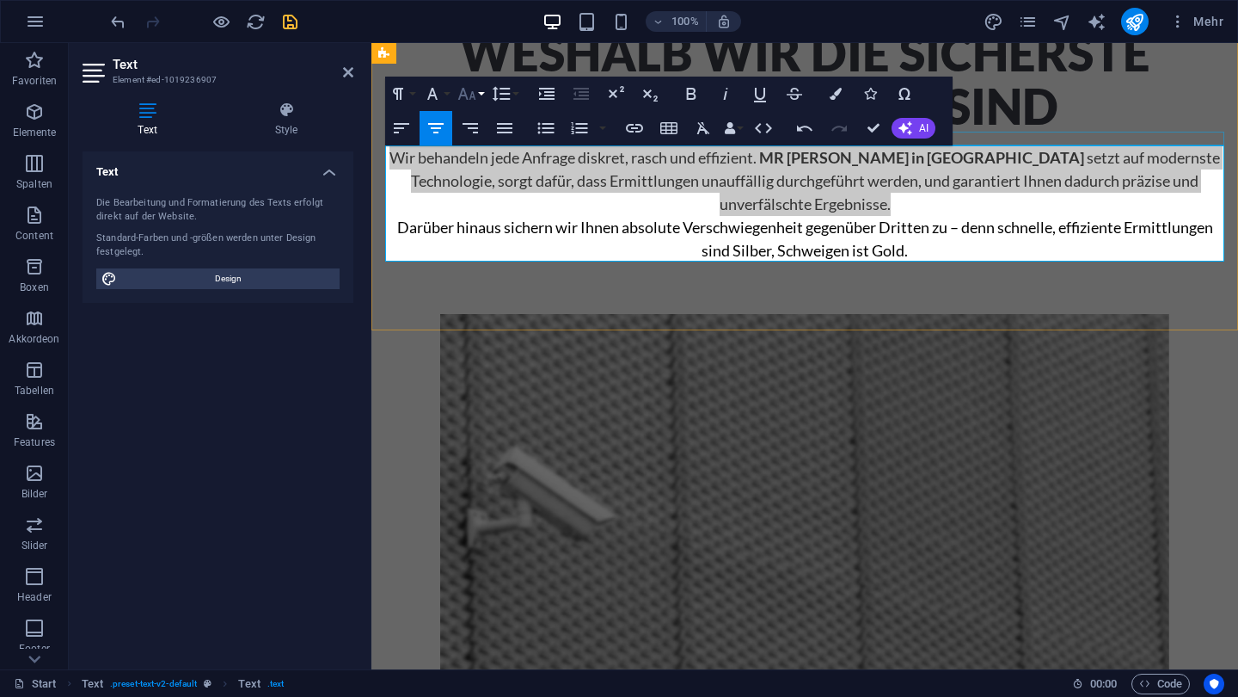
click at [473, 96] on icon "button" at bounding box center [467, 94] width 18 height 12
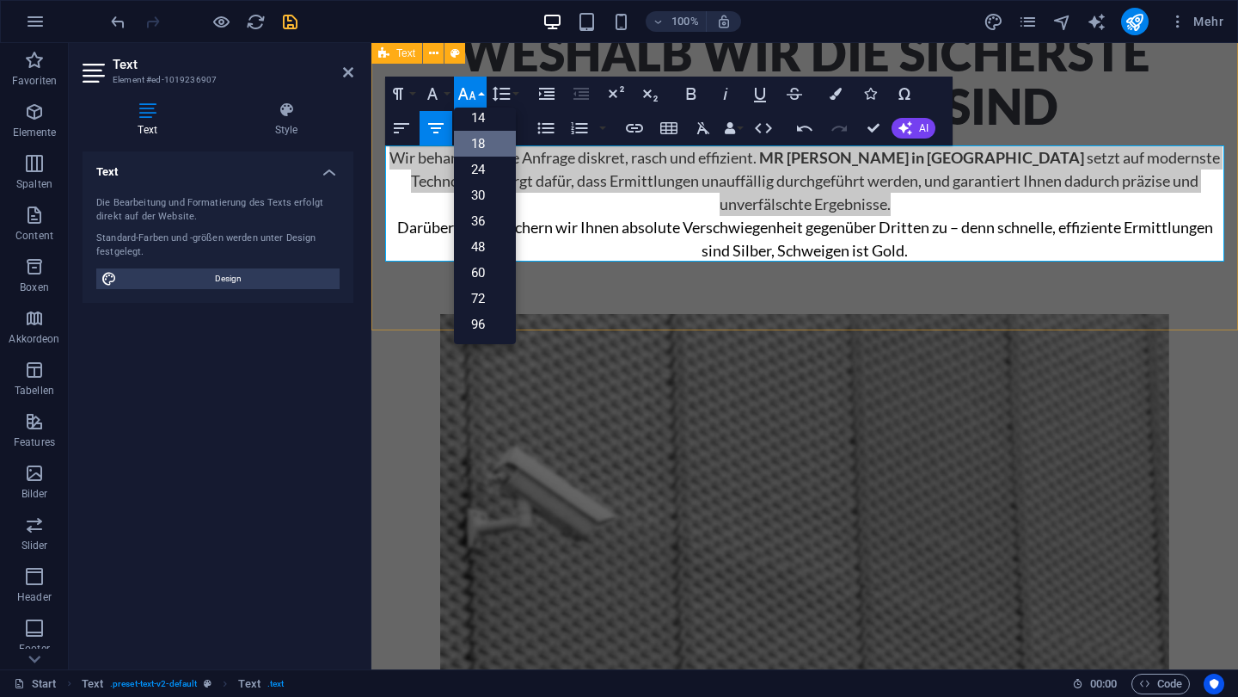
click at [614, 302] on div "Weshalb wir die sicherste [PERSON_NAME] sind Wir behandeln jede Anfrage diskret…" at bounding box center [805, 144] width 867 height 373
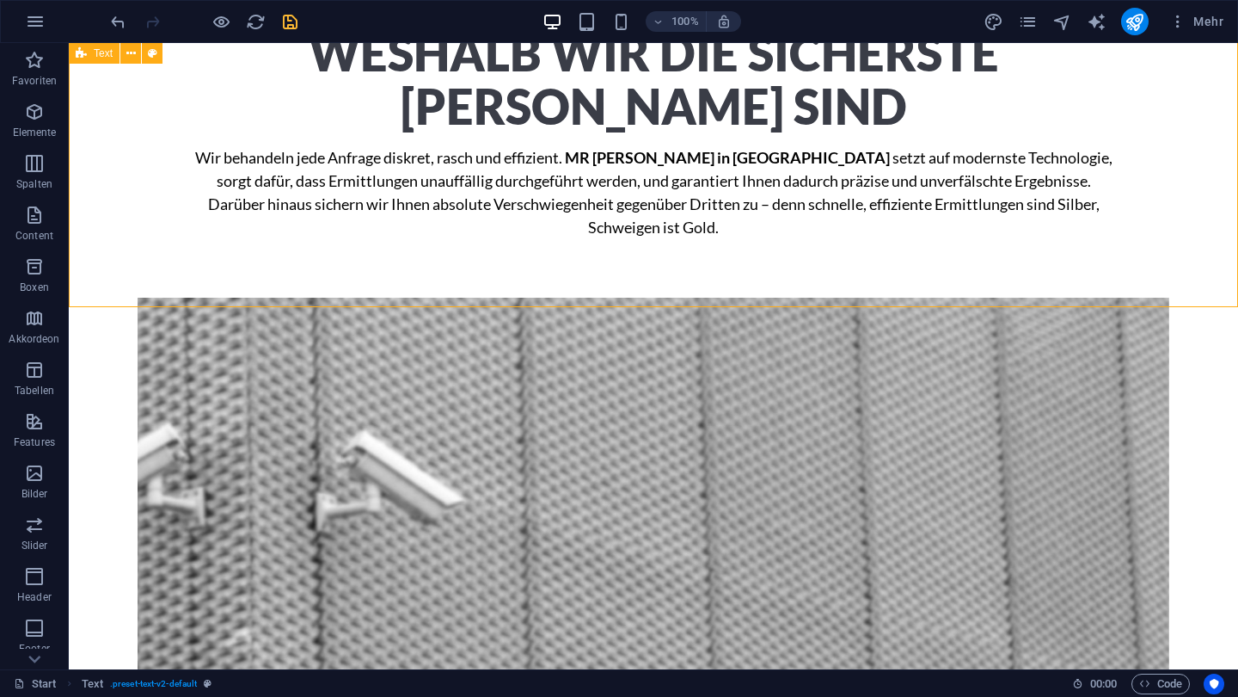
click at [614, 302] on div "Weshalb wir die sicherste [PERSON_NAME] sind Wir behandeln jede Anfrage diskret…" at bounding box center [654, 133] width 1170 height 350
click at [191, 156] on div "Wir behandeln jede Anfrage diskret, [PERSON_NAME] und effizient. MR Security in…" at bounding box center [654, 192] width 936 height 93
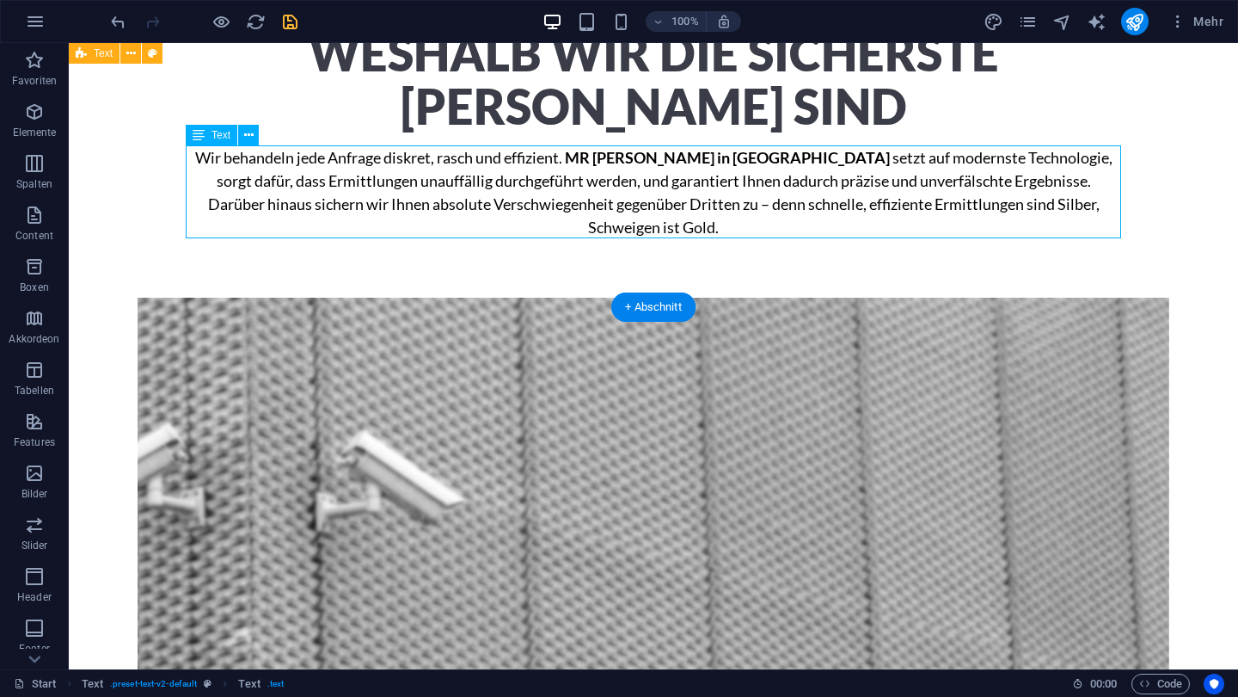
click at [191, 156] on div "Wir behandeln jede Anfrage diskret, [PERSON_NAME] und effizient. MR Security in…" at bounding box center [654, 192] width 936 height 93
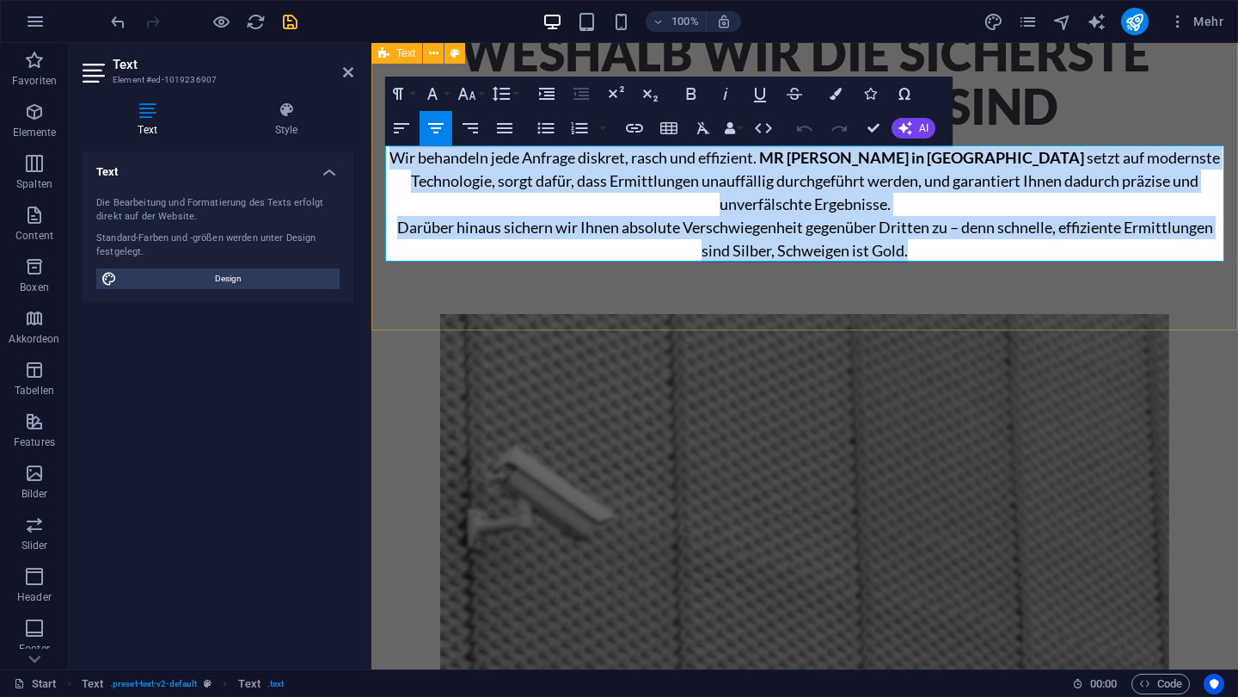
drag, startPoint x: 392, startPoint y: 157, endPoint x: 789, endPoint y: 271, distance: 412.4
click at [789, 271] on div "Weshalb wir die sicherste [PERSON_NAME] sind Wir behandeln jede Anfrage diskret…" at bounding box center [805, 144] width 867 height 373
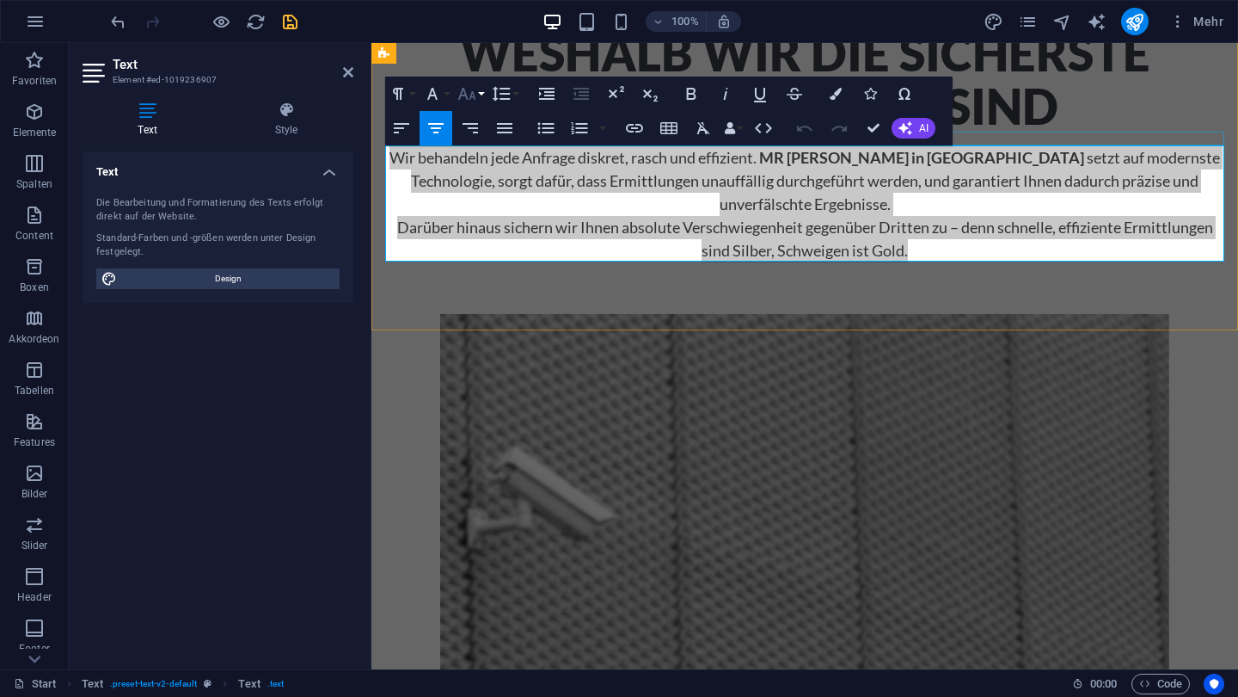
click at [478, 88] on button "Font Size" at bounding box center [470, 94] width 33 height 34
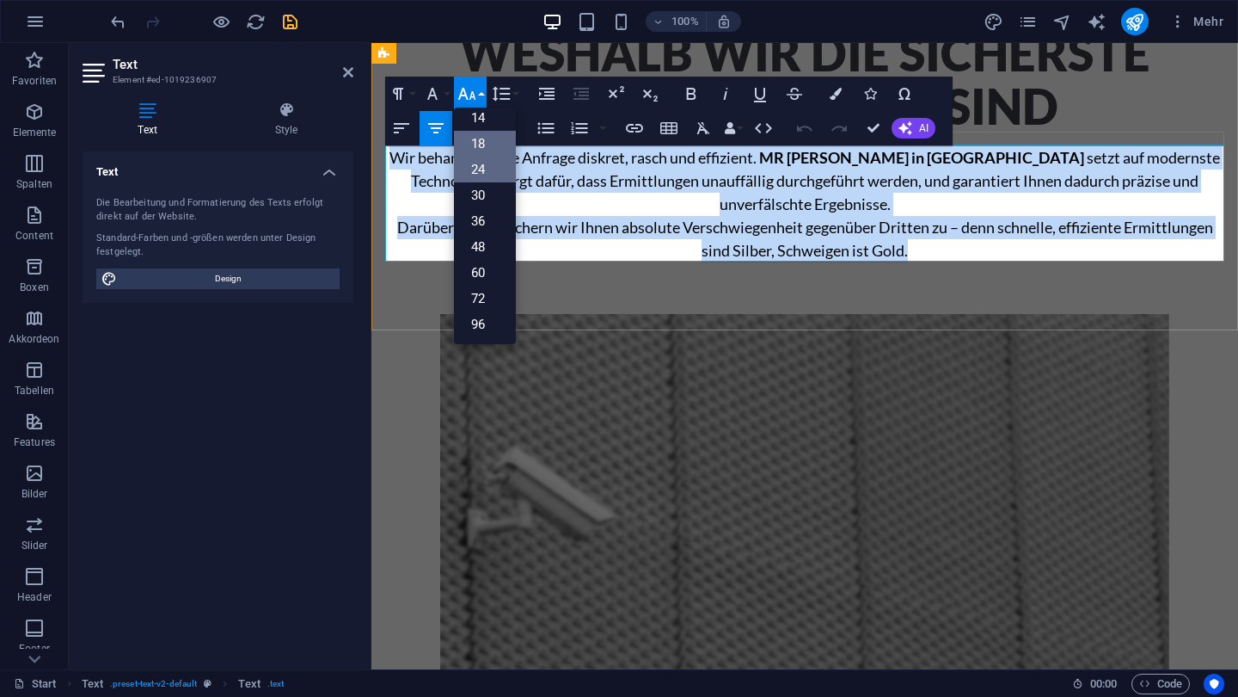
click at [473, 160] on link "24" at bounding box center [485, 170] width 62 height 26
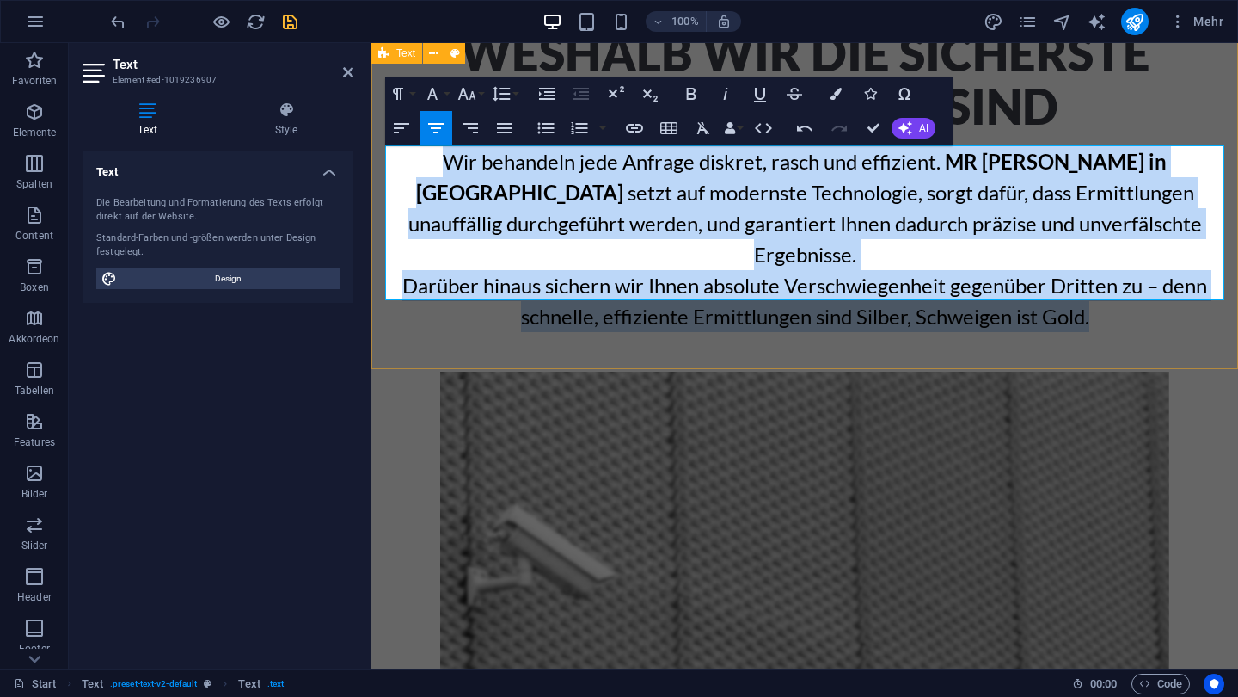
click at [691, 332] on div "Weshalb wir die sicherste [PERSON_NAME] sind Wir behandeln jede Anfrage diskret…" at bounding box center [805, 179] width 867 height 443
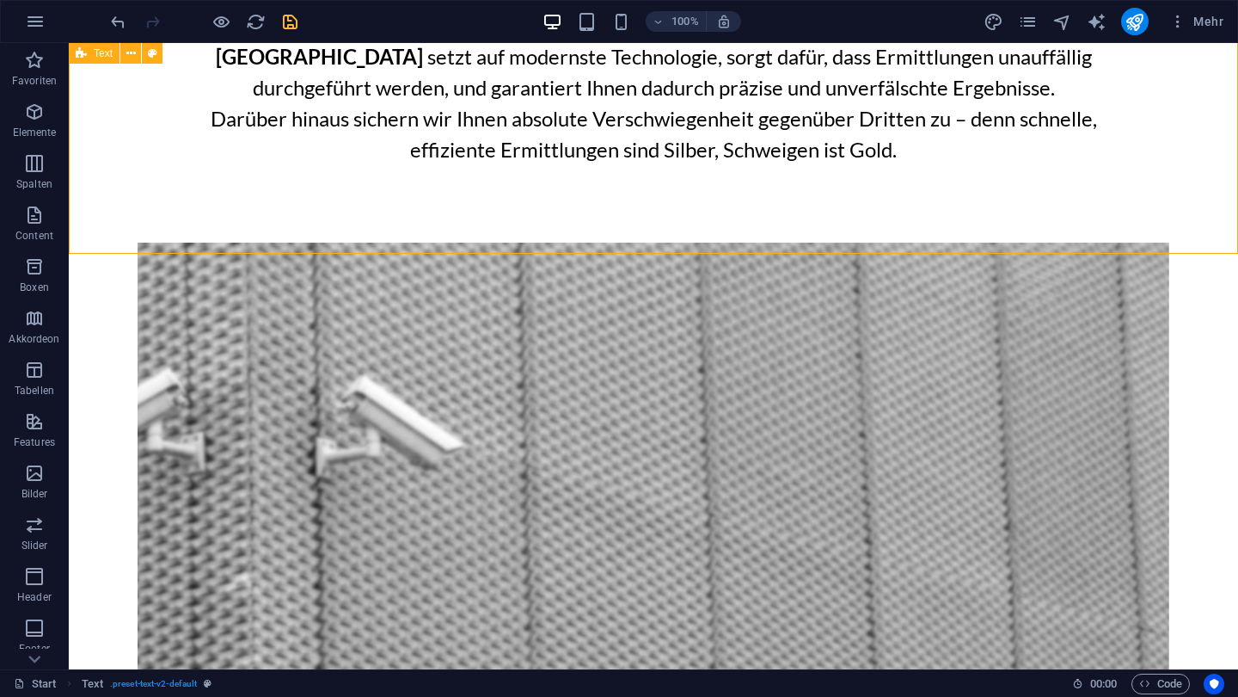
scroll to position [850, 0]
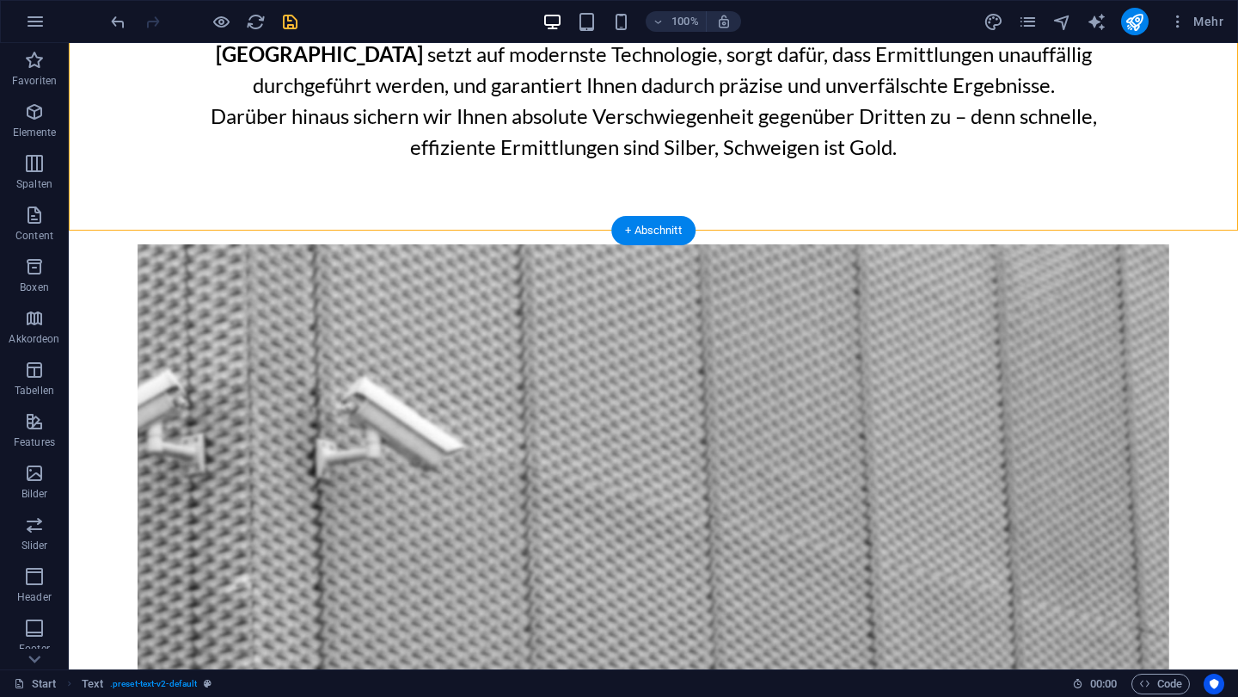
click at [189, 275] on figure at bounding box center [654, 623] width 1032 height 759
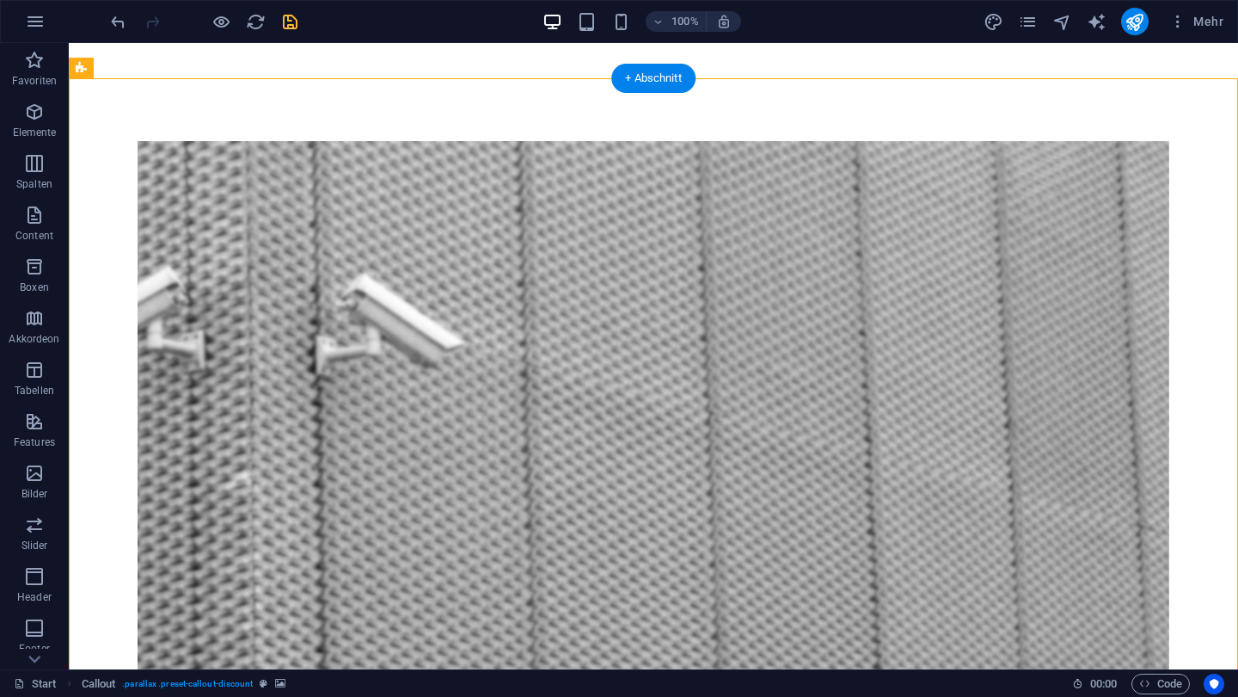
scroll to position [1002, 0]
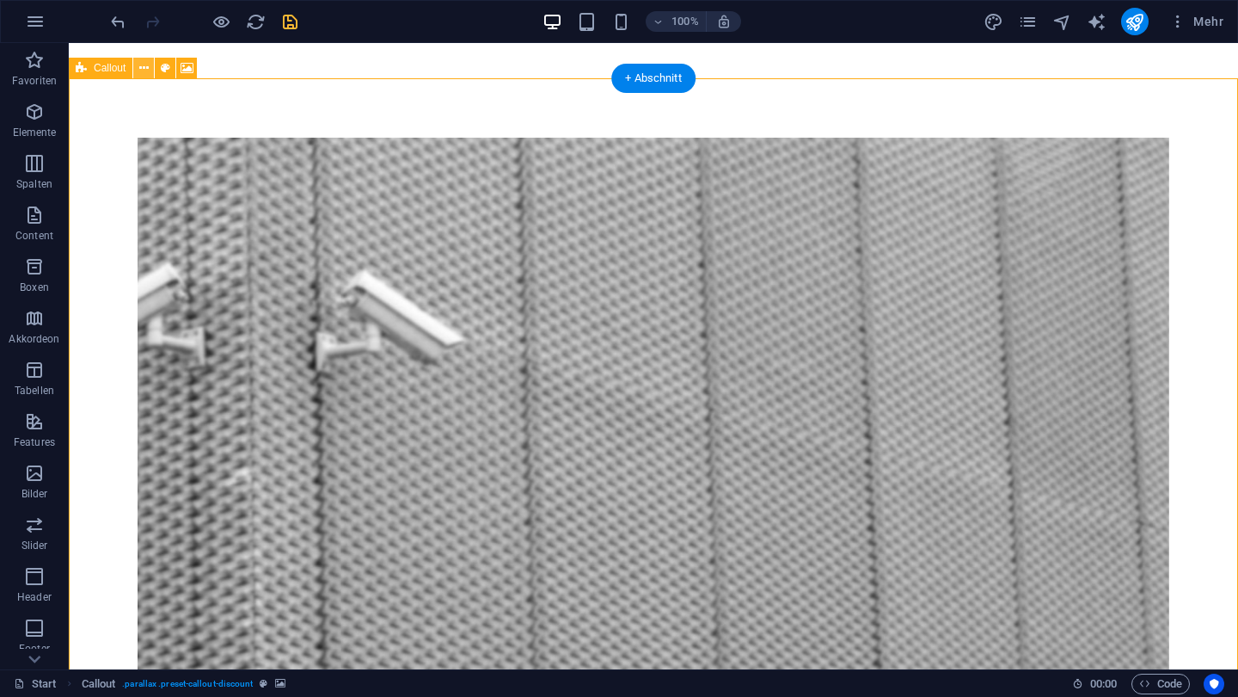
click at [139, 73] on icon at bounding box center [143, 68] width 9 height 18
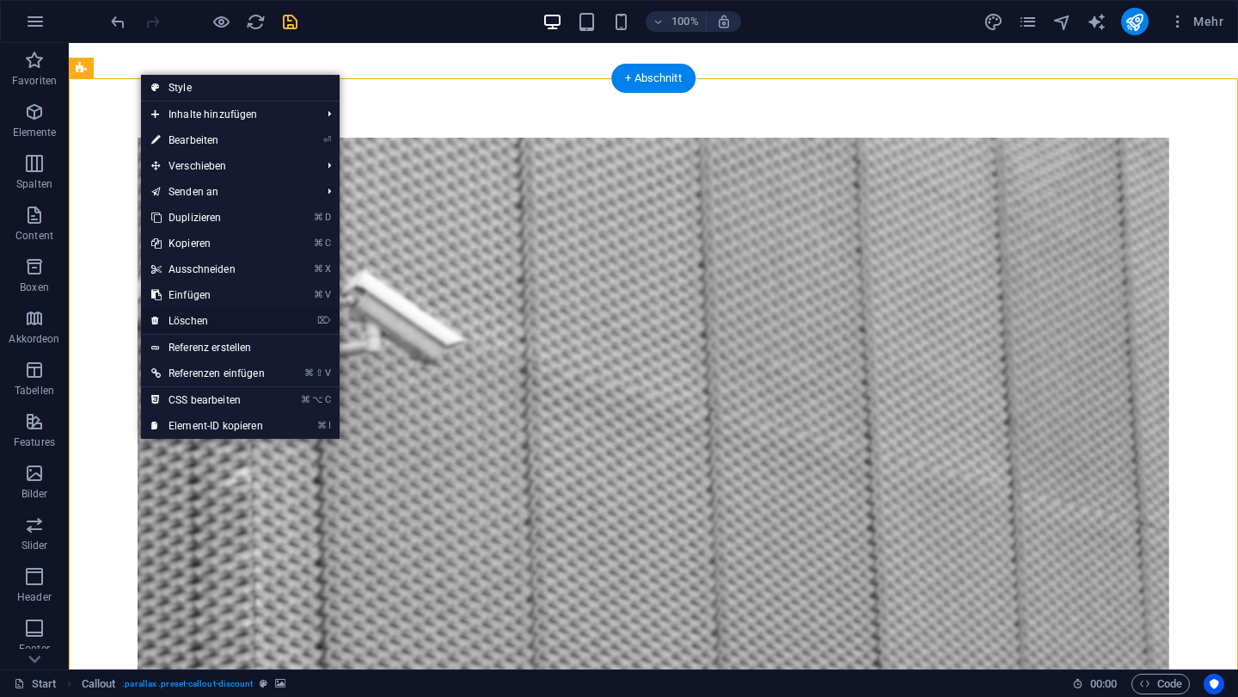
click at [181, 310] on link "⌦ Löschen" at bounding box center [208, 321] width 134 height 26
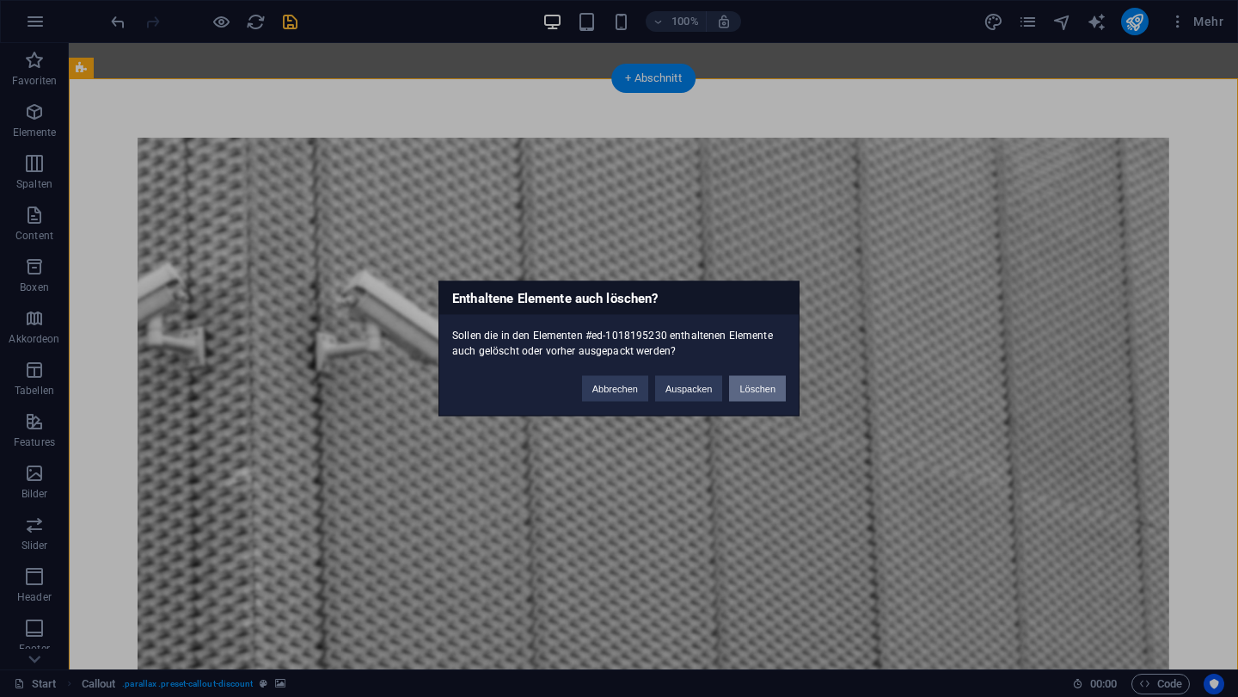
click at [750, 396] on button "Löschen" at bounding box center [757, 389] width 57 height 26
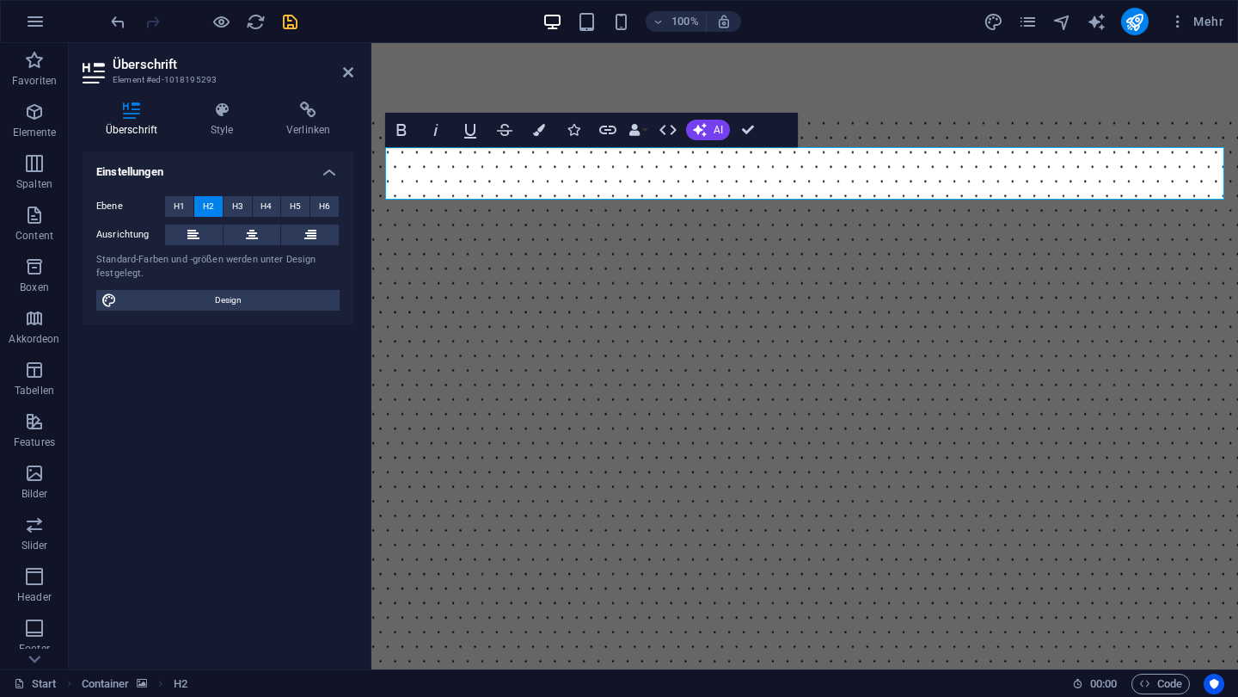
click at [981, 111] on figure at bounding box center [805, 515] width 867 height 811
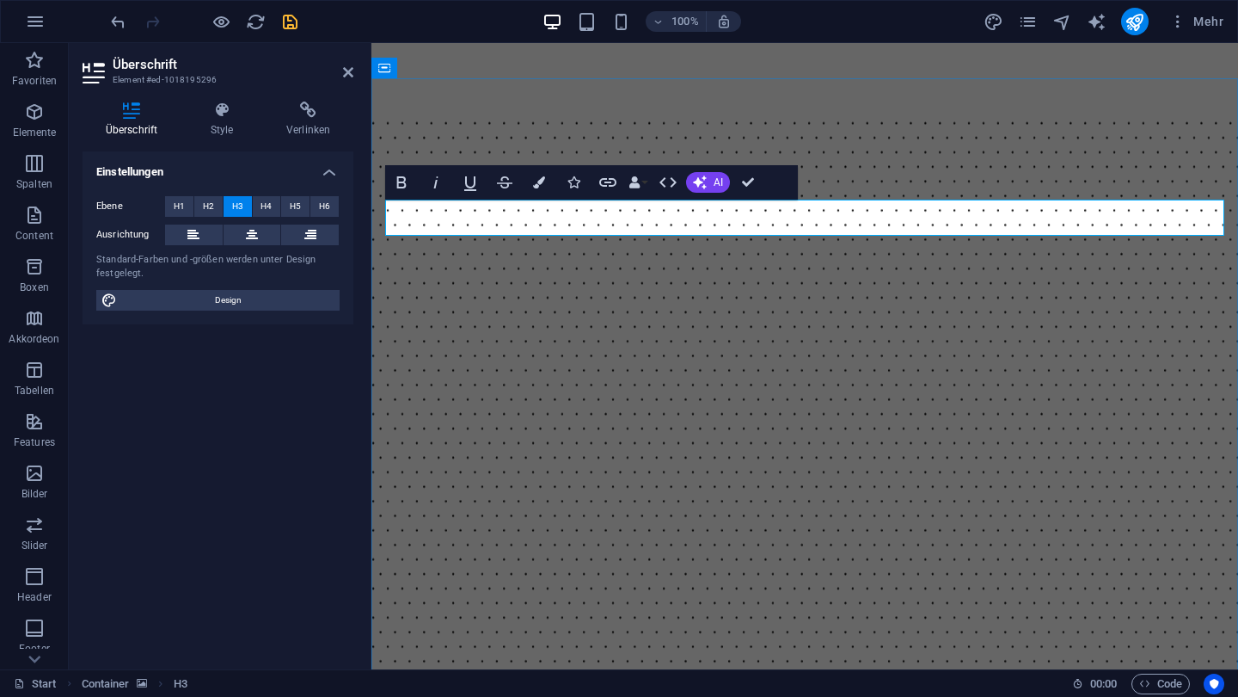
click at [1060, 110] on figure at bounding box center [805, 515] width 867 height 811
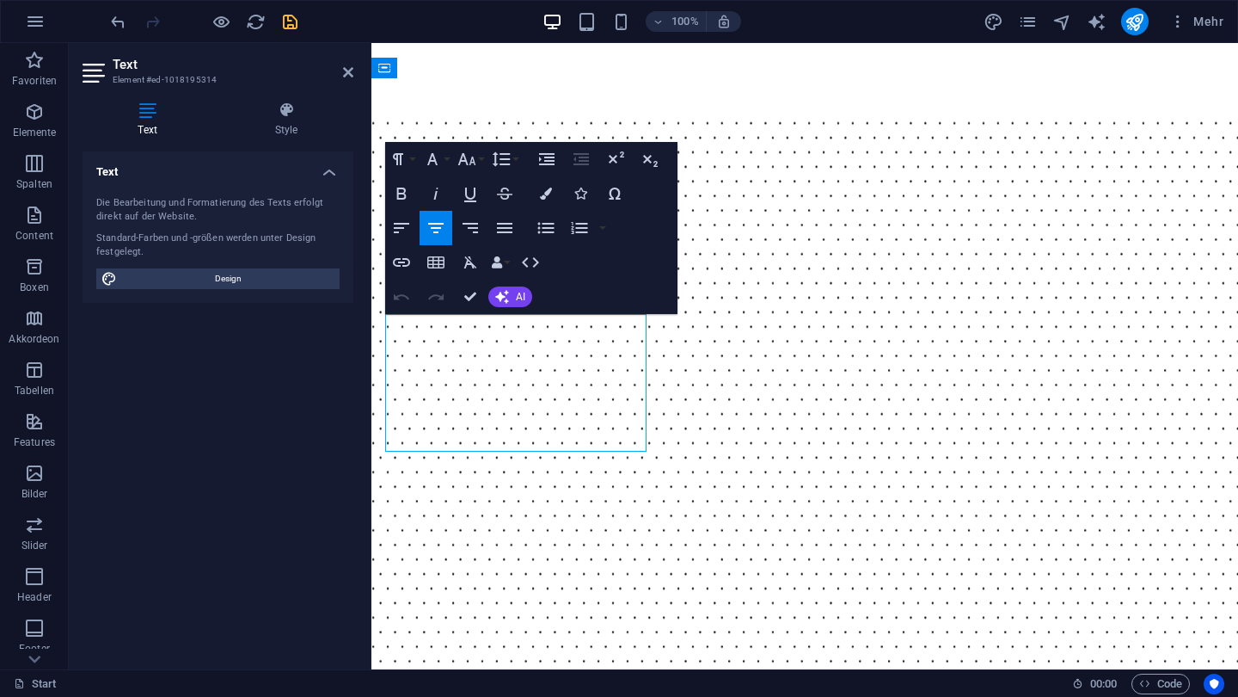
drag, startPoint x: 398, startPoint y: 326, endPoint x: 611, endPoint y: 438, distance: 240.8
drag, startPoint x: 403, startPoint y: 323, endPoint x: 620, endPoint y: 431, distance: 243.1
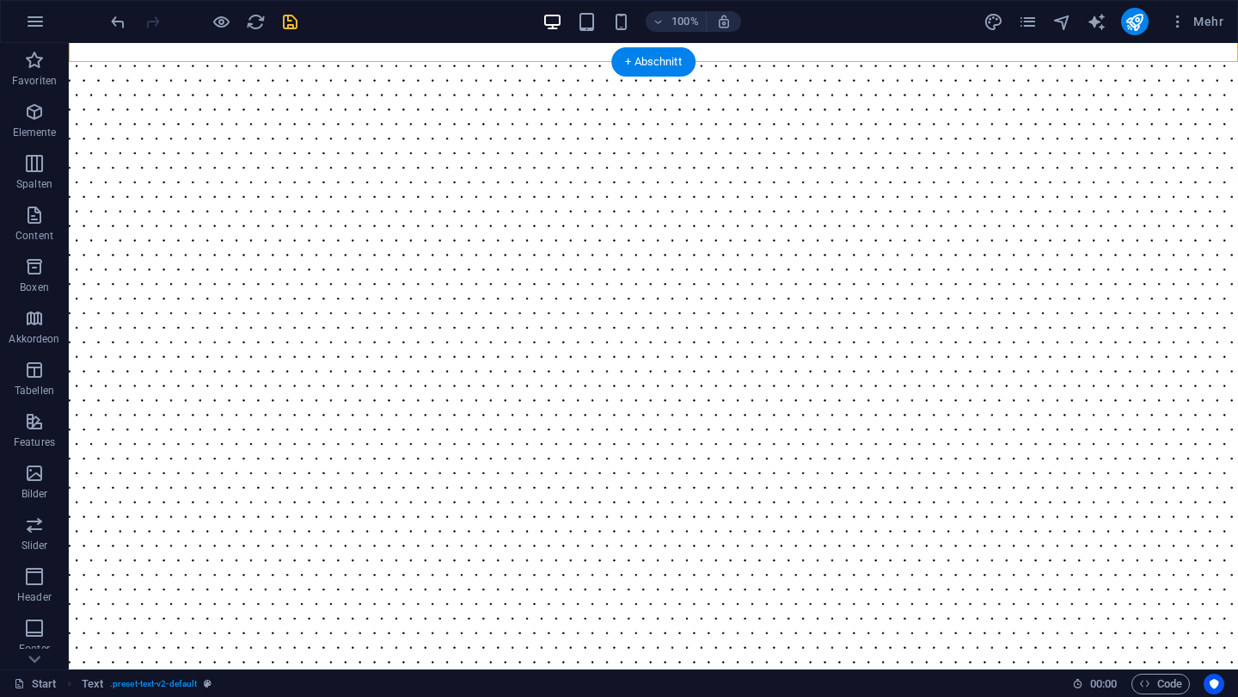
scroll to position [1018, 0]
drag, startPoint x: 267, startPoint y: 281, endPoint x: 348, endPoint y: 282, distance: 81.7
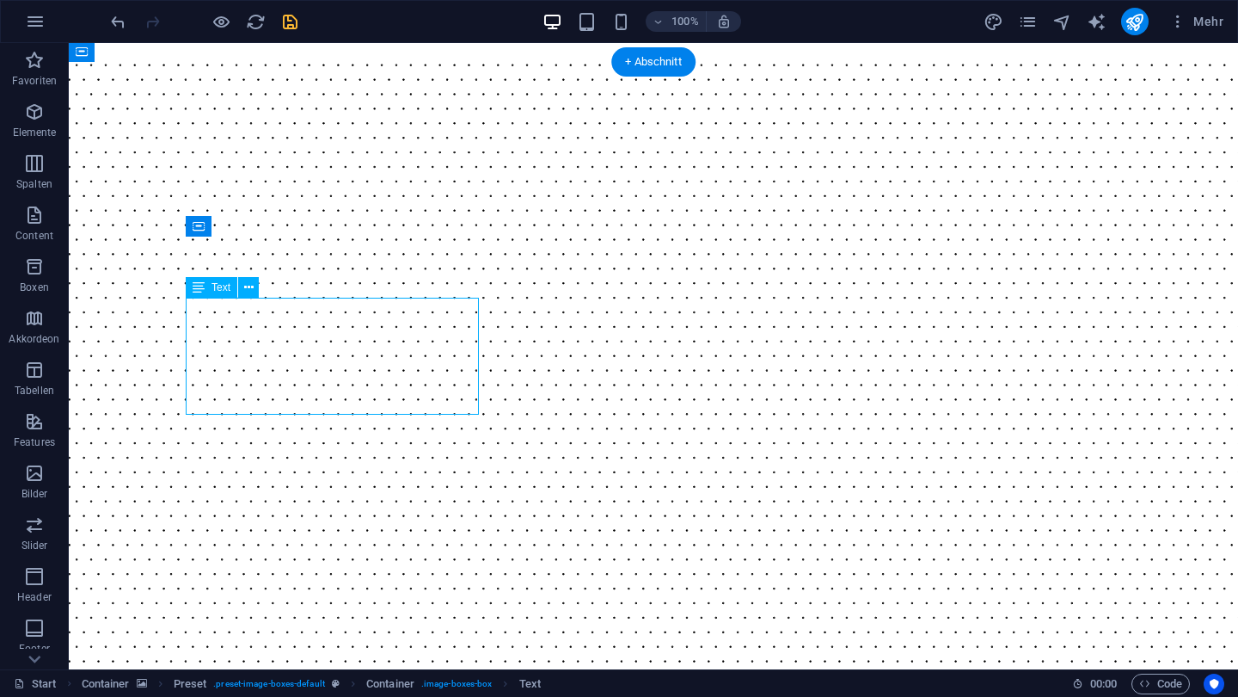
drag, startPoint x: 227, startPoint y: 310, endPoint x: 328, endPoint y: 332, distance: 102.9
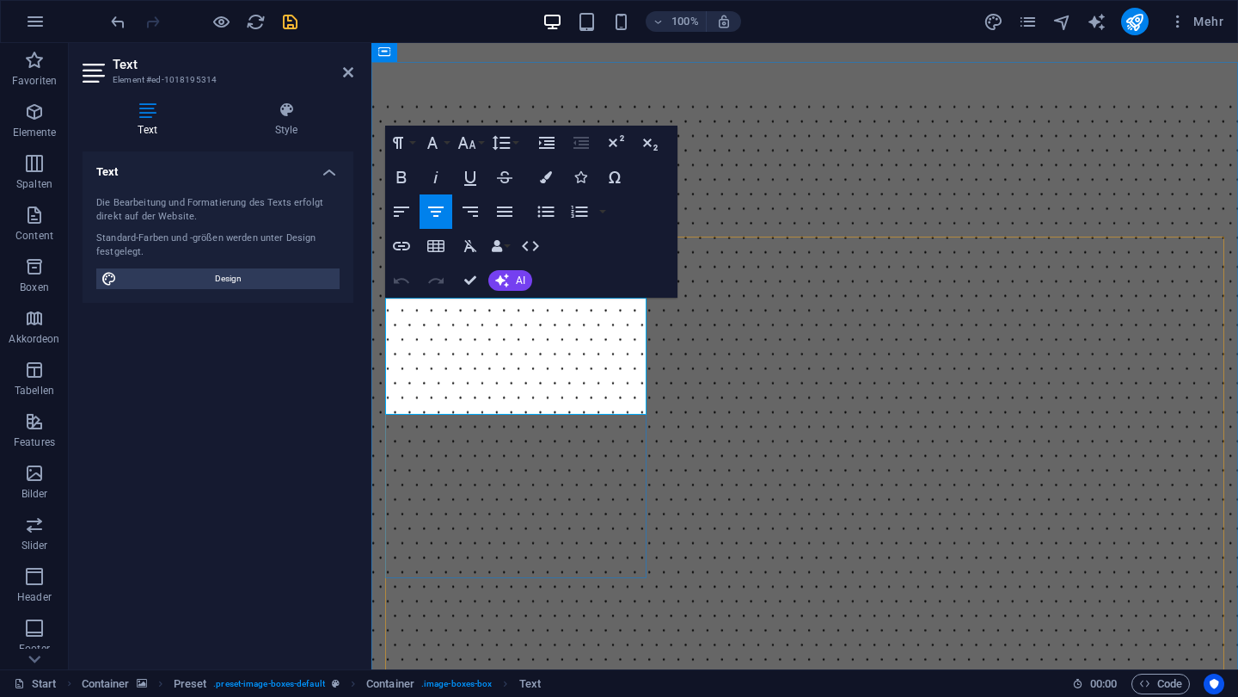
drag, startPoint x: 416, startPoint y: 308, endPoint x: 573, endPoint y: 409, distance: 186.5
copy p "• VIP-Service (Chauffeurdienst, VIP-Personenschutz) • Begleitschutz inkl. Reise…"
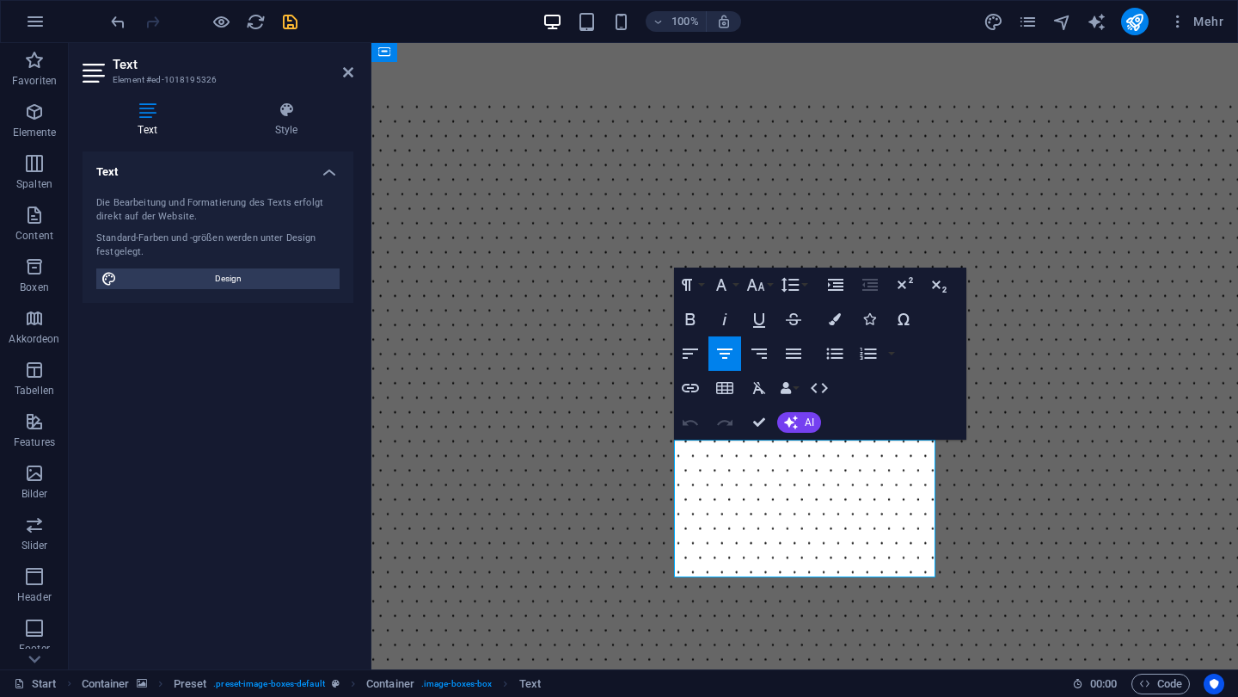
drag, startPoint x: 689, startPoint y: 450, endPoint x: 898, endPoint y: 555, distance: 233.9
click at [992, 94] on figure at bounding box center [805, 499] width 867 height 811
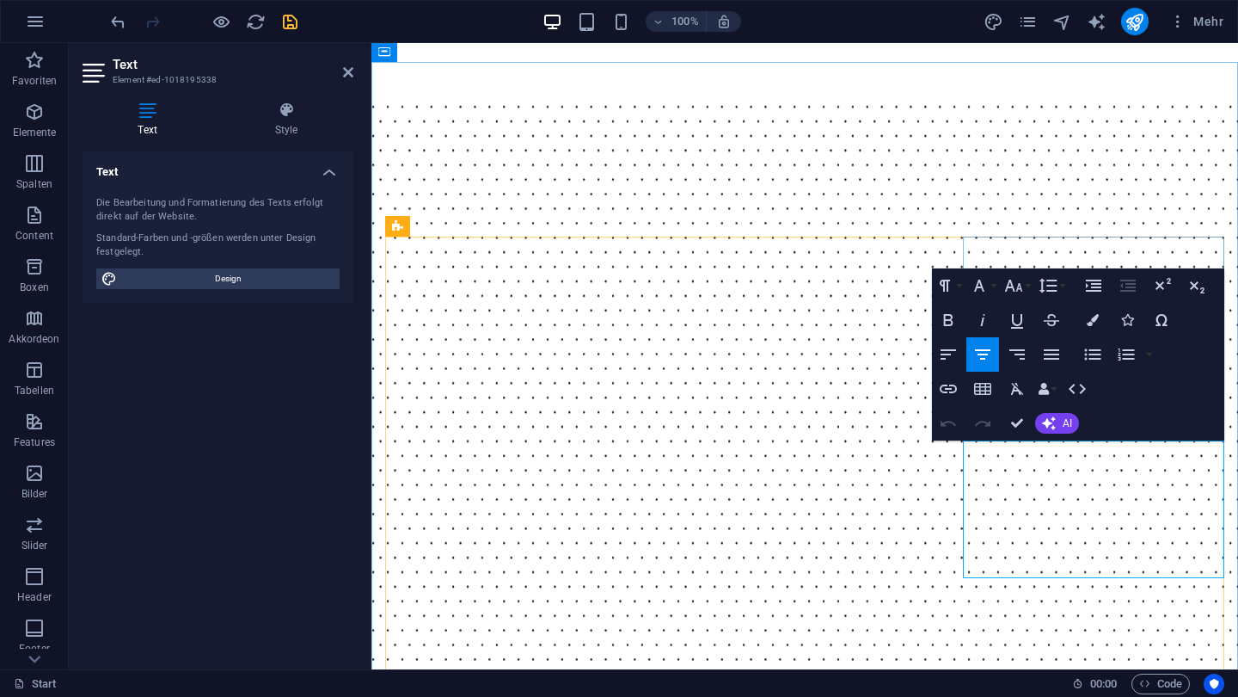
drag, startPoint x: 974, startPoint y: 452, endPoint x: 1059, endPoint y: 520, distance: 108.8
drag, startPoint x: 978, startPoint y: 452, endPoint x: 1177, endPoint y: 610, distance: 254.0
click at [1112, 117] on figure at bounding box center [805, 499] width 867 height 811
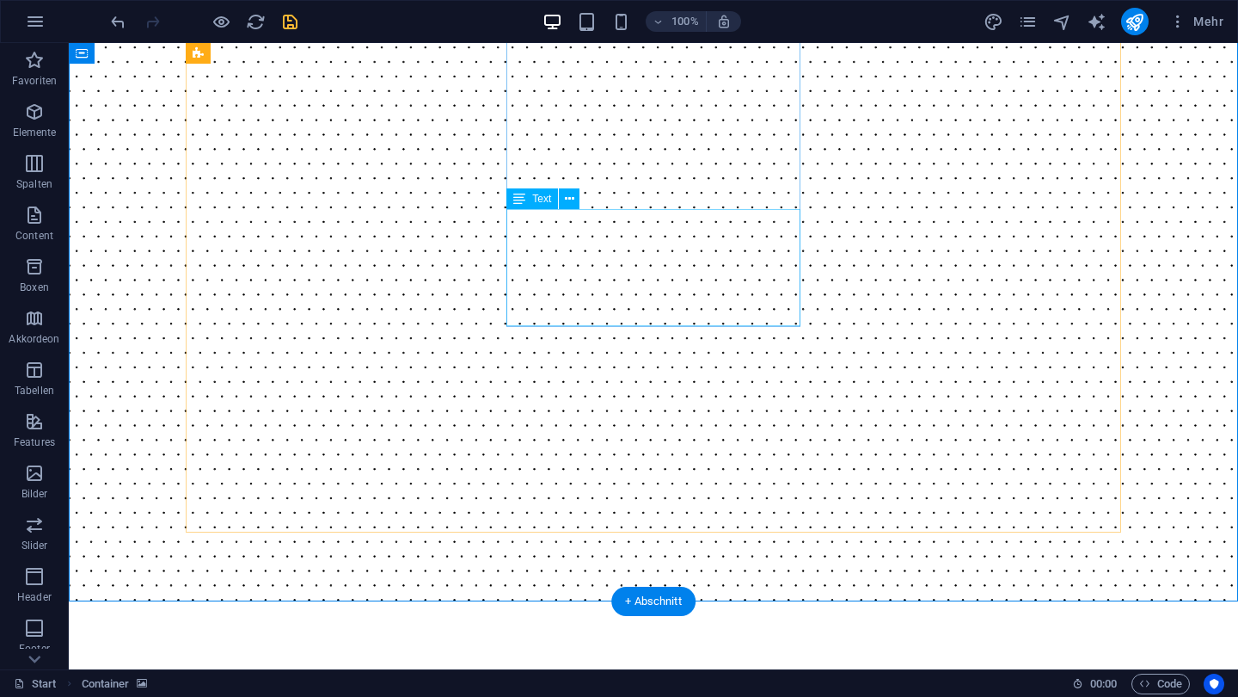
scroll to position [1269, 0]
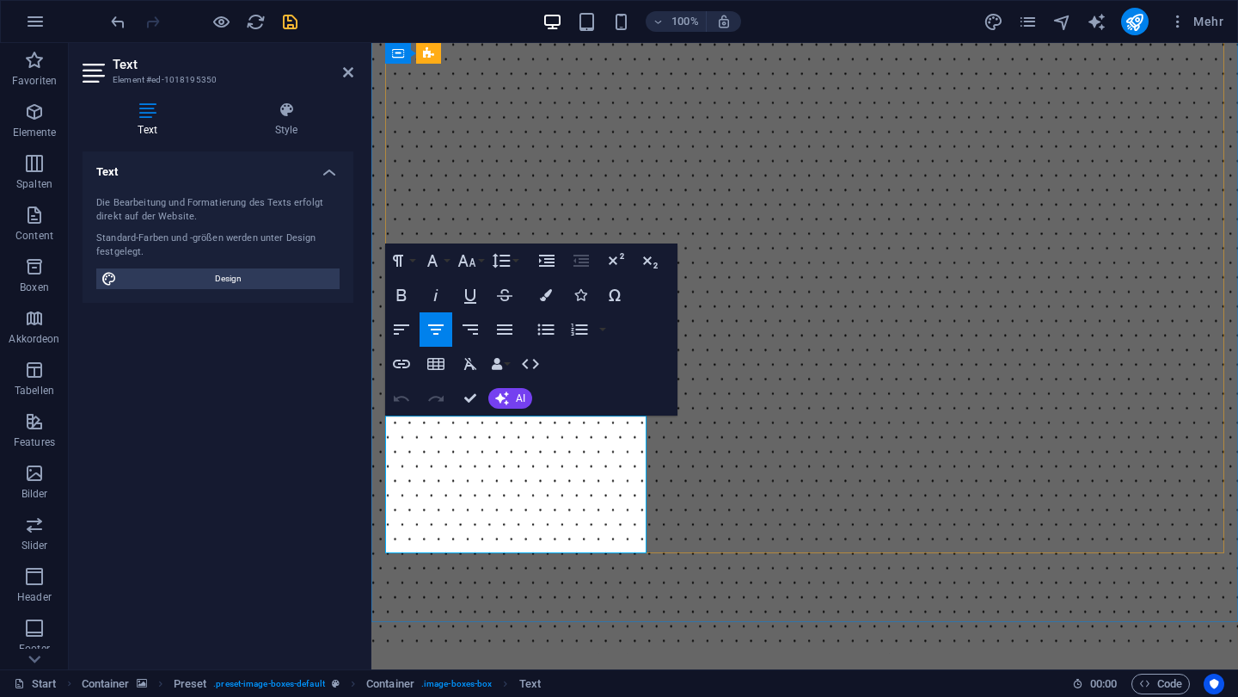
drag, startPoint x: 399, startPoint y: 427, endPoint x: 610, endPoint y: 538, distance: 238.5
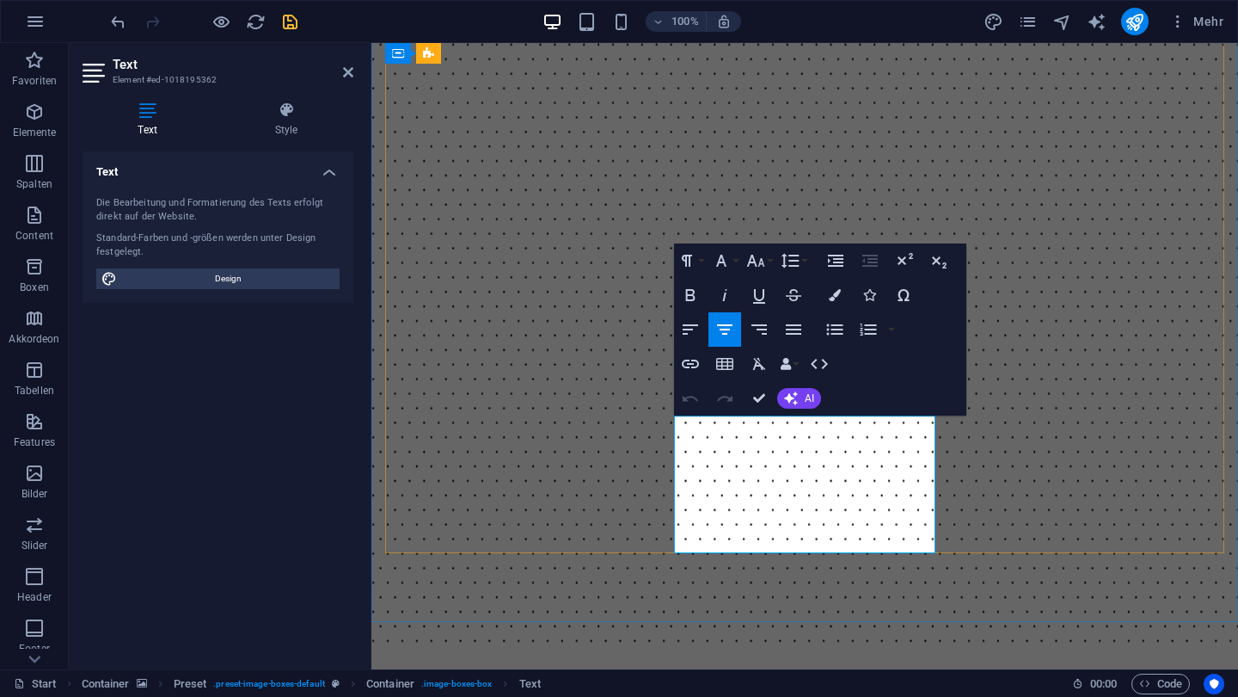
drag, startPoint x: 689, startPoint y: 424, endPoint x: 906, endPoint y: 533, distance: 242.7
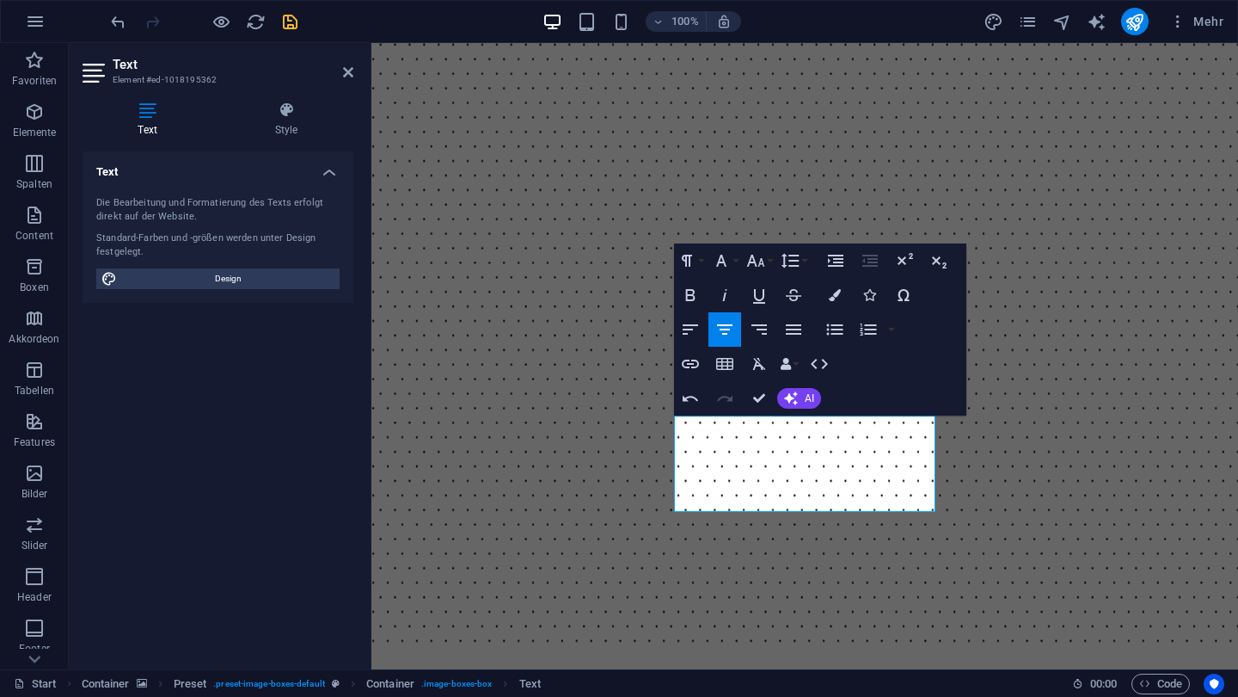
click at [883, 569] on figure at bounding box center [805, 248] width 867 height 811
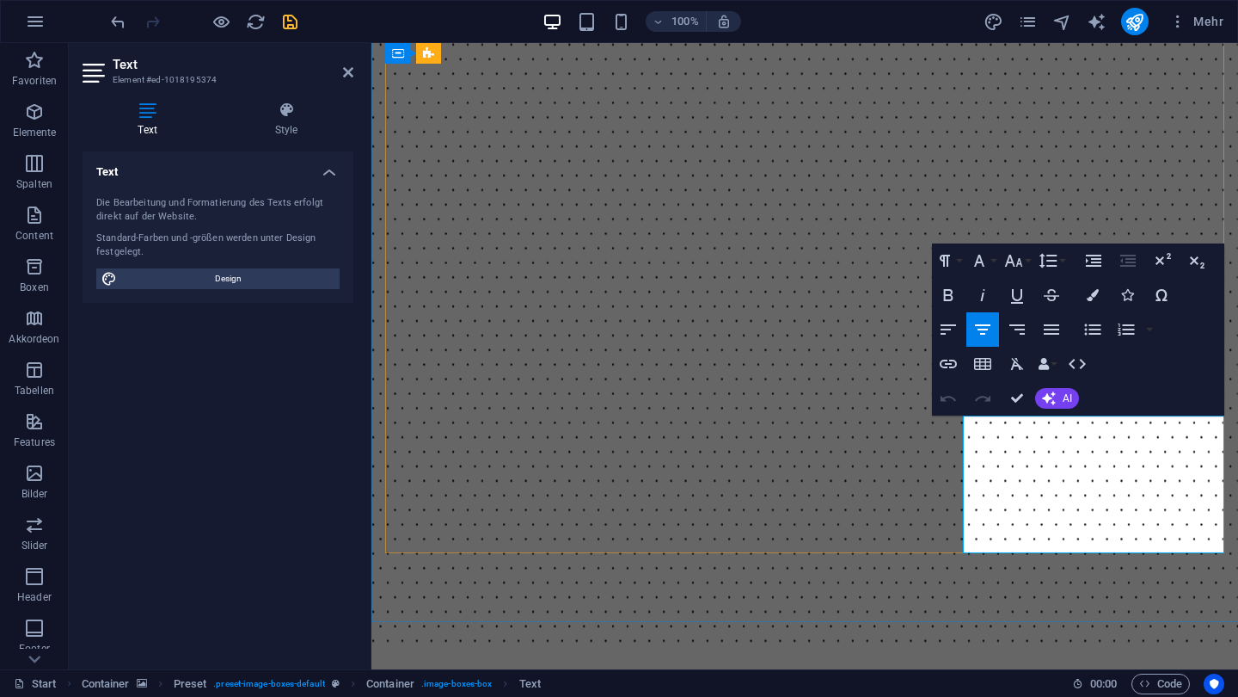
drag, startPoint x: 979, startPoint y: 425, endPoint x: 1177, endPoint y: 549, distance: 234.1
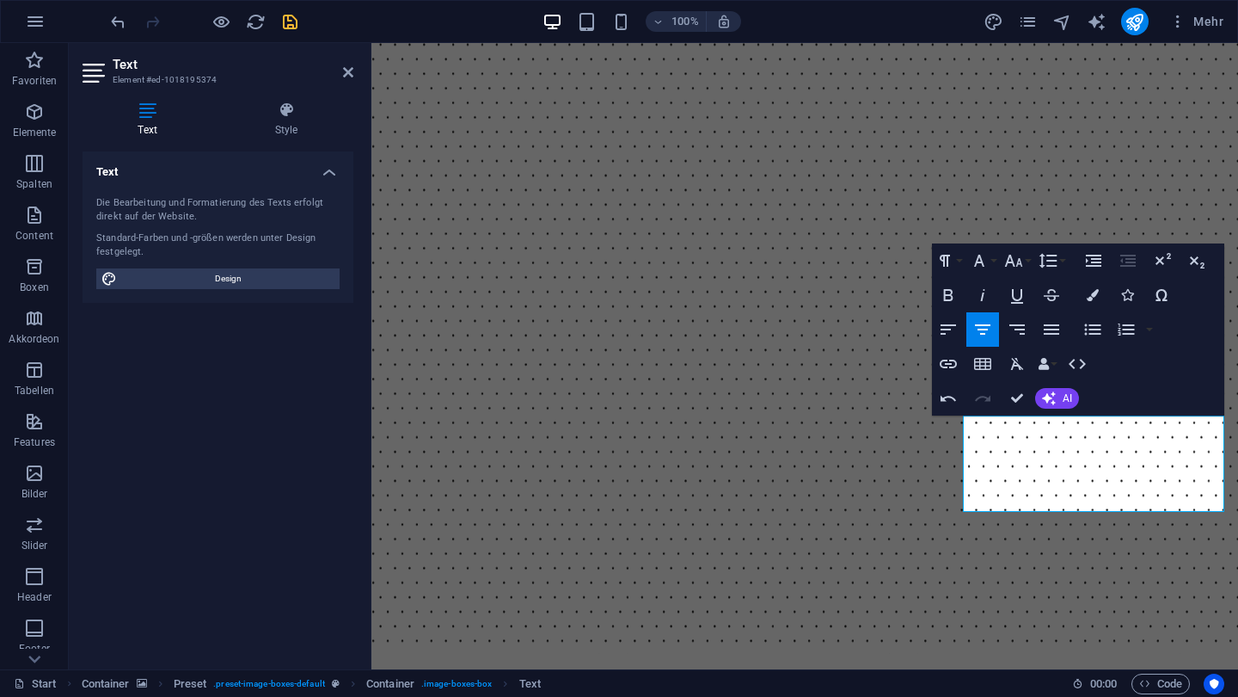
click at [1011, 589] on figure at bounding box center [805, 248] width 867 height 811
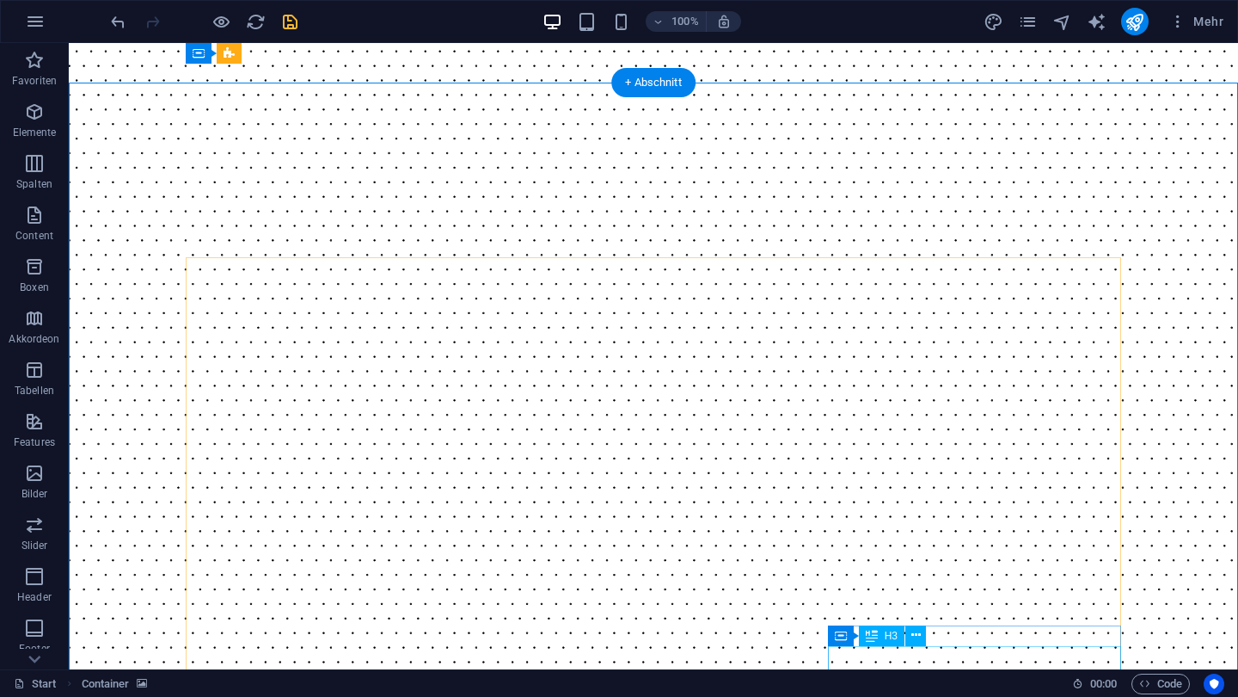
scroll to position [998, 0]
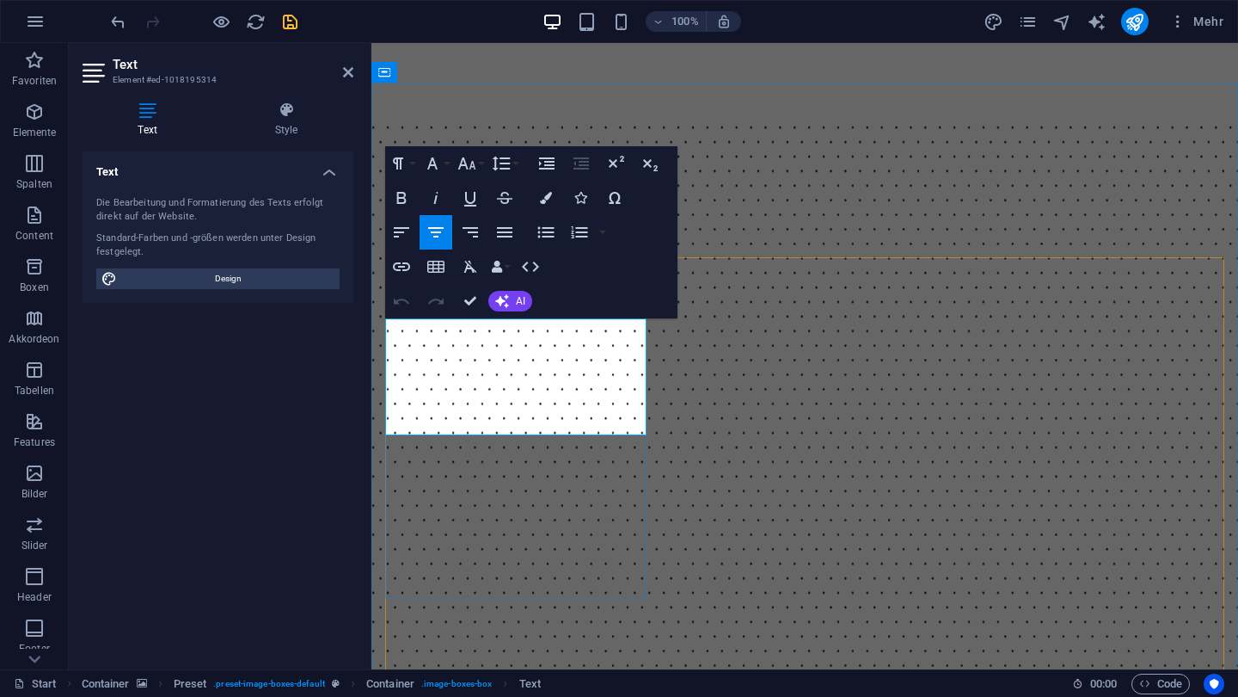
drag, startPoint x: 410, startPoint y: 335, endPoint x: 572, endPoint y: 415, distance: 180.0
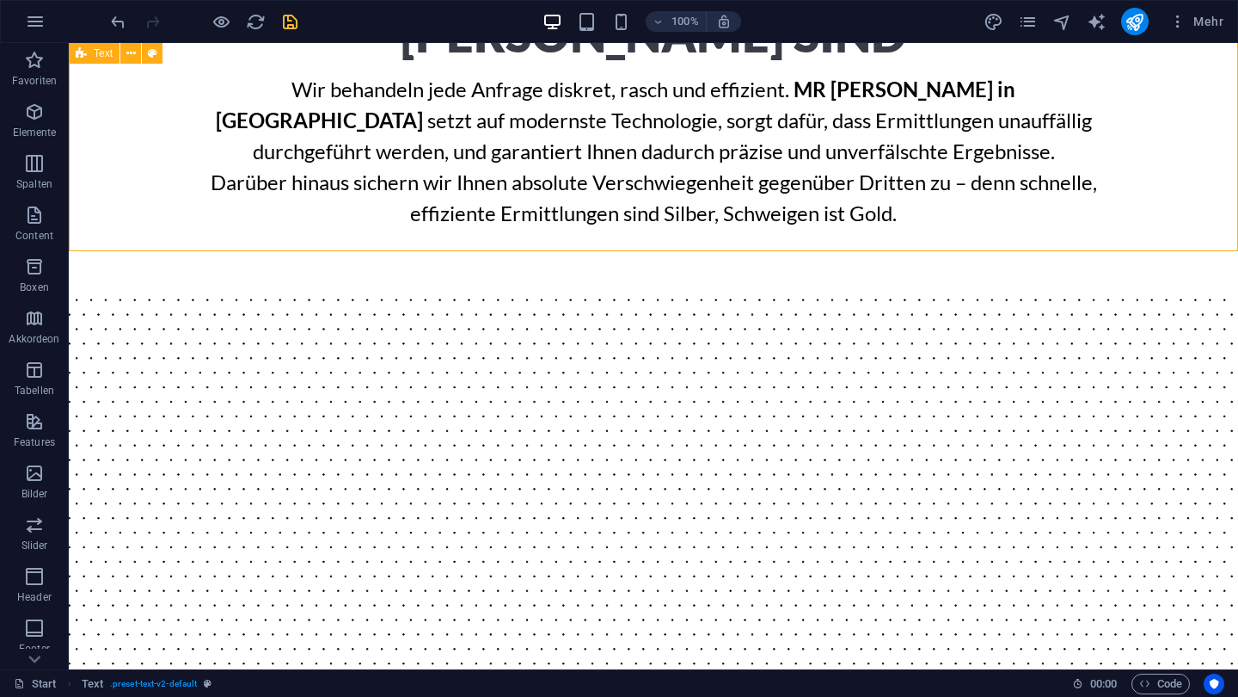
scroll to position [1008, 0]
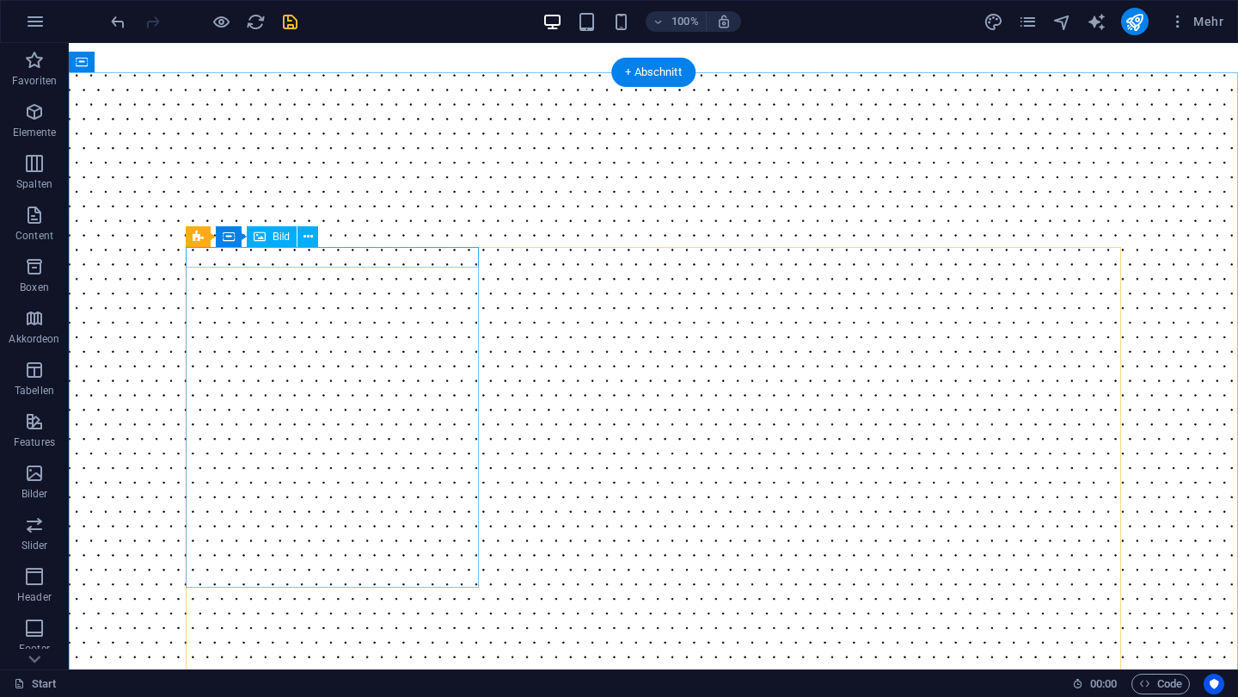
click at [286, 237] on span "Bild" at bounding box center [281, 236] width 17 height 10
click at [305, 237] on icon at bounding box center [308, 237] width 9 height 18
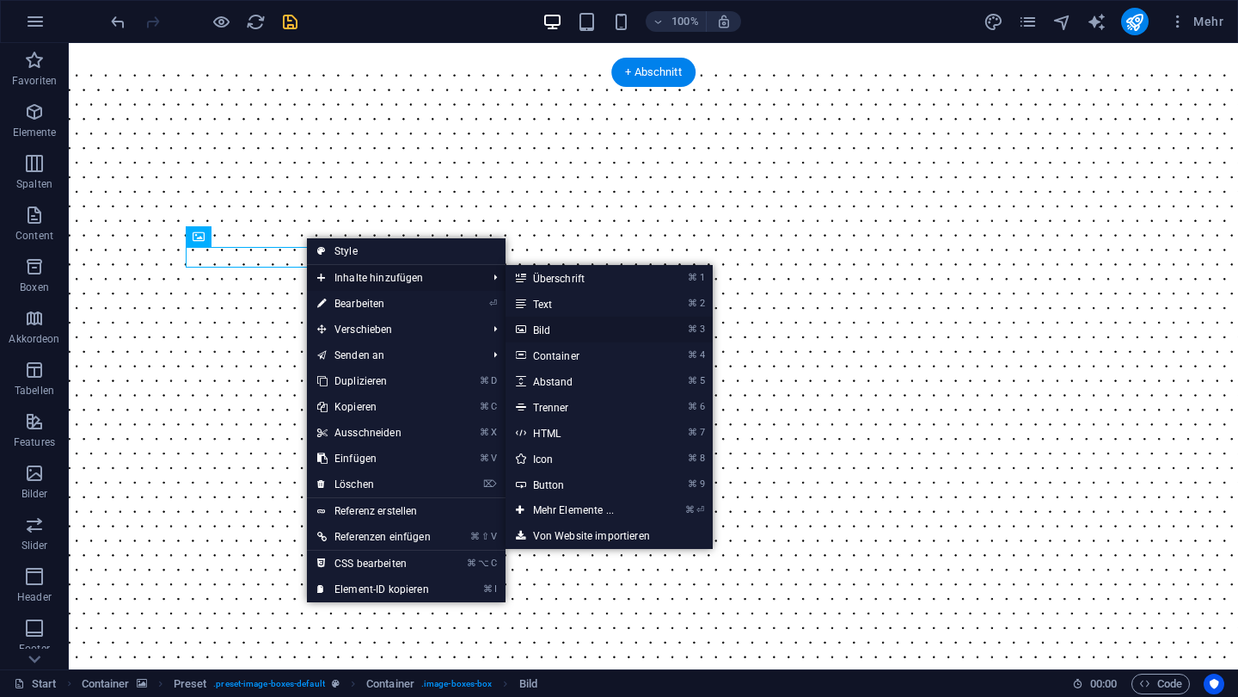
click at [561, 324] on link "⌘ 3 Bild" at bounding box center [577, 329] width 143 height 26
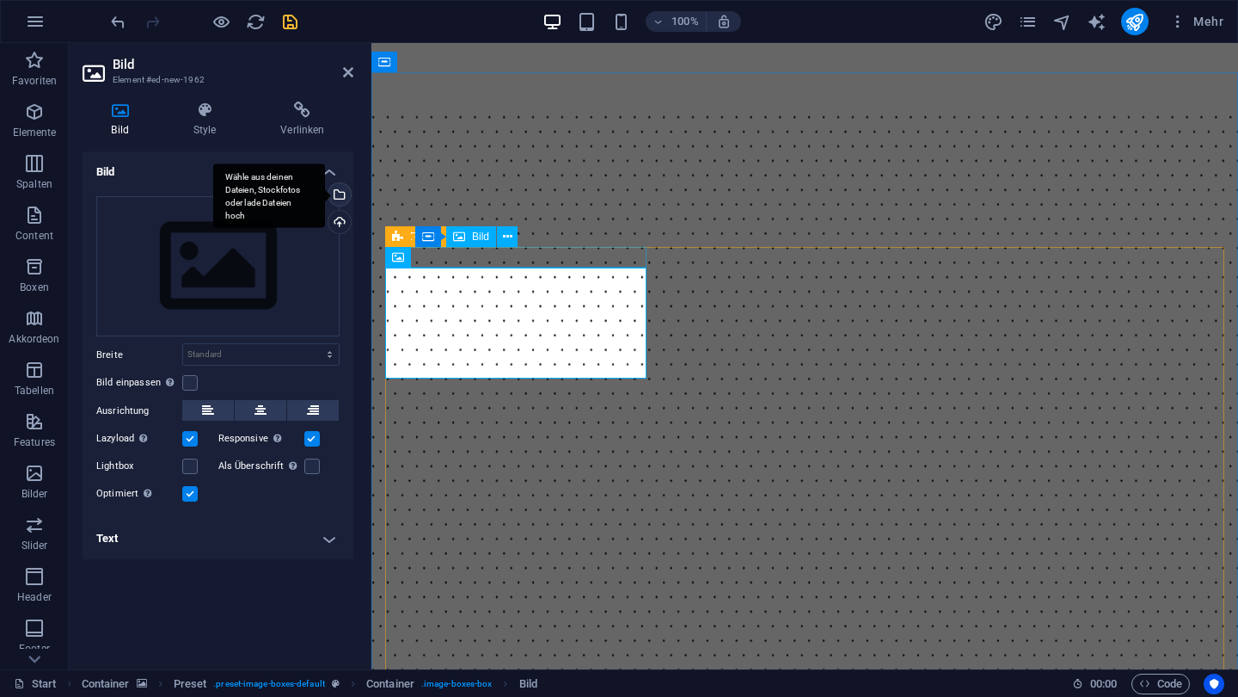
click at [340, 190] on div "Wähle aus deinen Dateien, Stockfotos oder lade Dateien hoch" at bounding box center [338, 196] width 26 height 26
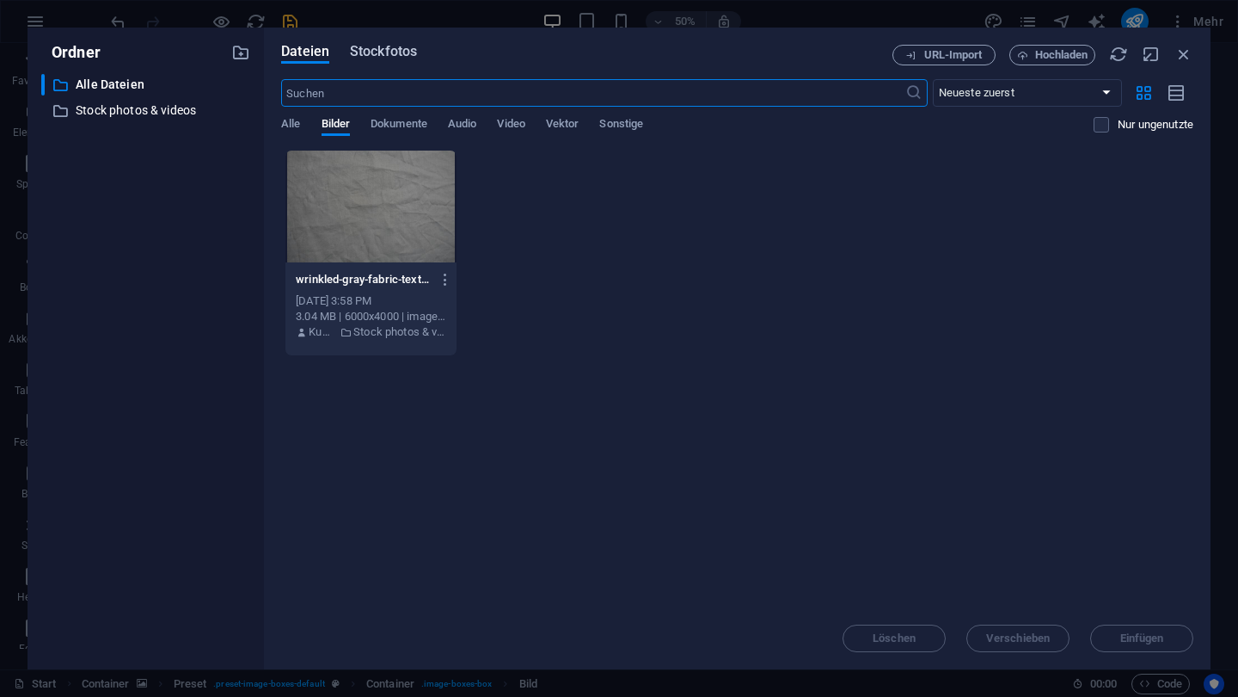
click at [390, 55] on span "Stockfotos" at bounding box center [383, 51] width 67 height 21
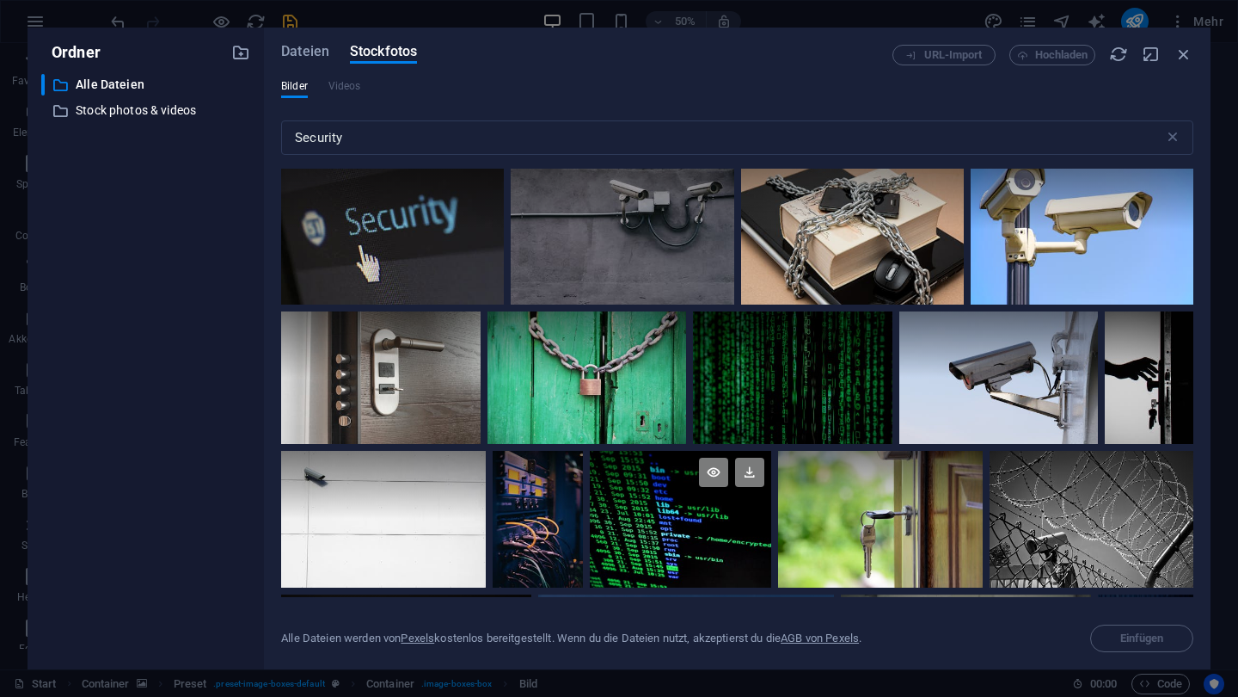
scroll to position [13, 0]
click at [854, 144] on input "Security" at bounding box center [722, 137] width 883 height 34
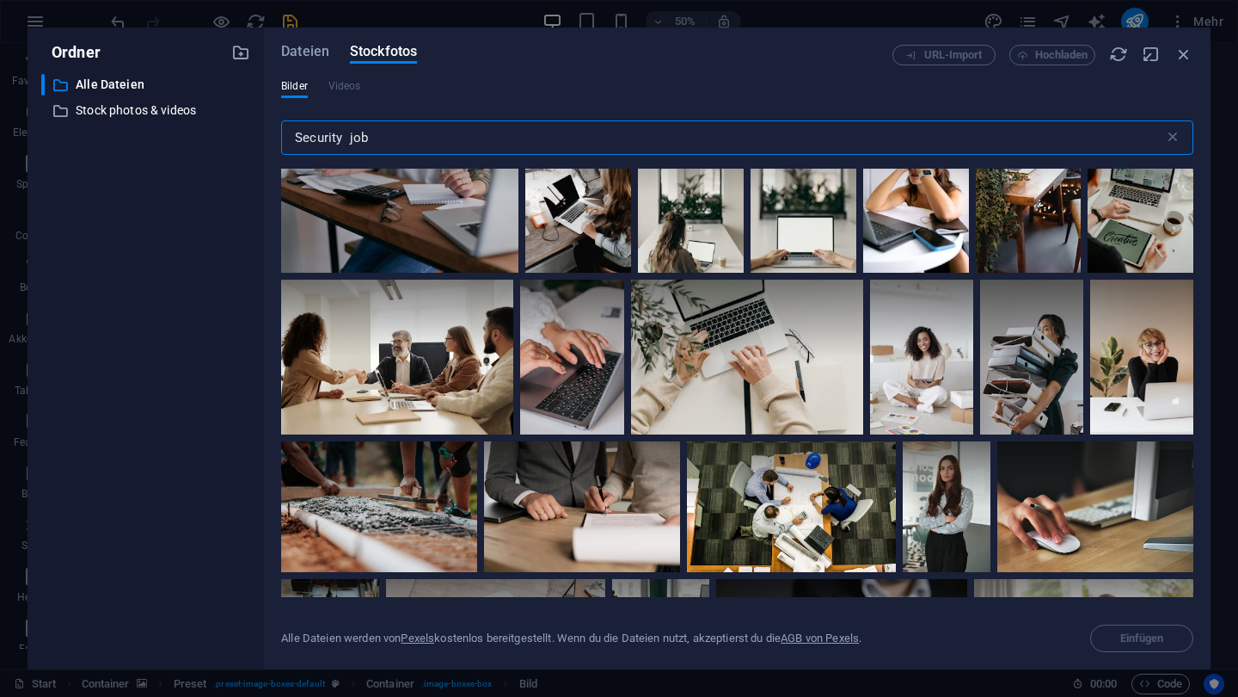
scroll to position [3715, 0]
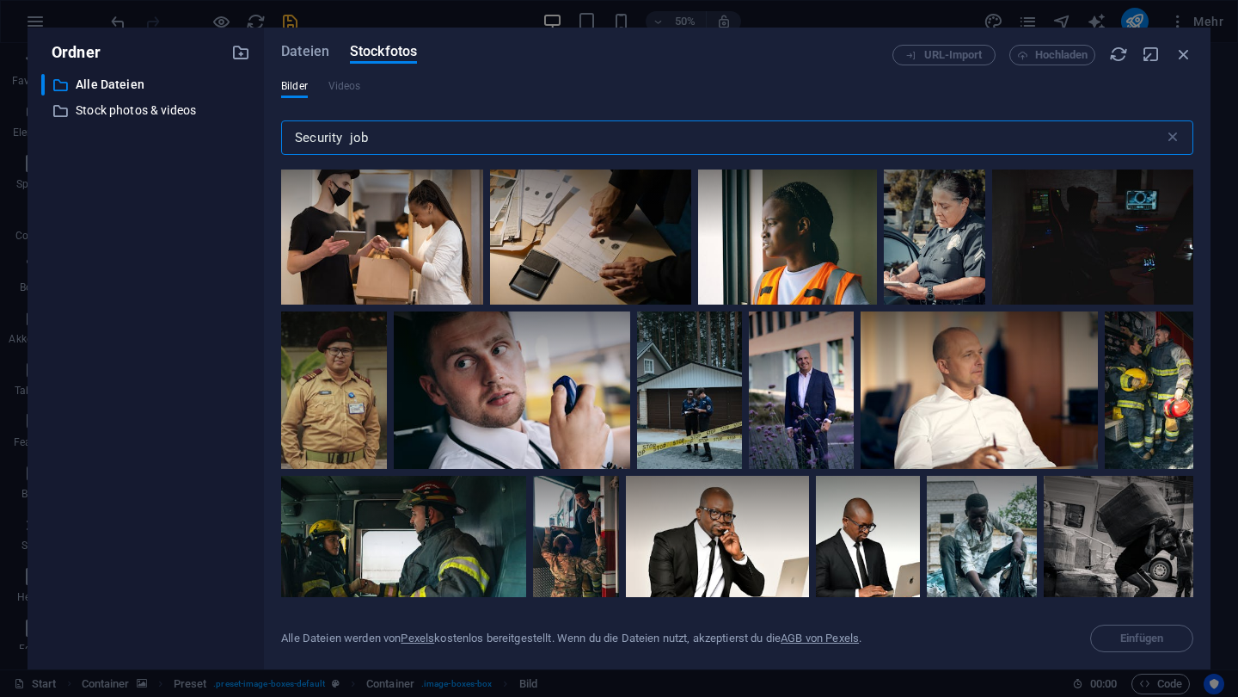
drag, startPoint x: 556, startPoint y: 142, endPoint x: 289, endPoint y: 138, distance: 266.6
click at [289, 138] on input "Security job" at bounding box center [722, 137] width 883 height 34
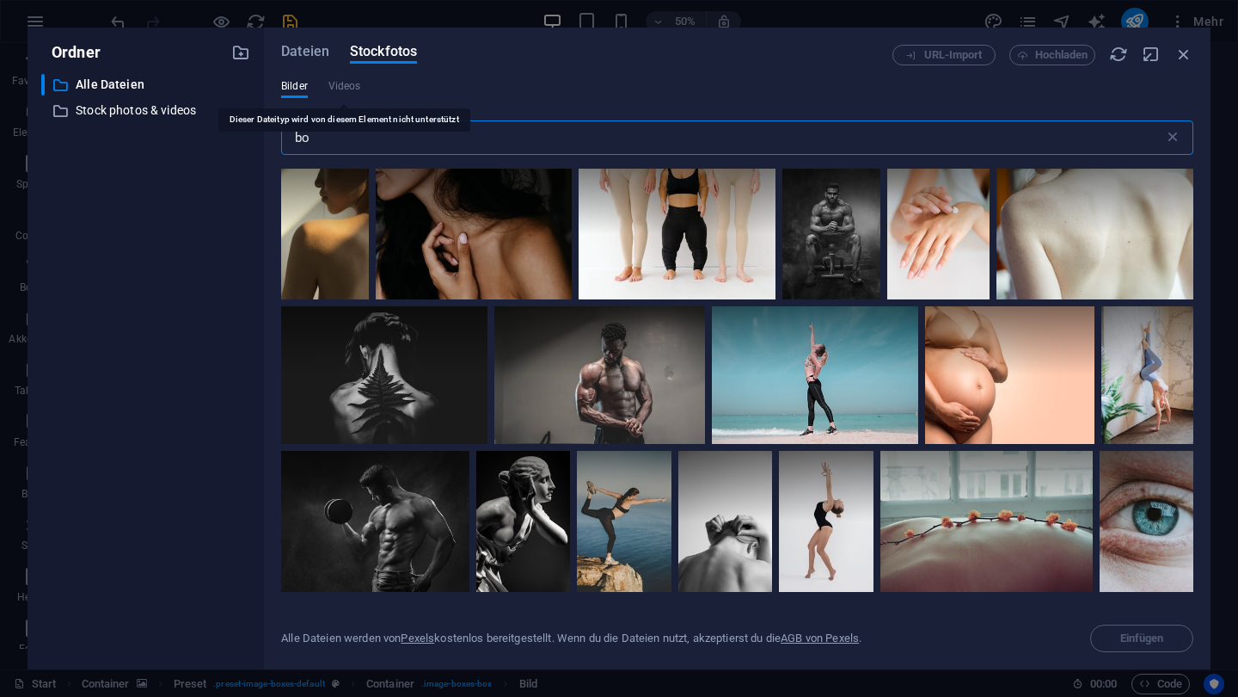
type input "b"
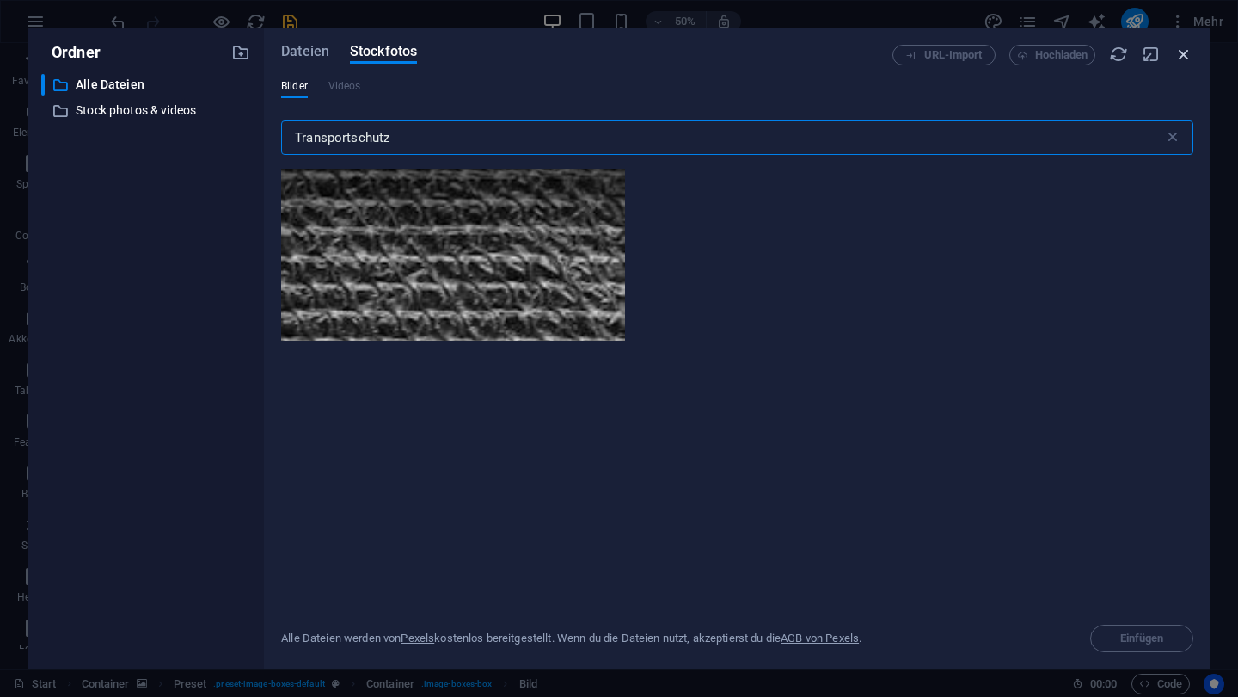
type input "Transportschutz"
click at [1187, 56] on icon "button" at bounding box center [1184, 54] width 19 height 19
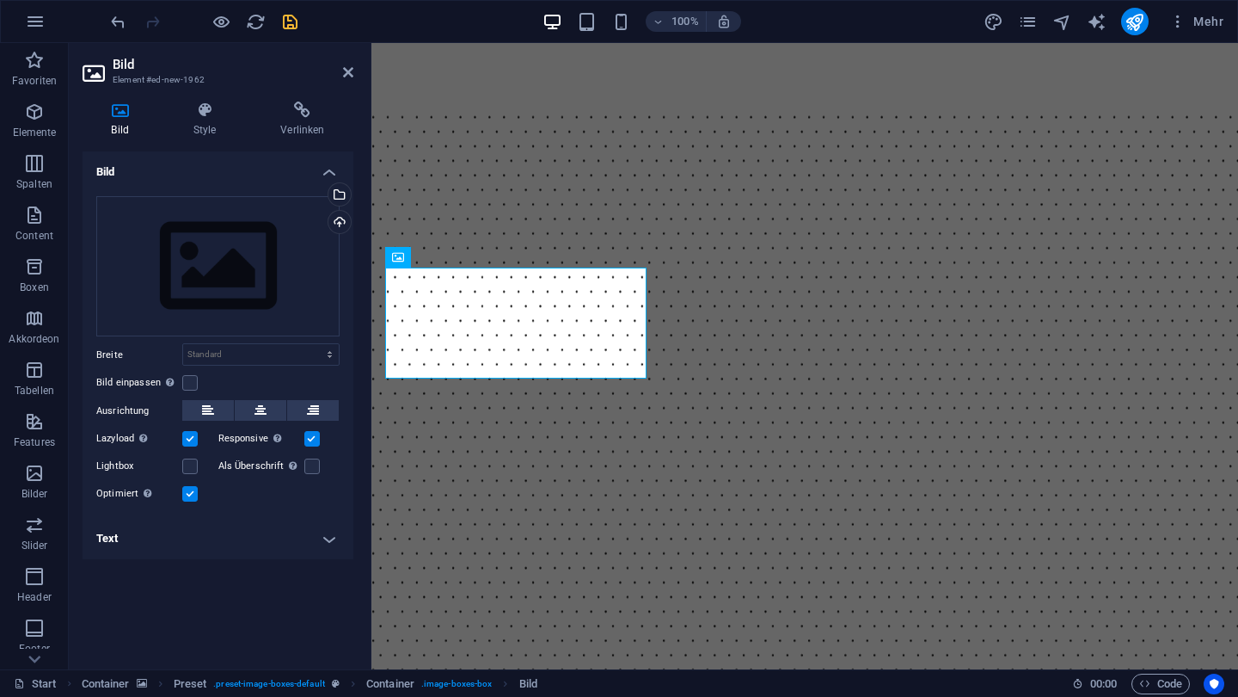
click at [1048, 111] on figure at bounding box center [805, 509] width 867 height 811
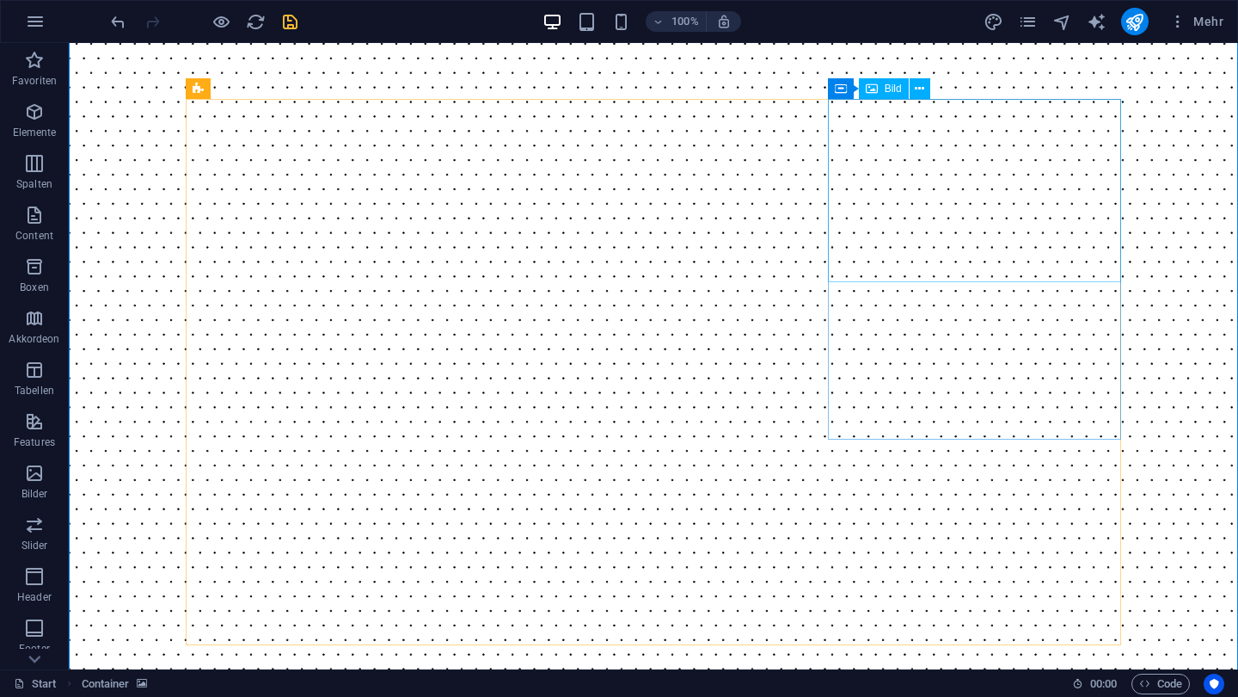
scroll to position [1157, 0]
